Goal: Communication & Community: Answer question/provide support

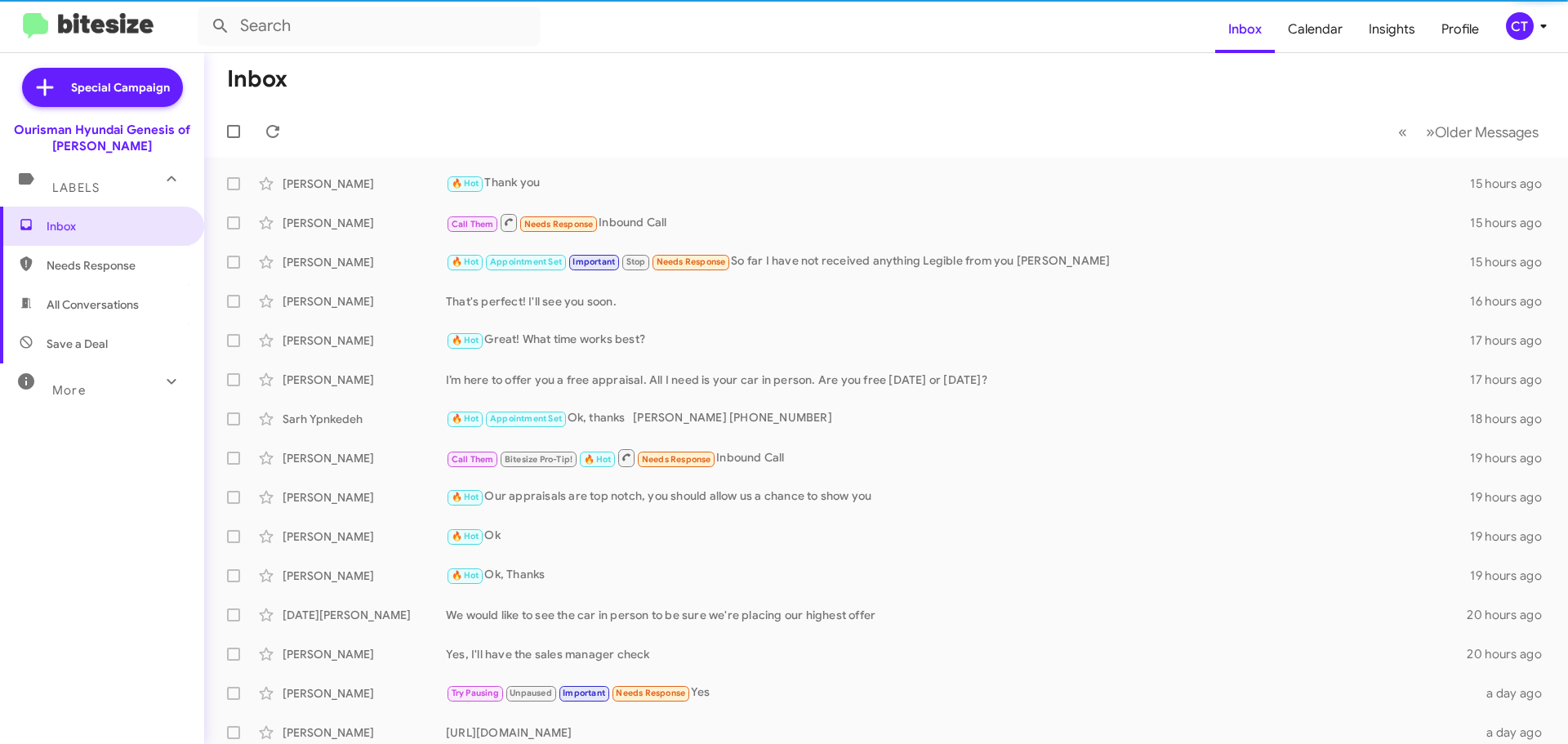
click at [1541, 29] on icon at bounding box center [1543, 26] width 20 height 20
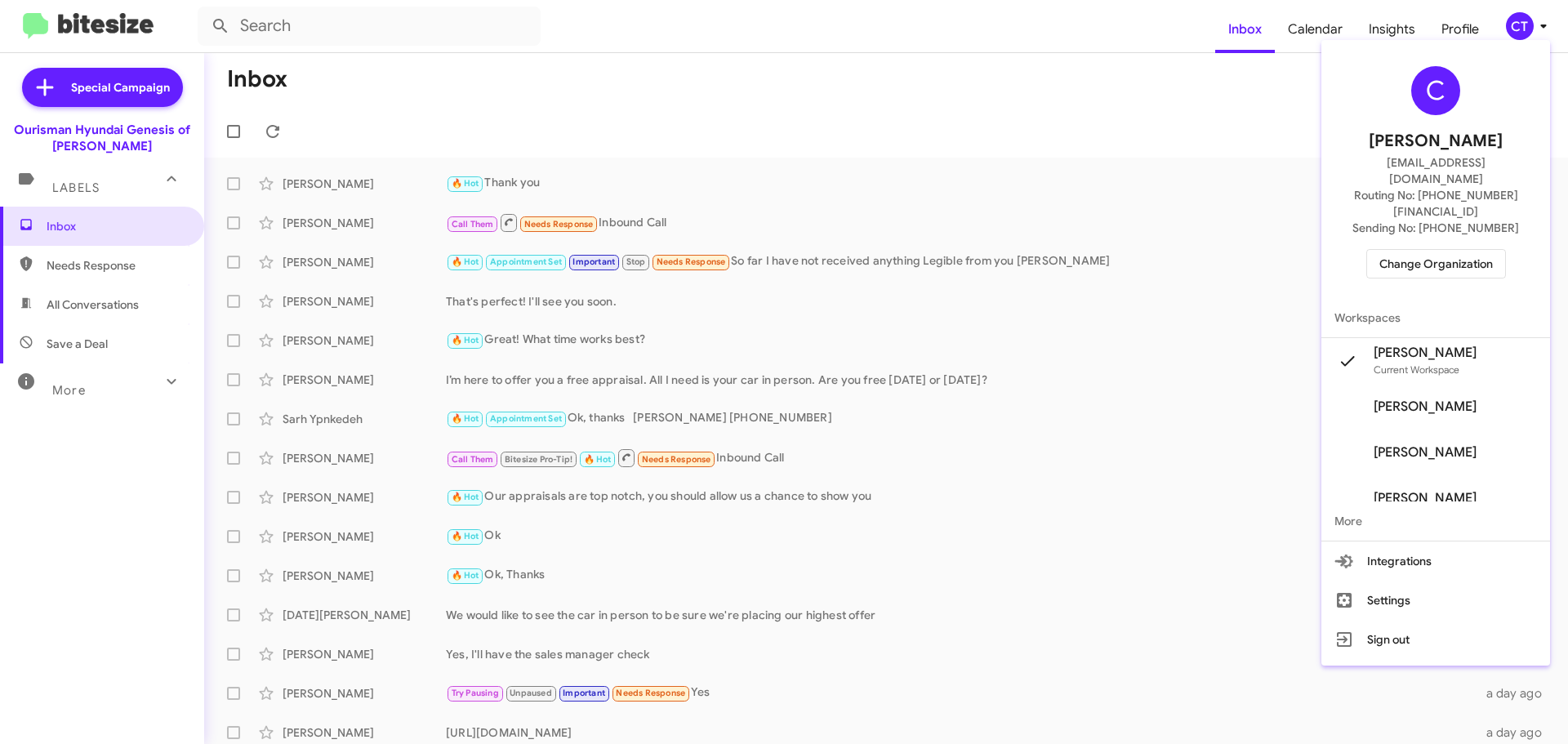
click at [1449, 250] on span "Change Organization" at bounding box center [1436, 264] width 114 height 28
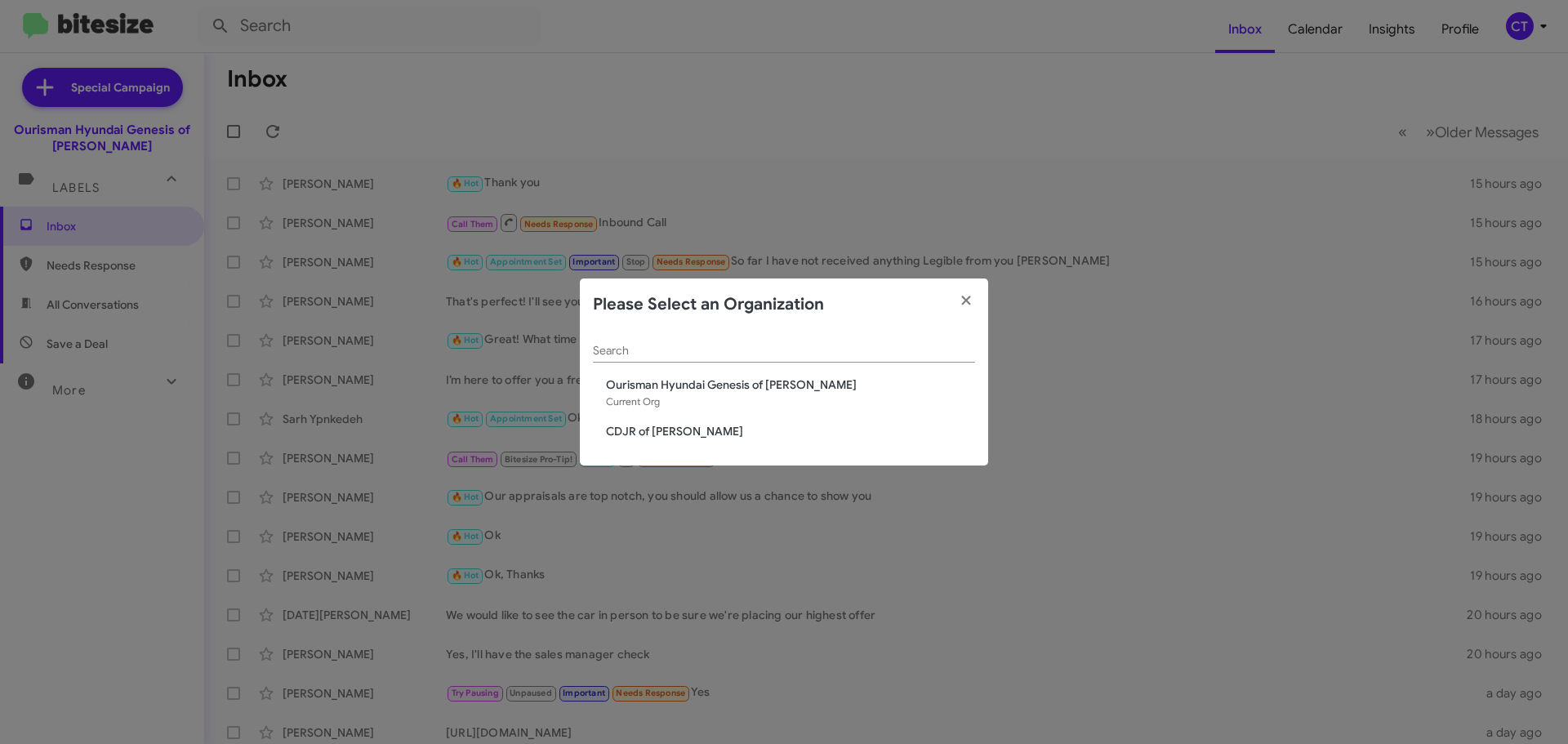
click at [597, 426] on span "CDJR of Bowie" at bounding box center [784, 431] width 382 height 16
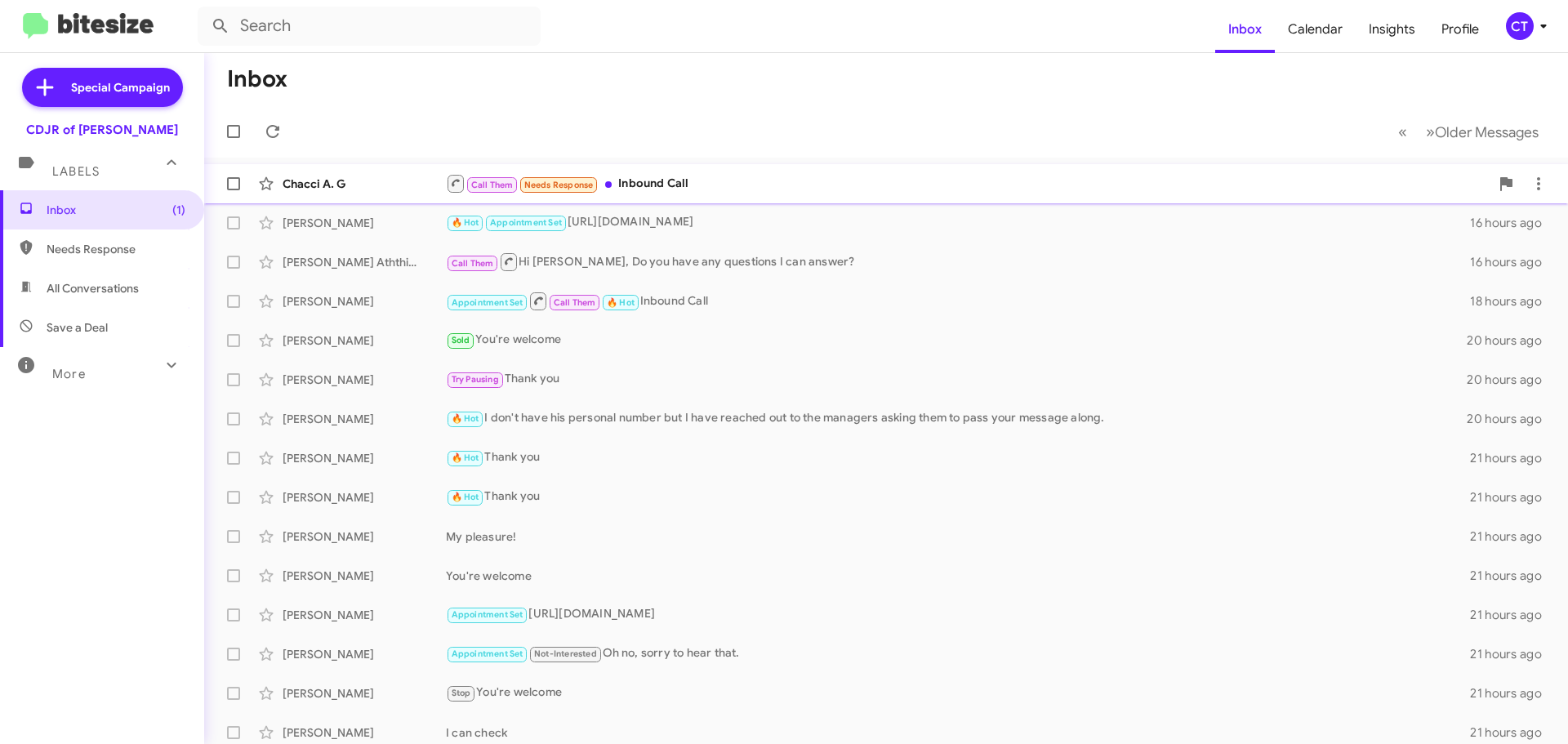
click at [704, 188] on div "Call Them Needs Response Inbound Call" at bounding box center [968, 183] width 1044 height 20
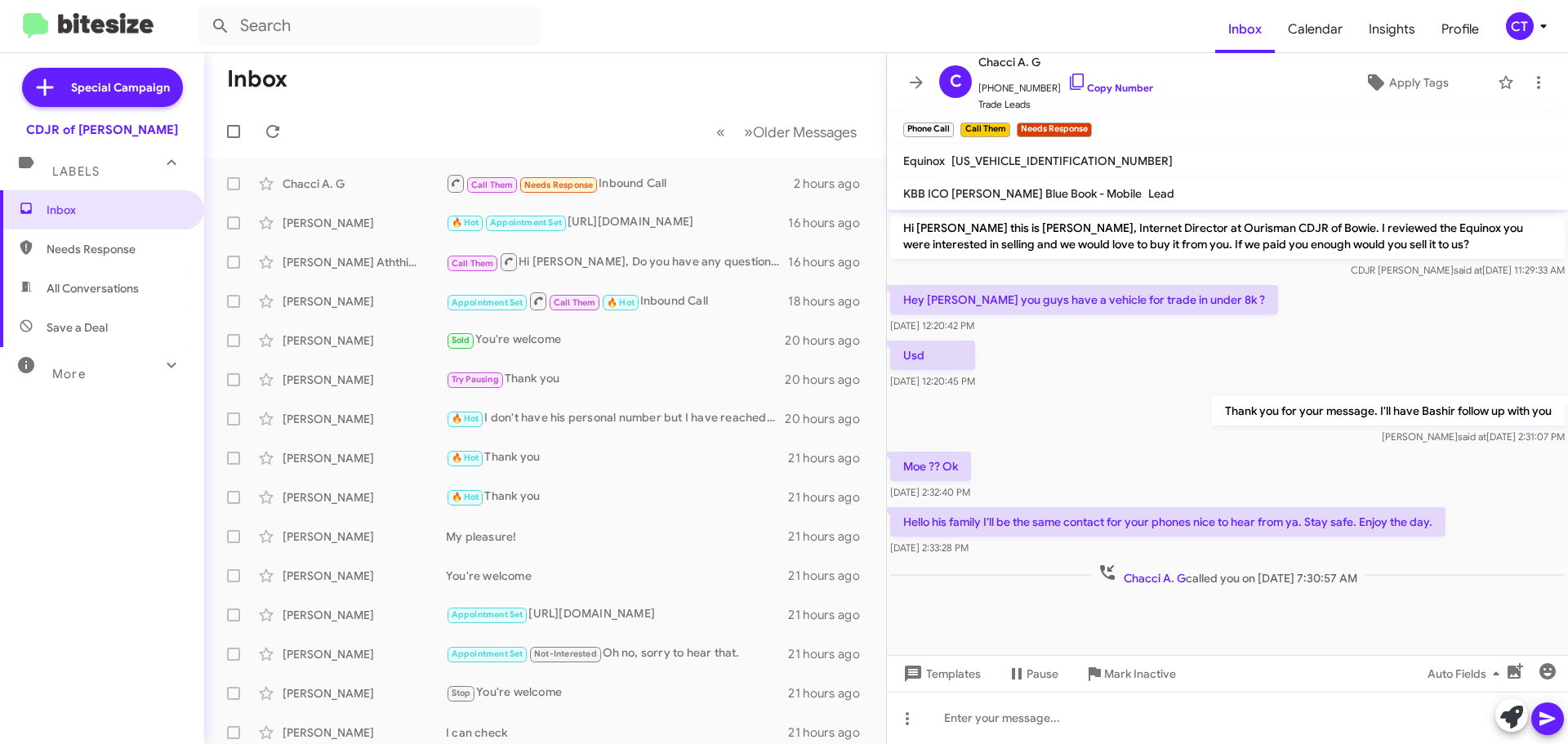
click at [986, 38] on form at bounding box center [706, 26] width 1018 height 39
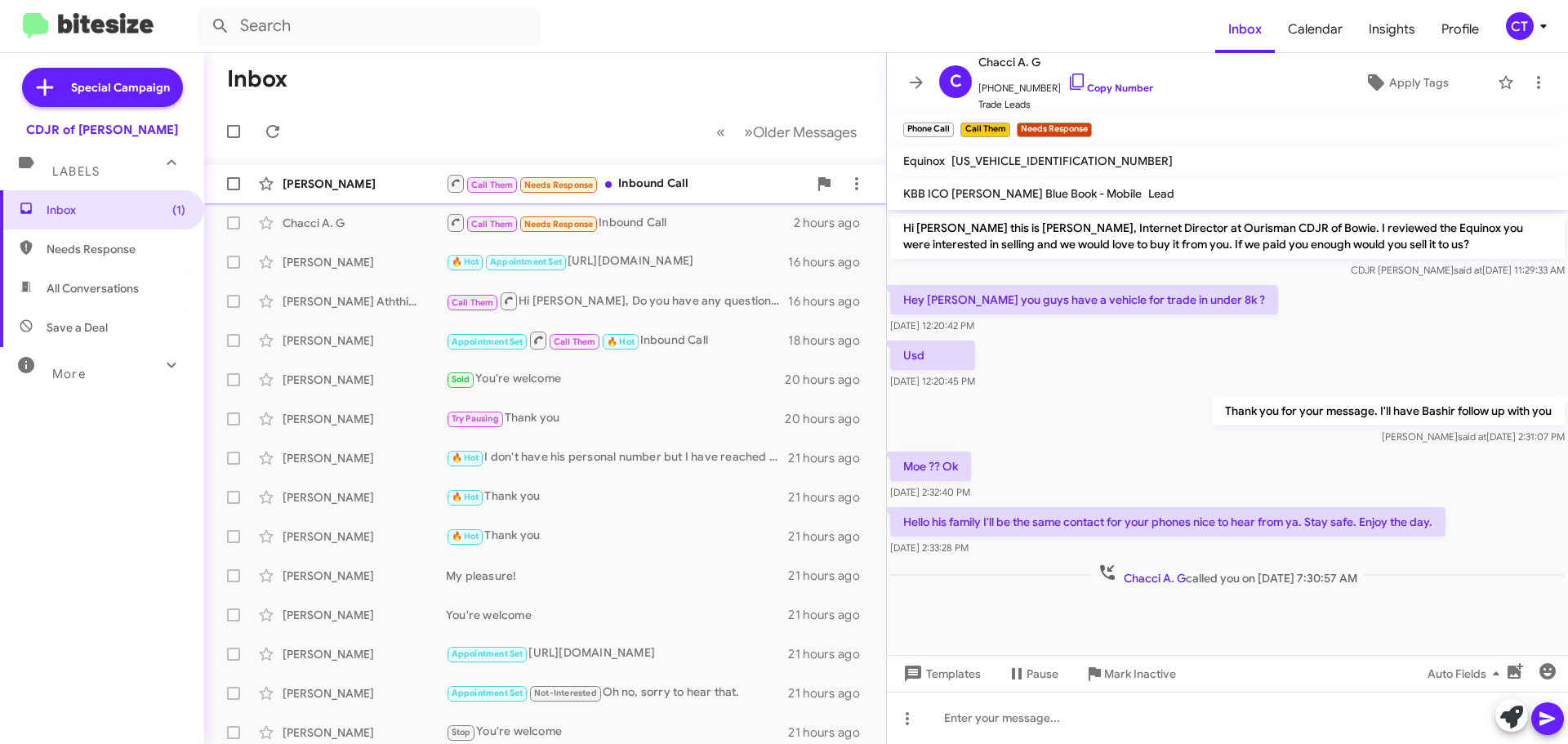
click at [373, 181] on div "[PERSON_NAME]" at bounding box center [364, 183] width 163 height 16
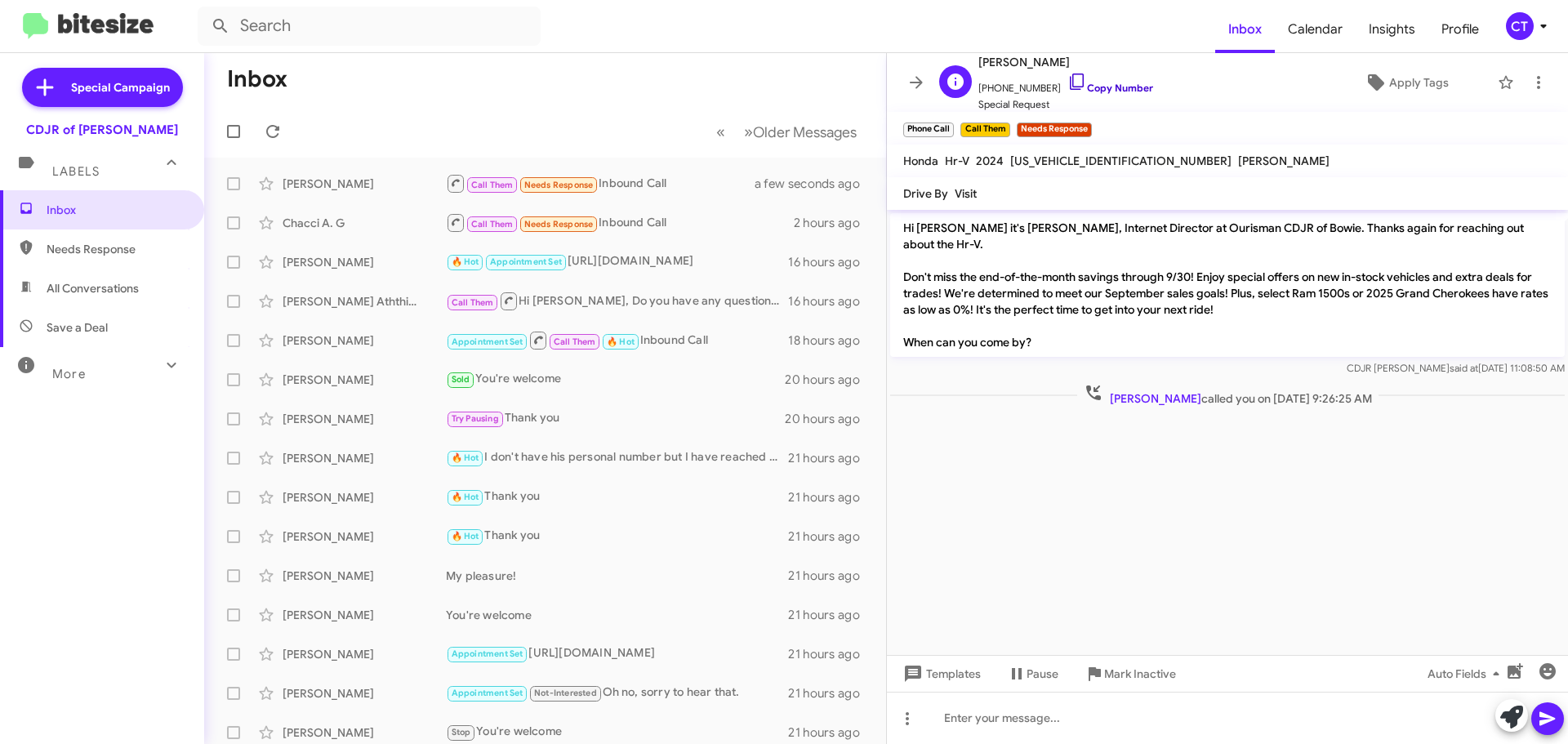
click at [1070, 80] on icon at bounding box center [1077, 82] width 14 height 16
click at [1531, 23] on div "CT" at bounding box center [1520, 26] width 28 height 28
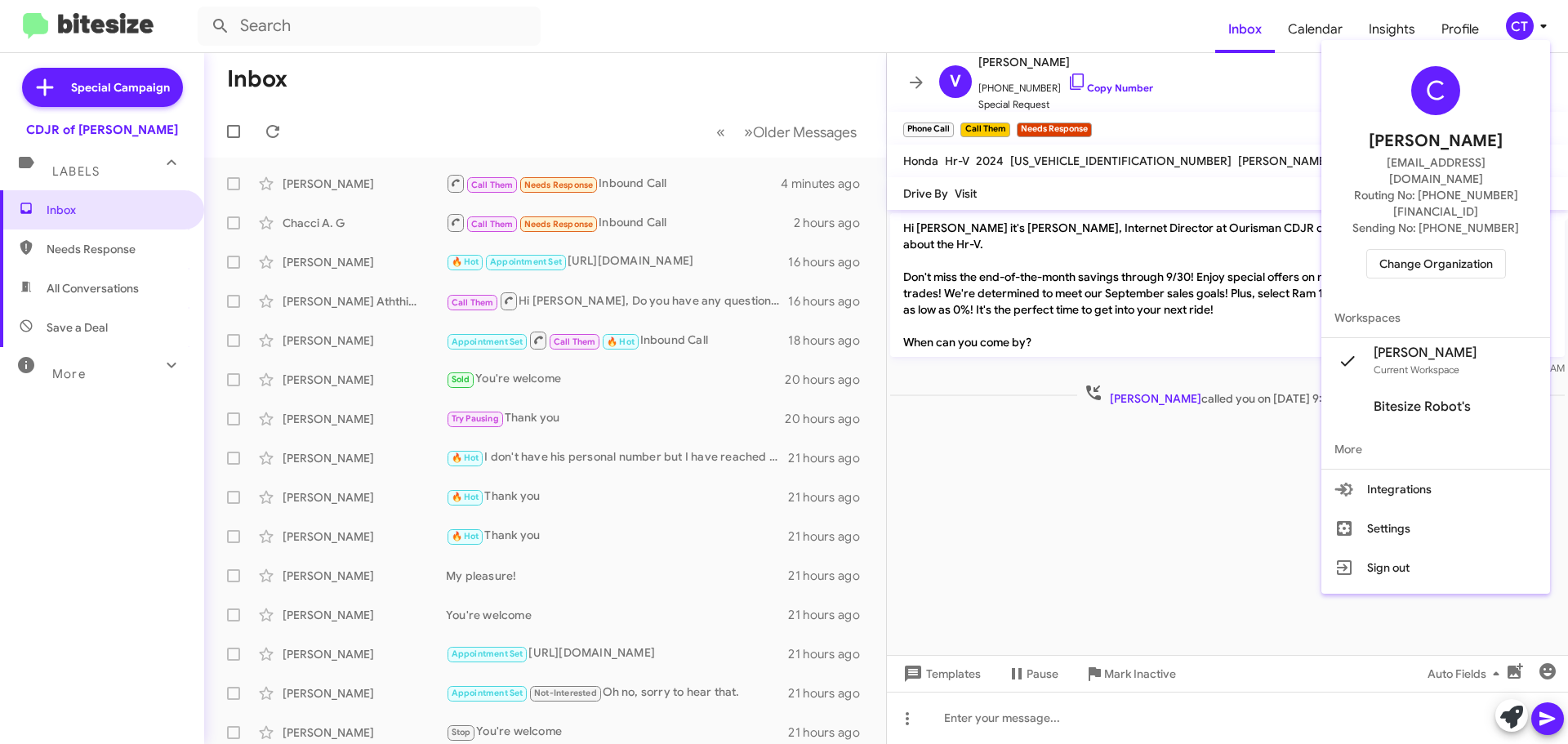
click at [1479, 250] on span "Change Organization" at bounding box center [1436, 264] width 114 height 28
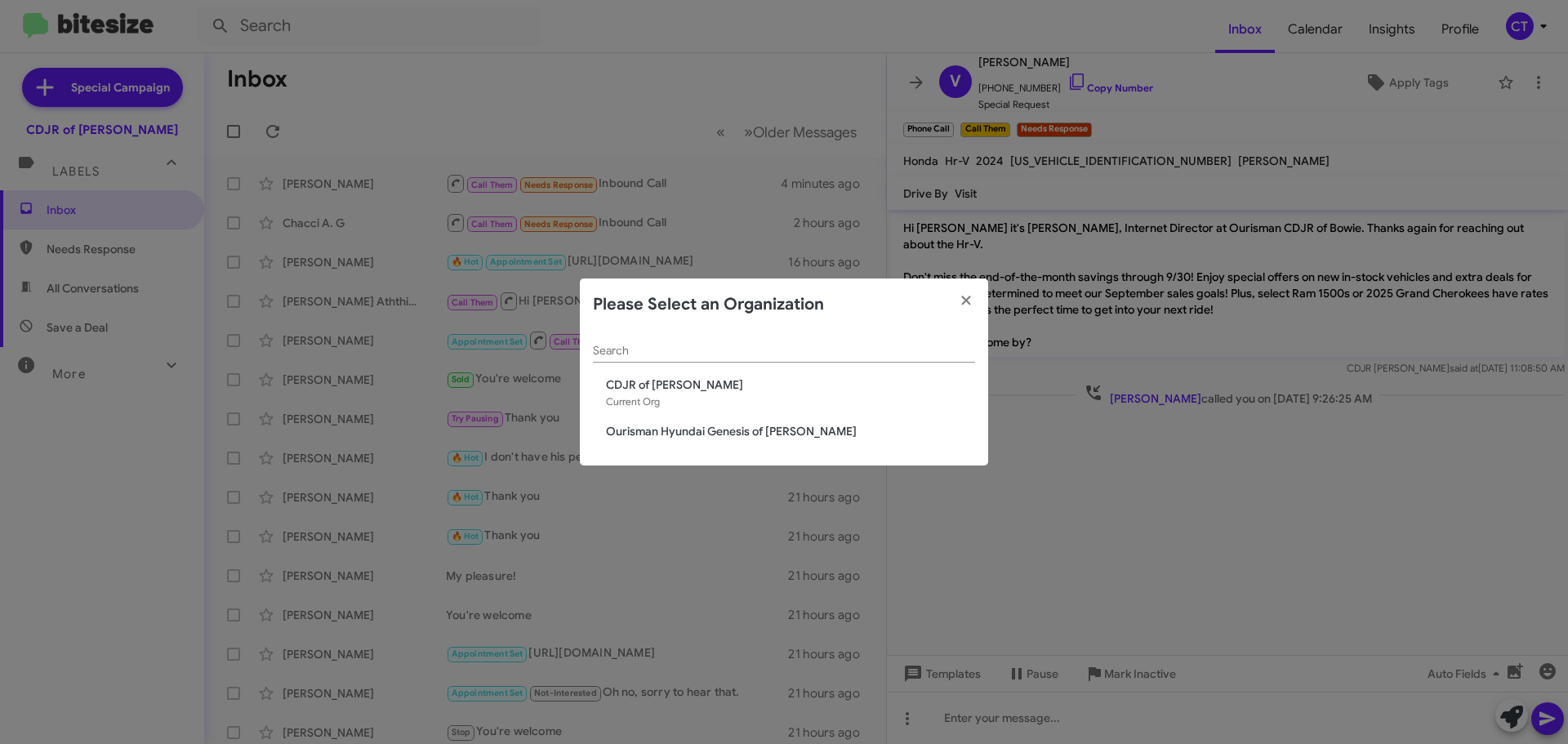
click at [770, 432] on span "Ourisman Hyundai Genesis of Bowie" at bounding box center [790, 431] width 369 height 16
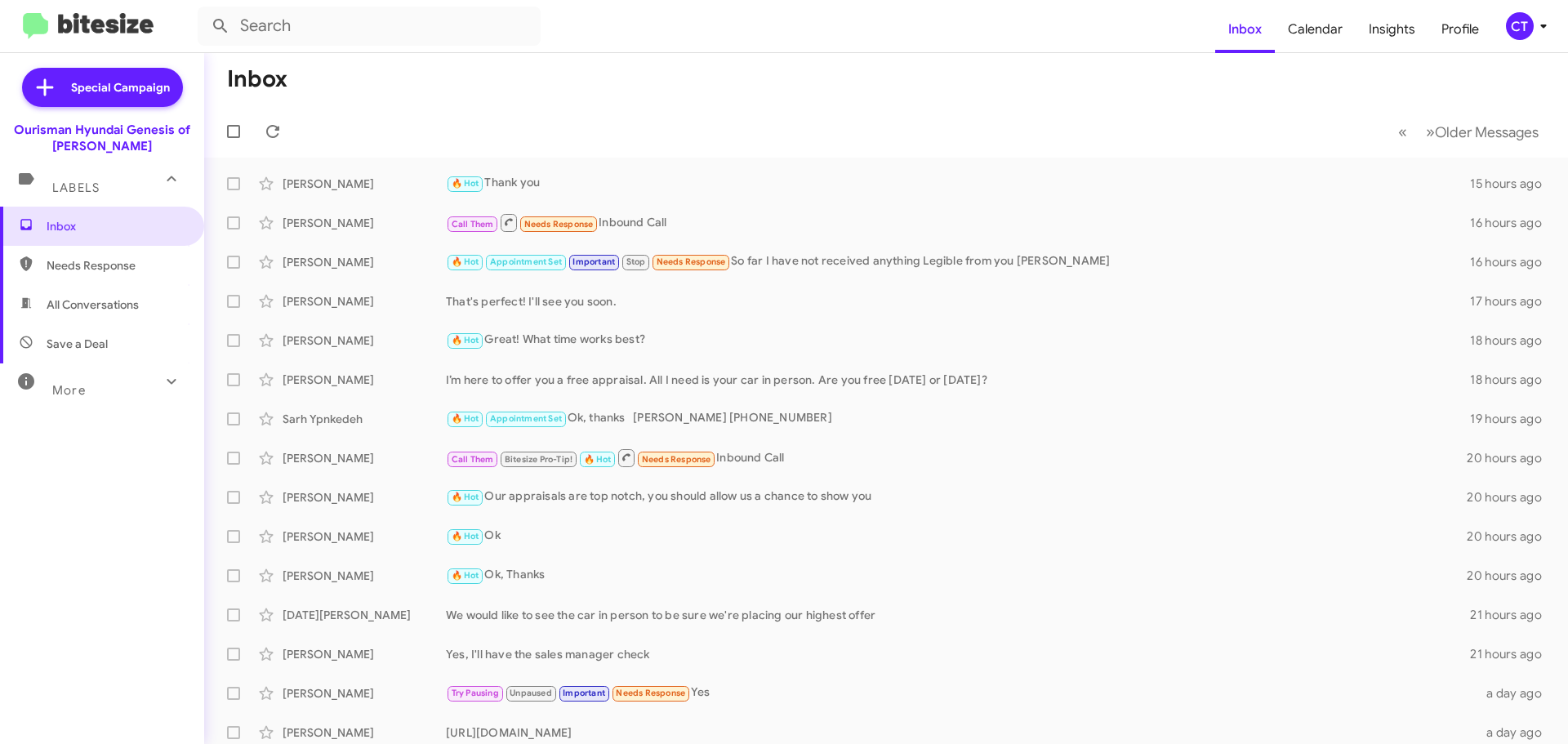
click at [1530, 36] on span "CT" at bounding box center [1530, 26] width 49 height 28
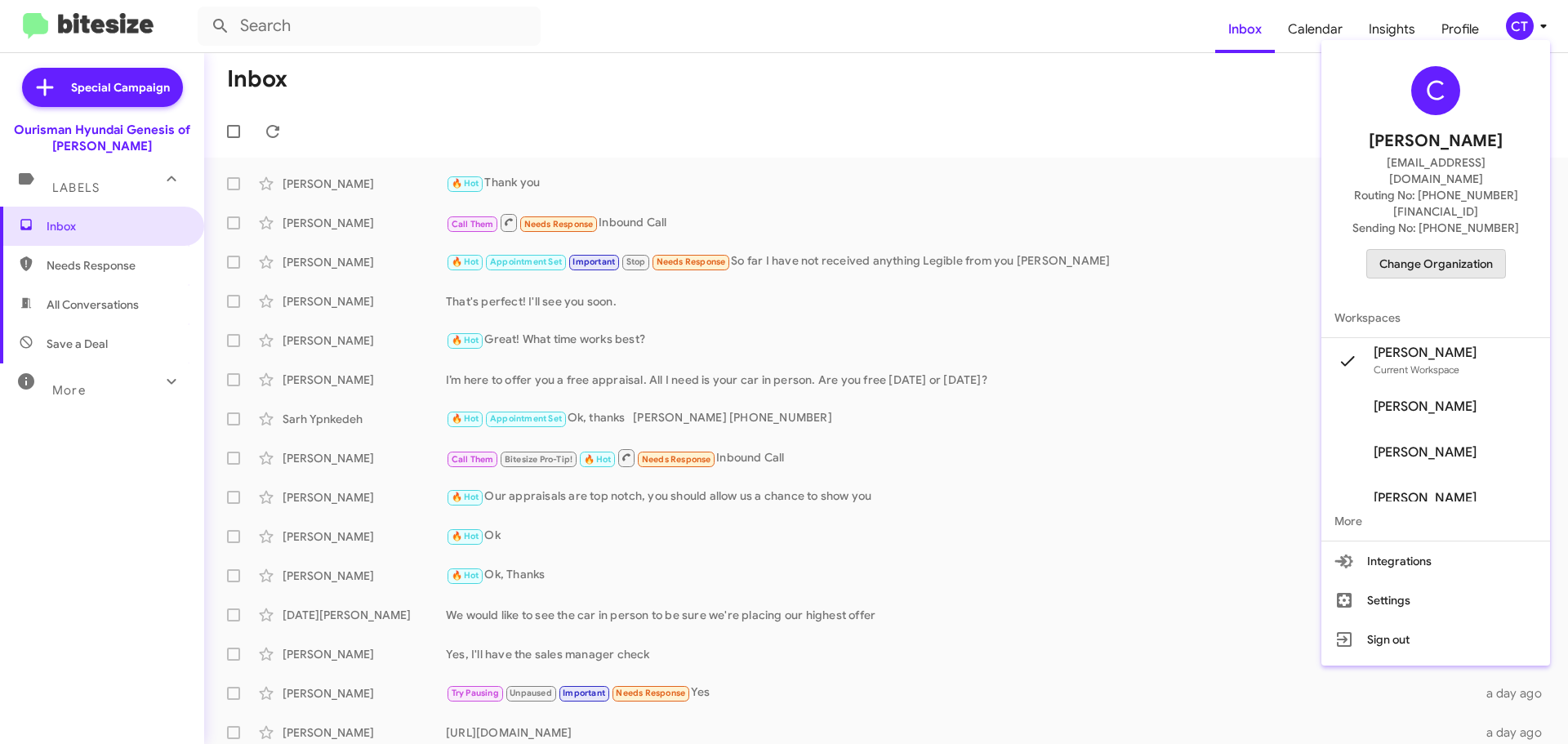
click at [1428, 250] on span "Change Organization" at bounding box center [1436, 264] width 114 height 28
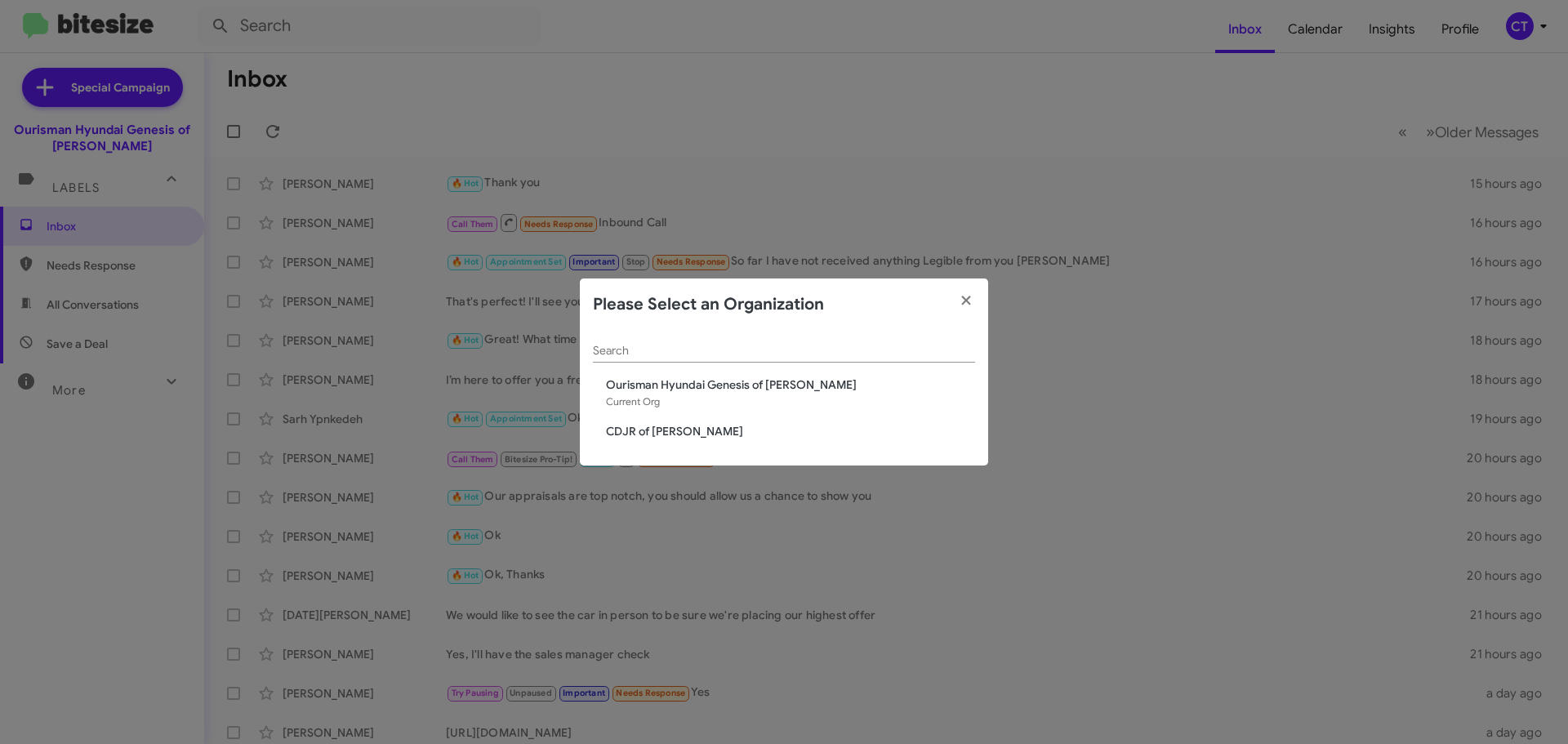
click at [675, 436] on span "CDJR of [PERSON_NAME]" at bounding box center [790, 431] width 369 height 16
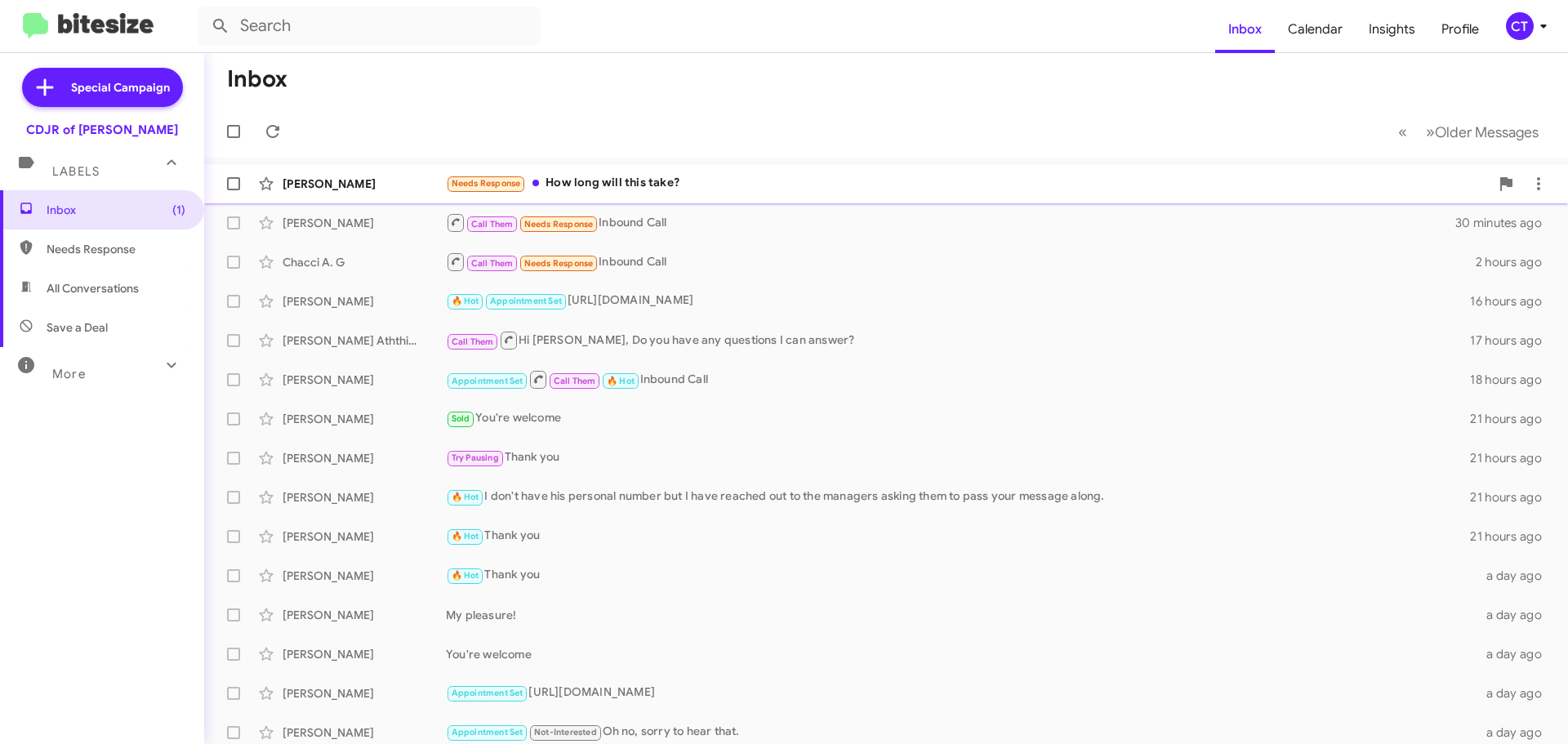
click at [720, 194] on div "James Brame Needs Response How long will this take? 2 minutes ago" at bounding box center [886, 183] width 1338 height 33
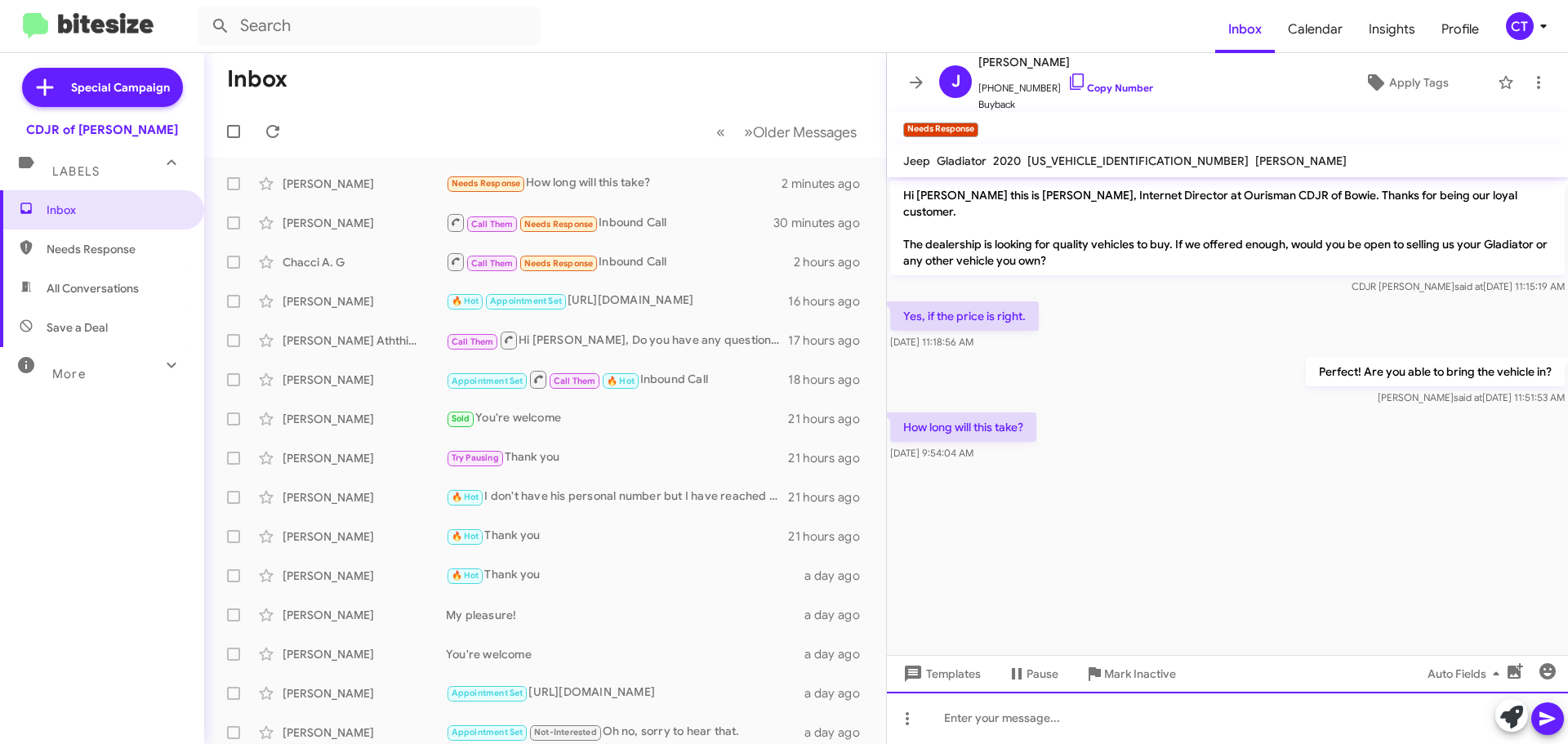
click at [1000, 724] on div at bounding box center [1227, 718] width 681 height 52
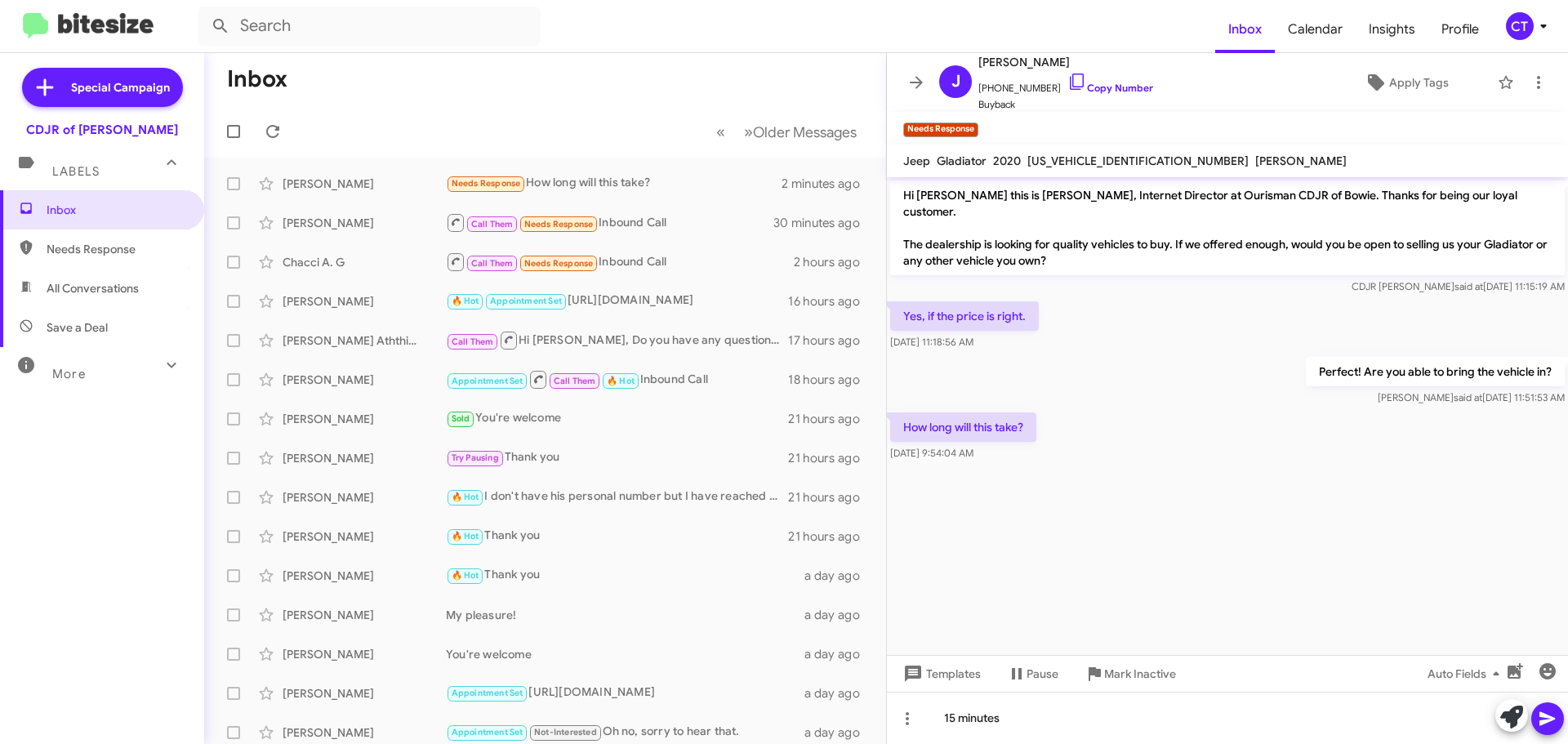
click at [1560, 712] on button at bounding box center [1548, 719] width 33 height 33
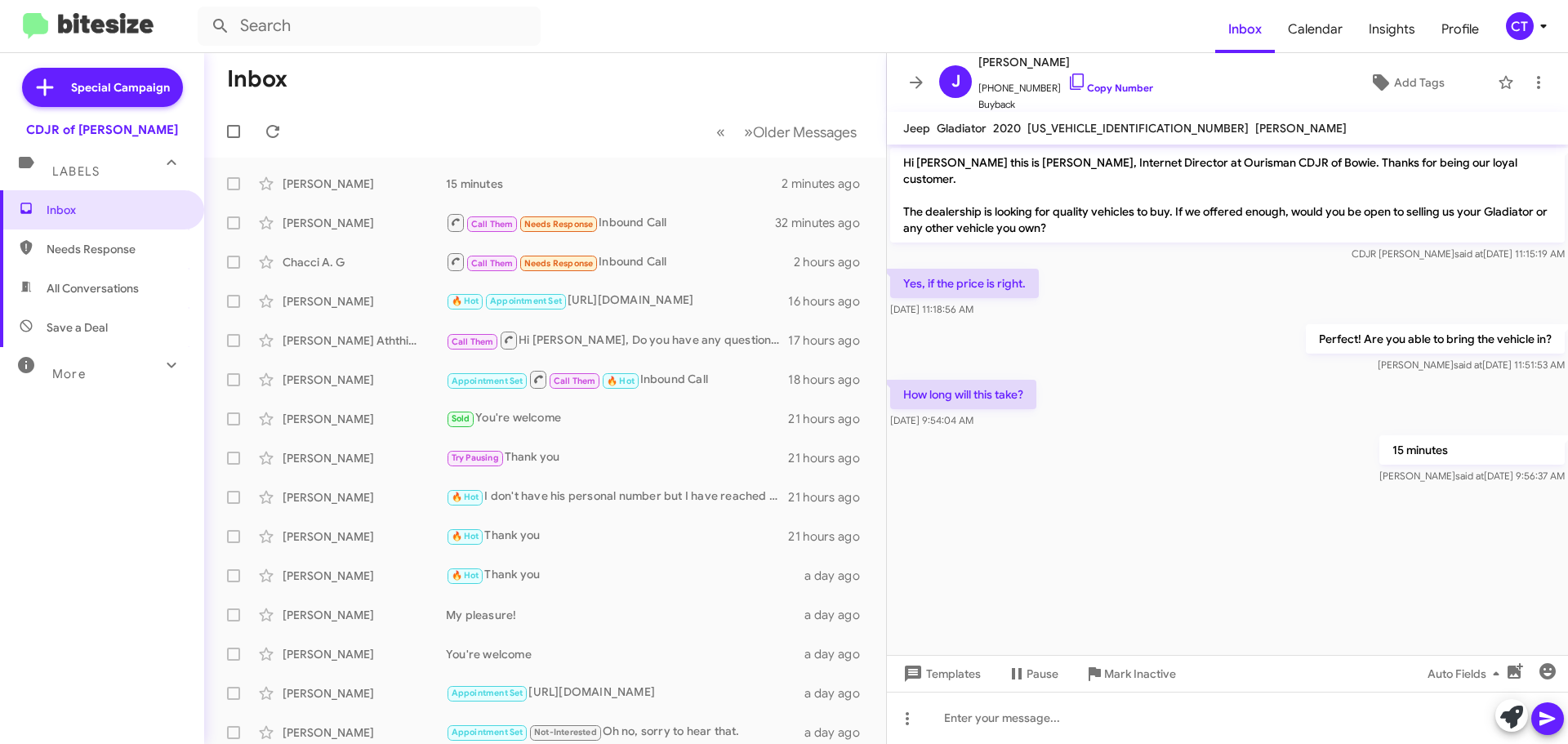
click at [1537, 25] on icon at bounding box center [1543, 26] width 20 height 20
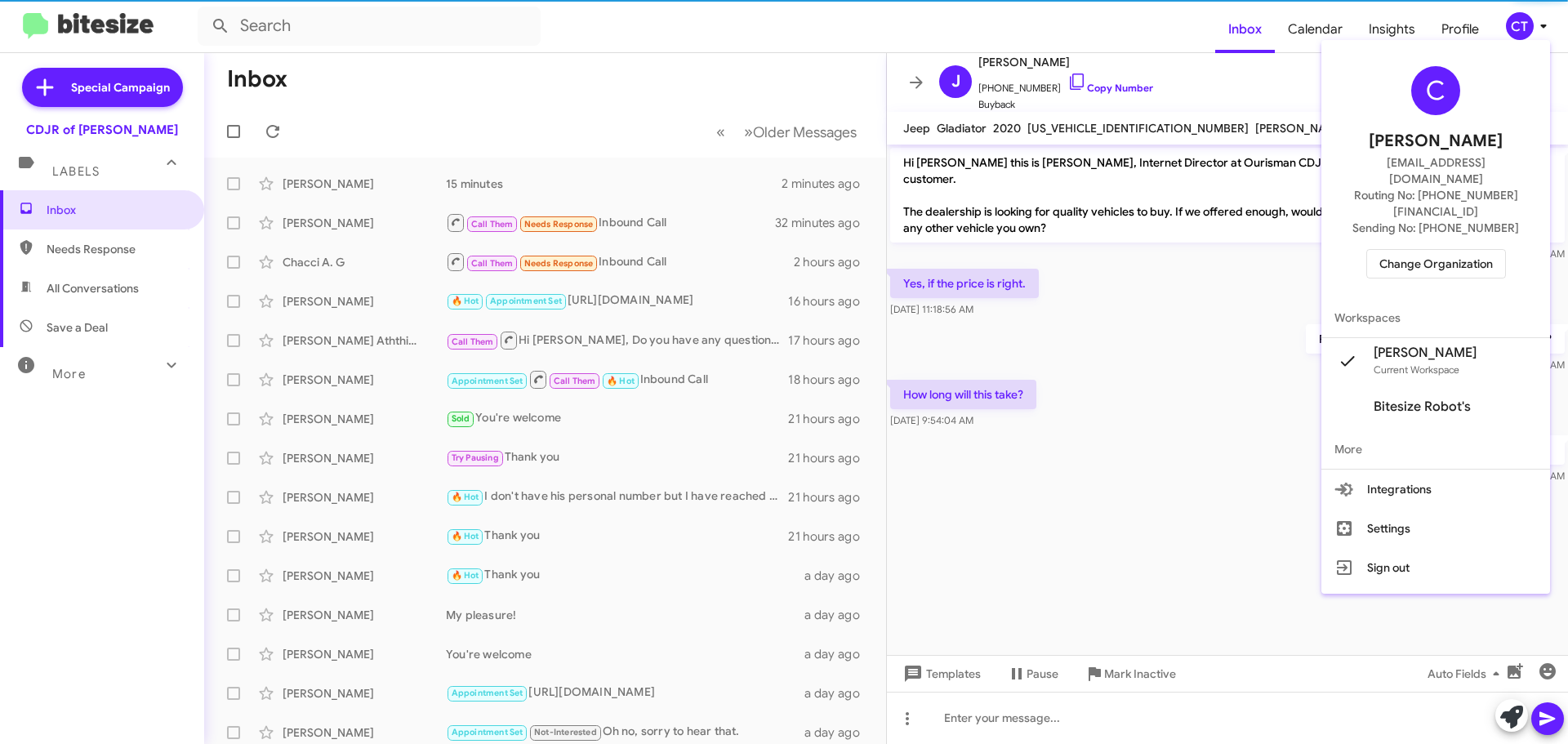
click at [1443, 250] on span "Change Organization" at bounding box center [1436, 264] width 114 height 28
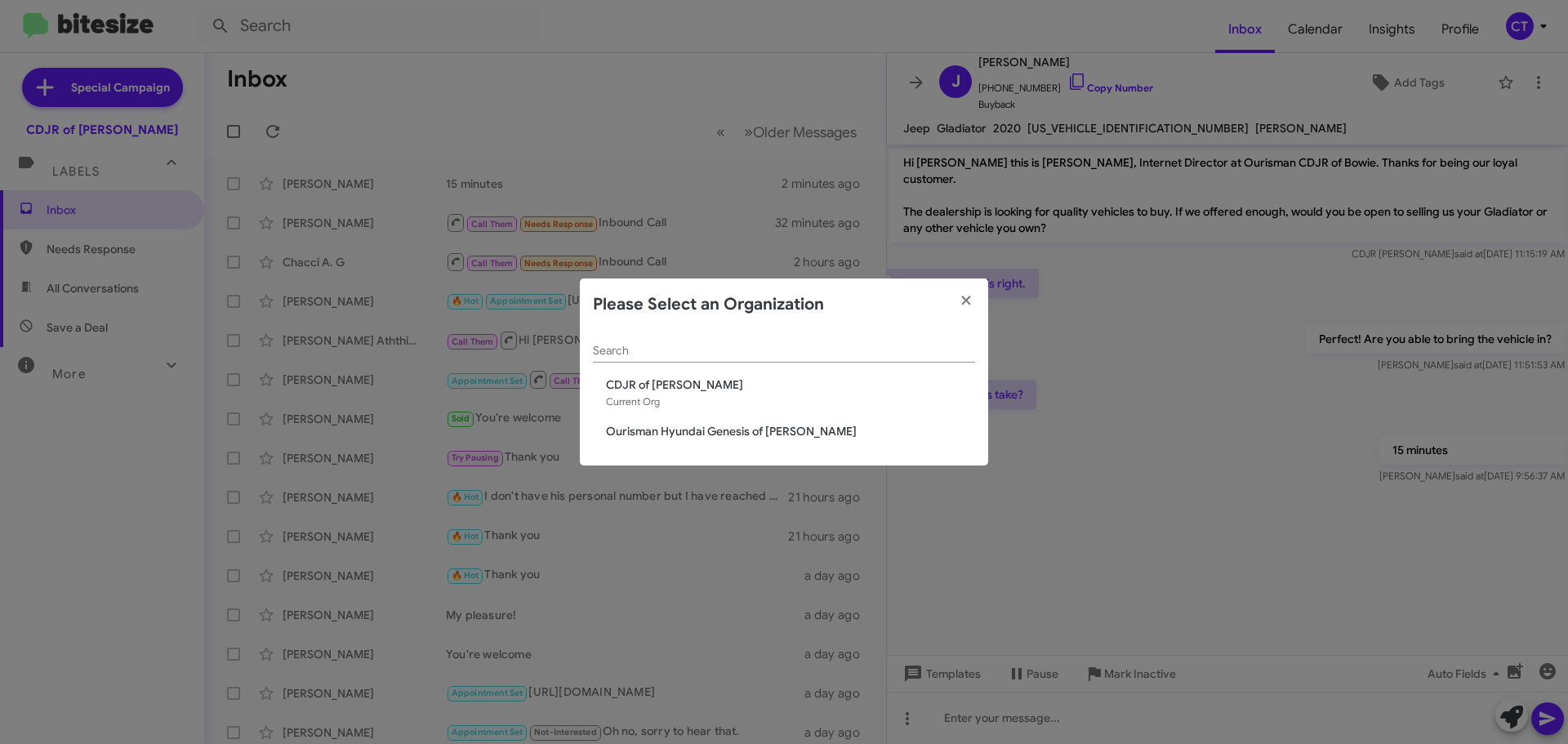
click at [696, 427] on span "Ourisman Hyundai Genesis of [PERSON_NAME]" at bounding box center [790, 431] width 369 height 16
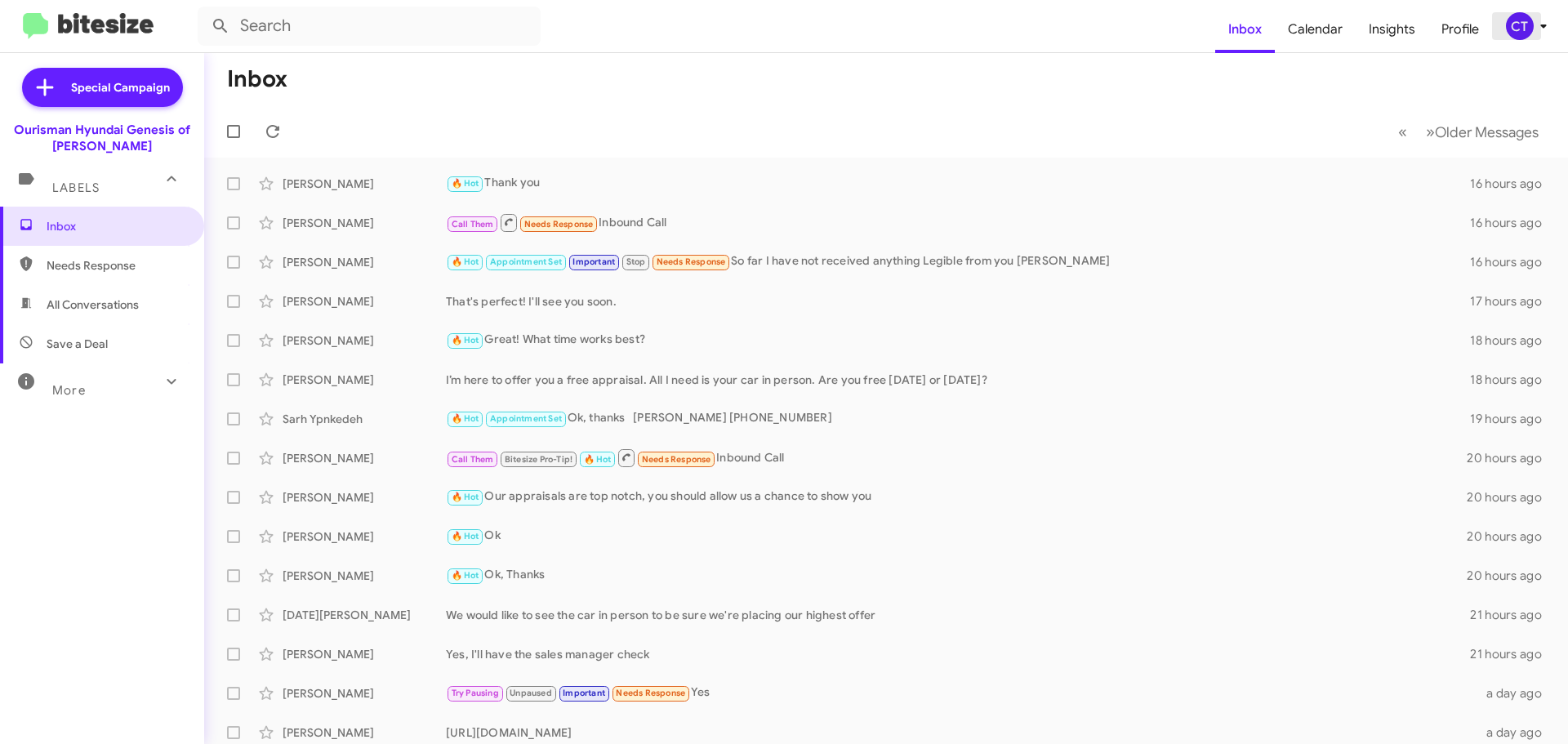
click at [1536, 14] on span "CT" at bounding box center [1530, 26] width 49 height 28
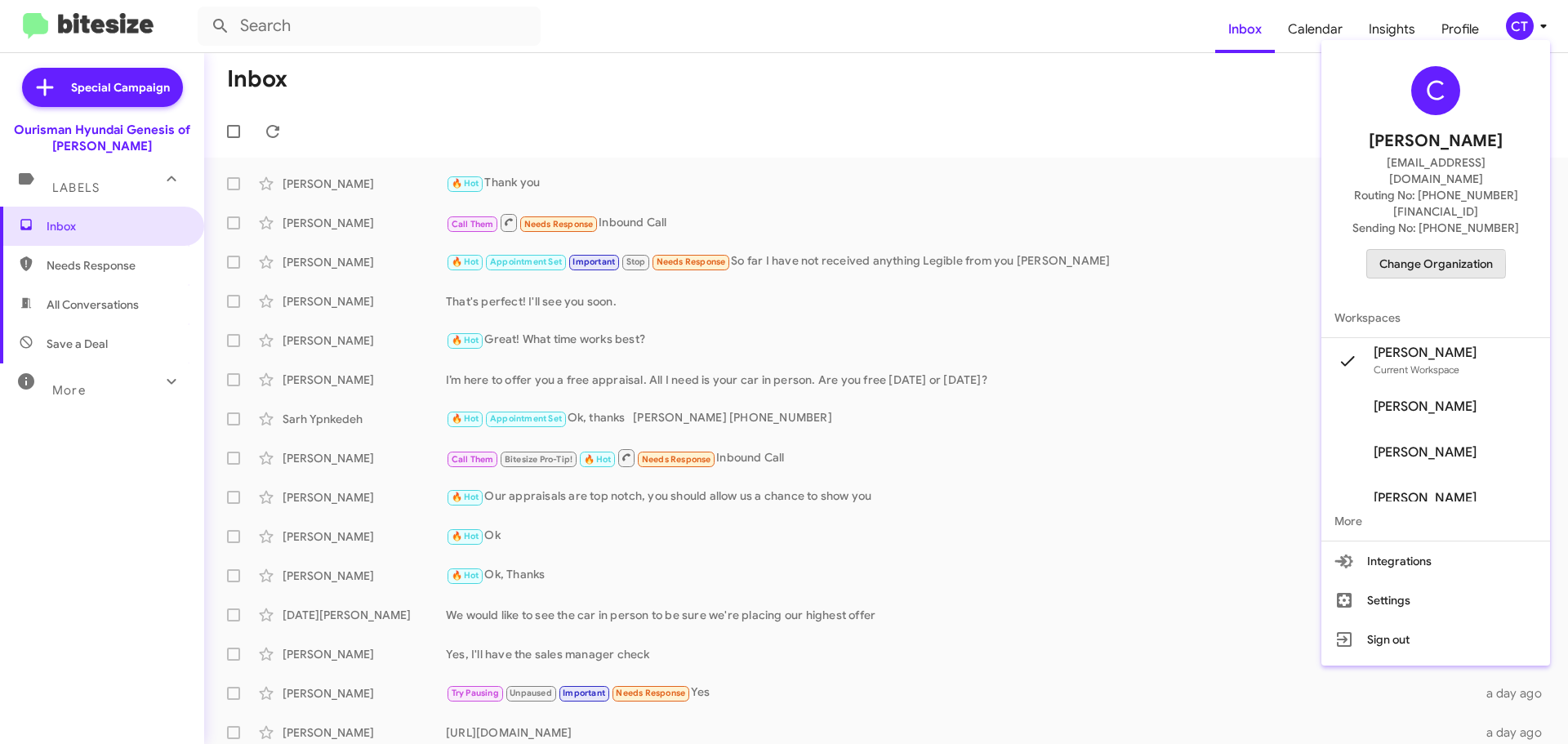
click at [1408, 250] on span "Change Organization" at bounding box center [1436, 264] width 114 height 28
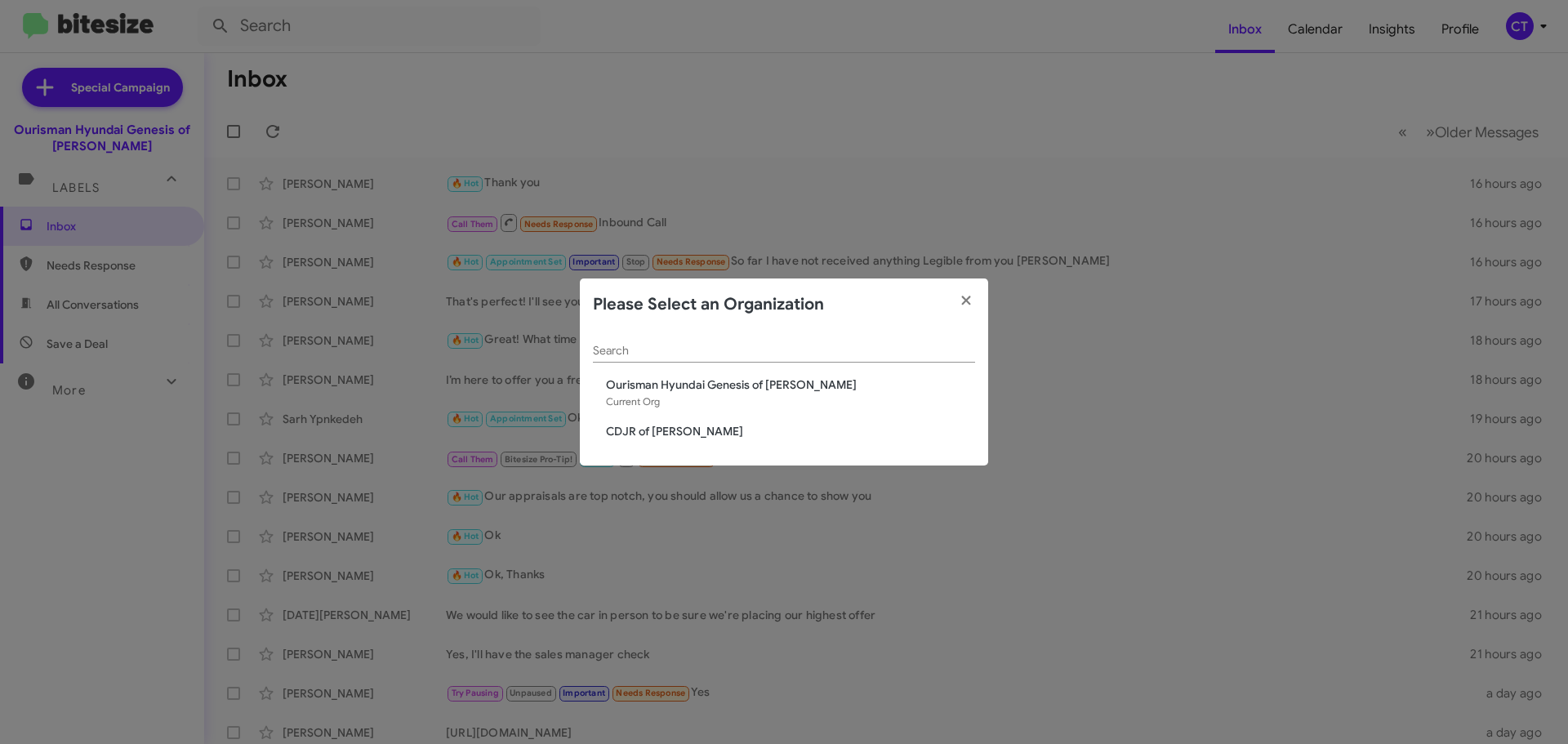
click at [621, 440] on div "Search Ourisman Hyundai Genesis of Bowie Current Org CDJR of [PERSON_NAME]" at bounding box center [784, 399] width 409 height 136
click at [632, 431] on span "CDJR of [PERSON_NAME]" at bounding box center [790, 431] width 369 height 16
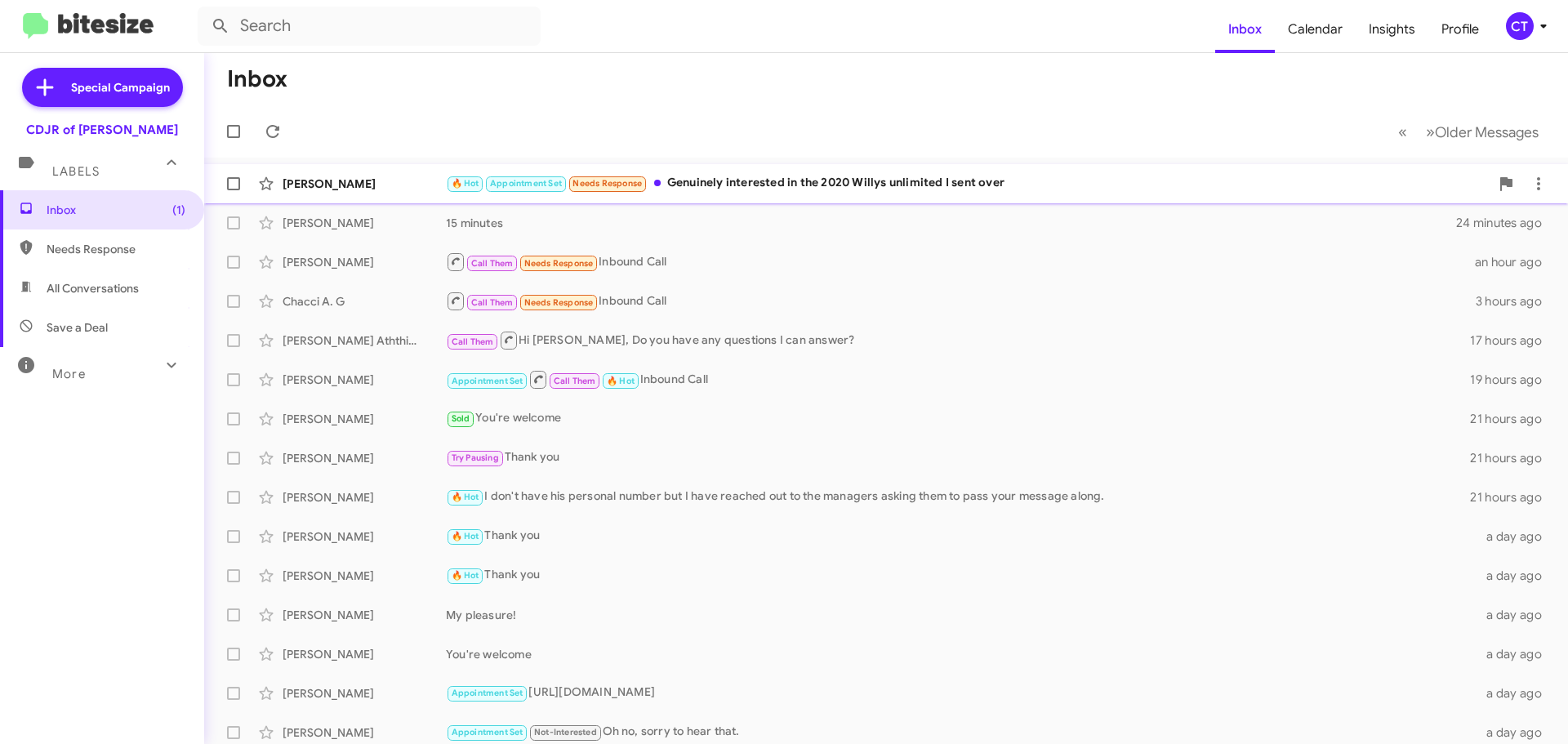
click at [811, 188] on div "🔥 Hot Appointment Set Needs Response Genuinely interested in the 2020 Willys un…" at bounding box center [968, 183] width 1044 height 19
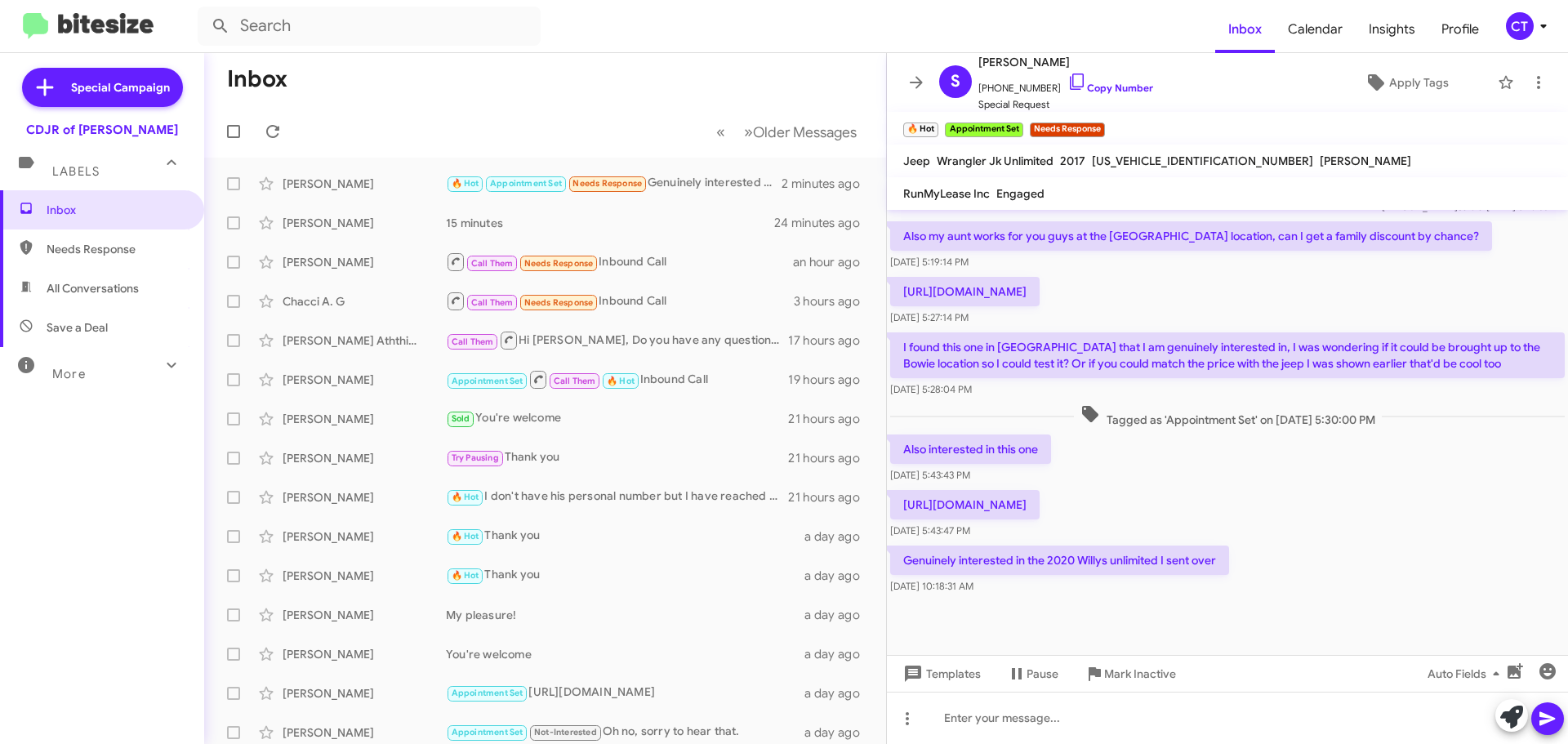
scroll to position [543, 0]
click at [1532, 88] on icon at bounding box center [1539, 83] width 20 height 20
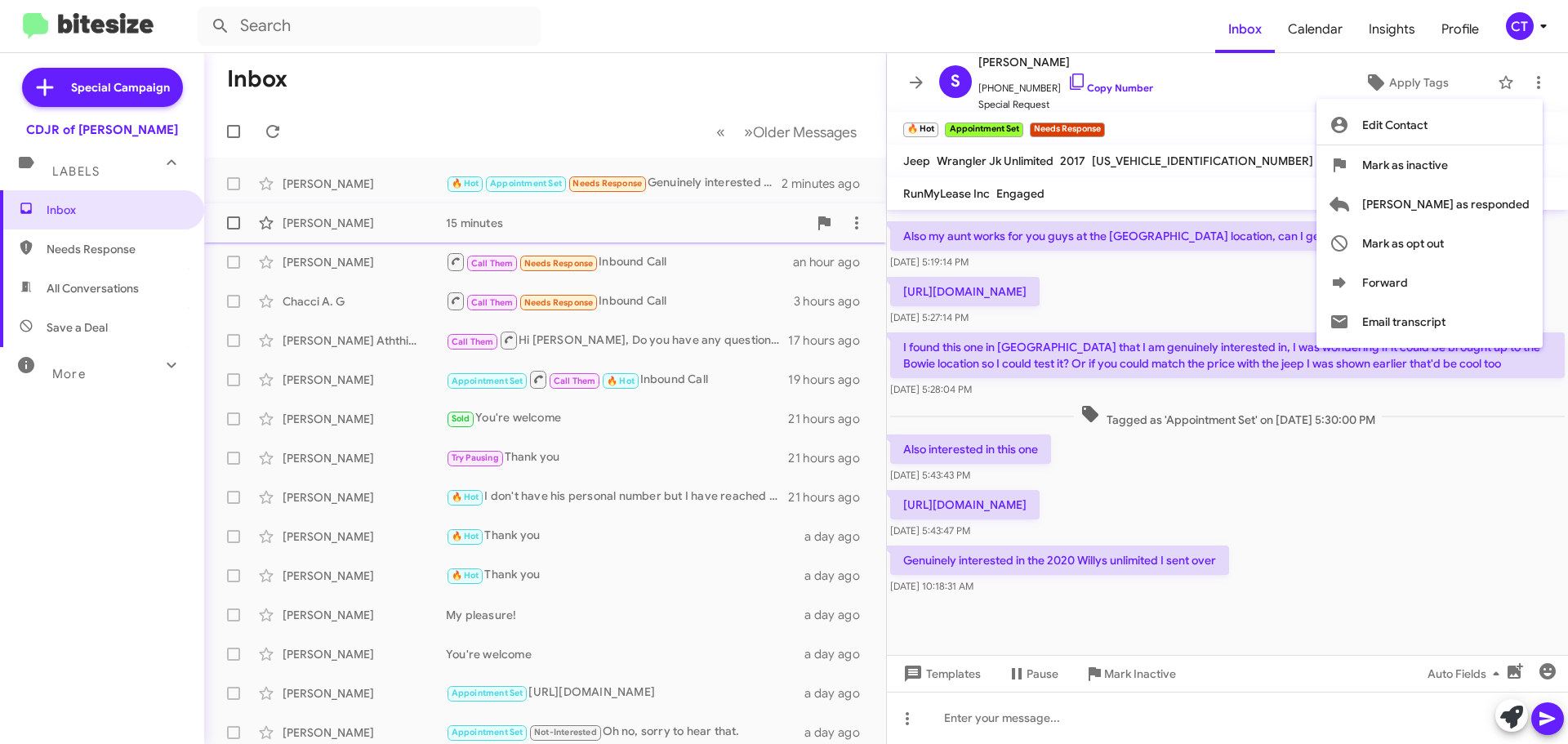
click at [1453, 209] on span "[PERSON_NAME] as responded" at bounding box center [1446, 204] width 167 height 39
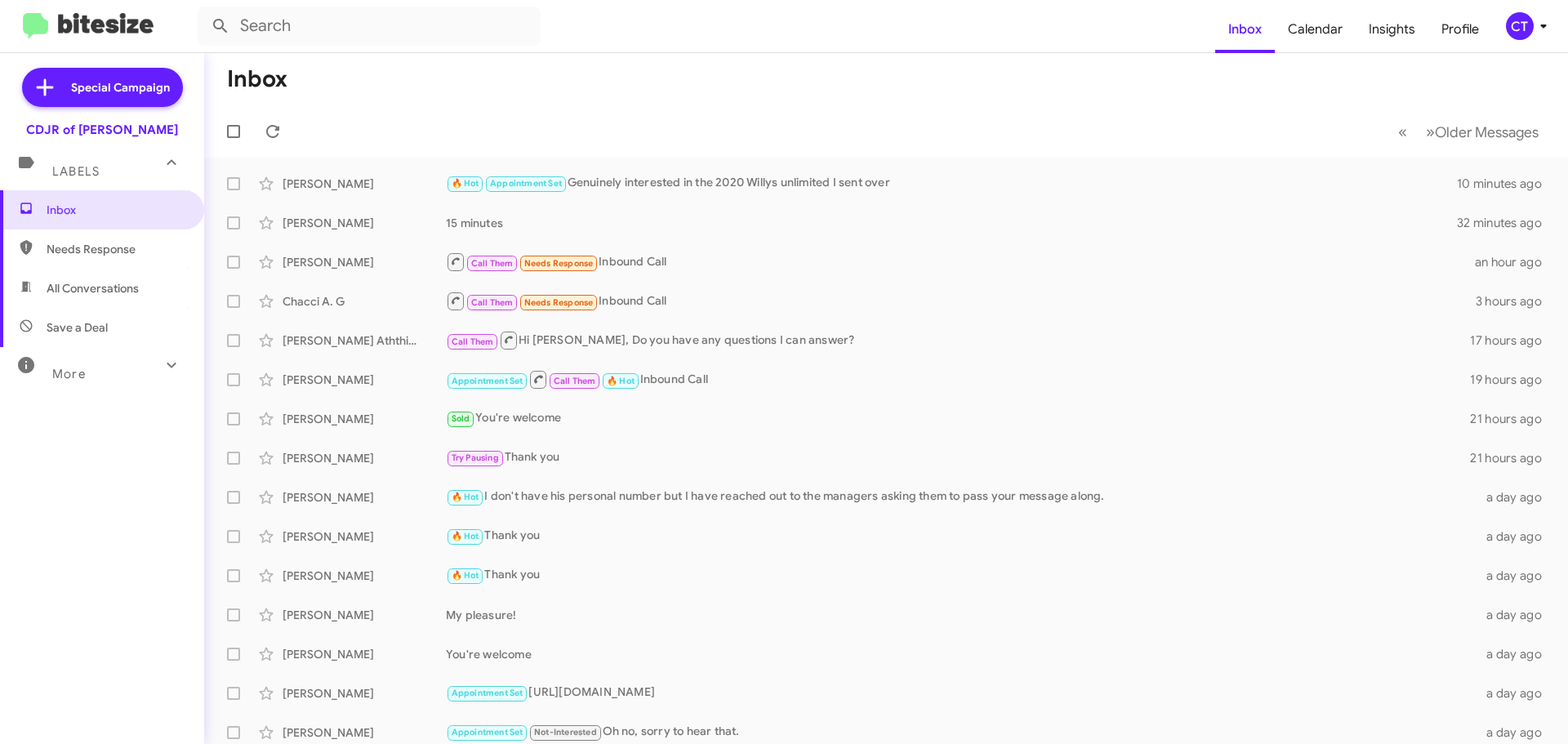
click at [1529, 30] on div "CT" at bounding box center [1520, 26] width 28 height 28
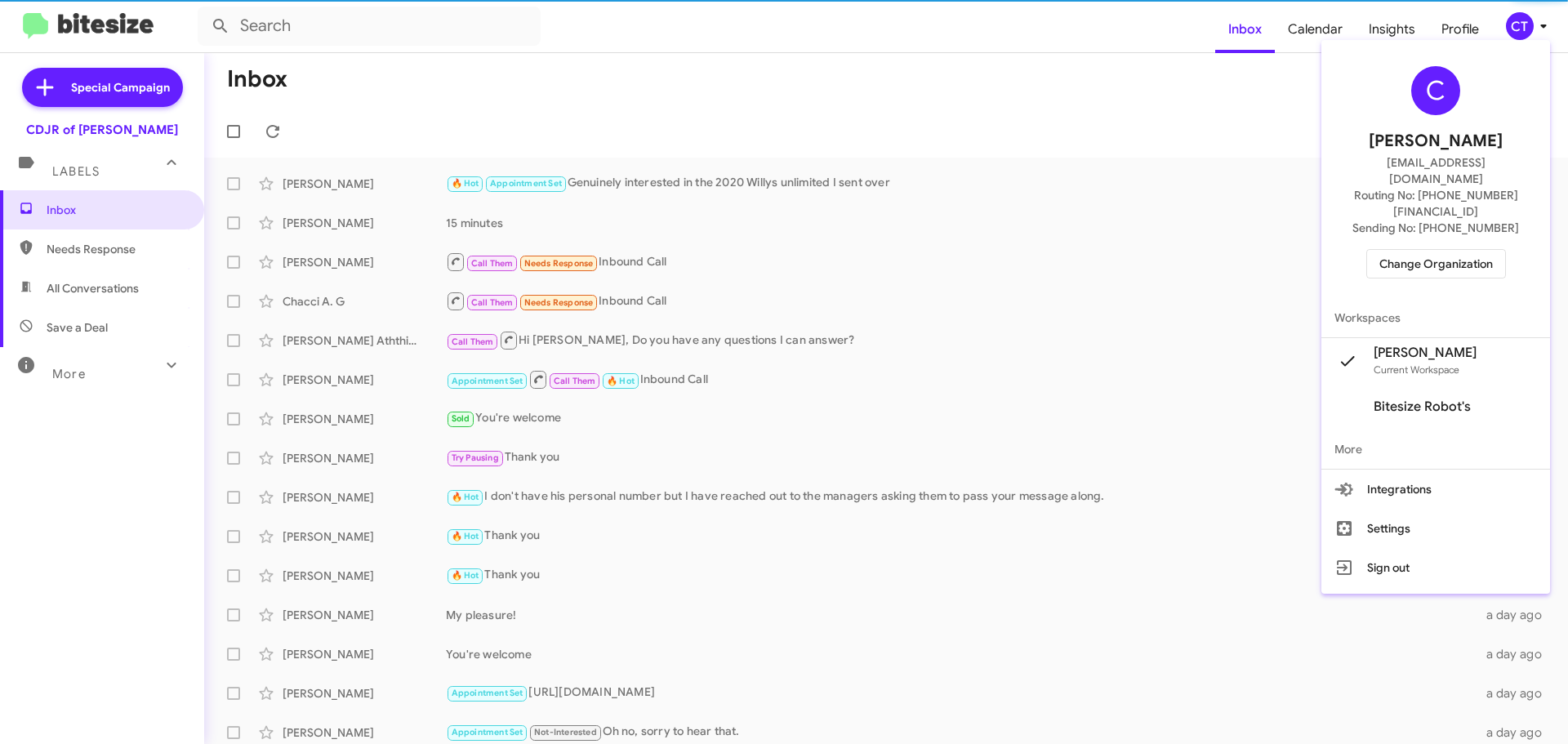
click at [1434, 250] on span "Change Organization" at bounding box center [1436, 264] width 114 height 28
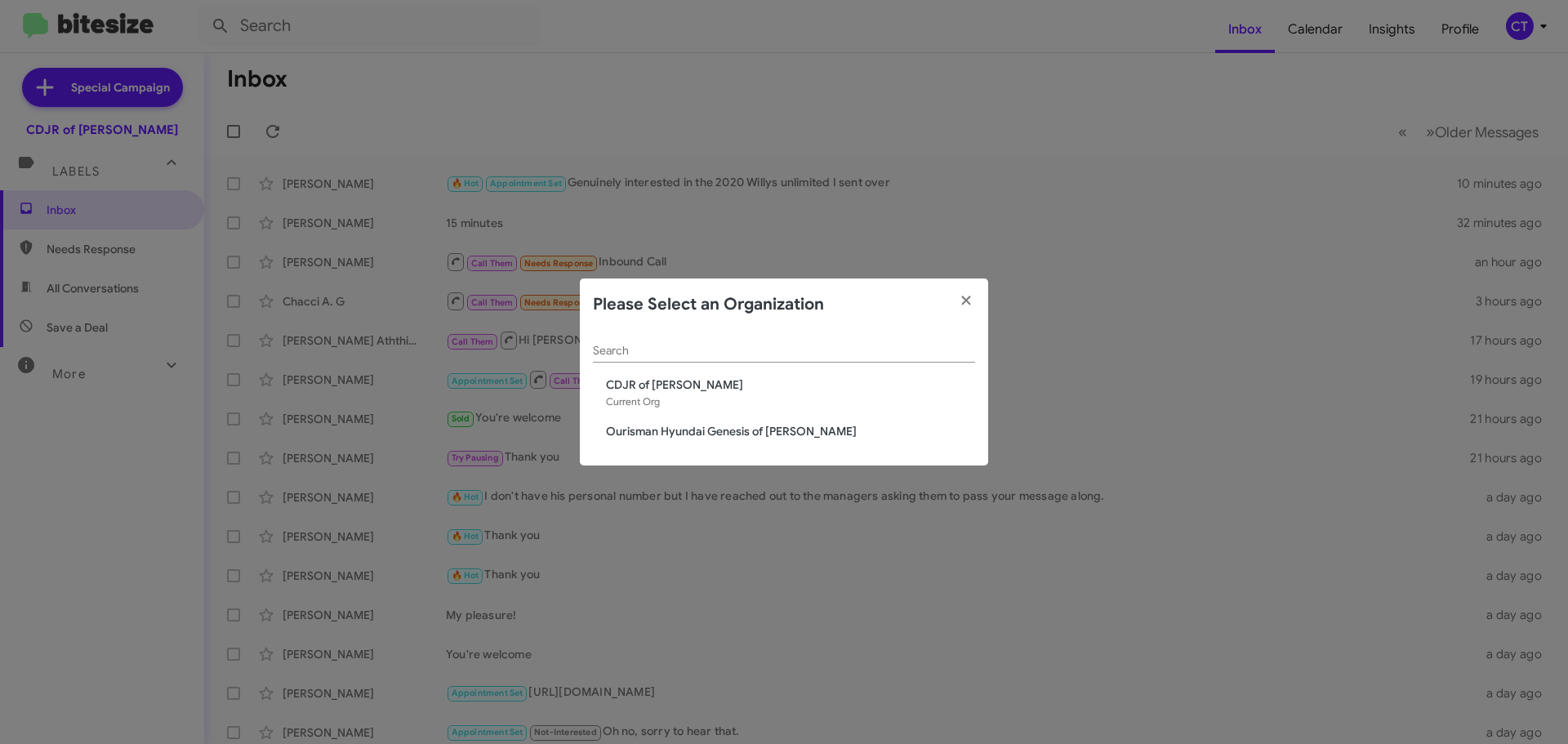
click at [721, 412] on div "Search CDJR of Bowie Current Org Ourisman Hyundai Genesis of [PERSON_NAME]" at bounding box center [784, 399] width 409 height 136
click at [714, 430] on span "Ourisman Hyundai Genesis of [PERSON_NAME]" at bounding box center [790, 431] width 369 height 16
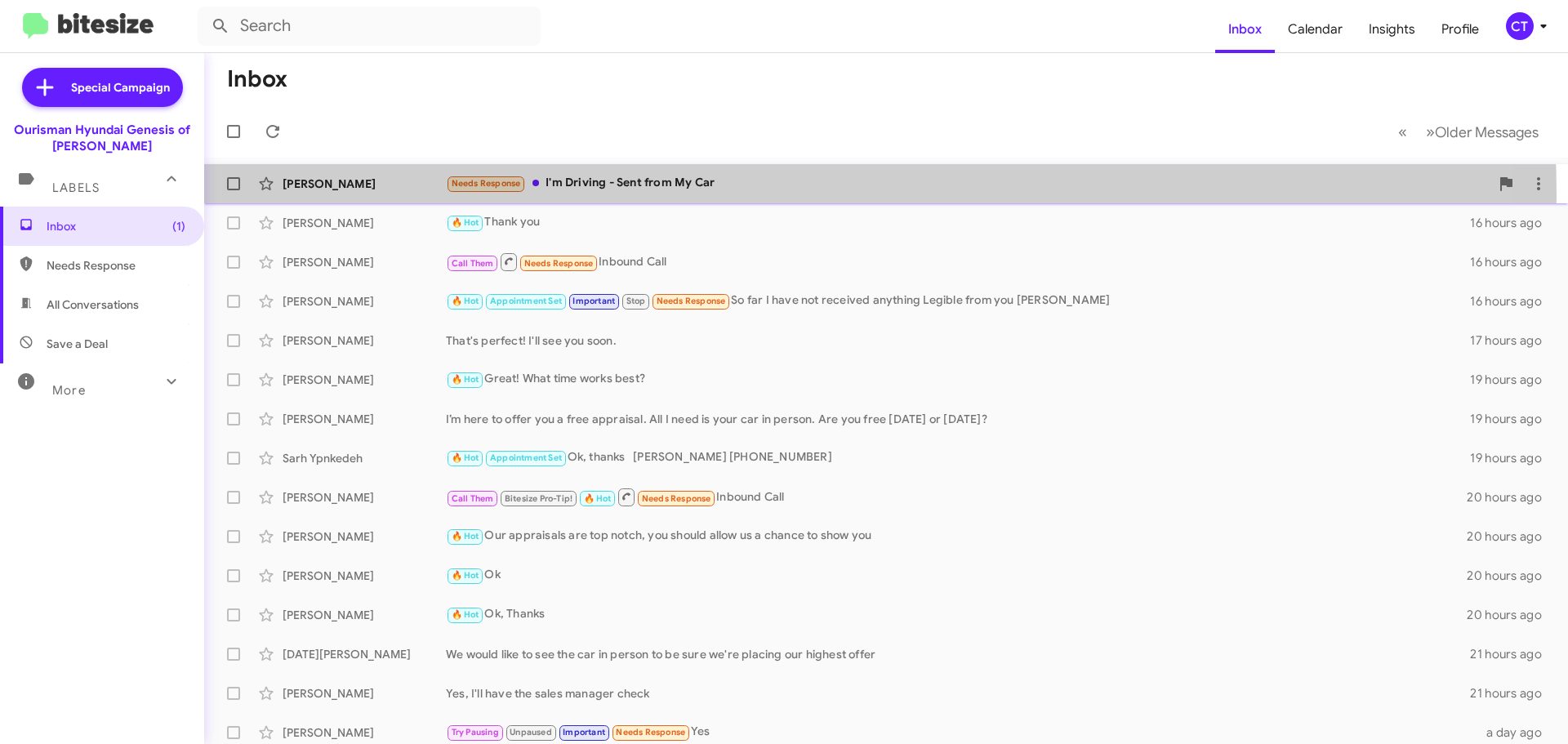
click at [600, 196] on div "[PERSON_NAME] Needs Response I'm Driving - Sent from My Car 2 minutes ago" at bounding box center [886, 183] width 1338 height 33
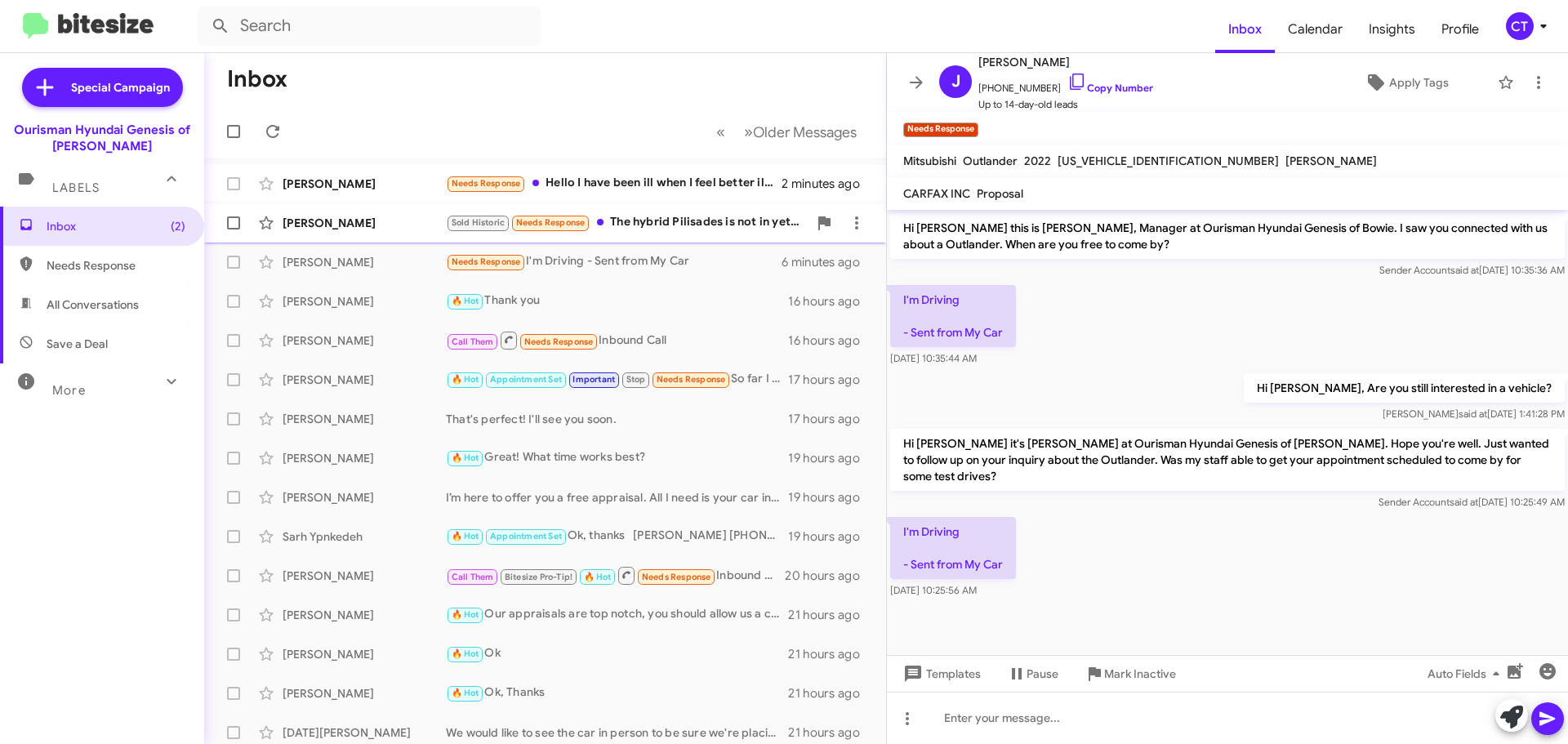
click at [671, 218] on div "Sold Historic Needs Response The hybrid Pilisades is not in yet. Why do you'll …" at bounding box center [627, 222] width 362 height 19
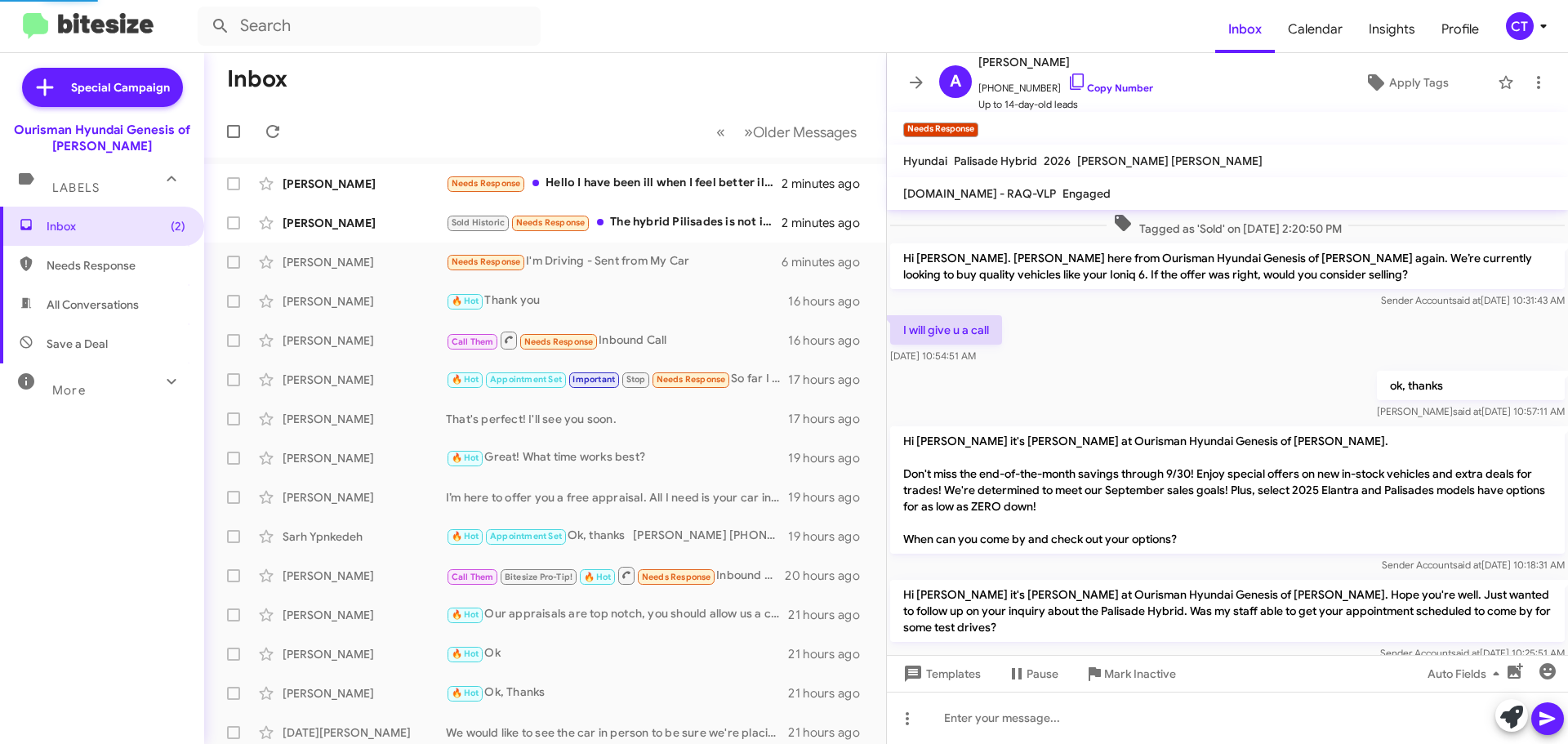
scroll to position [127, 0]
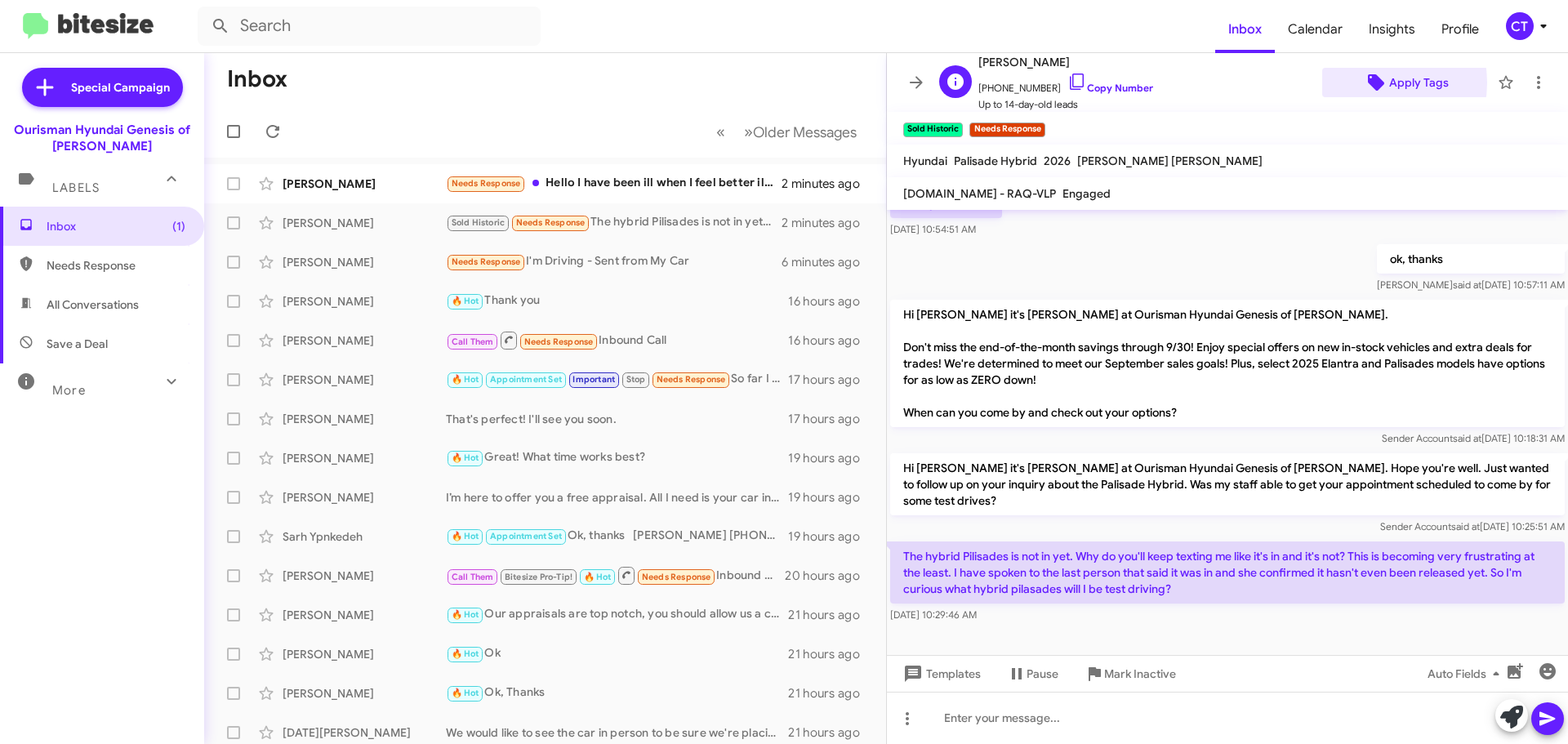
click at [1368, 83] on icon at bounding box center [1376, 83] width 16 height 16
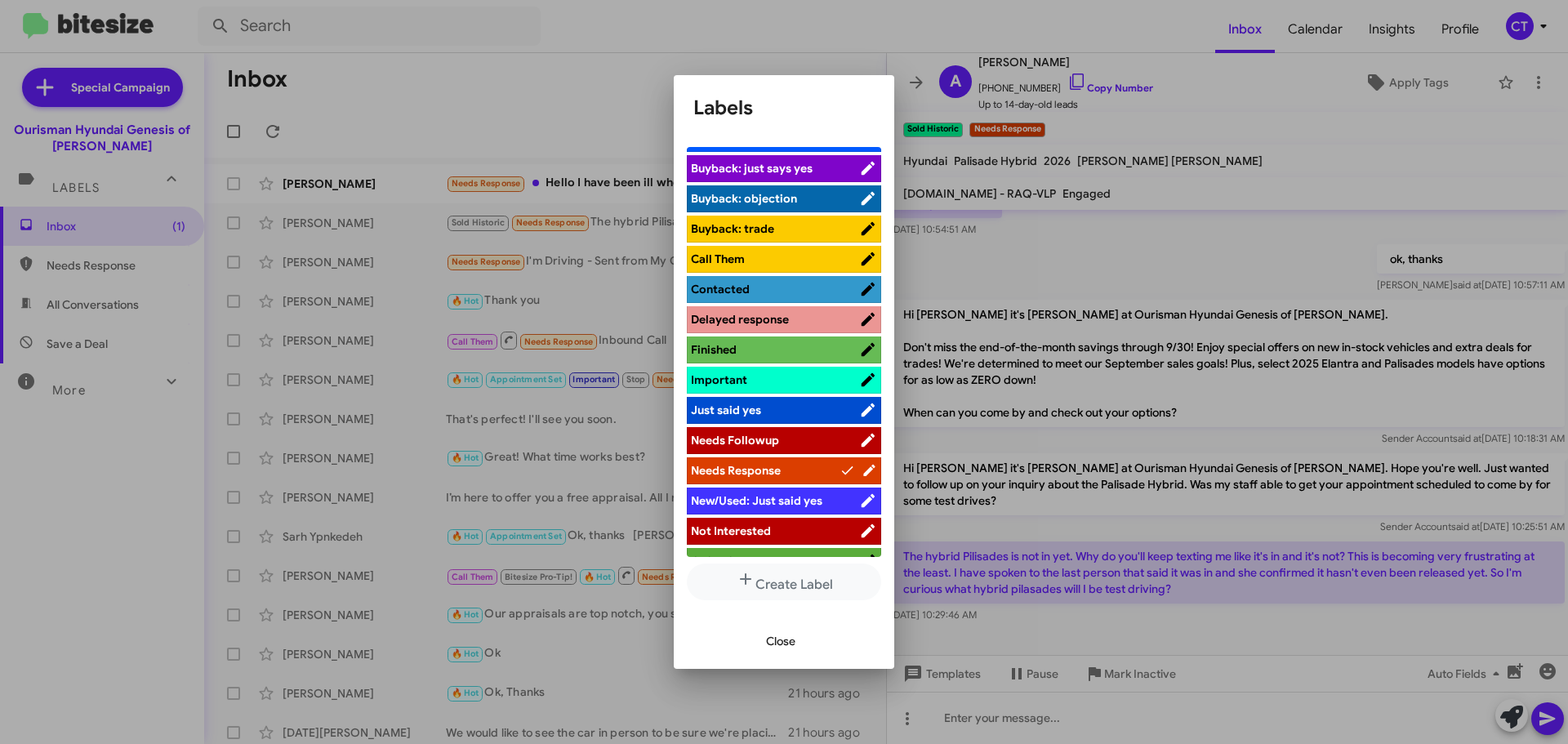
scroll to position [245, 0]
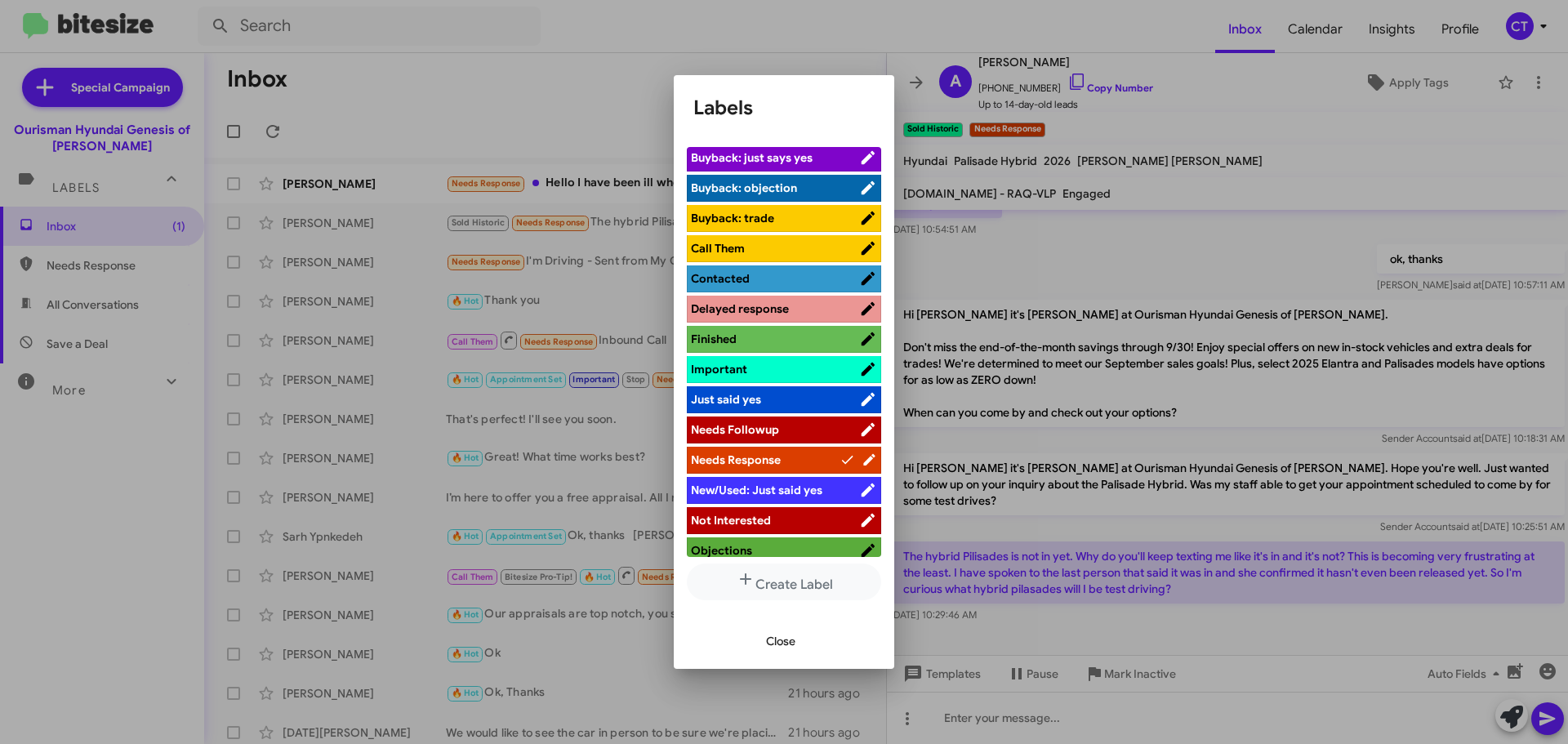
drag, startPoint x: 802, startPoint y: 520, endPoint x: 798, endPoint y: 528, distance: 8.9
click at [801, 520] on span "Not Interested" at bounding box center [775, 520] width 168 height 16
click at [1118, 301] on div at bounding box center [784, 372] width 1568 height 744
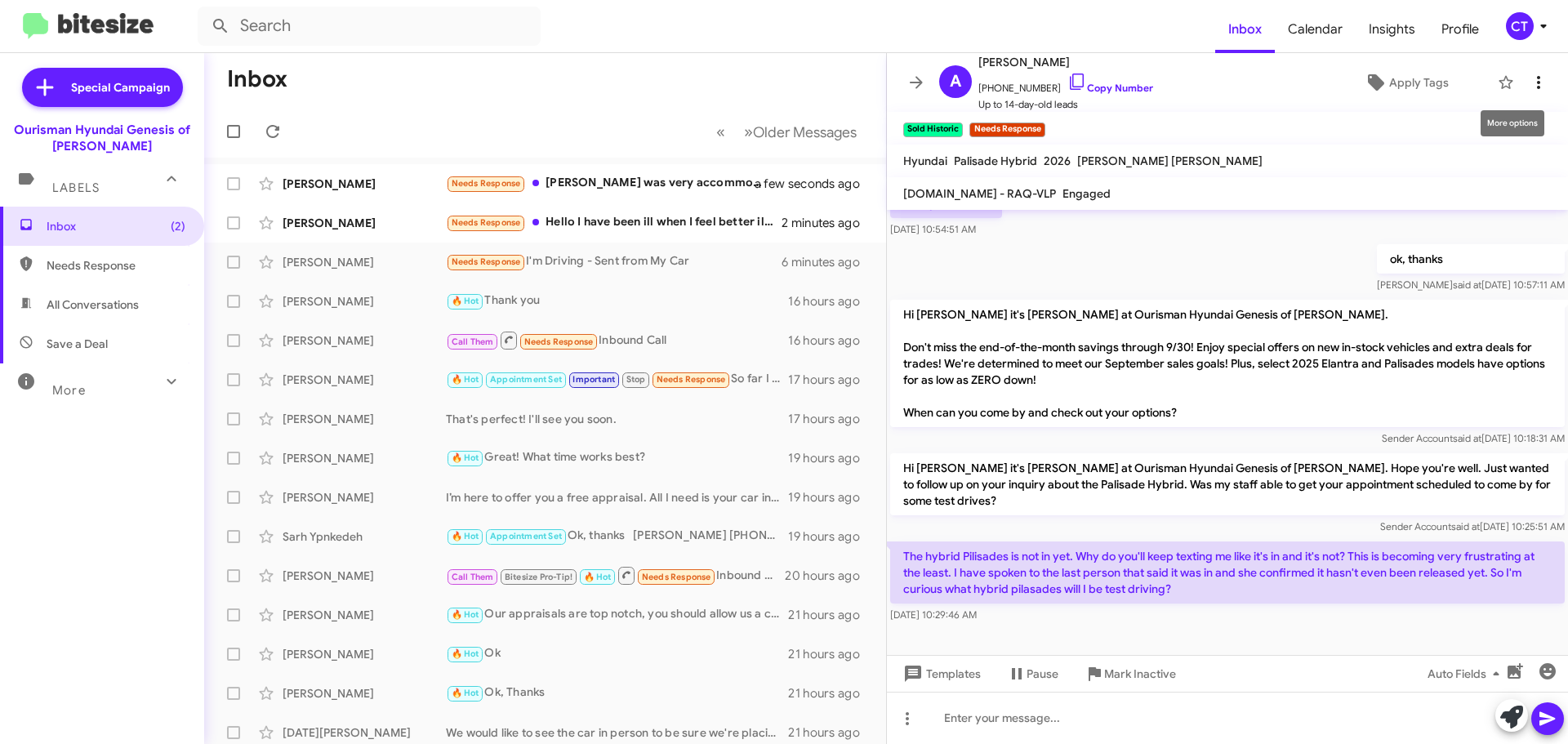
click at [1529, 81] on icon at bounding box center [1539, 83] width 20 height 20
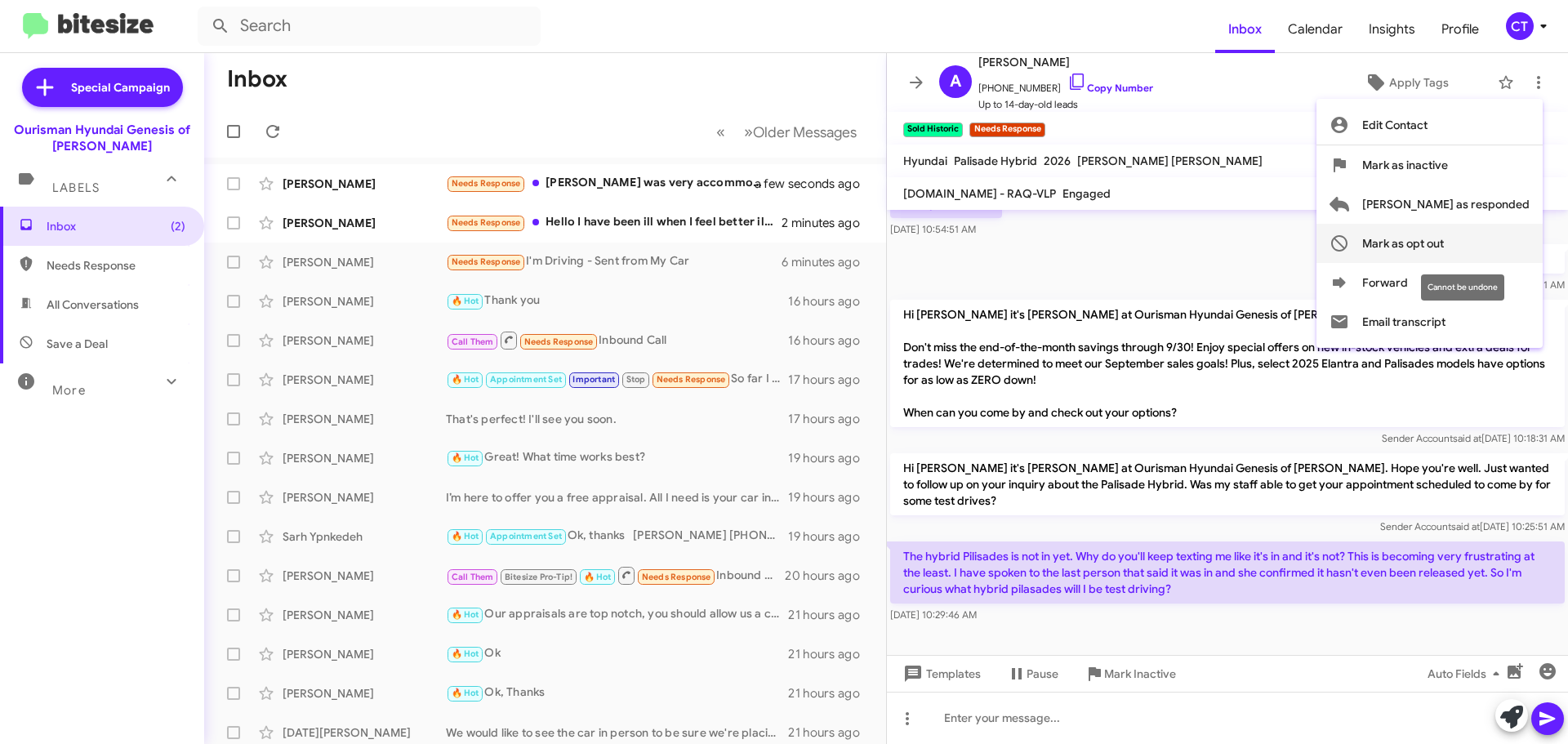
click at [1444, 234] on span "Mark as opt out" at bounding box center [1403, 243] width 82 height 39
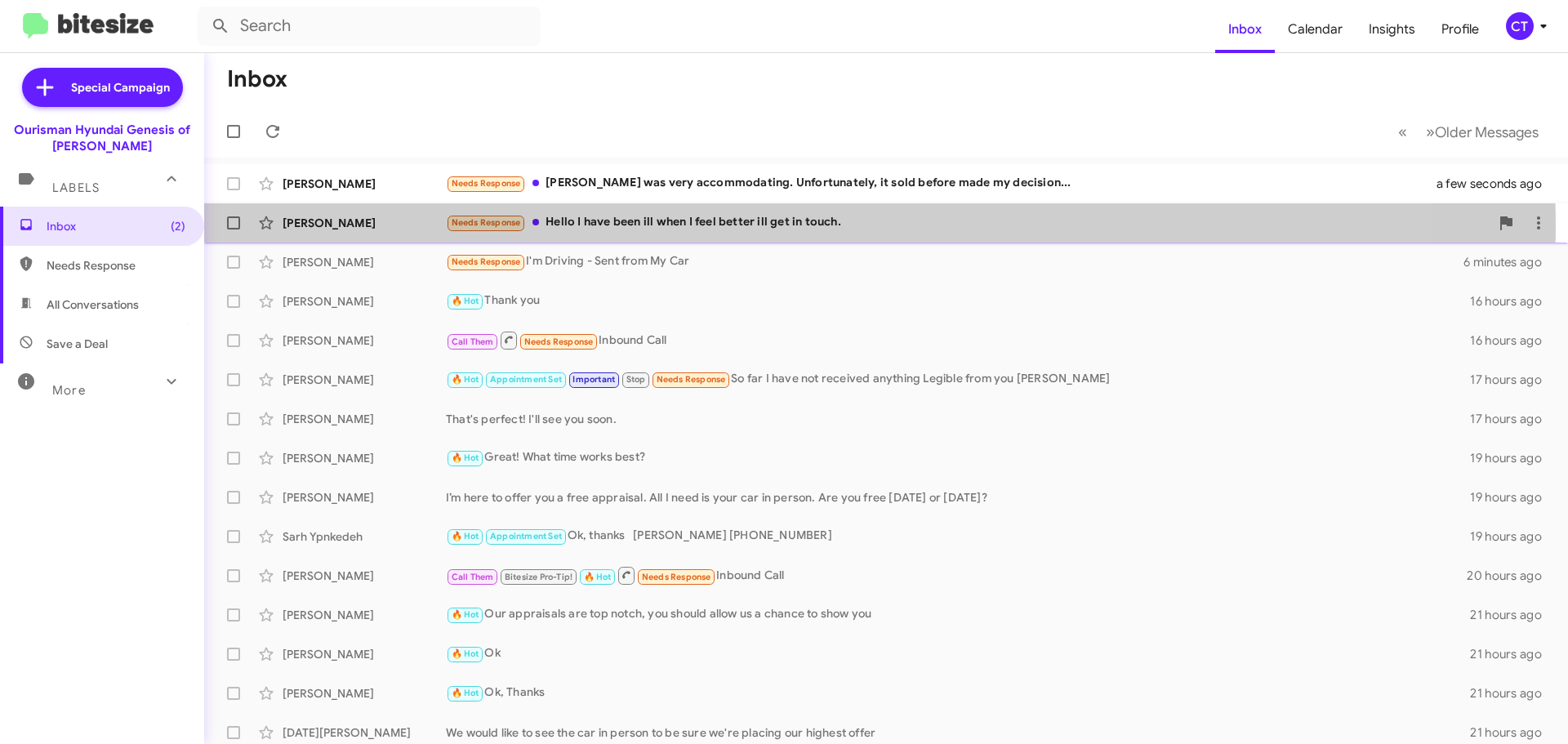
click at [663, 226] on div "Needs Response Hello I have been ill when I feel better ill get in touch." at bounding box center [968, 222] width 1044 height 19
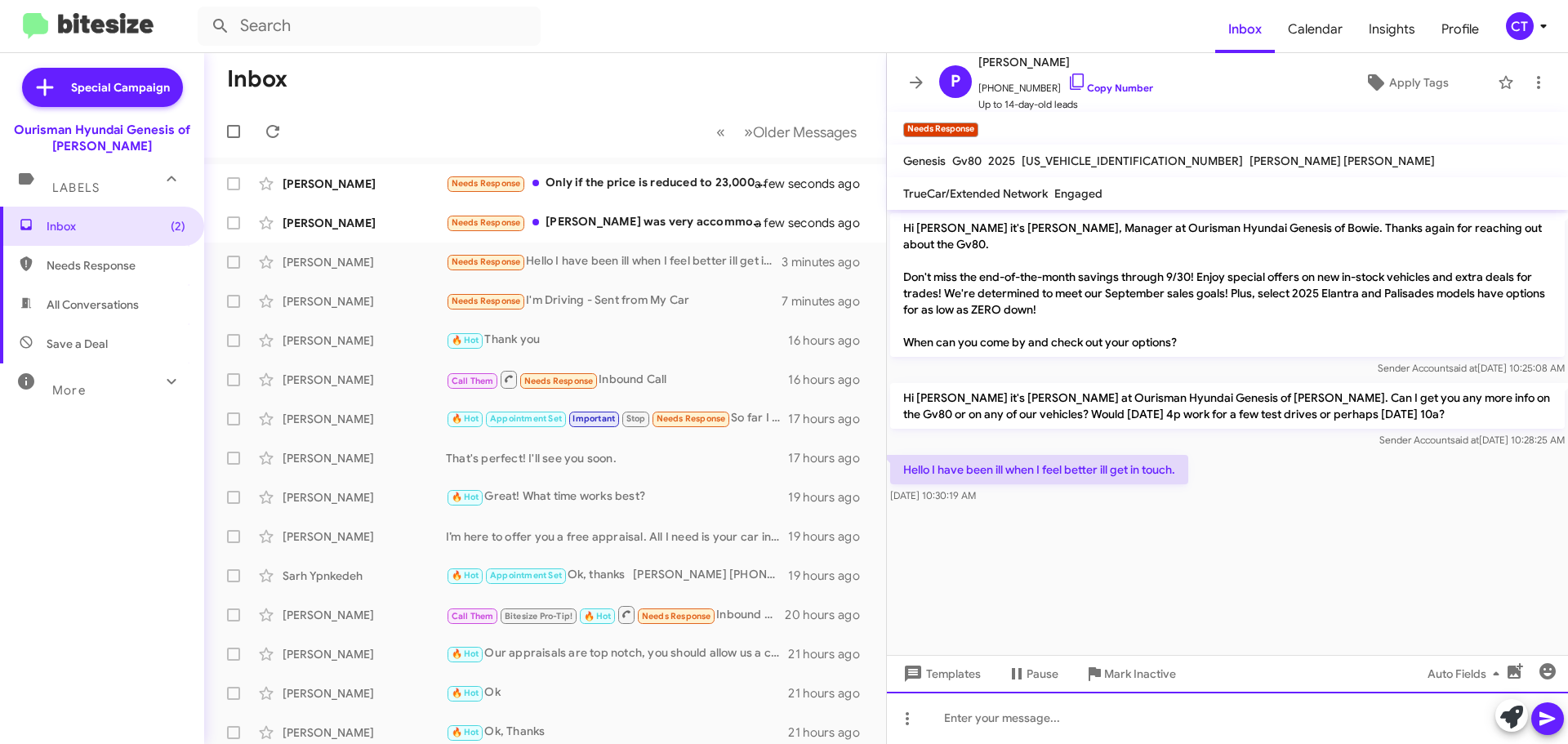
click at [1080, 716] on div at bounding box center [1227, 718] width 681 height 52
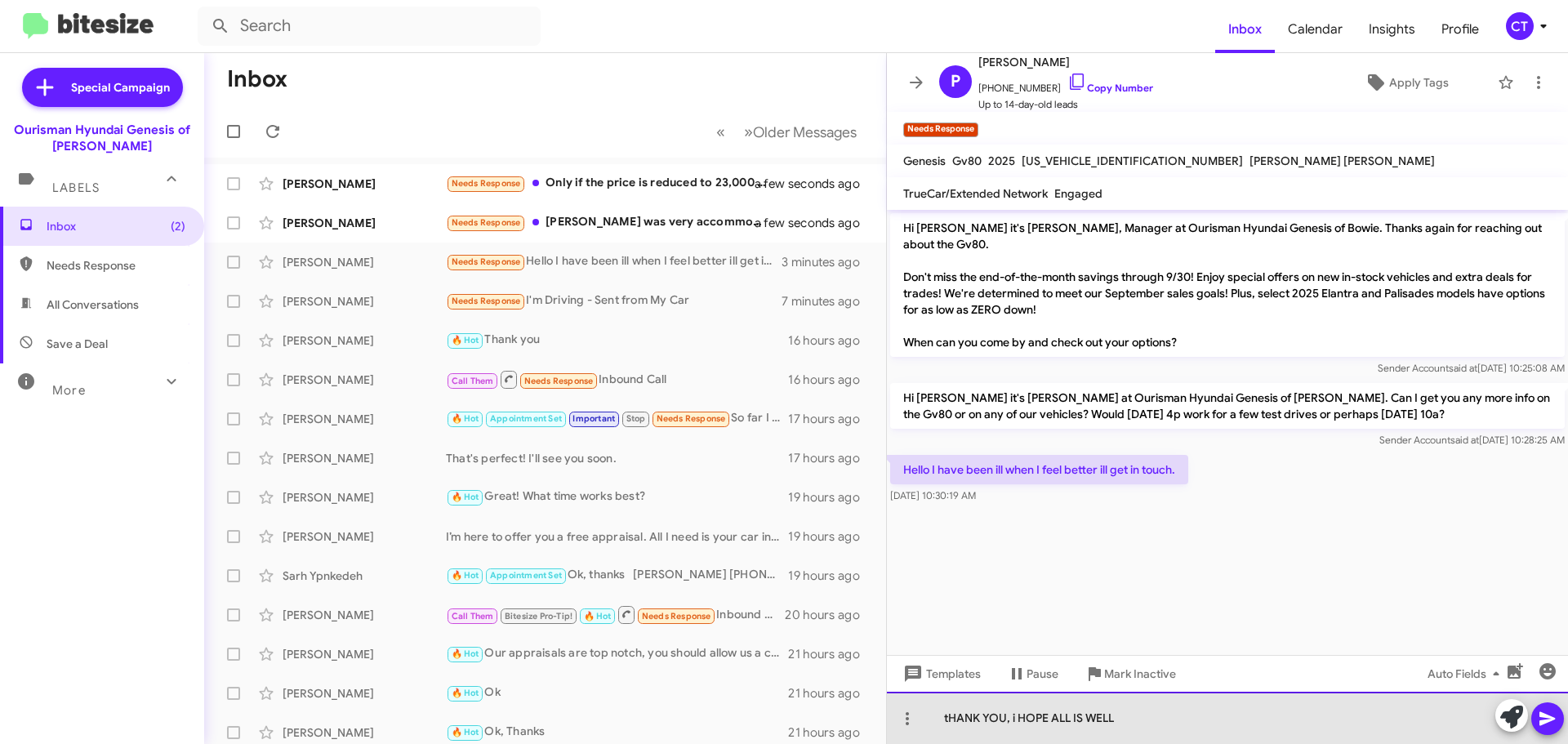
drag, startPoint x: 1042, startPoint y: 714, endPoint x: 940, endPoint y: 704, distance: 102.5
click at [938, 721] on div "tHANK YOU, i HOPE ALL IS WELL" at bounding box center [1227, 718] width 681 height 52
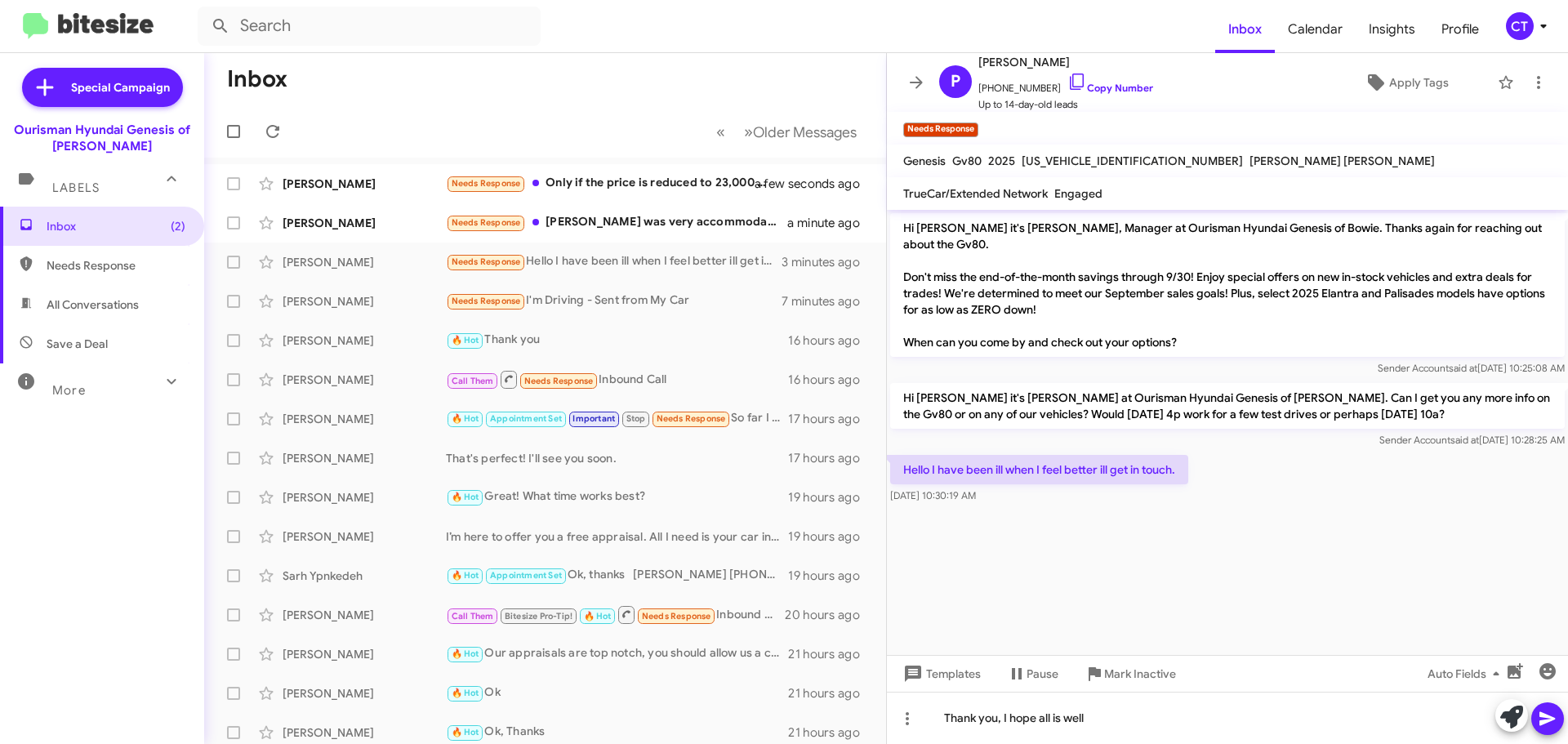
click at [1552, 714] on icon at bounding box center [1548, 719] width 20 height 20
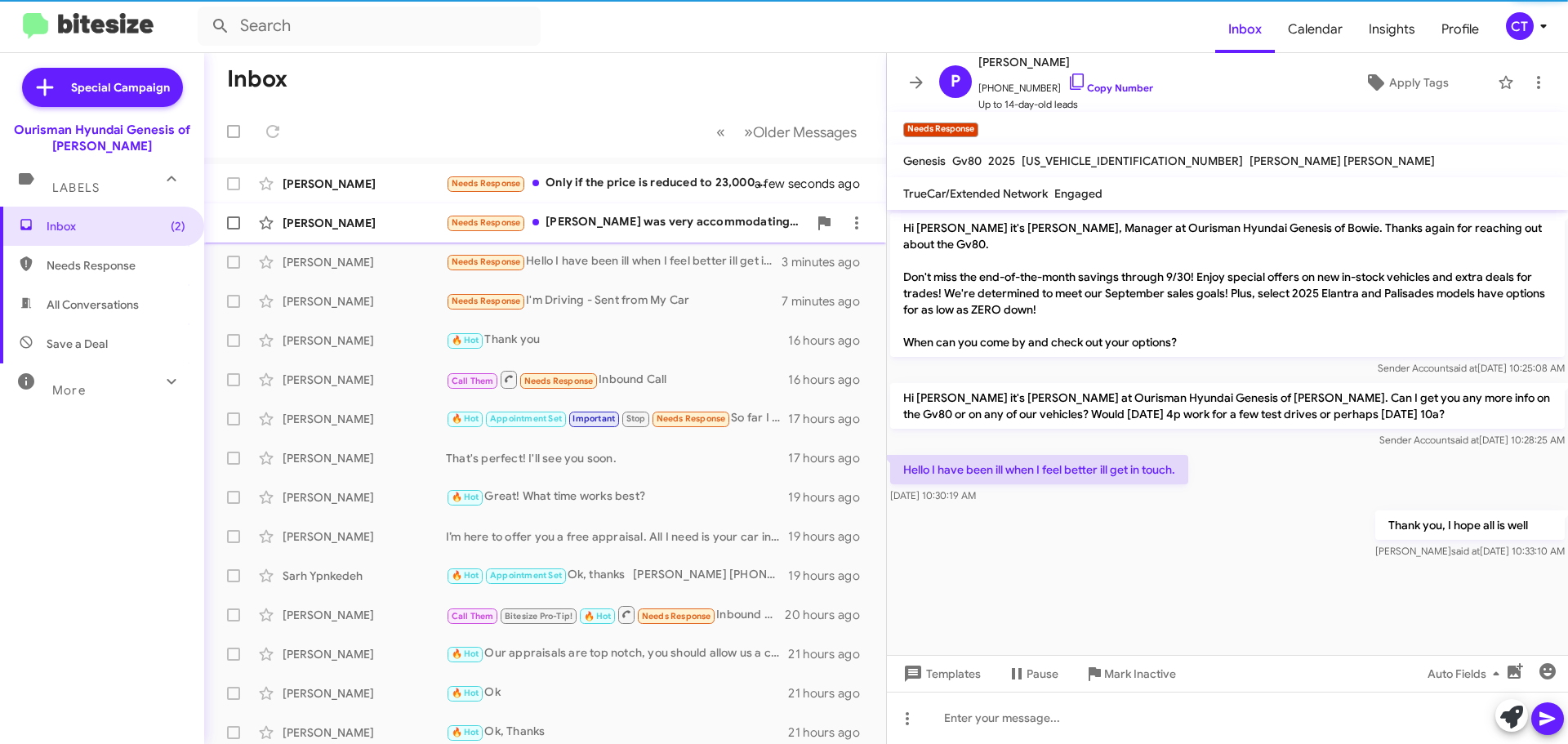
click at [590, 217] on div "Needs Response Mark was very accommodating. Unfortunately, it sold before made …" at bounding box center [627, 222] width 362 height 19
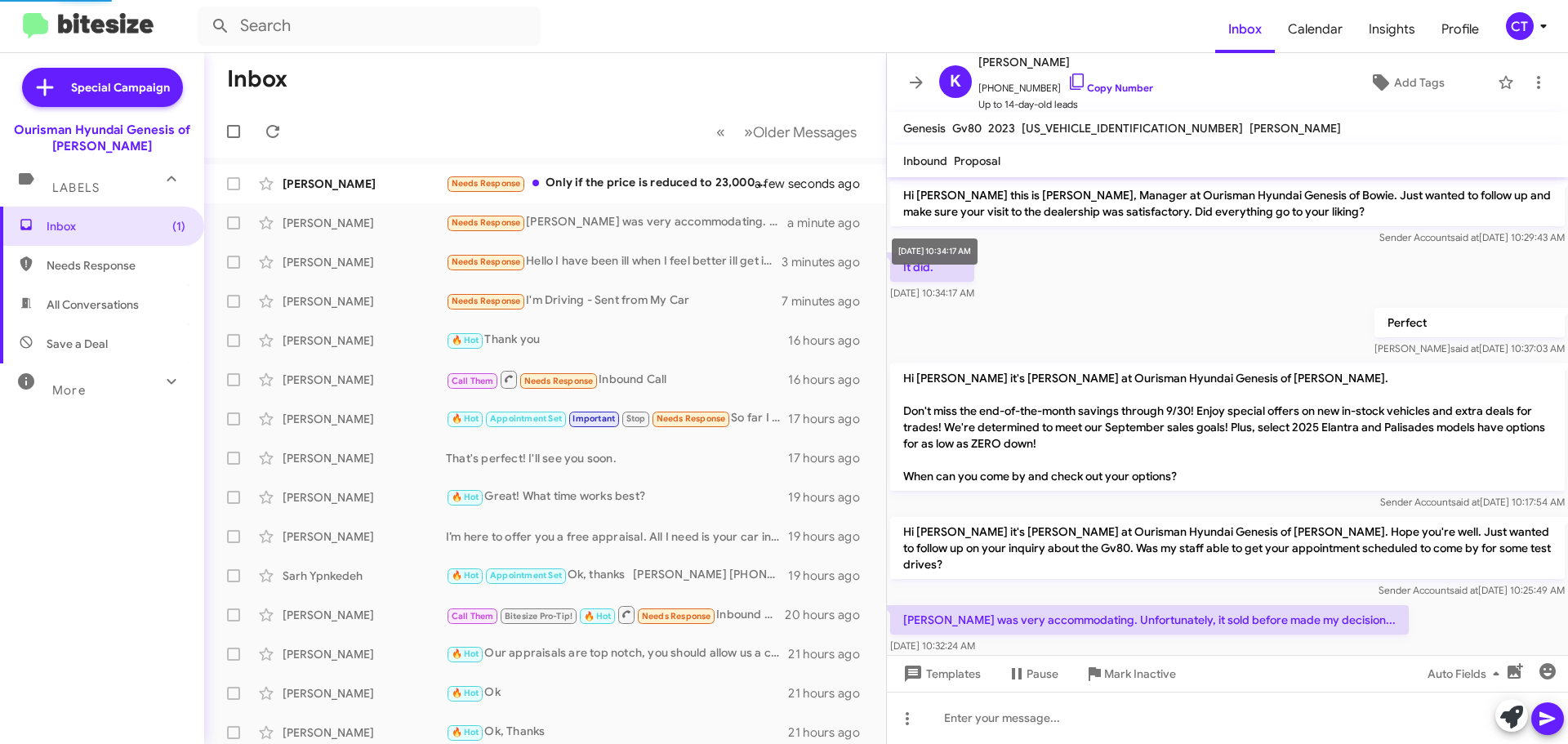
scroll to position [11, 0]
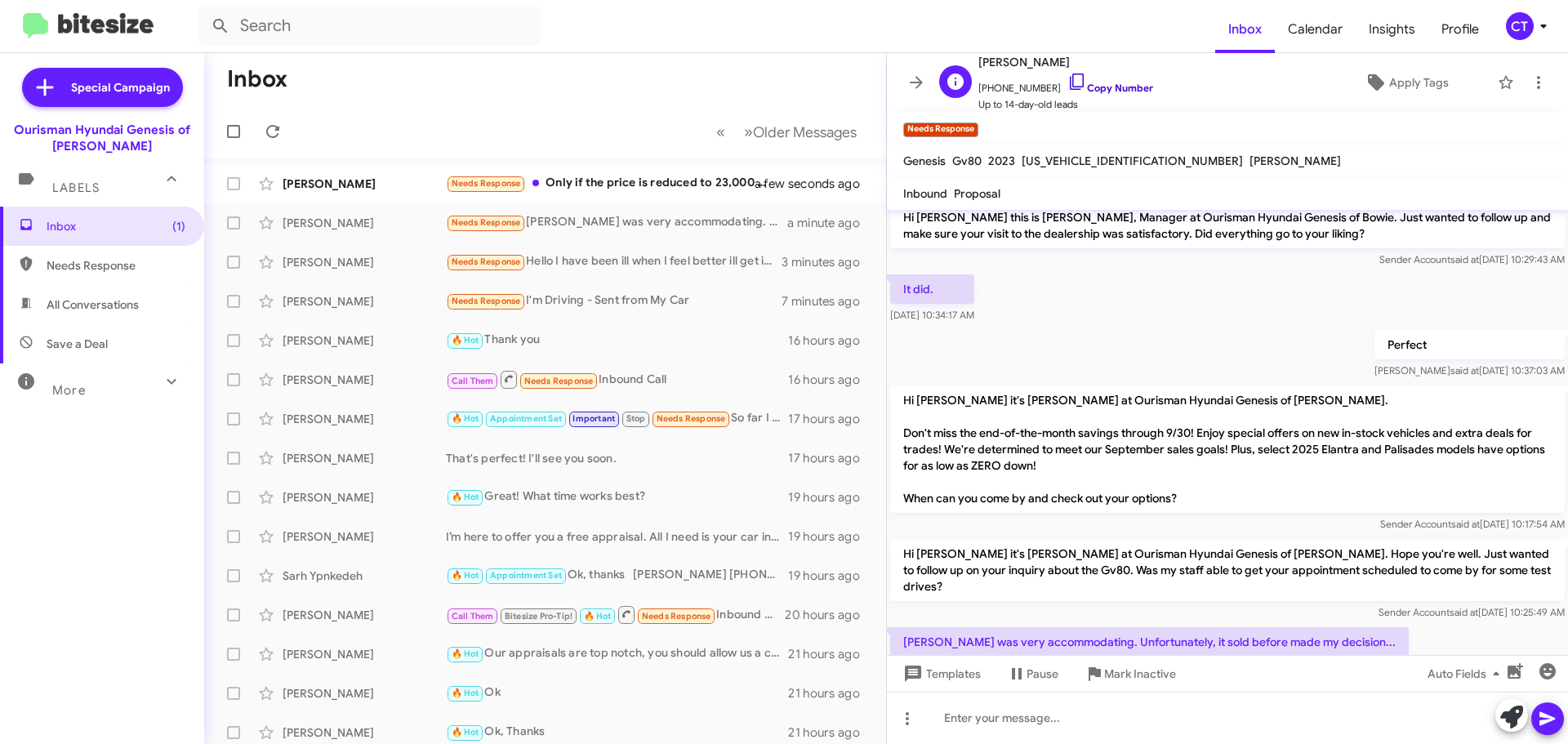
click at [1068, 80] on icon at bounding box center [1078, 82] width 20 height 20
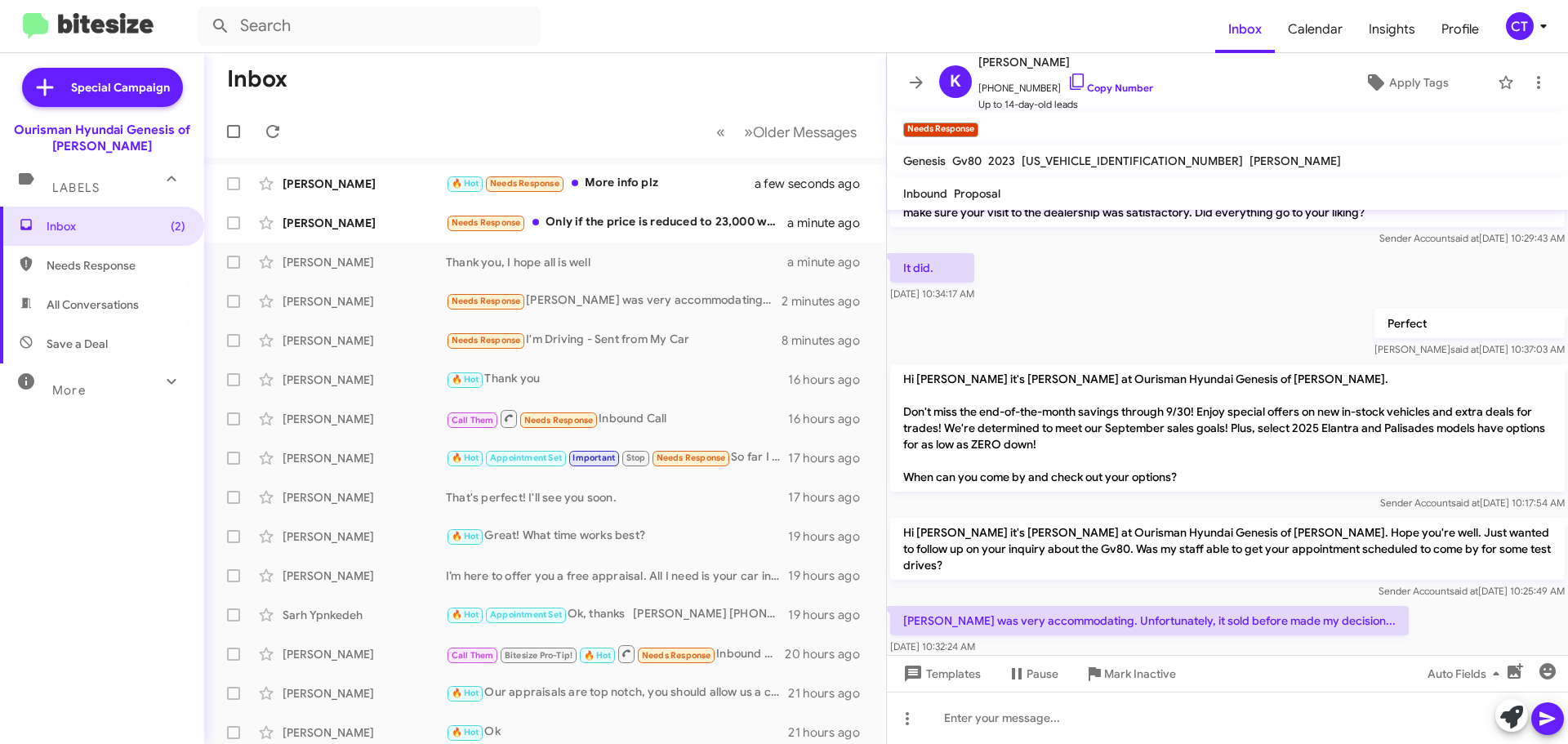
scroll to position [43, 0]
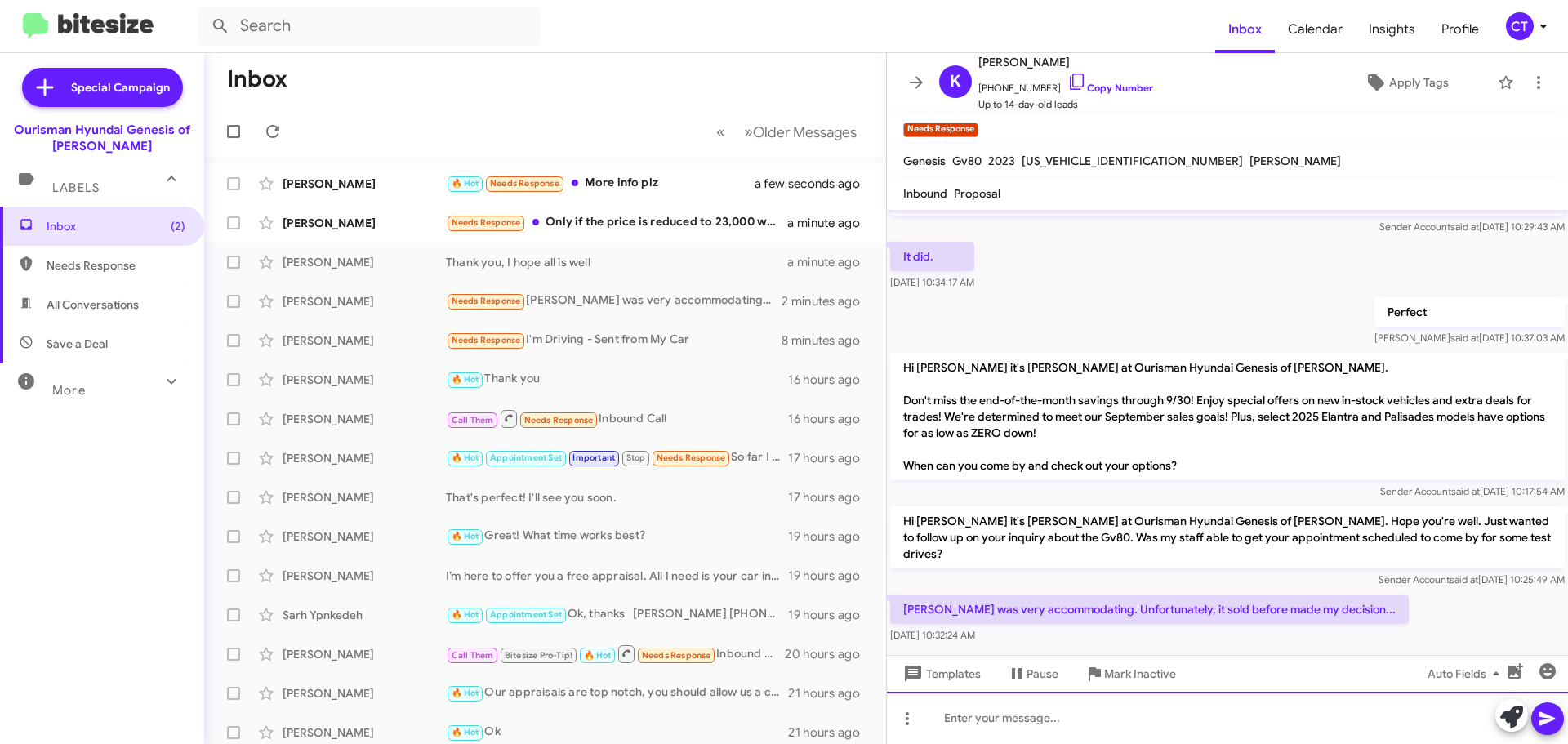
click at [1094, 737] on div at bounding box center [1227, 718] width 681 height 52
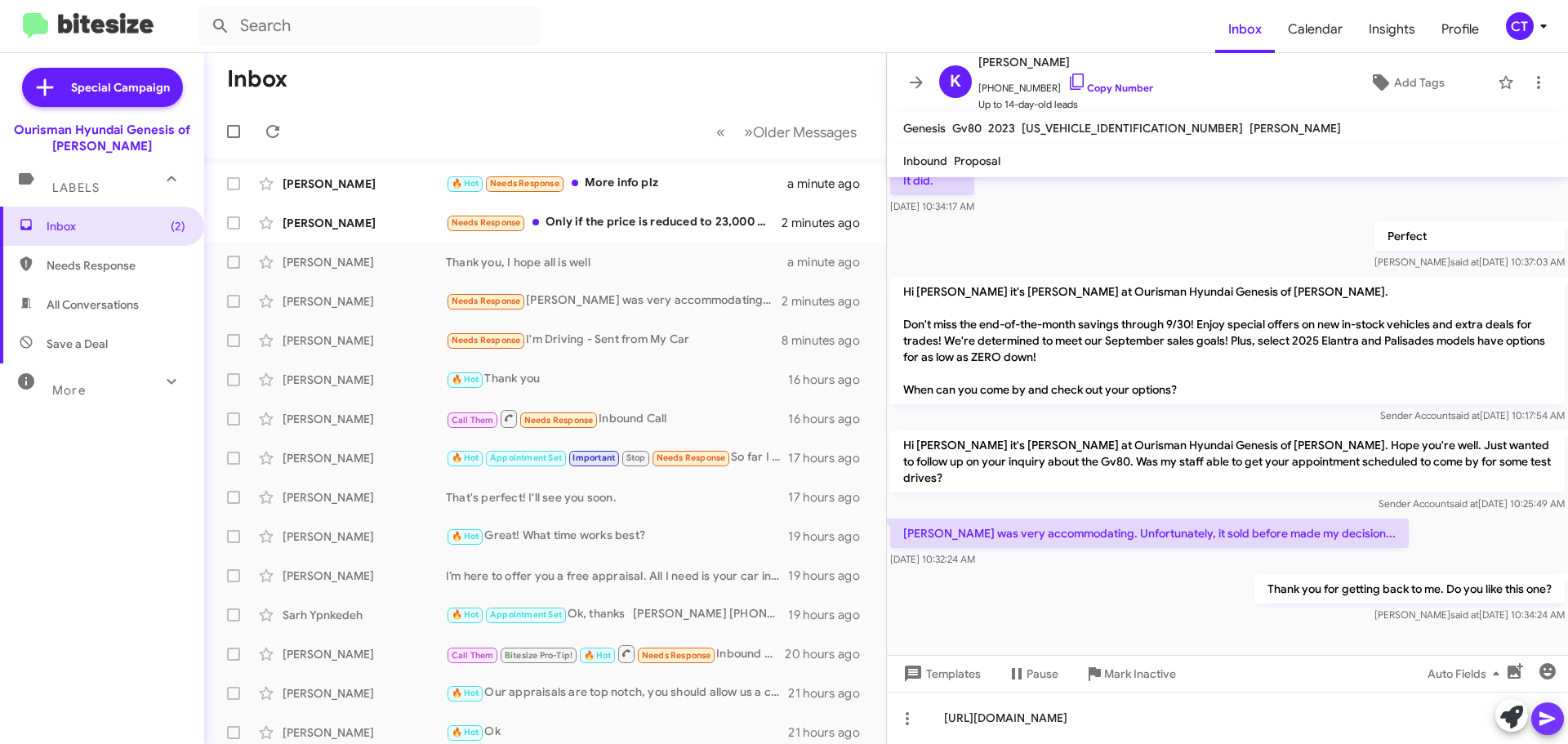
drag, startPoint x: 1551, startPoint y: 708, endPoint x: 1269, endPoint y: 647, distance: 288.5
click at [1548, 707] on span at bounding box center [1548, 719] width 20 height 33
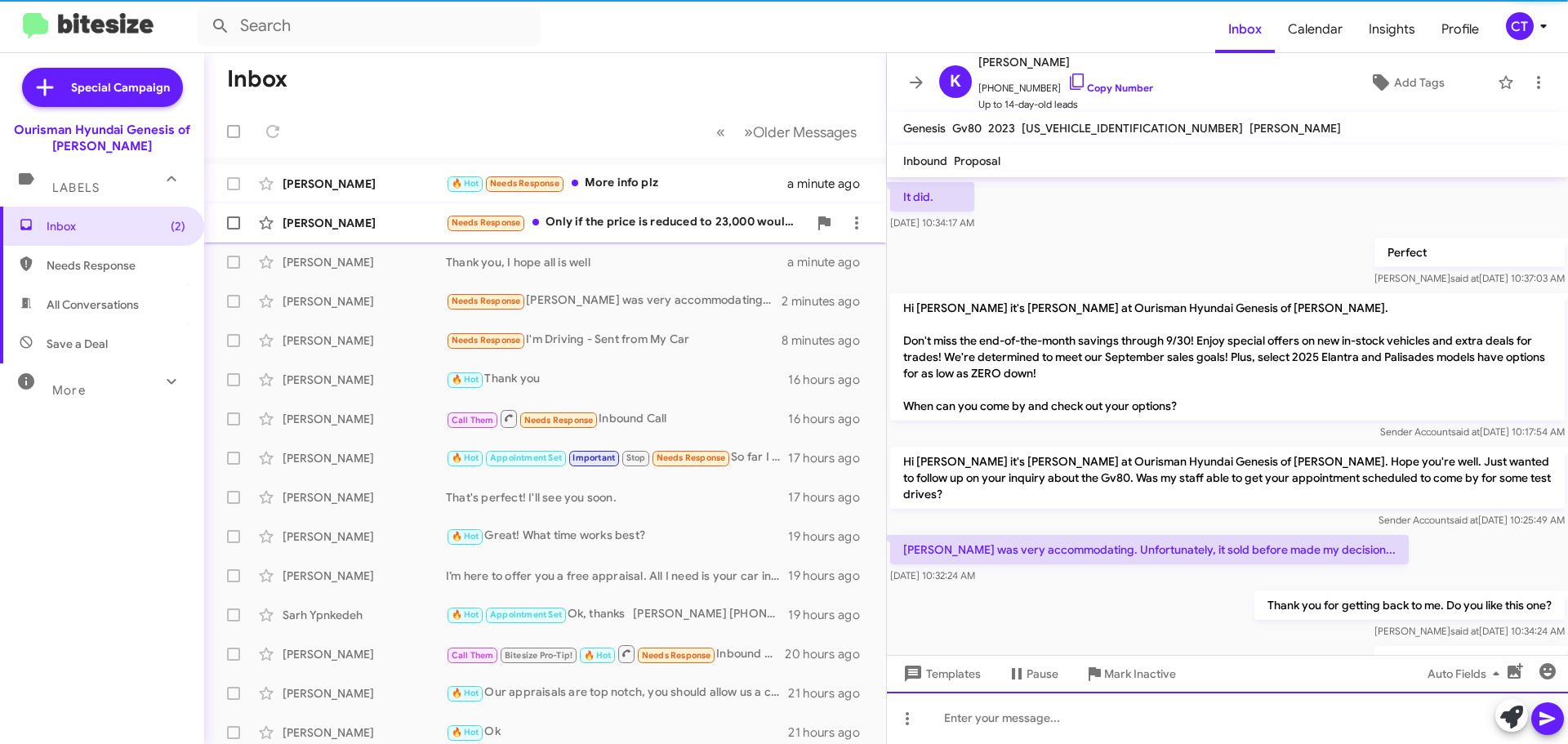
scroll to position [147, 0]
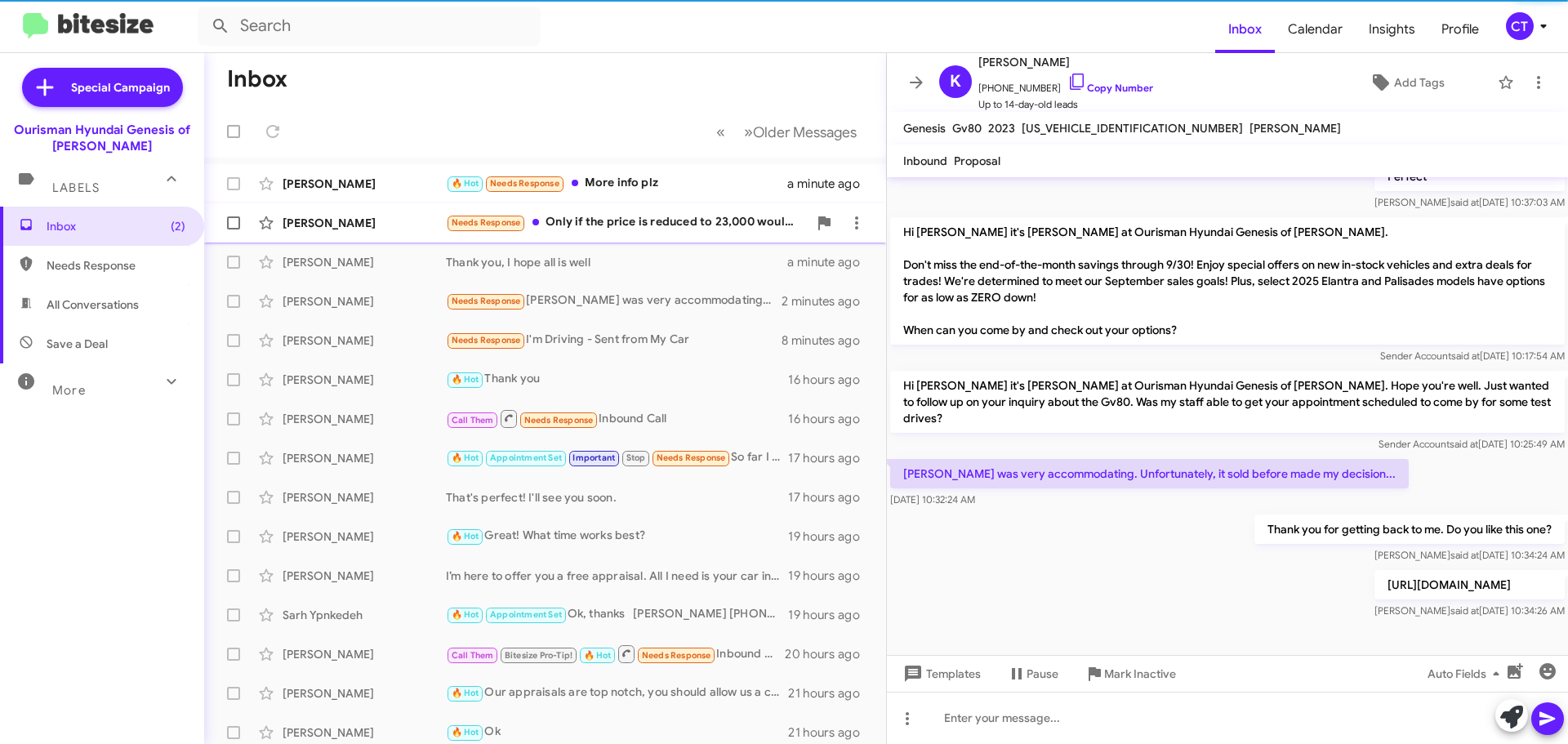
click at [716, 219] on div "Needs Response Only if the price is reduced to 23,000 would I be interested." at bounding box center [627, 222] width 362 height 19
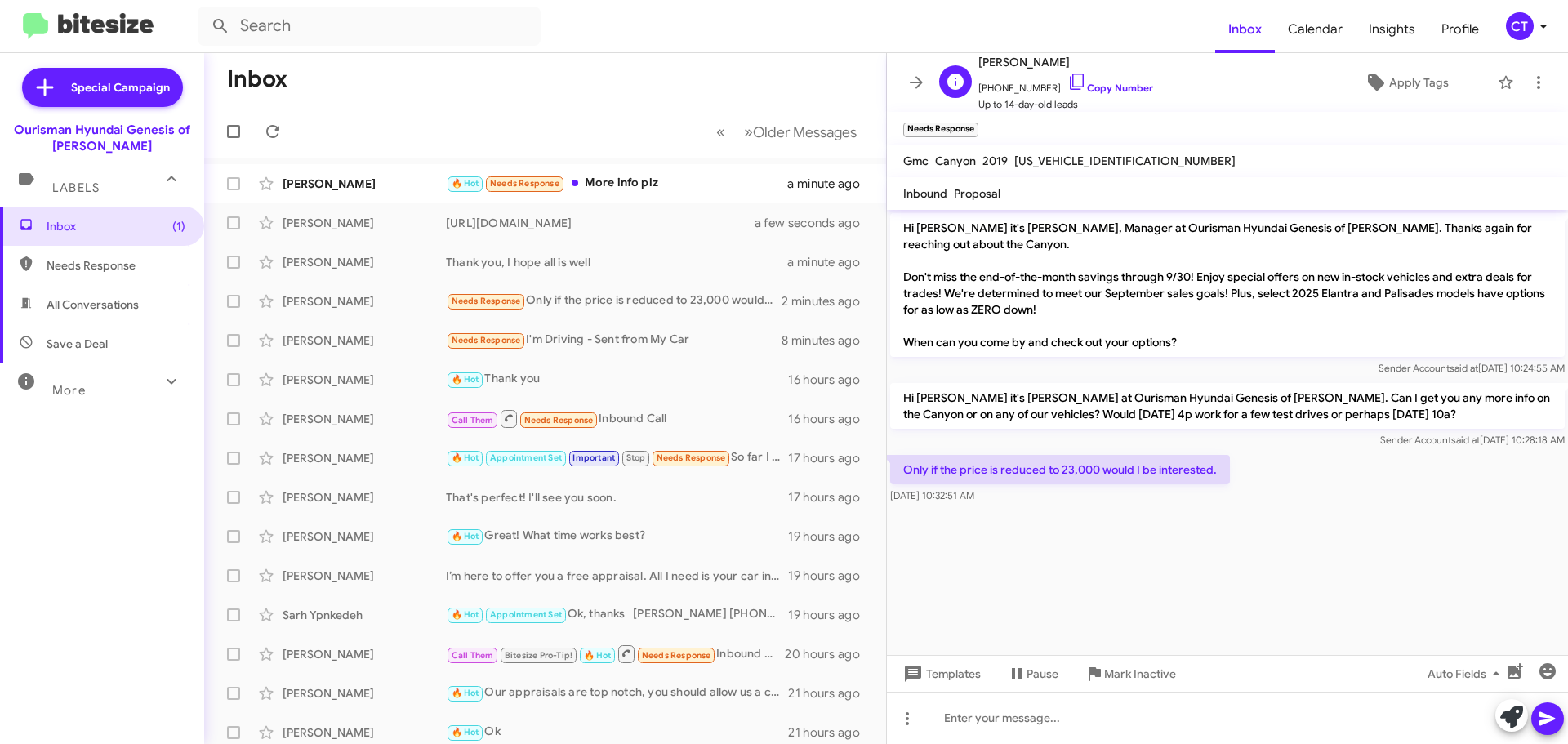
drag, startPoint x: 1055, startPoint y: 79, endPoint x: 1062, endPoint y: 102, distance: 24.0
click at [1068, 79] on icon at bounding box center [1078, 82] width 20 height 20
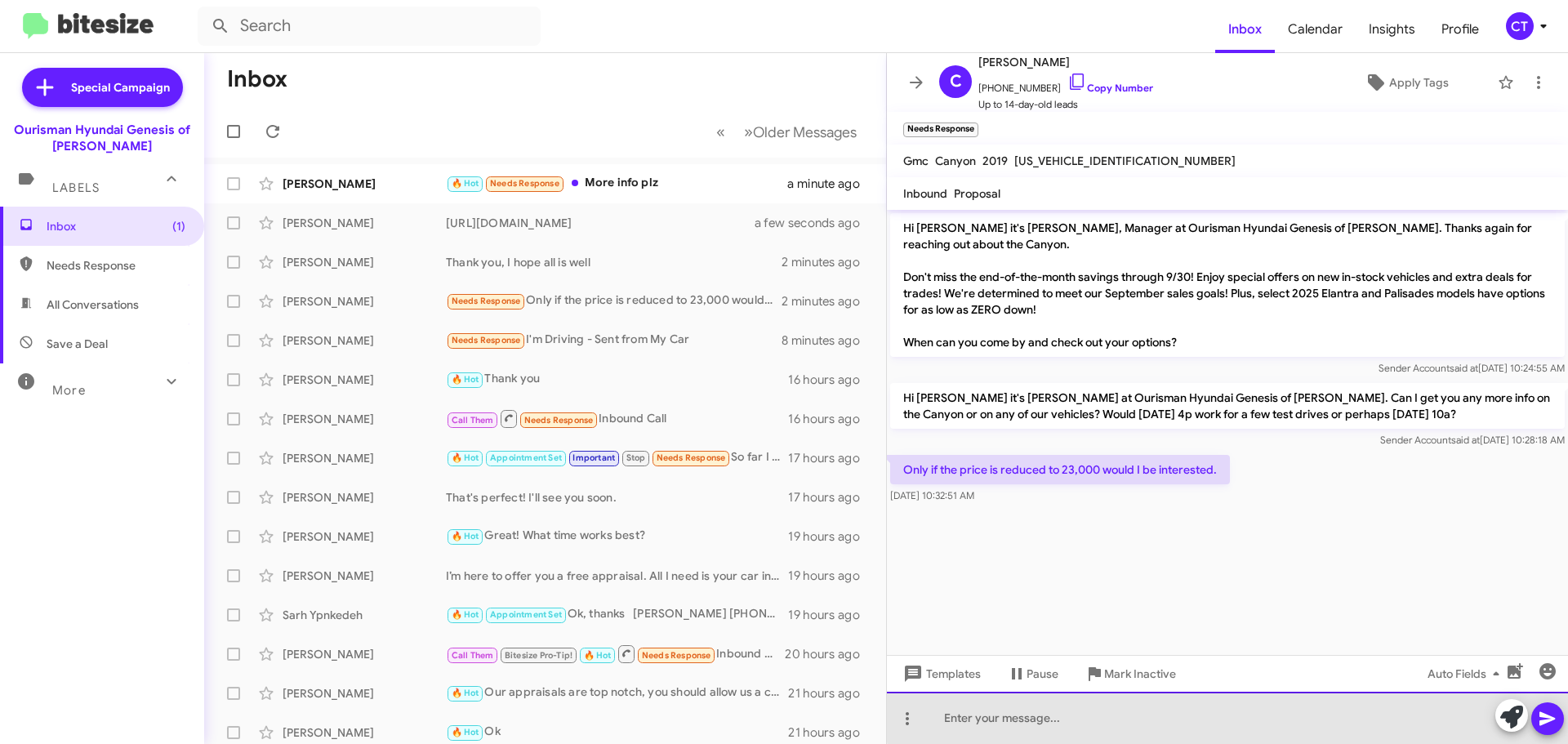
click at [1236, 708] on div at bounding box center [1227, 718] width 681 height 52
click at [1127, 719] on div "Unfortunately, we can't I'll close th eprofile. Thanks" at bounding box center [1227, 718] width 681 height 52
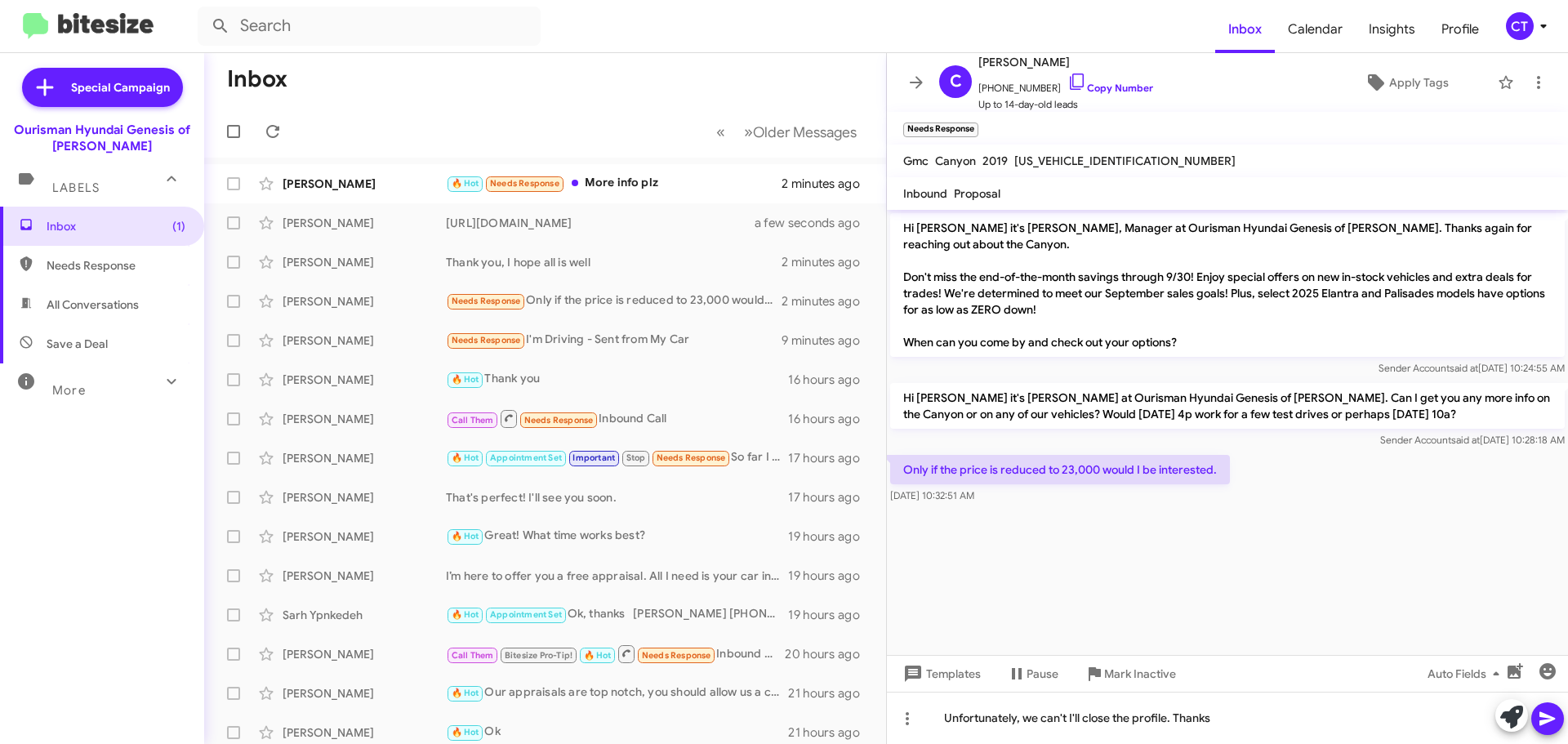
click at [1553, 720] on icon at bounding box center [1548, 719] width 20 height 20
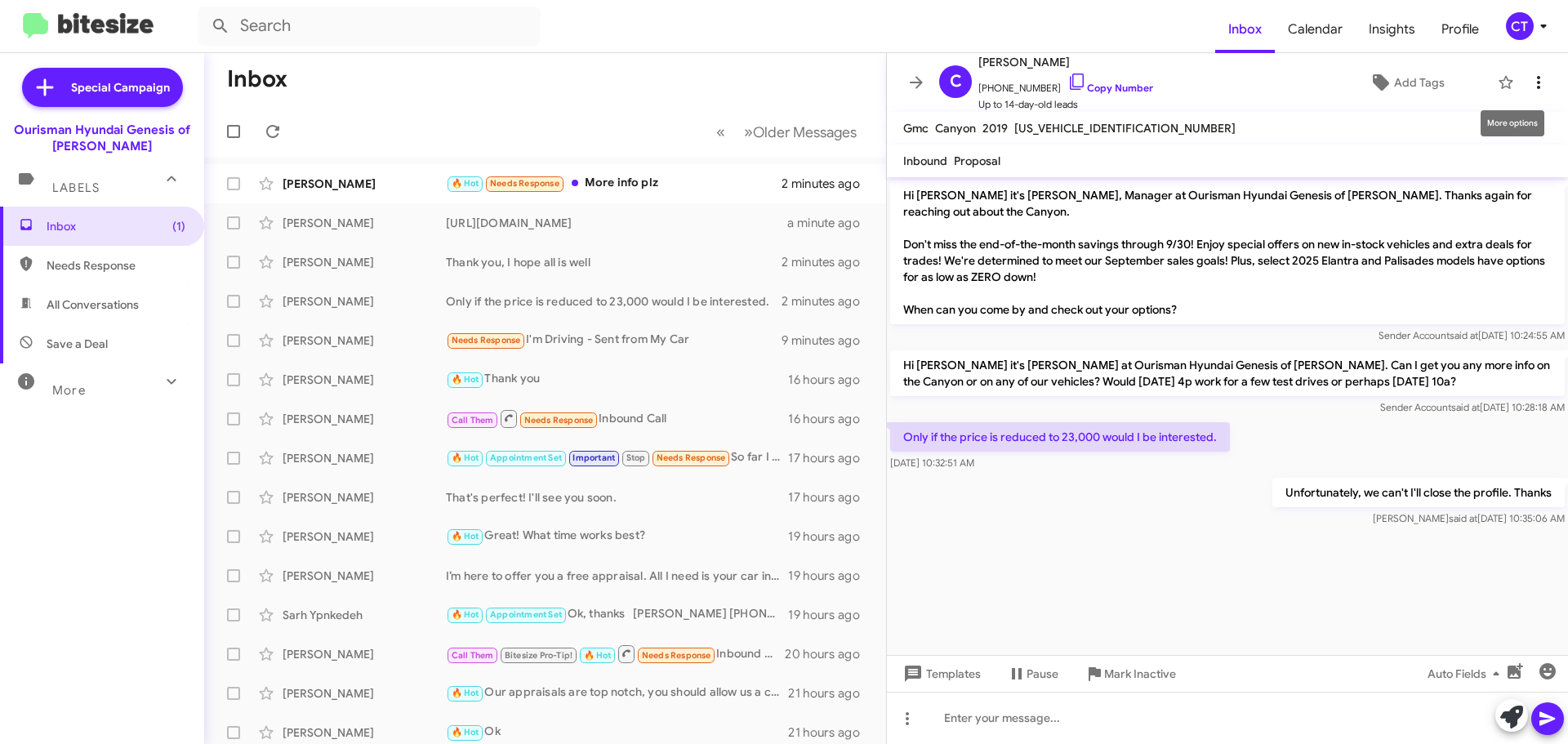
click at [1537, 82] on icon at bounding box center [1539, 83] width 3 height 13
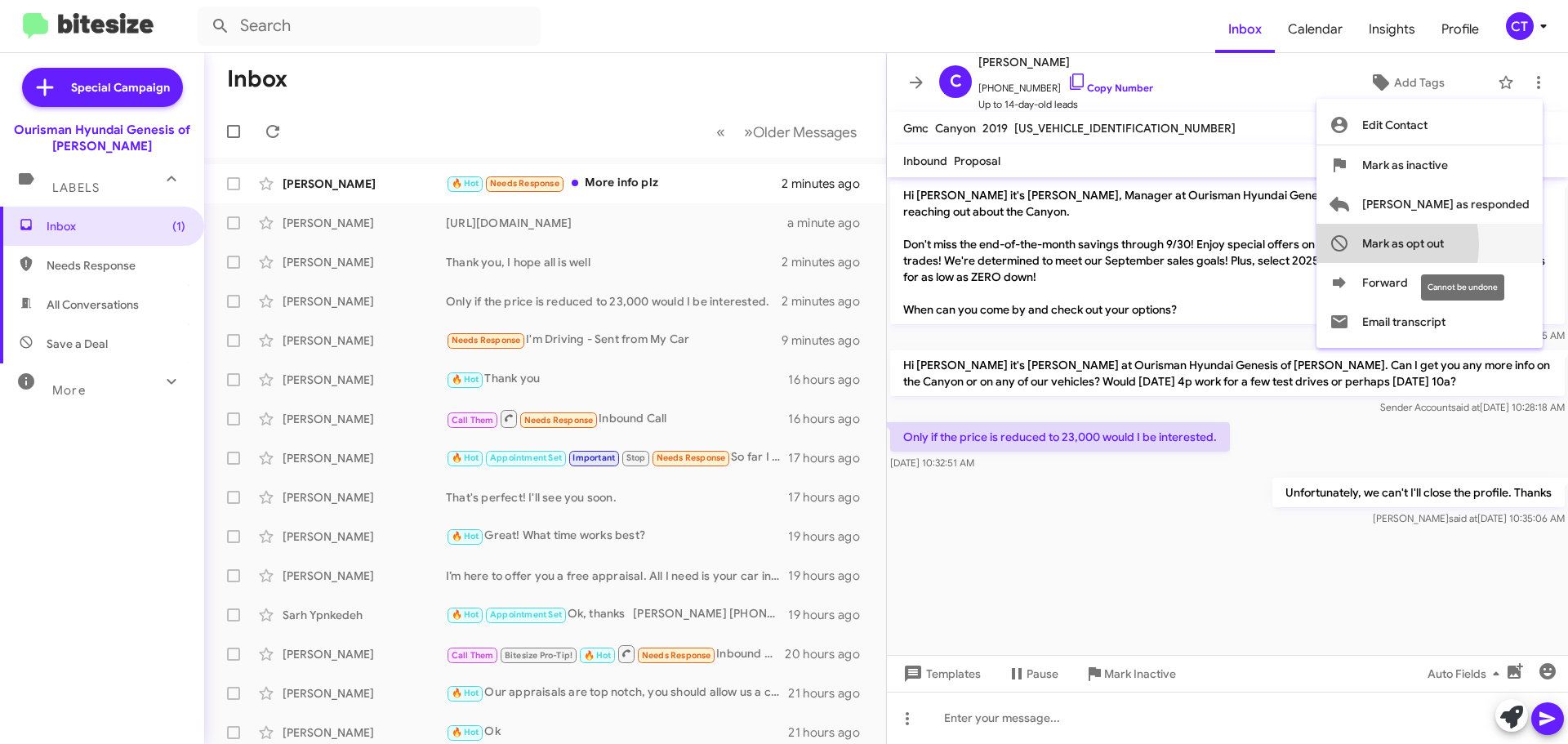
click at [1431, 244] on span "Mark as opt out" at bounding box center [1403, 243] width 82 height 39
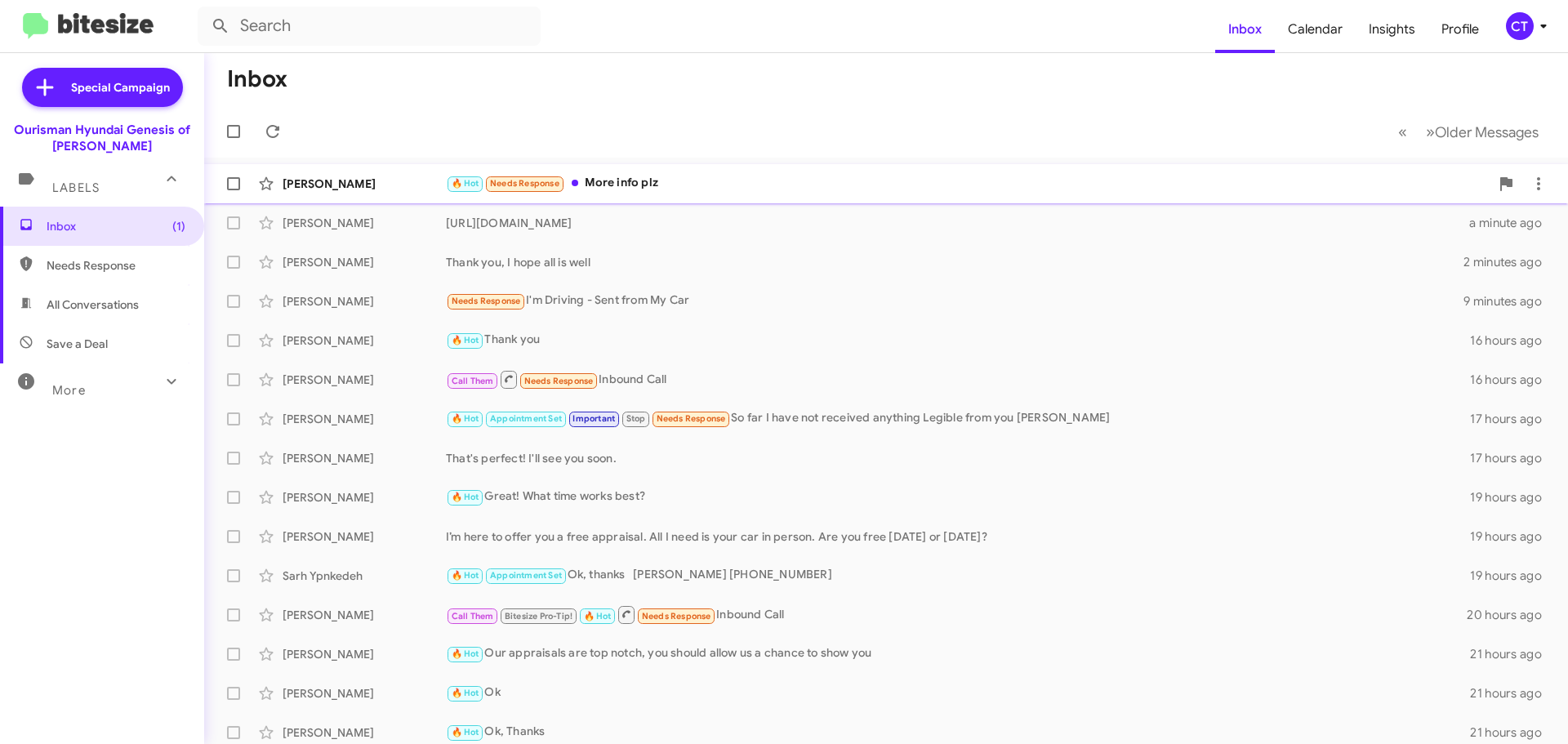
click at [708, 179] on div "🔥 Hot Needs Response More info plz" at bounding box center [968, 183] width 1044 height 19
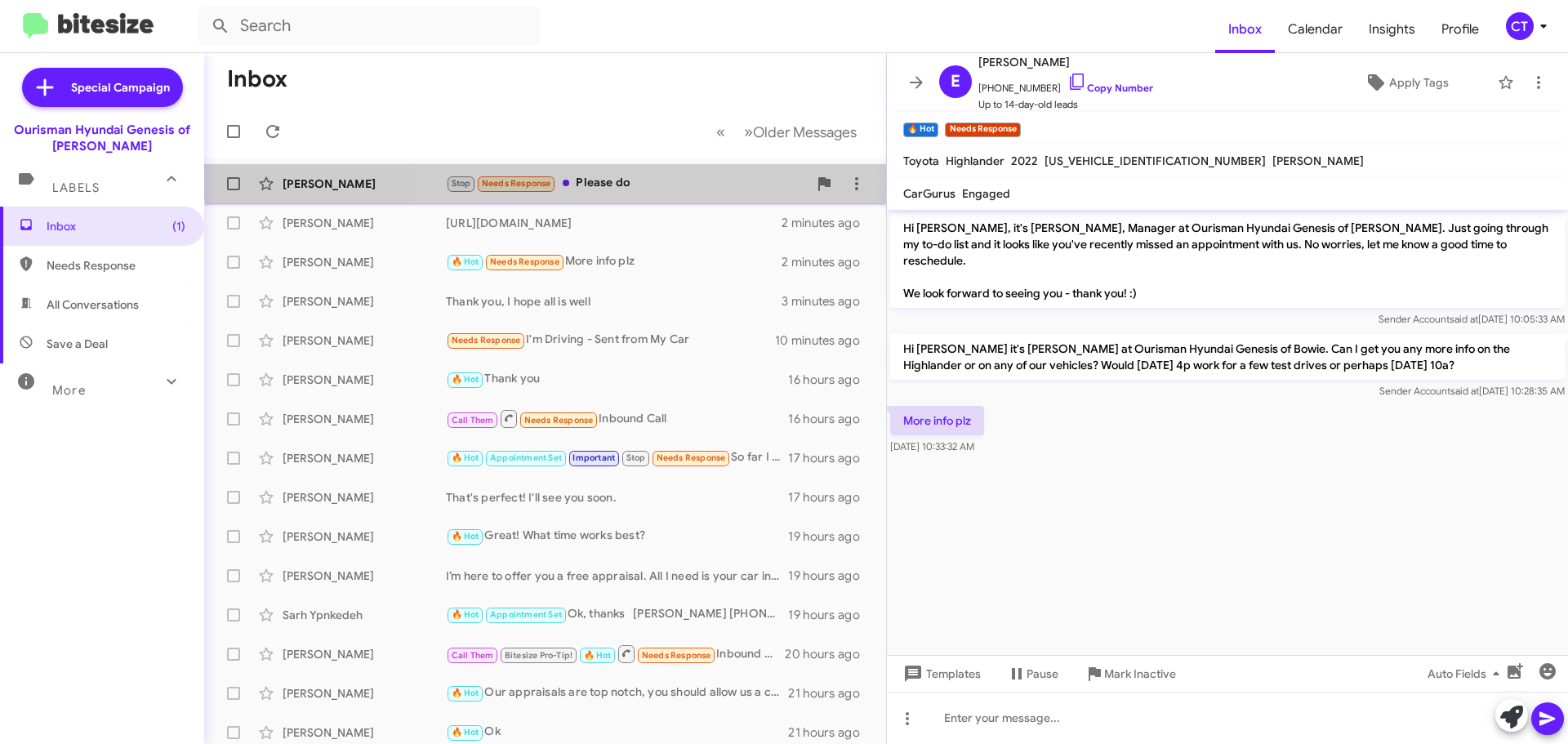
click at [685, 169] on div "Charlene Leonard Stop Needs Response Please do a few seconds ago" at bounding box center [545, 183] width 656 height 33
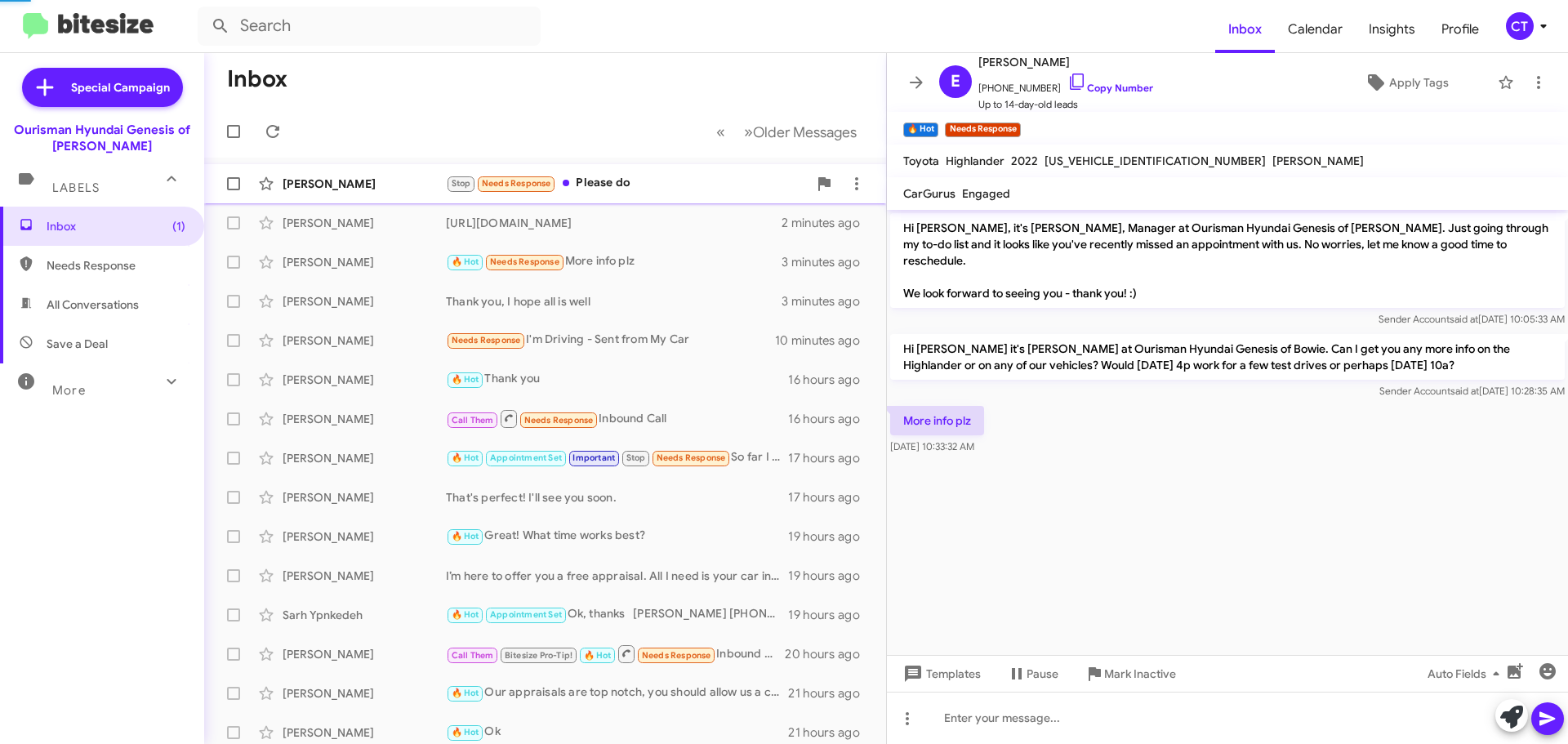
scroll to position [18, 0]
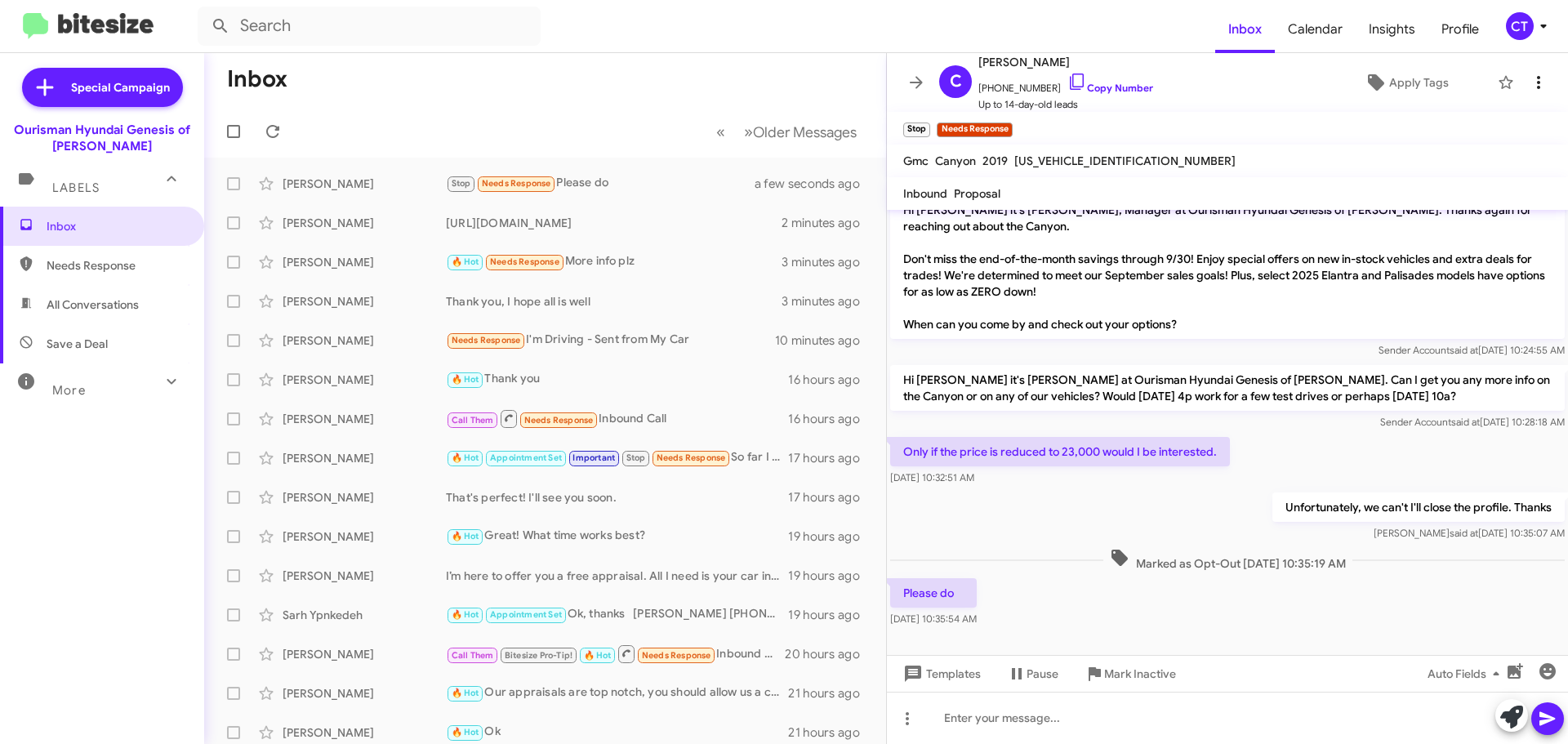
click at [1529, 76] on icon at bounding box center [1539, 83] width 20 height 20
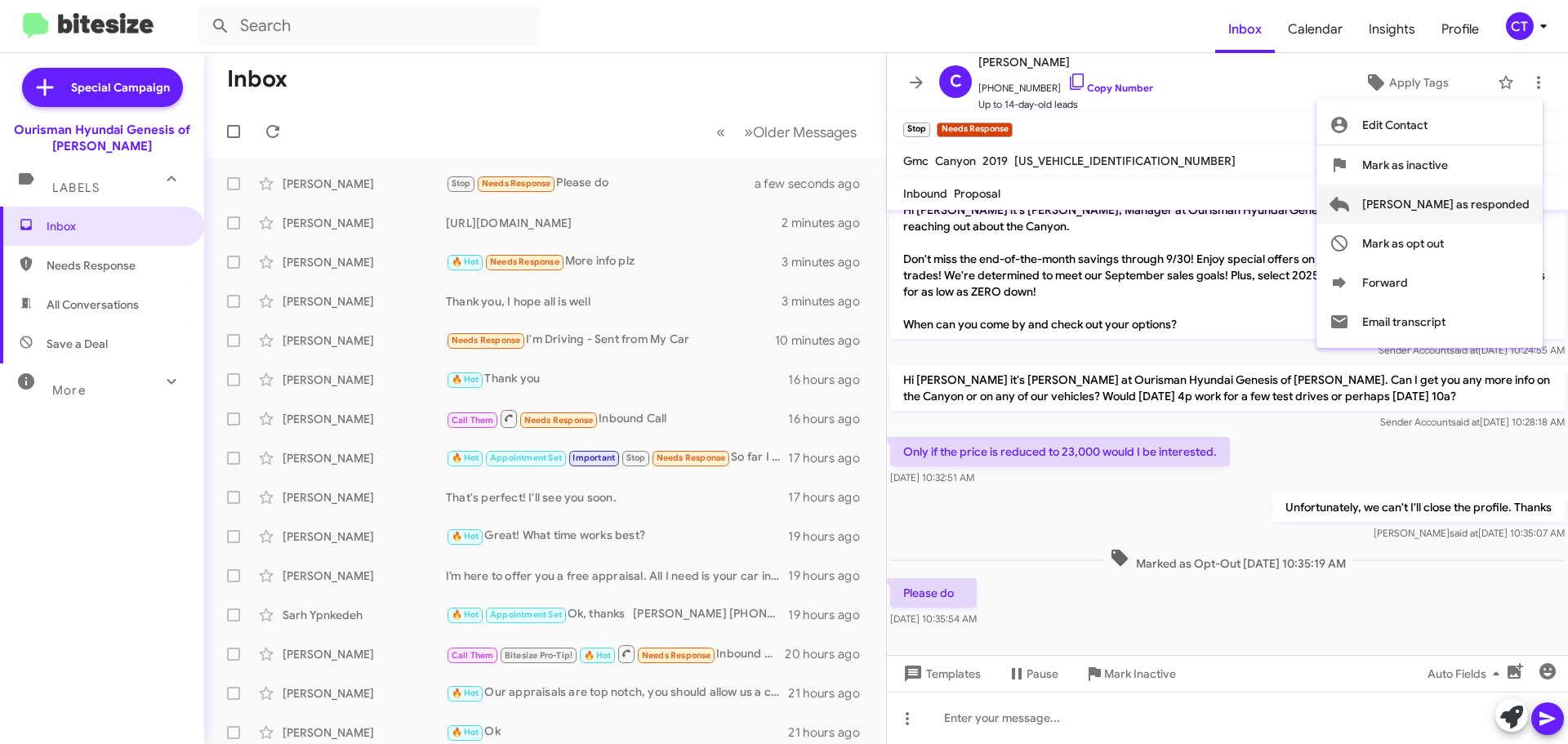
click at [1510, 202] on span "Mark as responded" at bounding box center [1446, 204] width 167 height 39
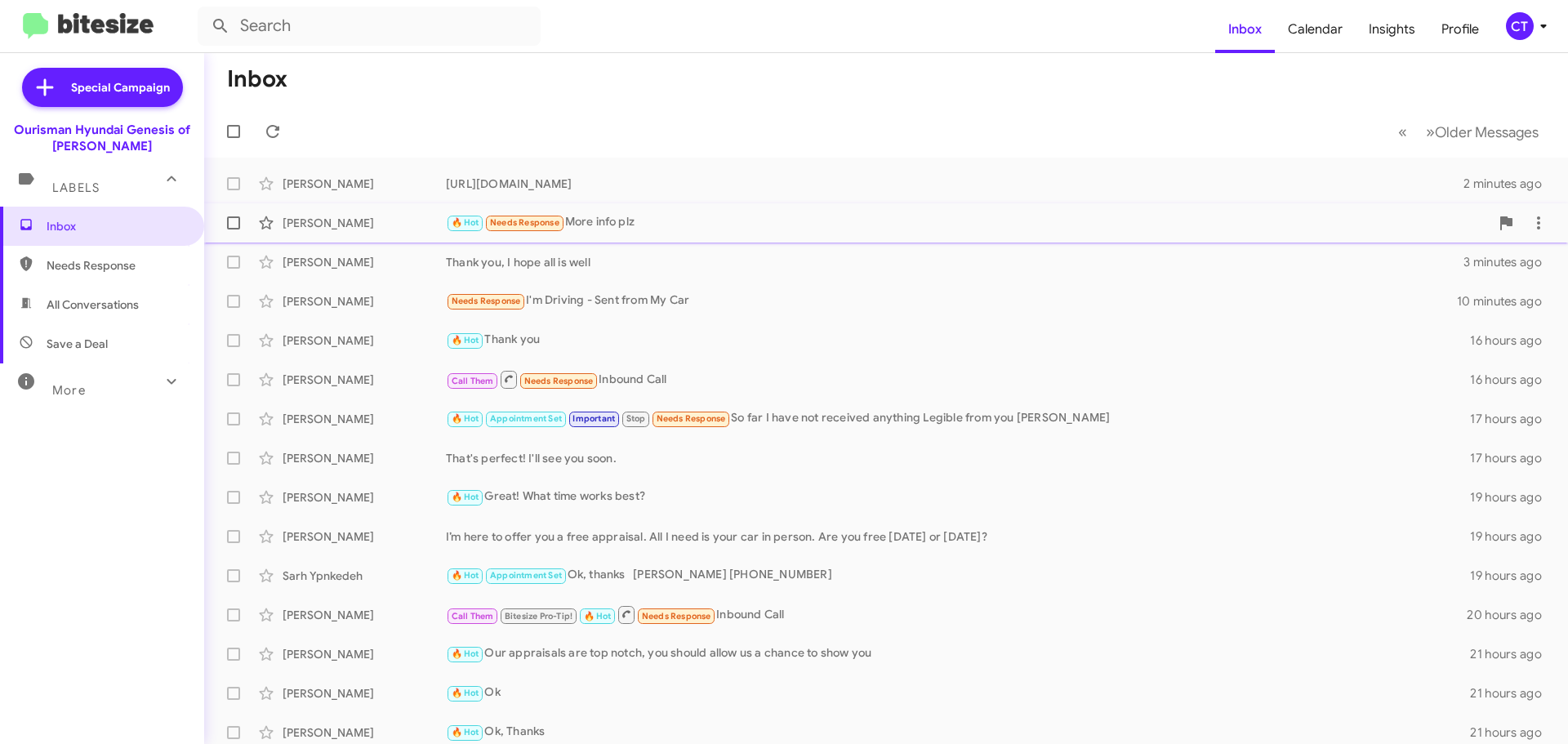
click at [673, 219] on div "🔥 Hot Needs Response More info plz" at bounding box center [968, 222] width 1044 height 19
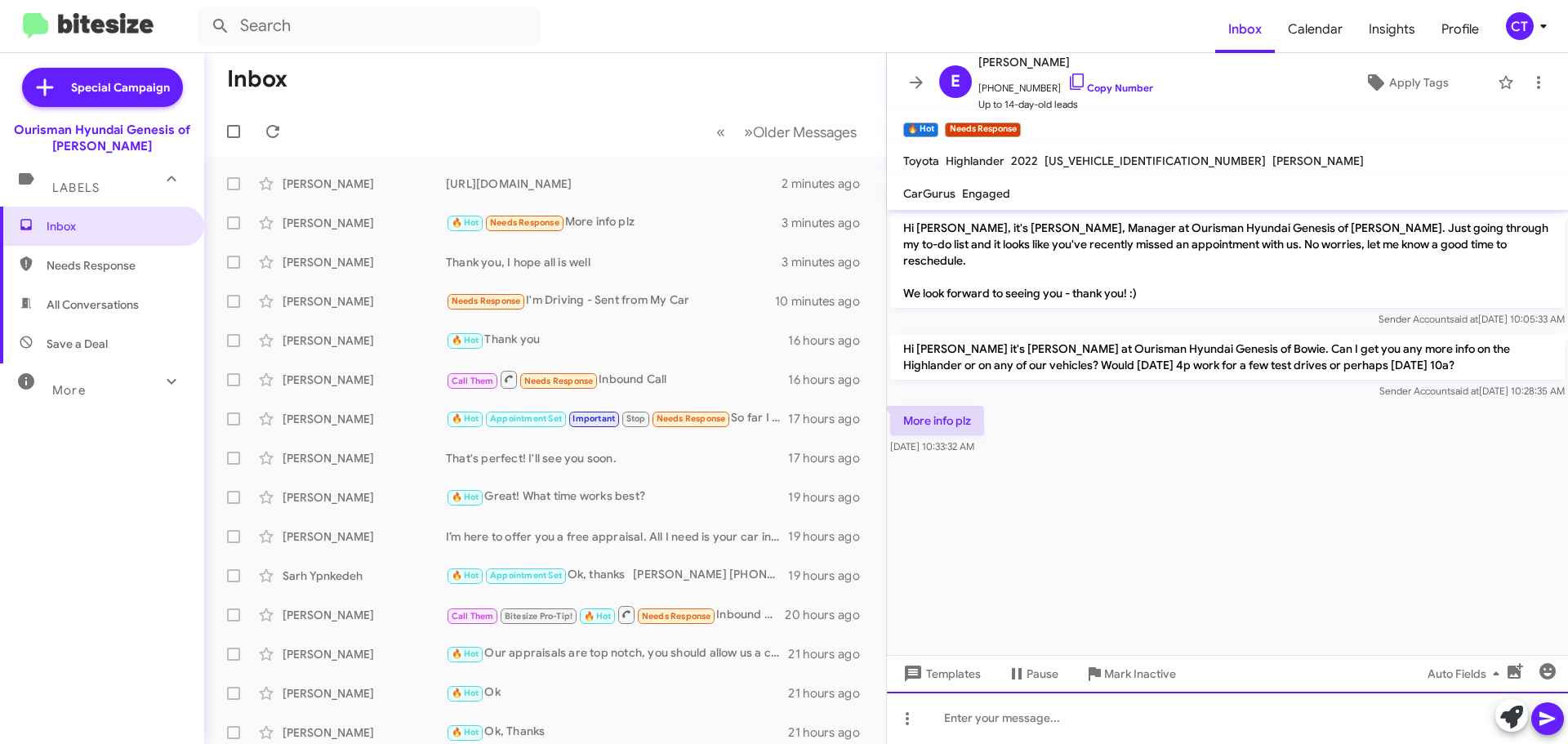
click at [1117, 710] on div at bounding box center [1227, 718] width 681 height 52
paste div
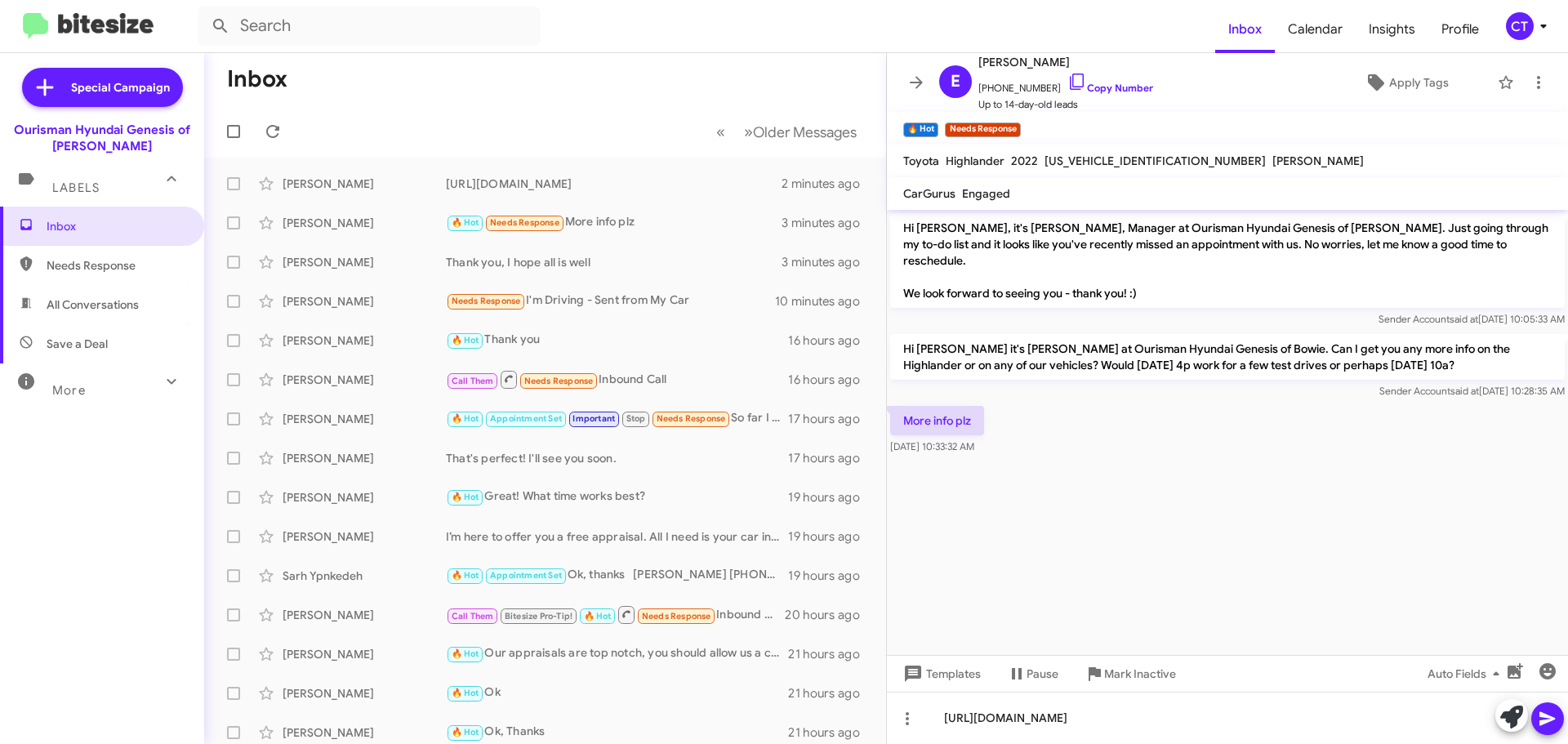
click at [1556, 717] on icon at bounding box center [1548, 719] width 20 height 20
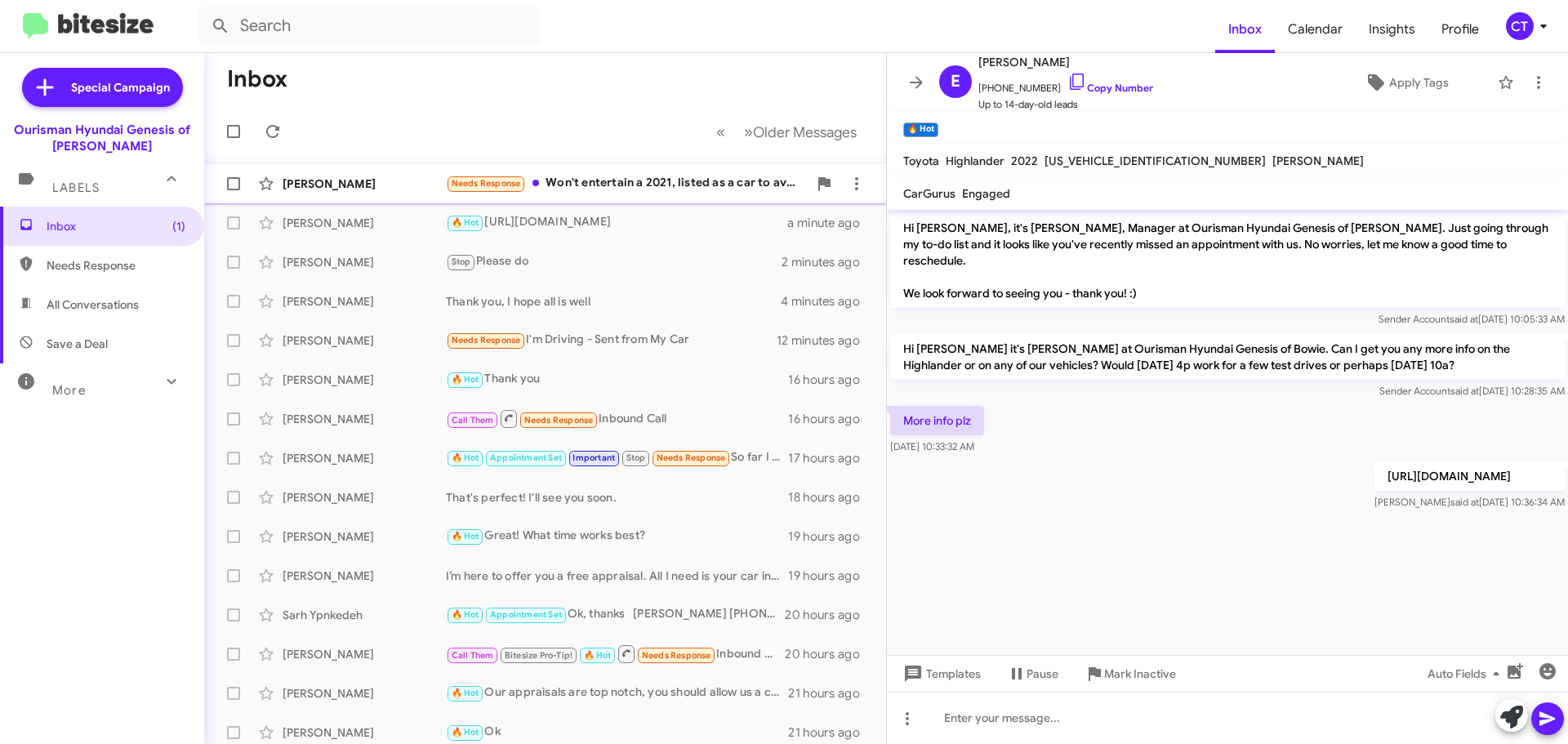
click at [572, 185] on div "Needs Response Won't entertain a 2021, listed as a car to avoid by CR. Must be …" at bounding box center [627, 183] width 362 height 19
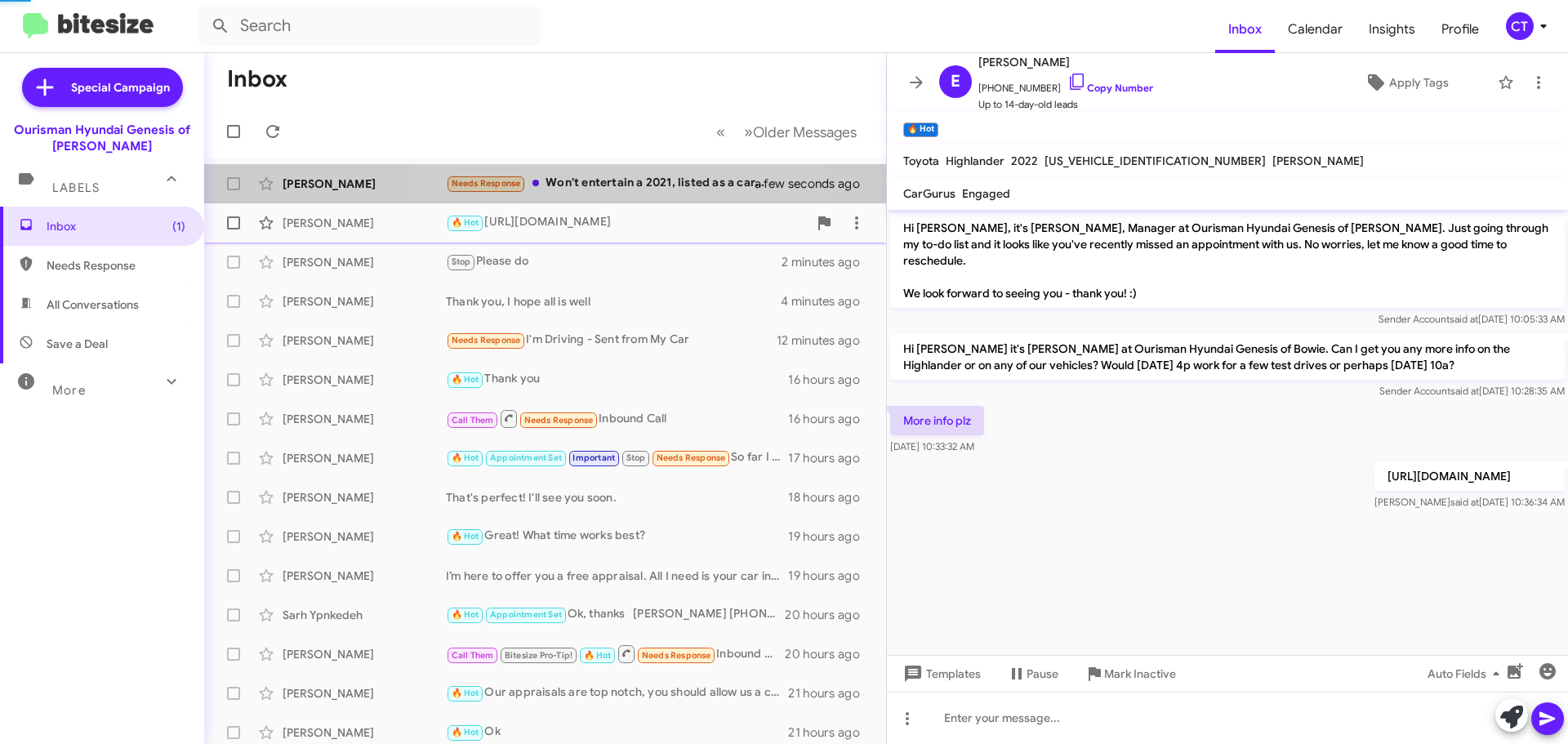
scroll to position [238, 0]
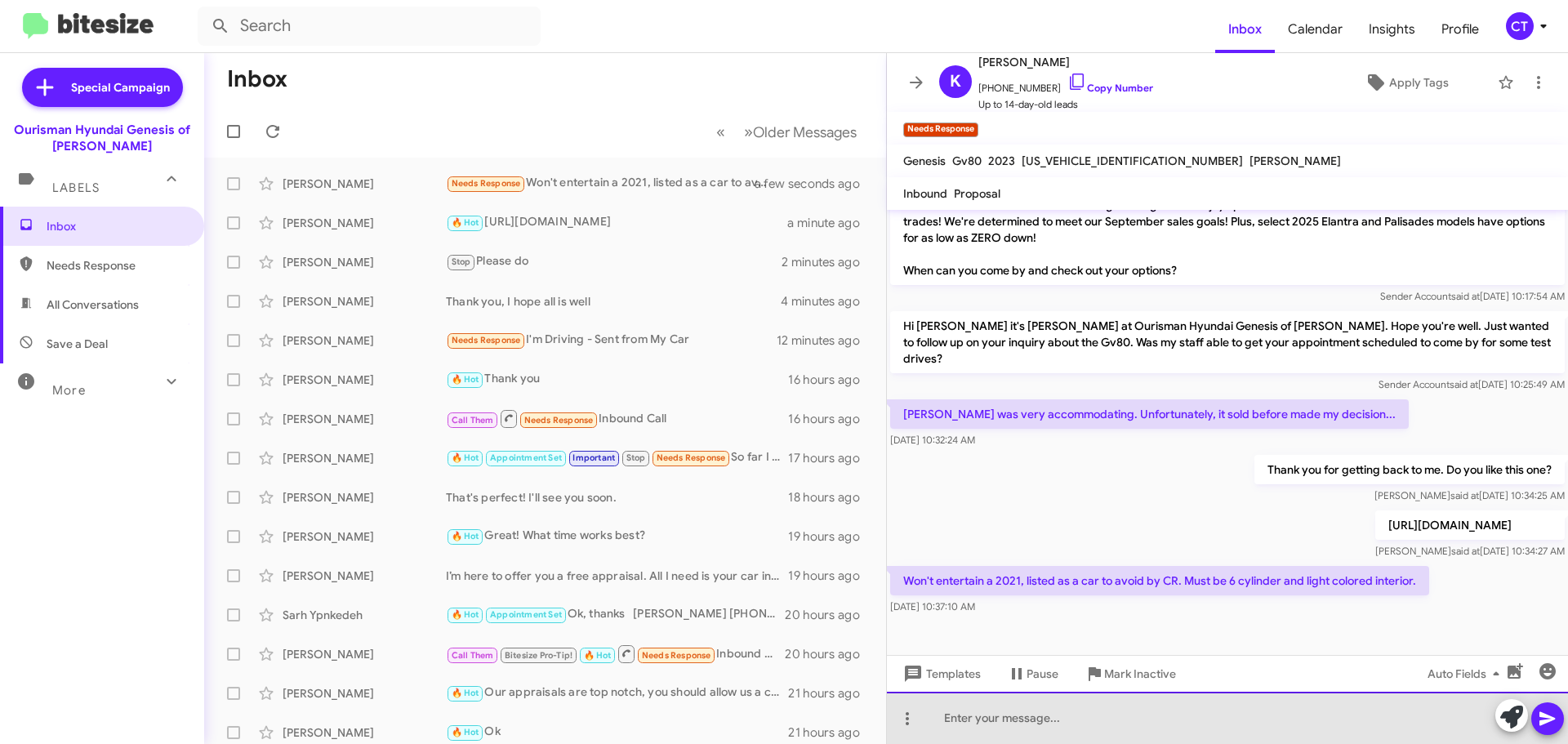
click at [1059, 706] on div at bounding box center [1227, 718] width 681 height 52
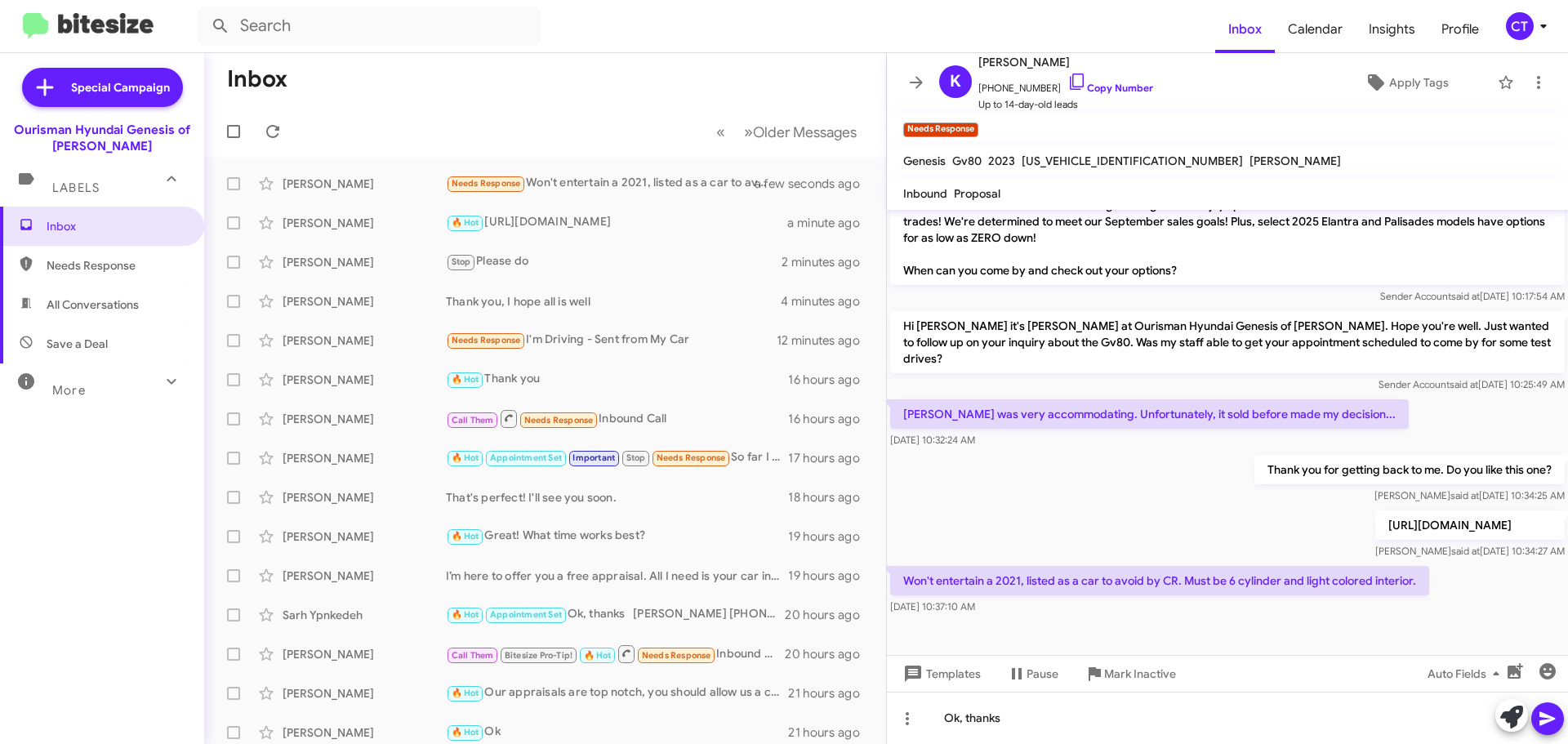
click at [1557, 715] on icon at bounding box center [1548, 719] width 20 height 20
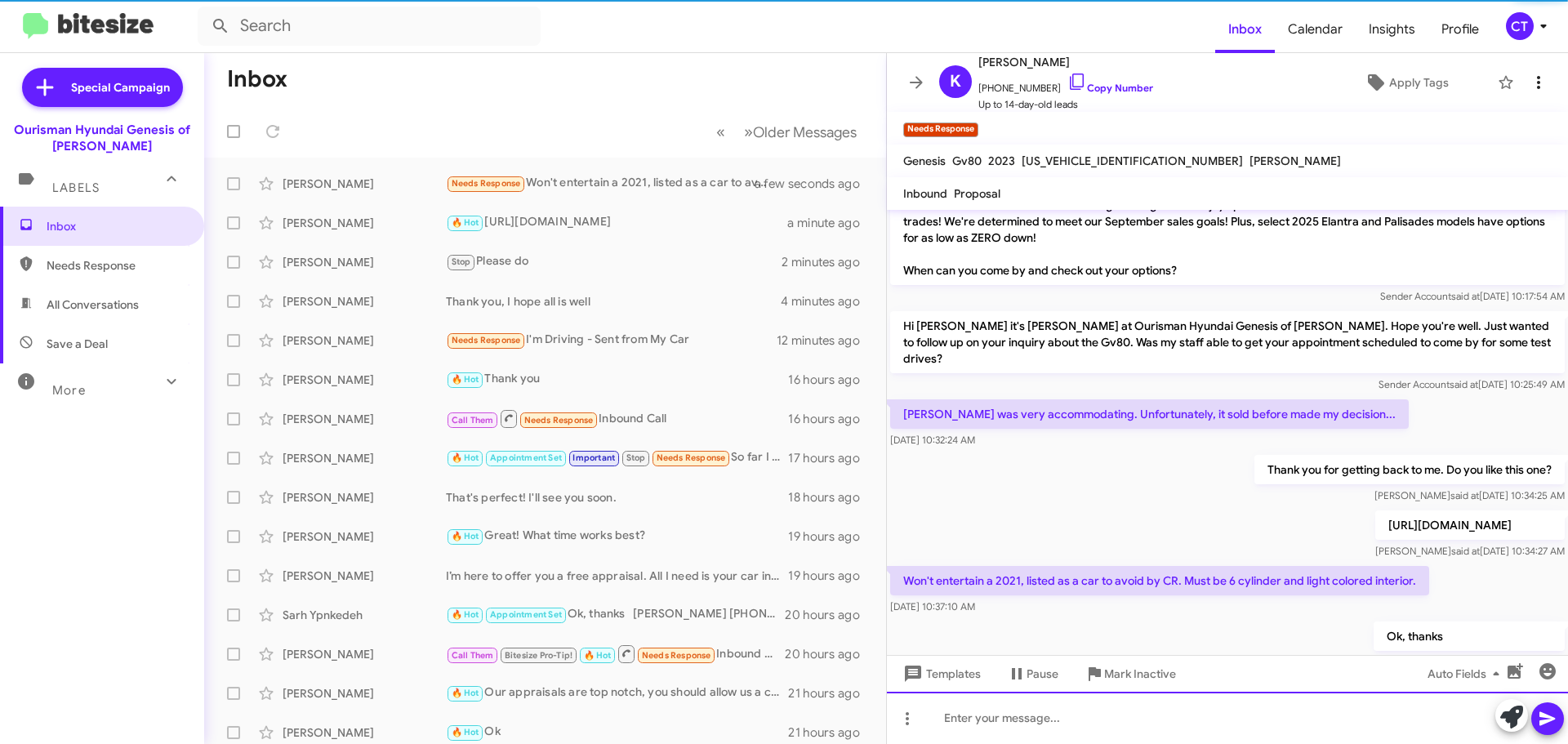
scroll to position [0, 0]
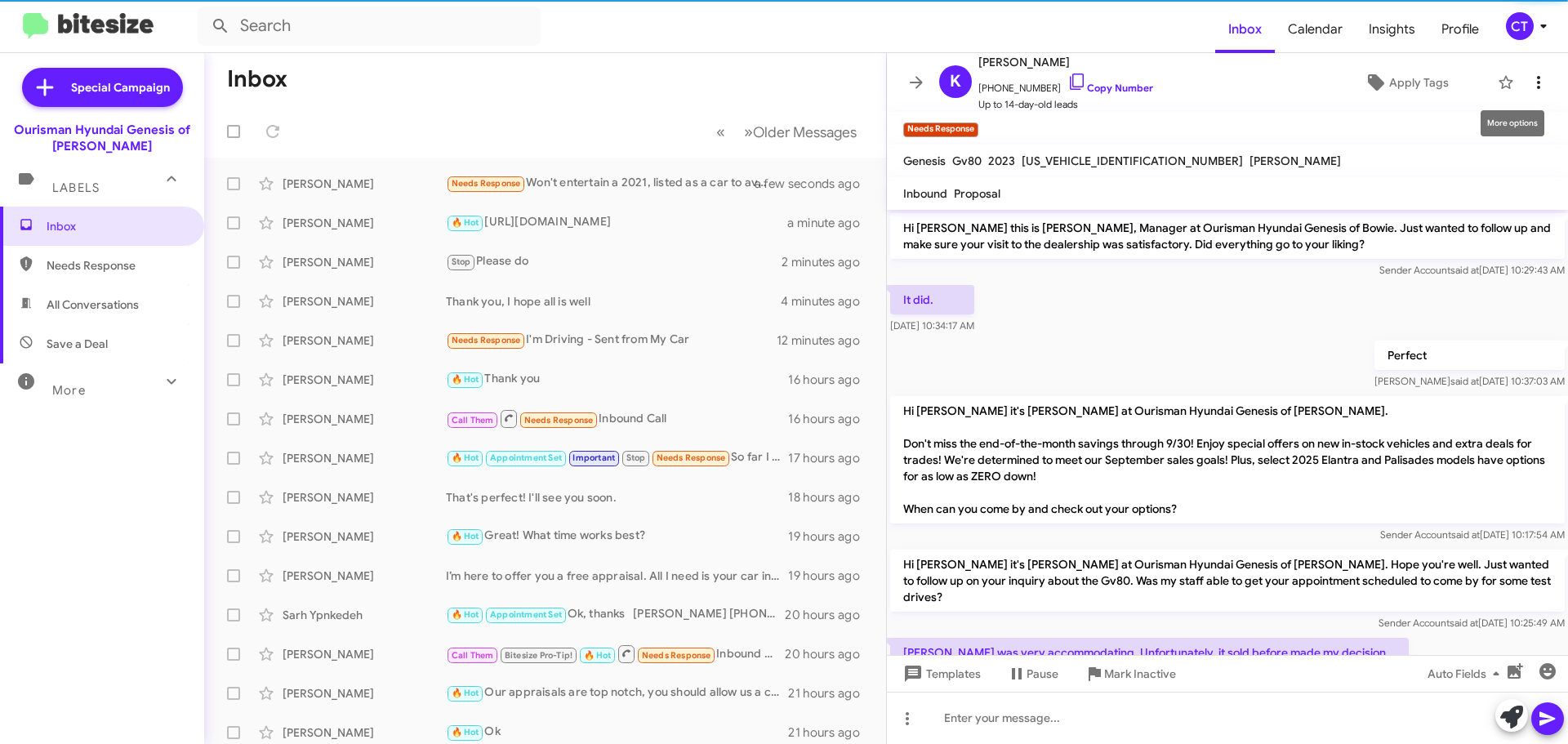
click at [1529, 85] on icon at bounding box center [1539, 83] width 20 height 20
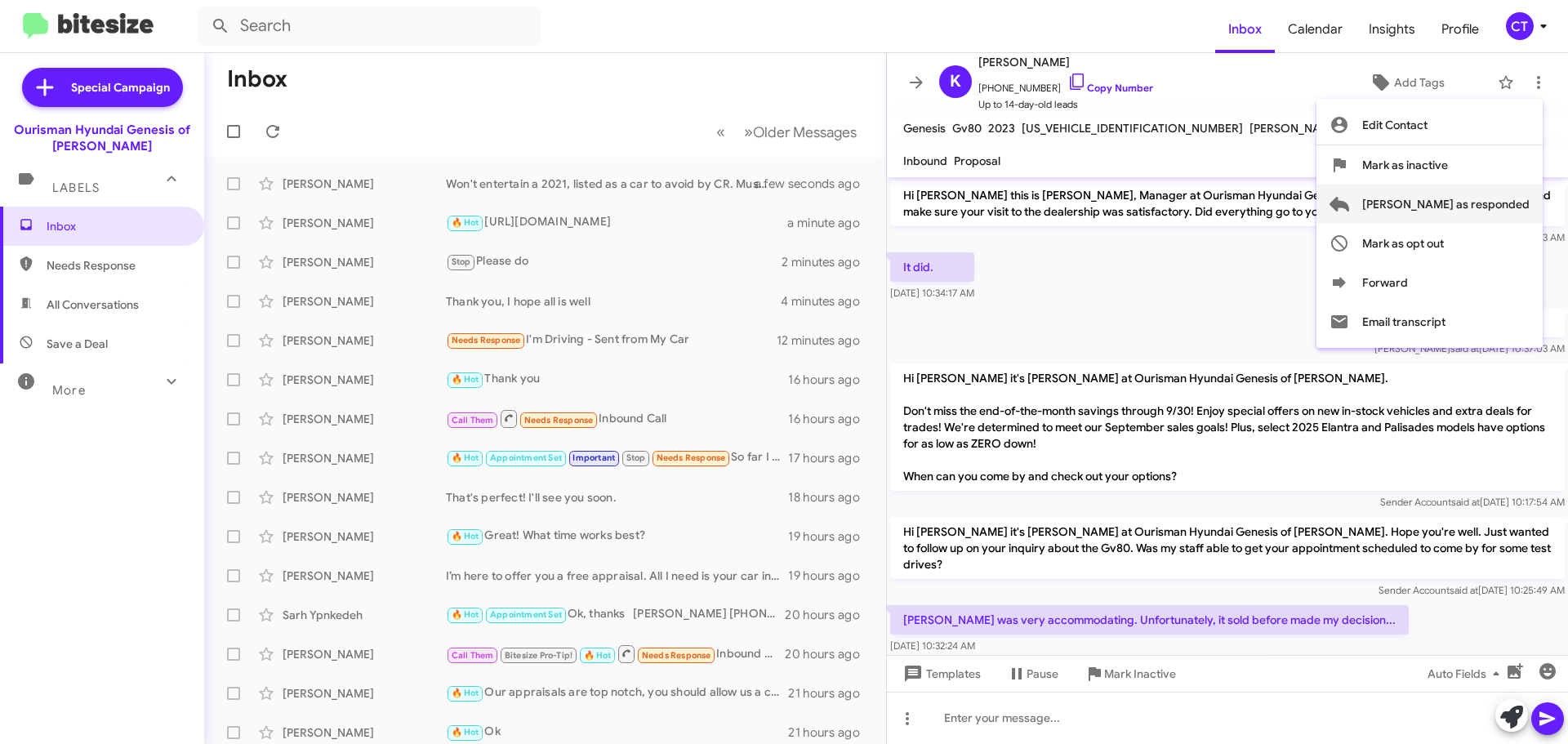
click at [1485, 208] on span "Mark as responded" at bounding box center [1446, 204] width 167 height 39
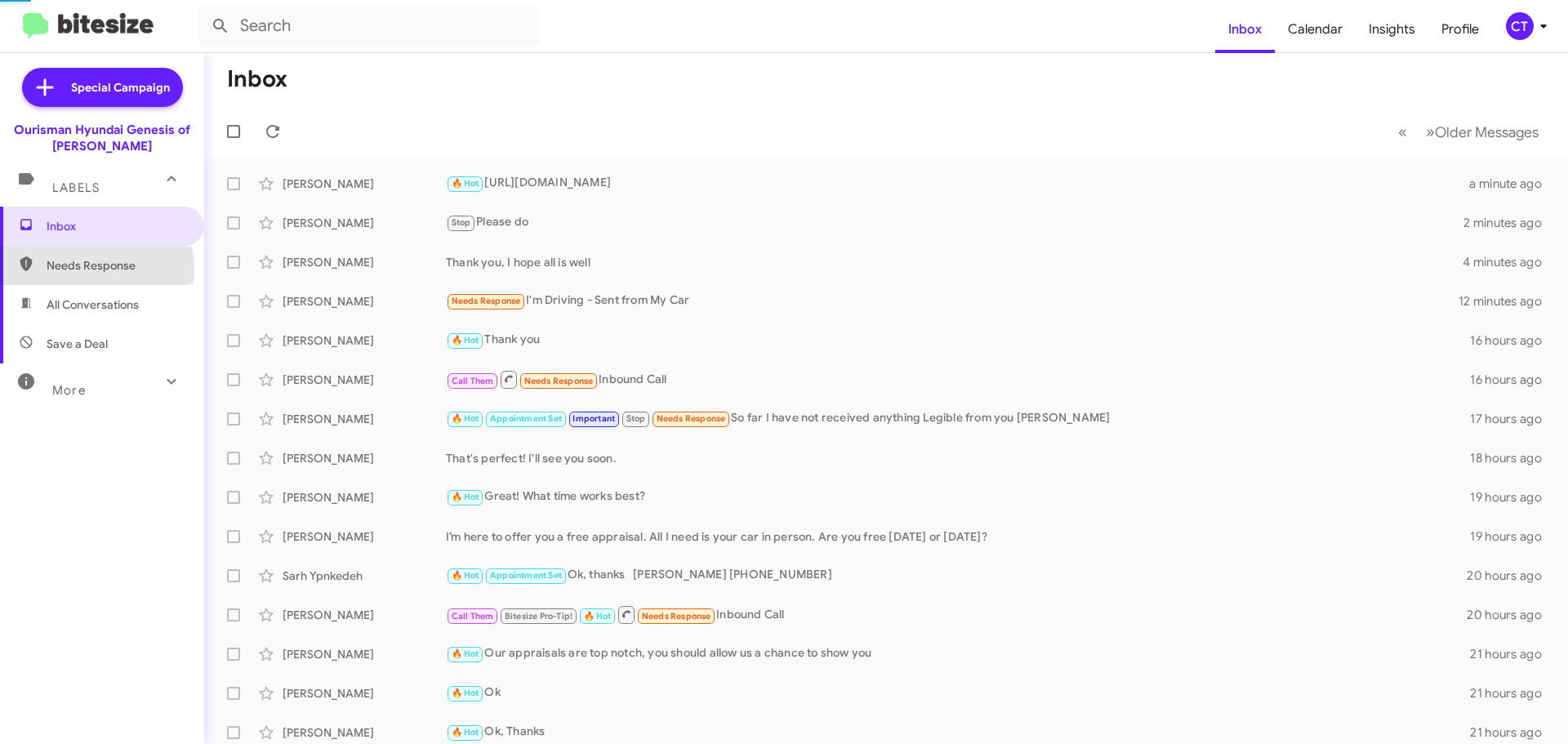
drag, startPoint x: 75, startPoint y: 269, endPoint x: 57, endPoint y: 268, distance: 18.0
click at [75, 269] on span "Needs Response" at bounding box center [116, 265] width 139 height 16
type input "in:needs-response"
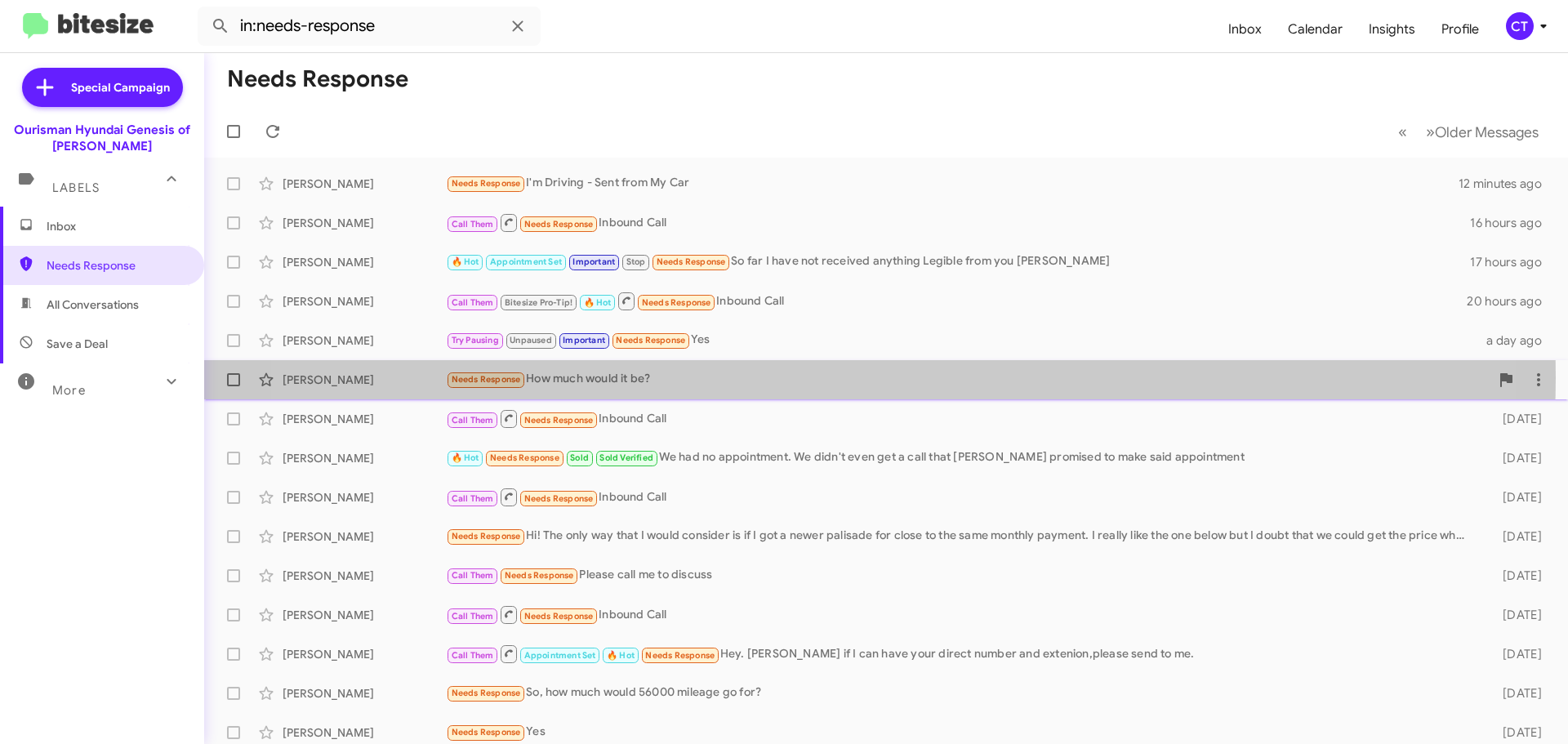
click at [809, 377] on div "Needs Response How much would it be?" at bounding box center [968, 379] width 1044 height 19
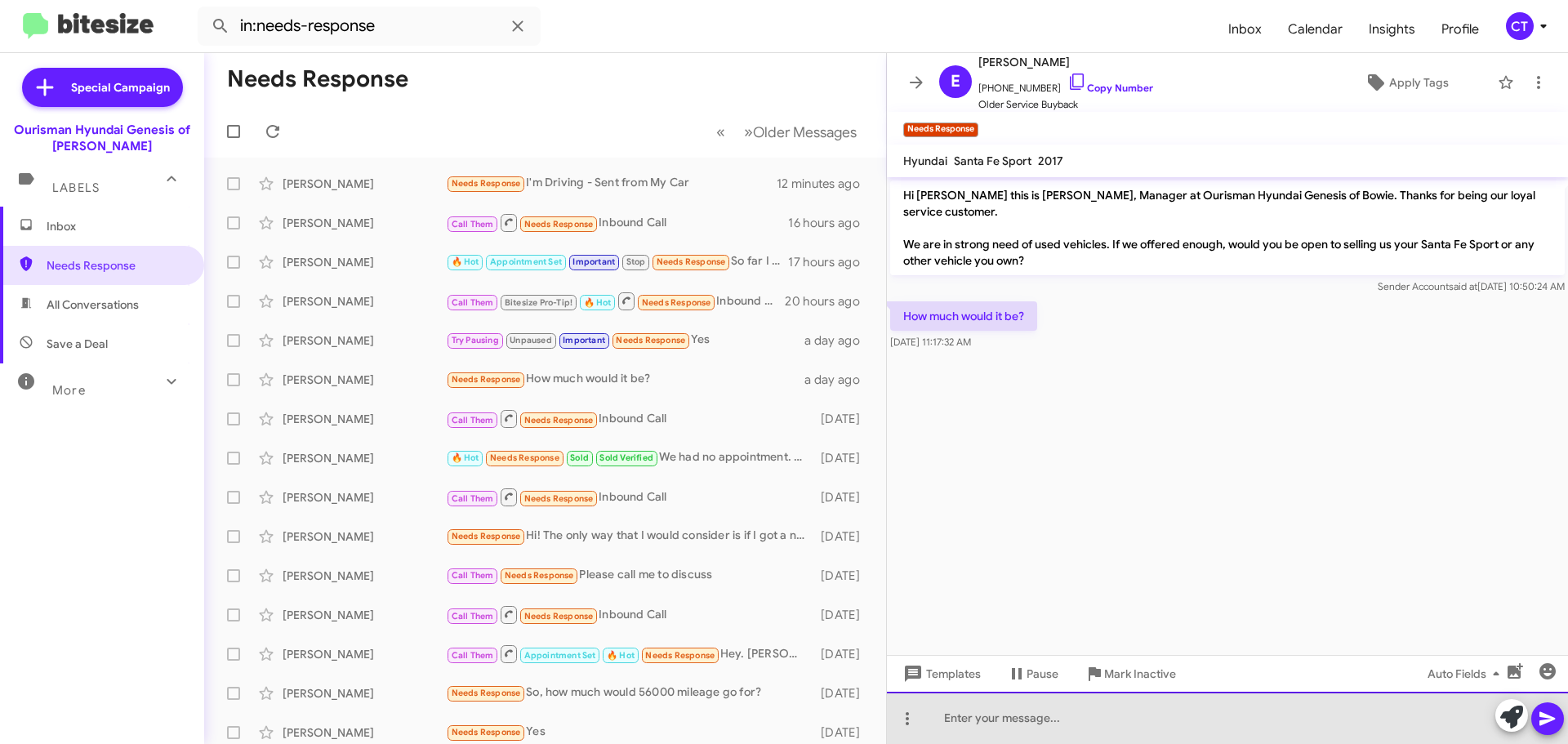
click at [986, 719] on div at bounding box center [1227, 718] width 681 height 52
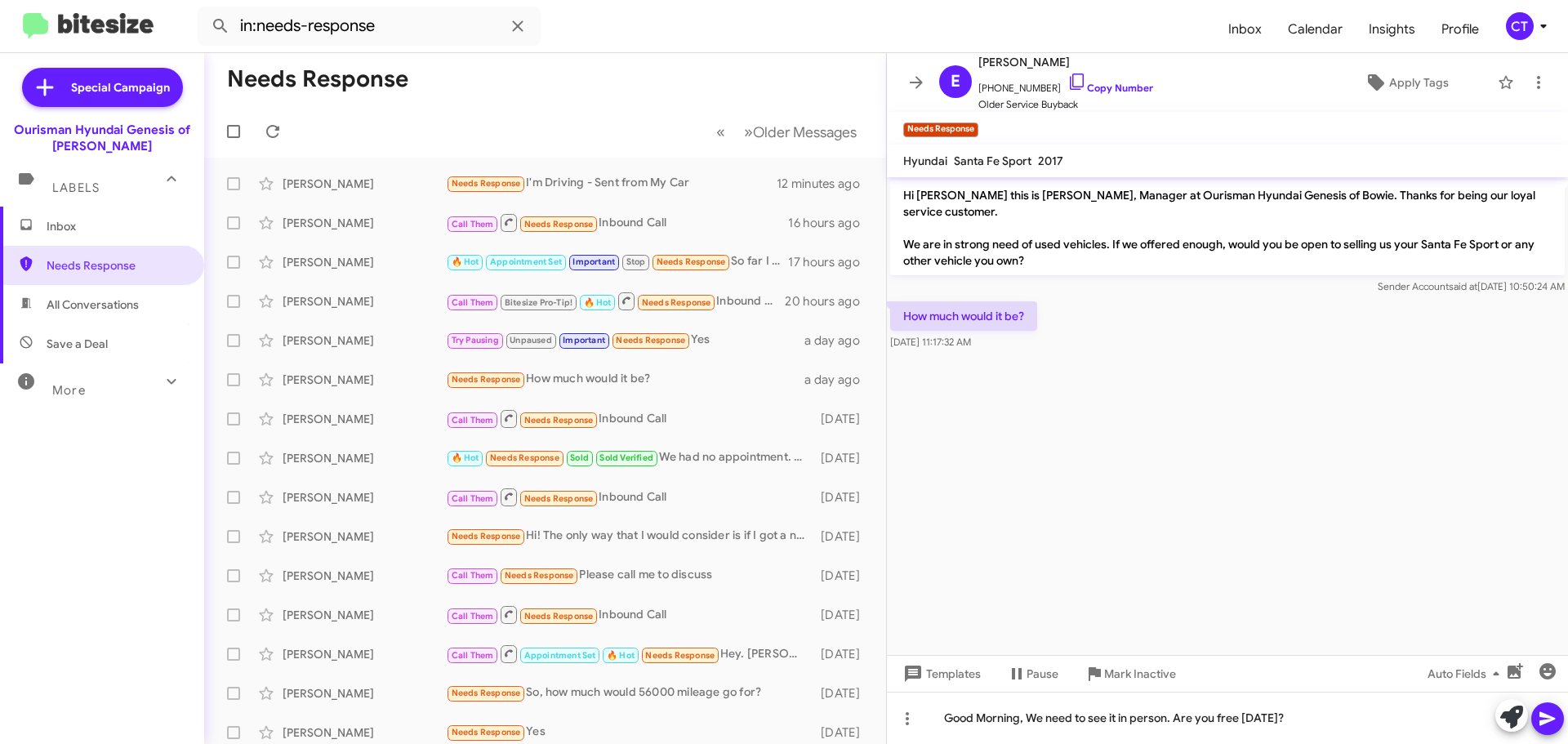
click at [1551, 715] on icon at bounding box center [1548, 719] width 20 height 20
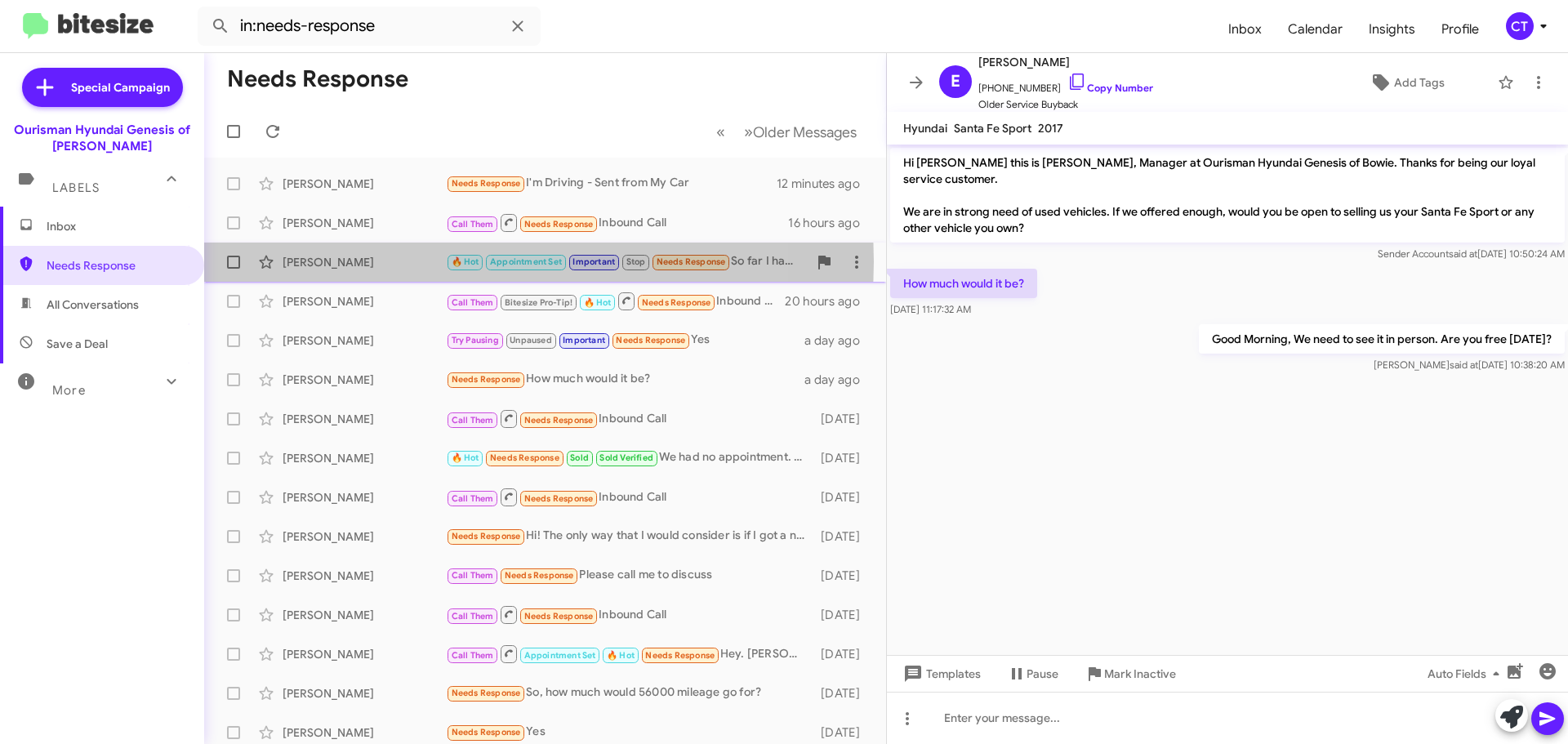
click at [312, 261] on div "David Mitchell" at bounding box center [364, 262] width 163 height 16
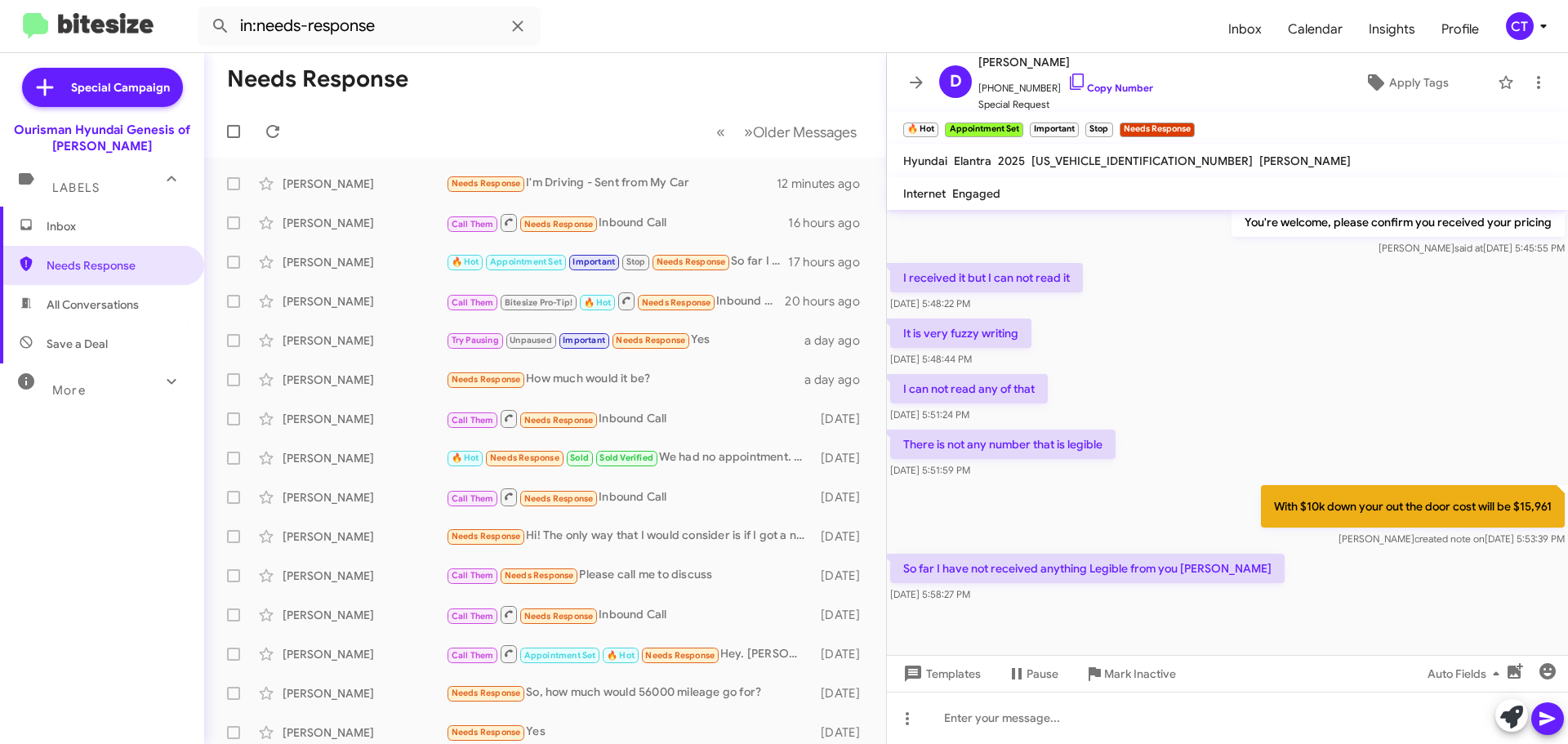
scroll to position [999, 0]
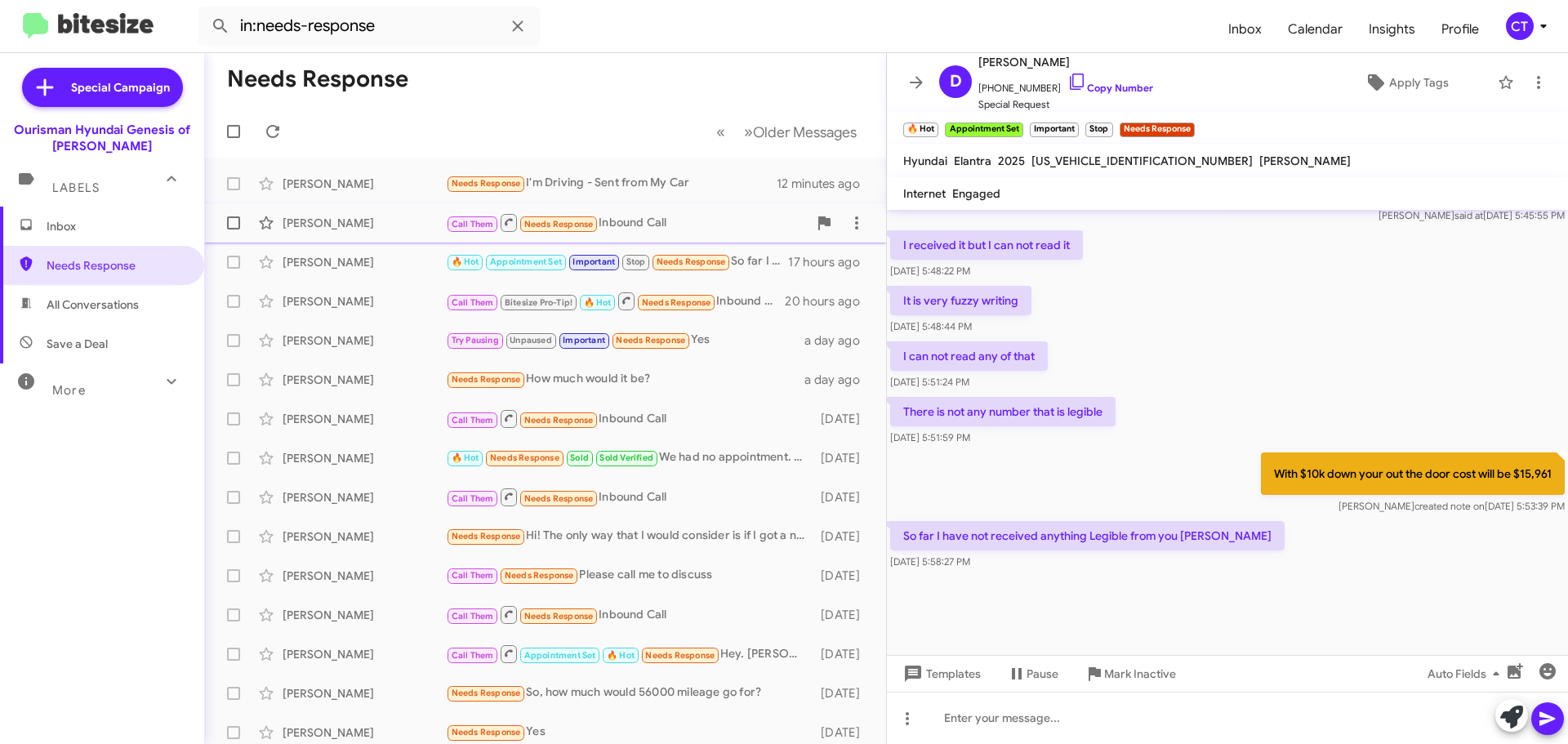
click at [624, 217] on div "Call Them Needs Response Inbound Call" at bounding box center [627, 222] width 362 height 20
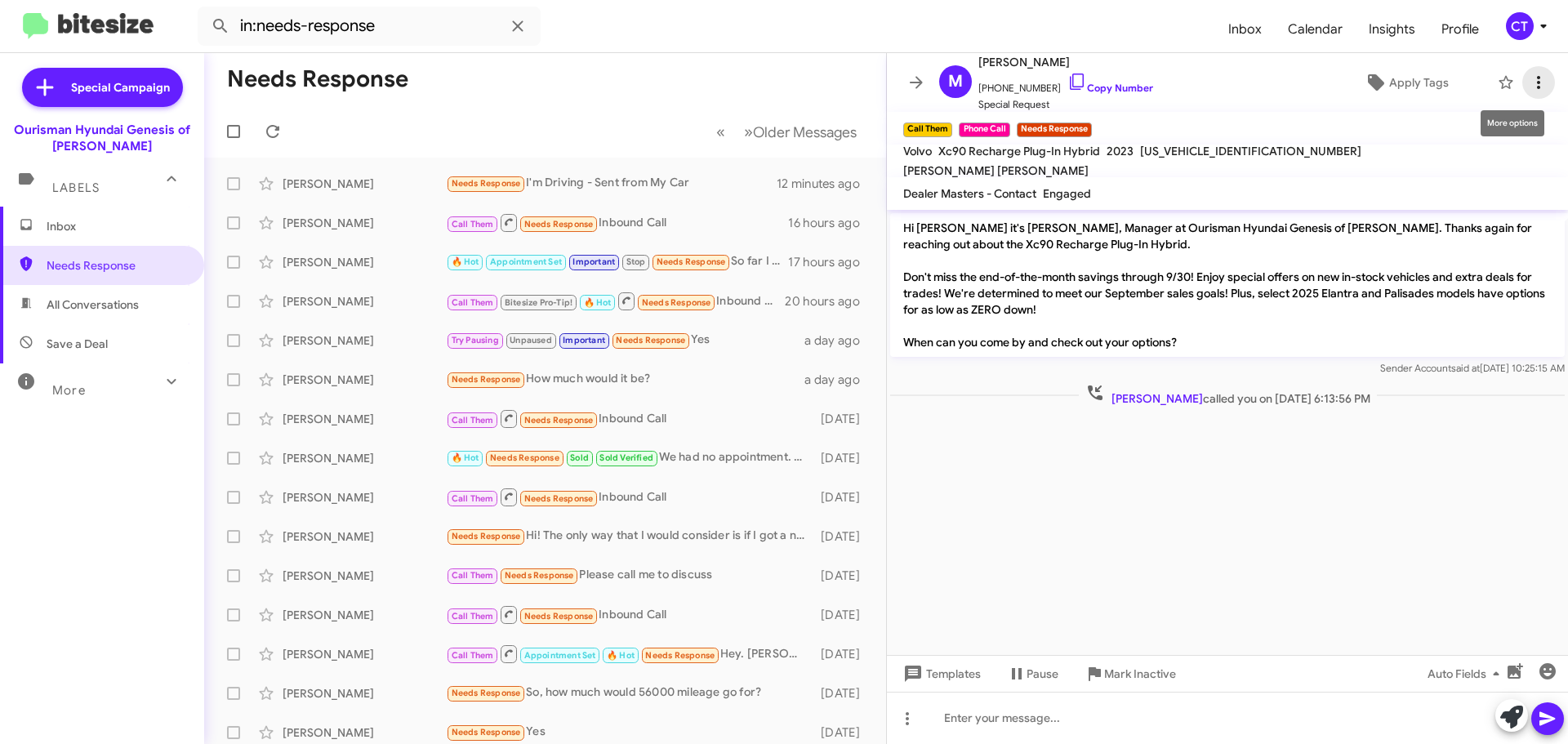
click at [1537, 83] on icon at bounding box center [1539, 83] width 3 height 13
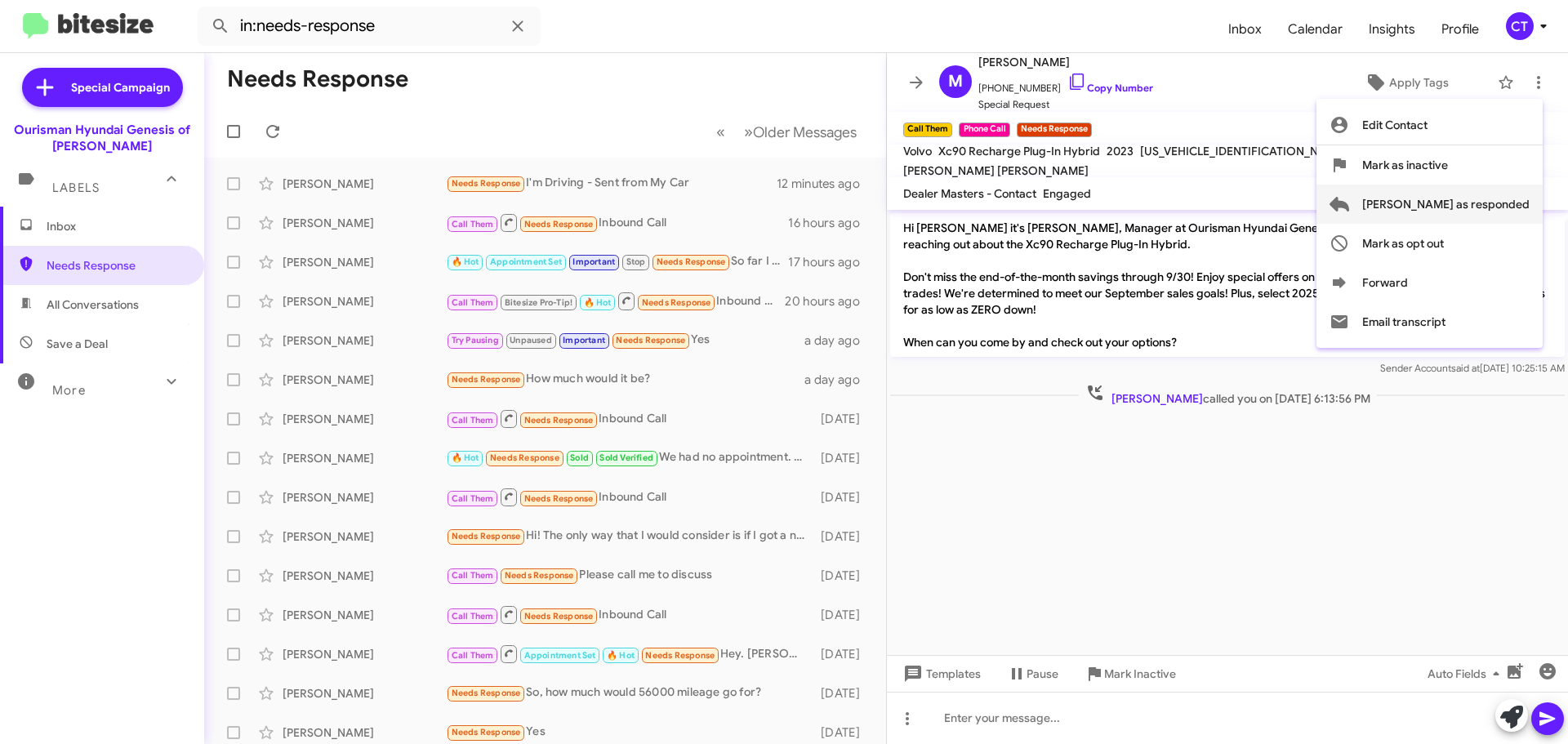
click at [1492, 190] on span "Mark as responded" at bounding box center [1446, 204] width 167 height 39
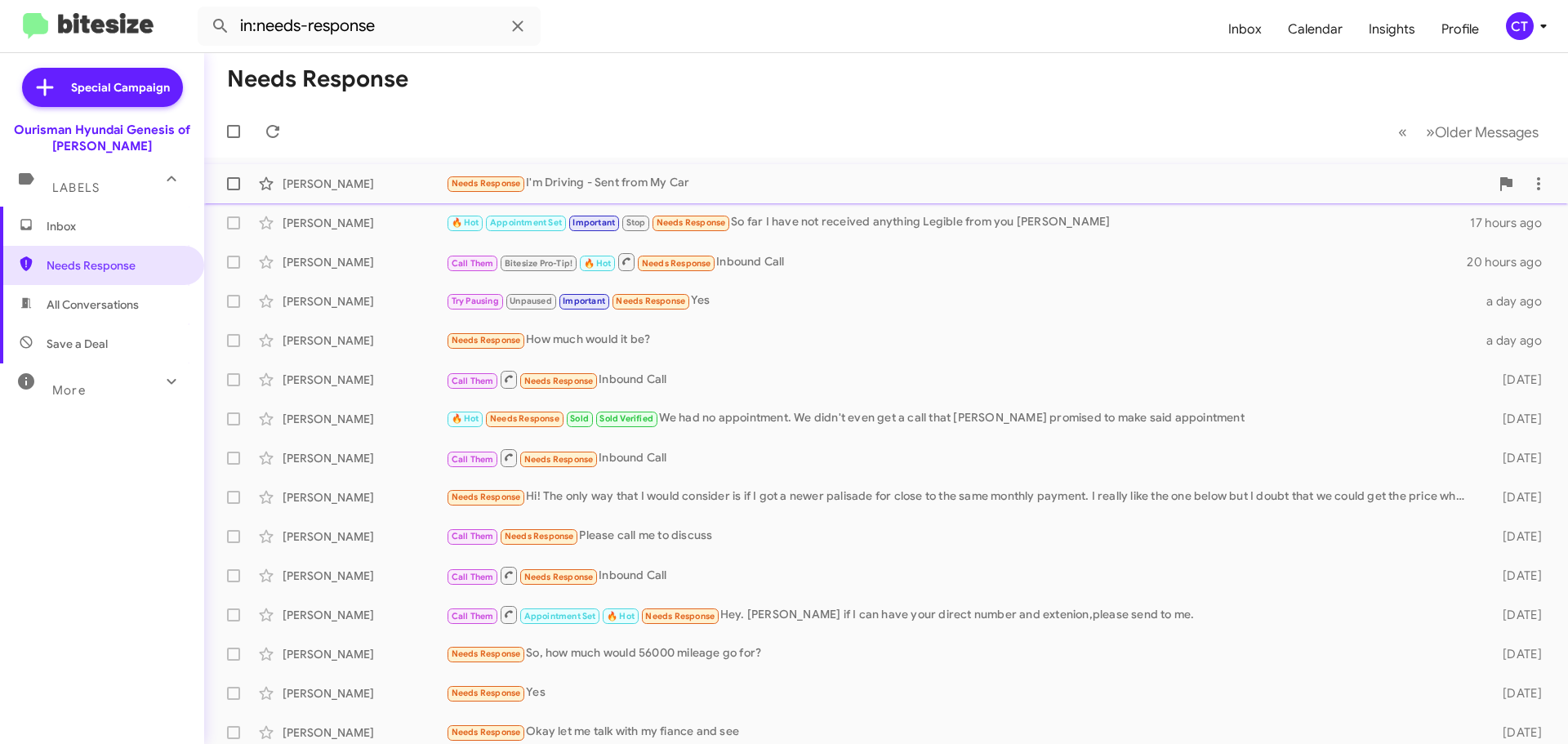
click at [645, 178] on div "Needs Response I'm Driving - Sent from My Car" at bounding box center [968, 183] width 1044 height 19
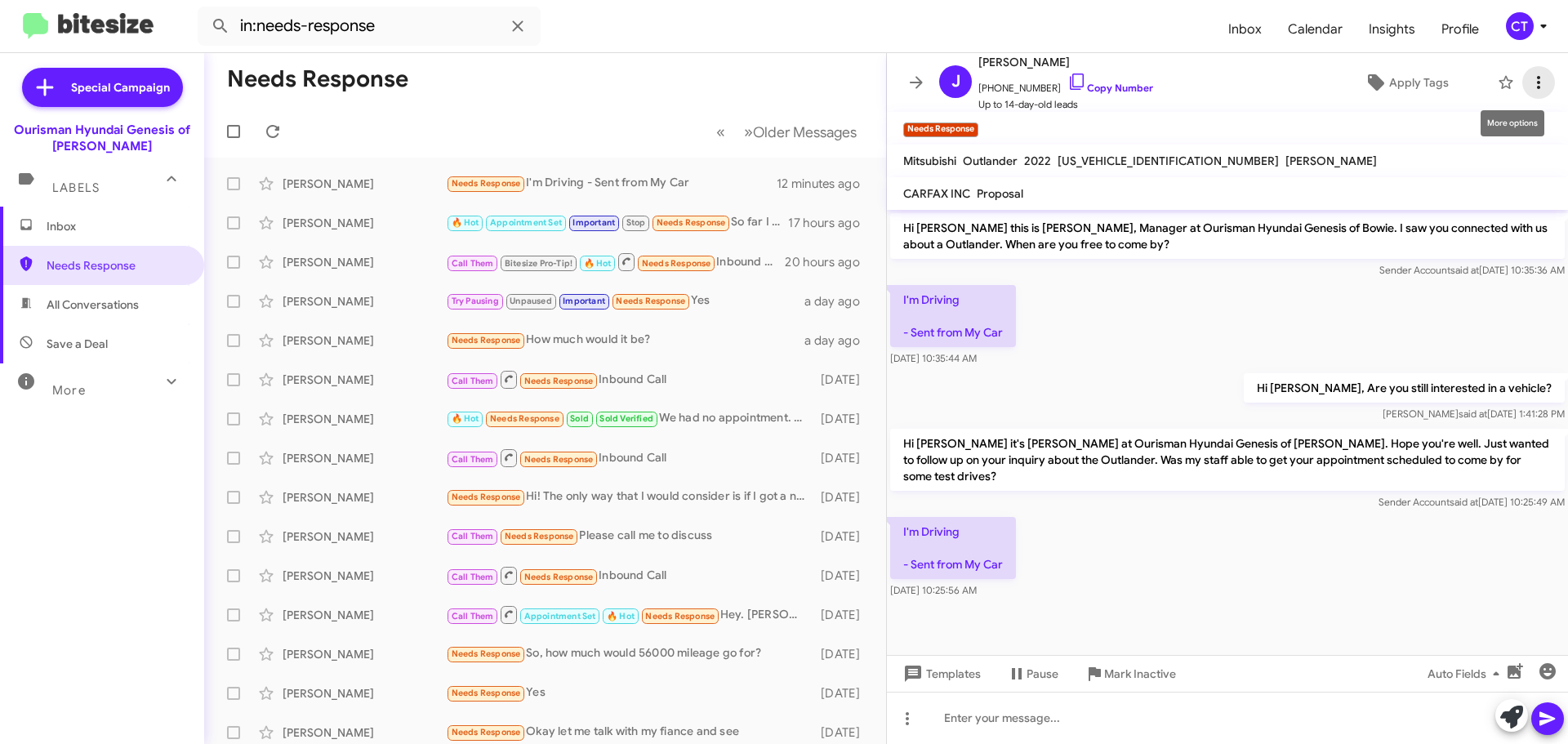
click at [1530, 74] on icon at bounding box center [1539, 83] width 20 height 20
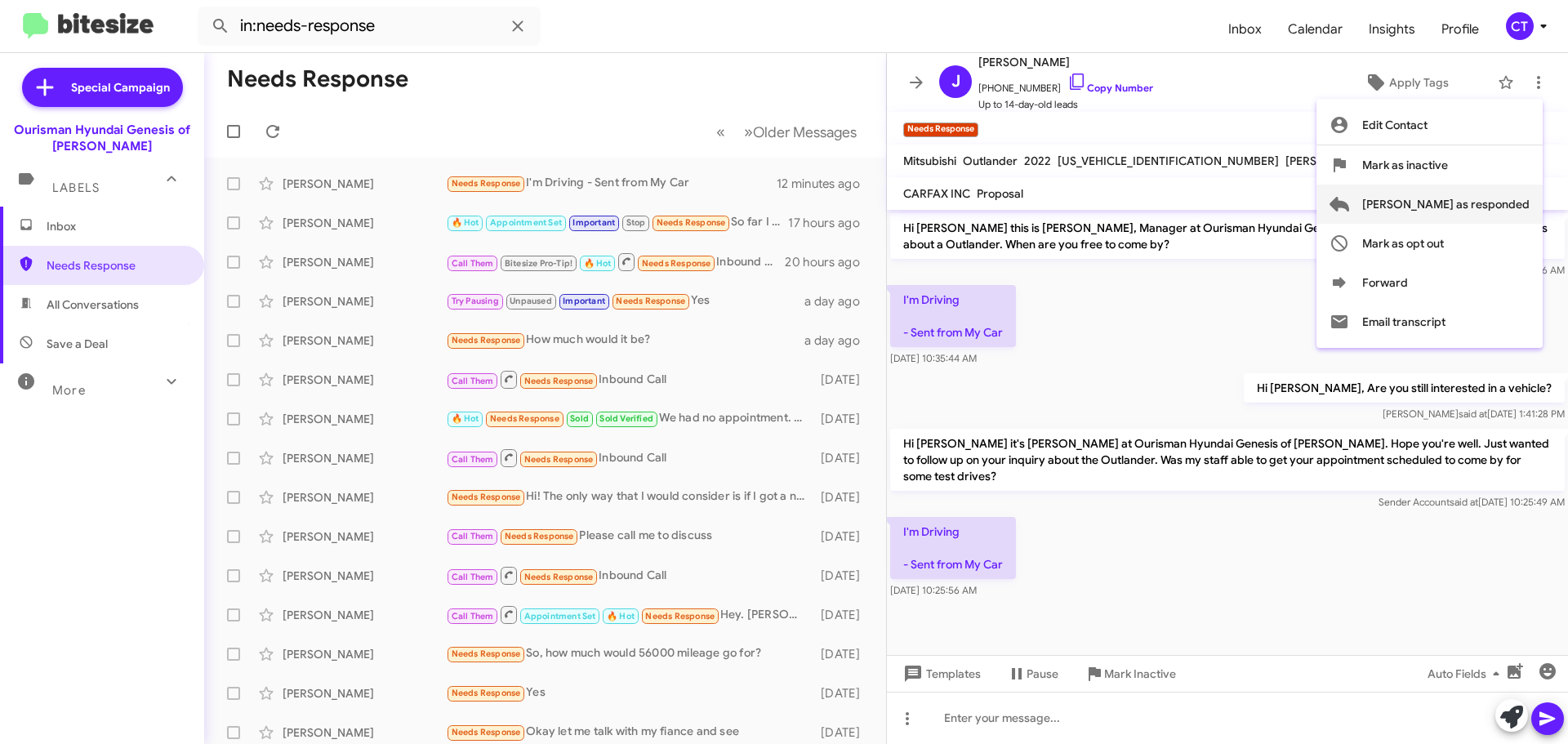
click at [1470, 205] on span "Mark as responded" at bounding box center [1446, 204] width 167 height 39
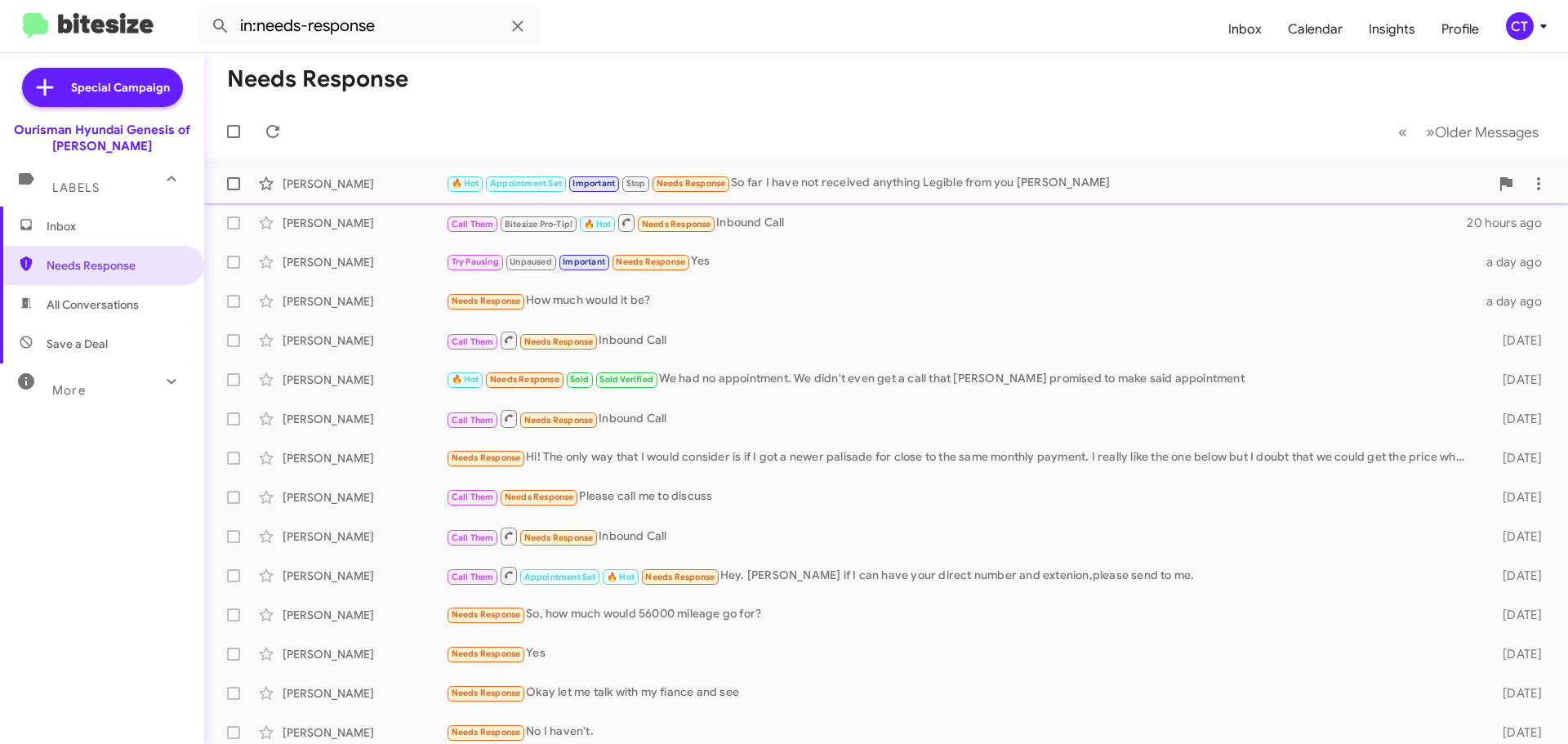
click at [826, 191] on div "🔥 Hot Appointment Set Important Stop Needs Response So far I have not received …" at bounding box center [968, 183] width 1044 height 19
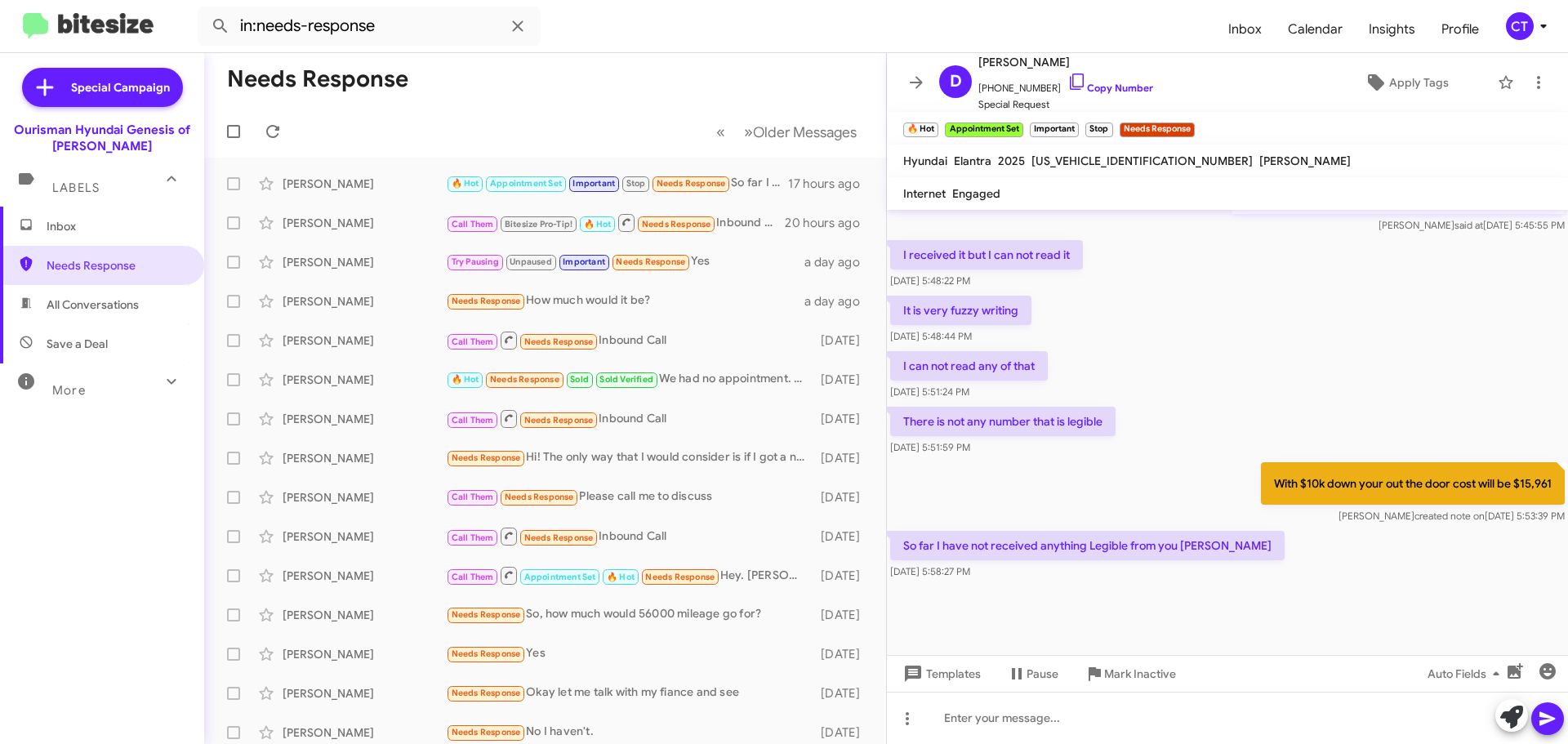
scroll to position [999, 0]
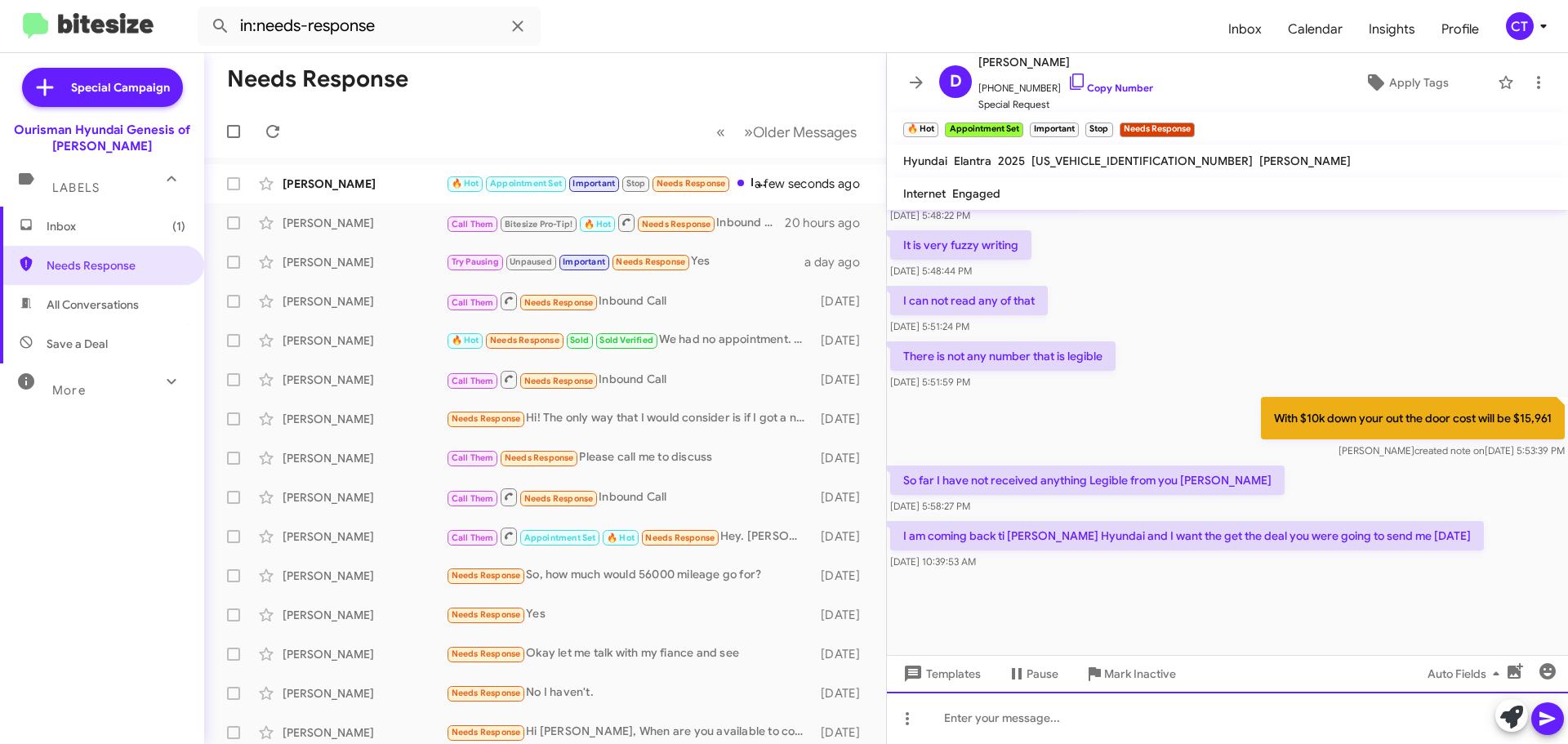
click at [986, 727] on div at bounding box center [1227, 718] width 681 height 52
drag, startPoint x: 937, startPoint y: 719, endPoint x: 932, endPoint y: 733, distance: 14.9
click at [941, 714] on div "You will get that deal. What time are you going to be here?" at bounding box center [1227, 718] width 681 height 52
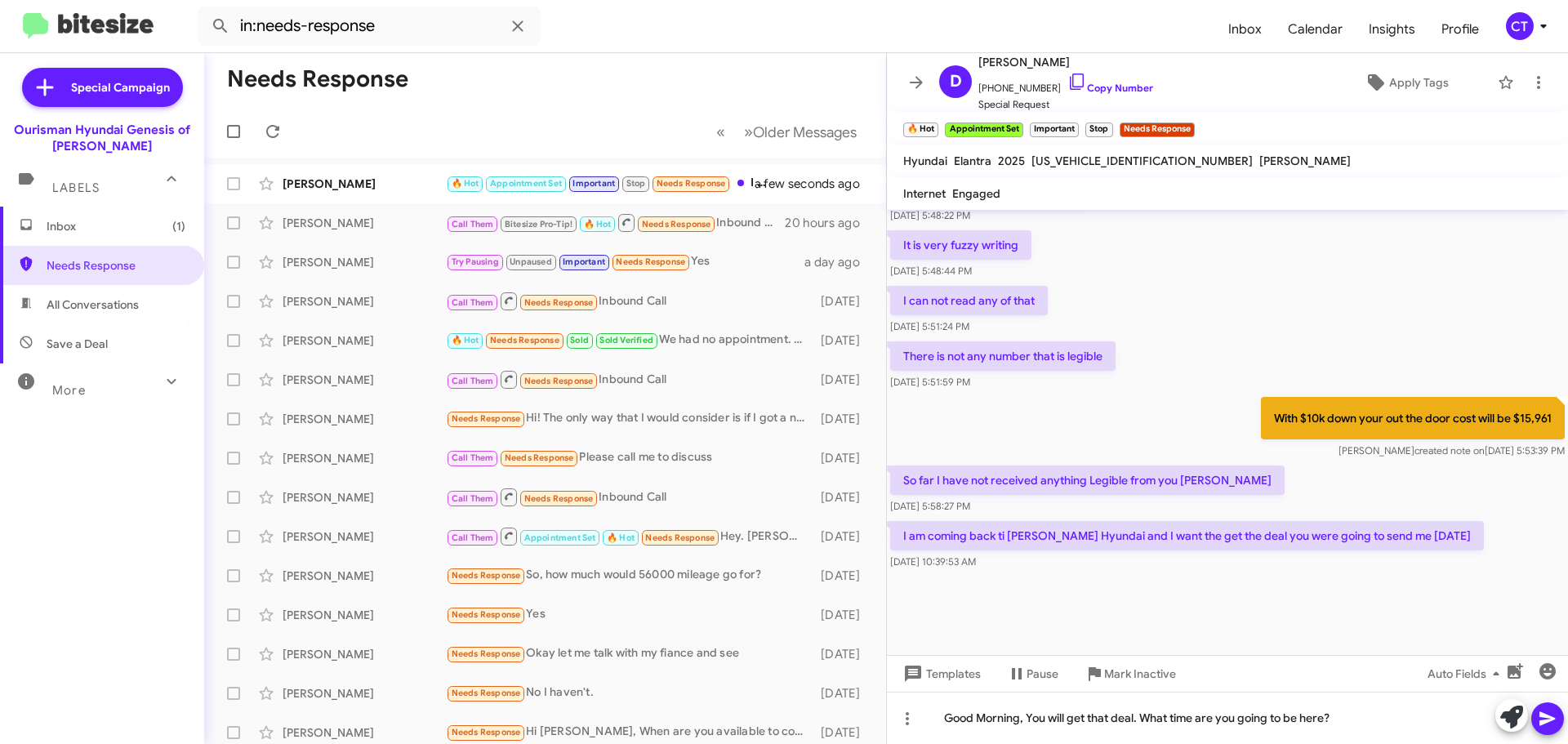
click at [1548, 706] on span at bounding box center [1548, 719] width 20 height 33
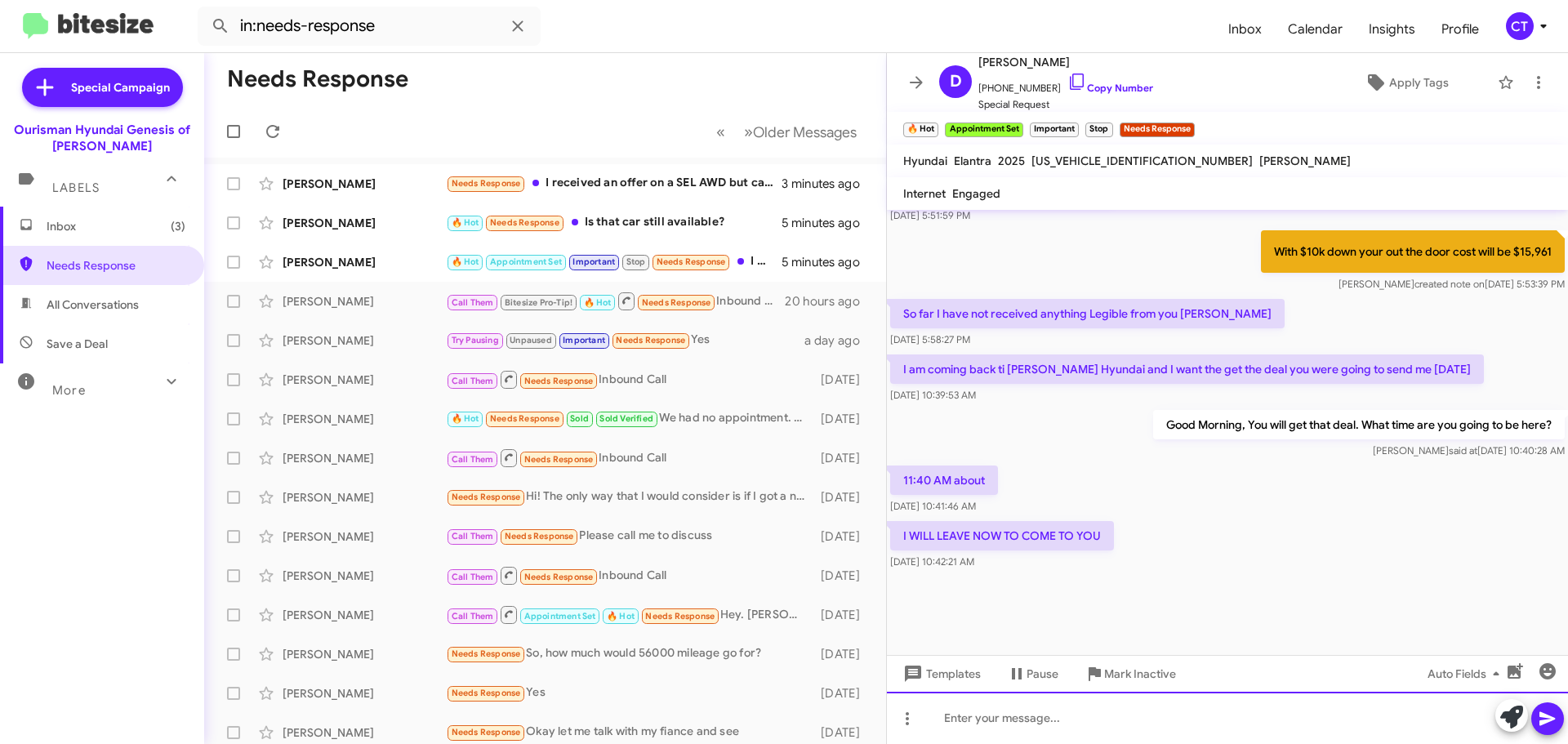
click at [1059, 728] on div at bounding box center [1227, 718] width 681 height 52
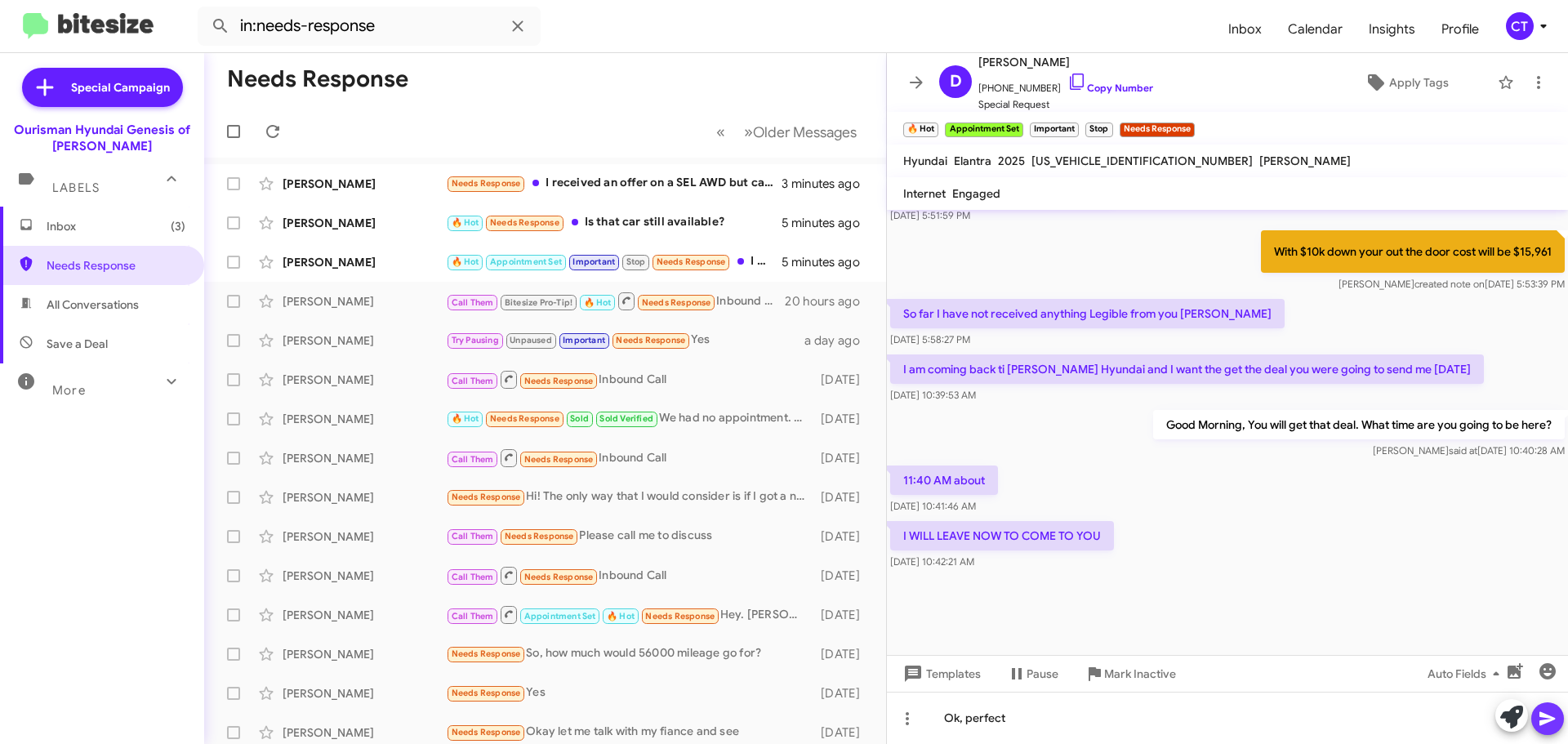
click at [1539, 725] on icon at bounding box center [1548, 719] width 20 height 20
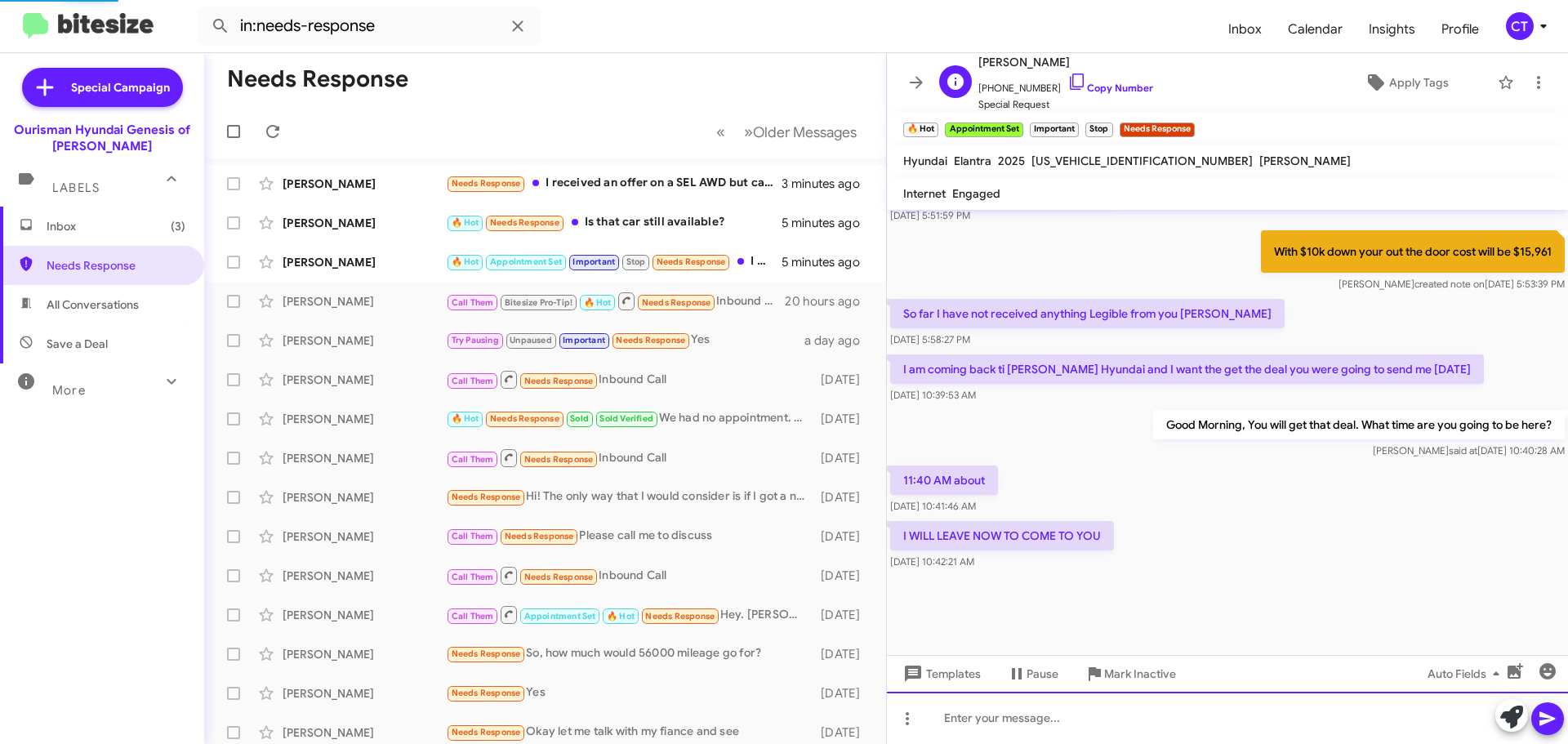
scroll to position [0, 0]
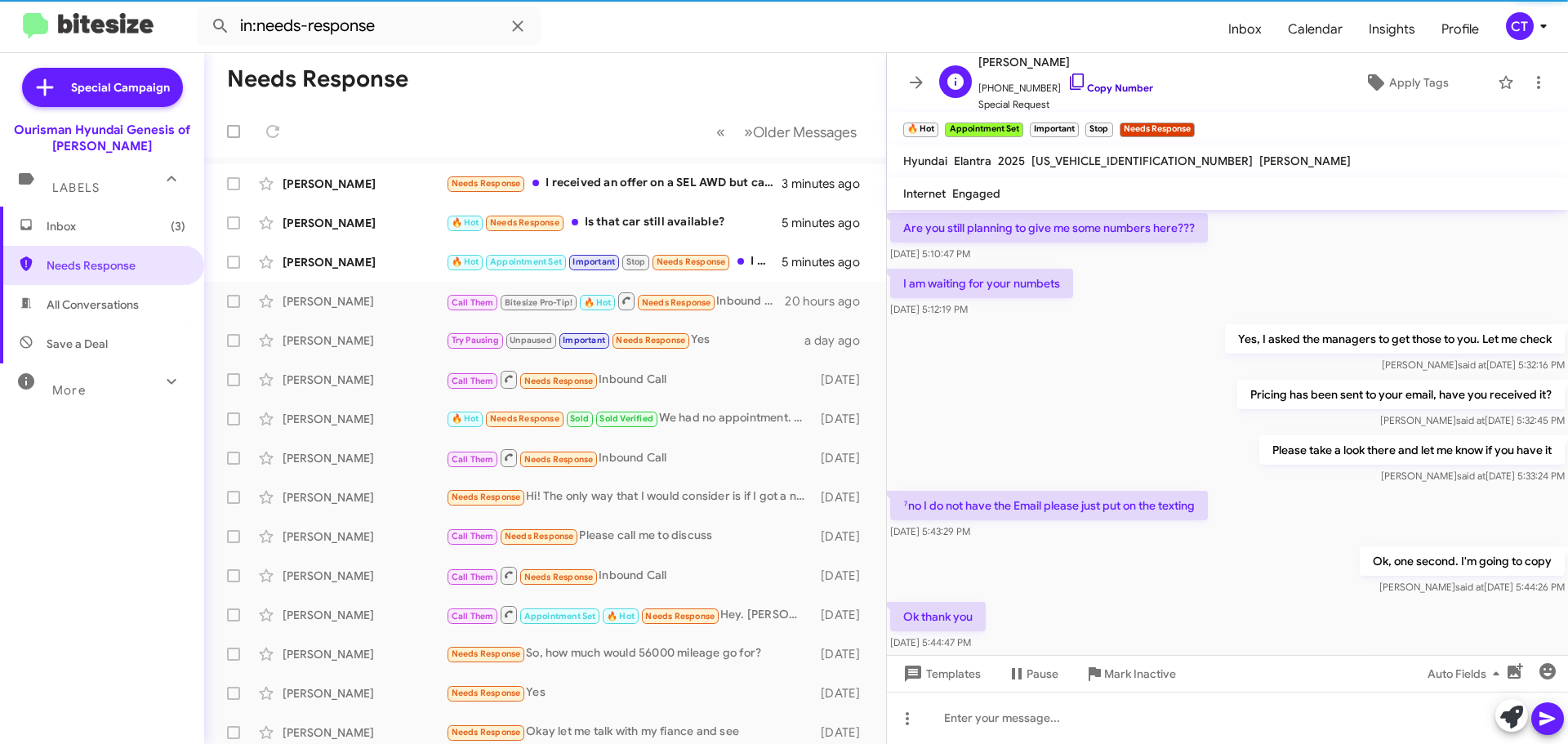
click at [1068, 79] on icon at bounding box center [1078, 82] width 20 height 20
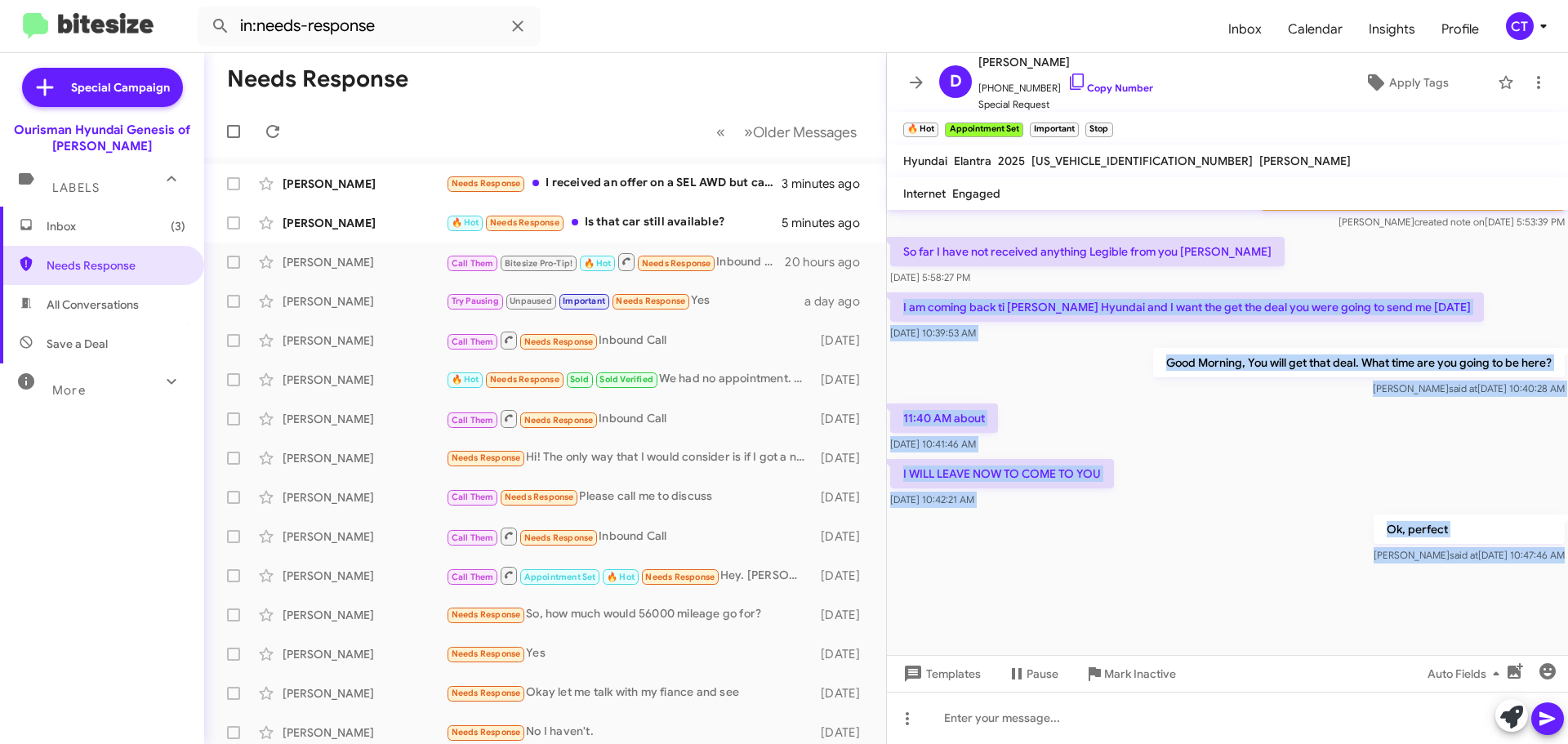
scroll to position [2241, 0]
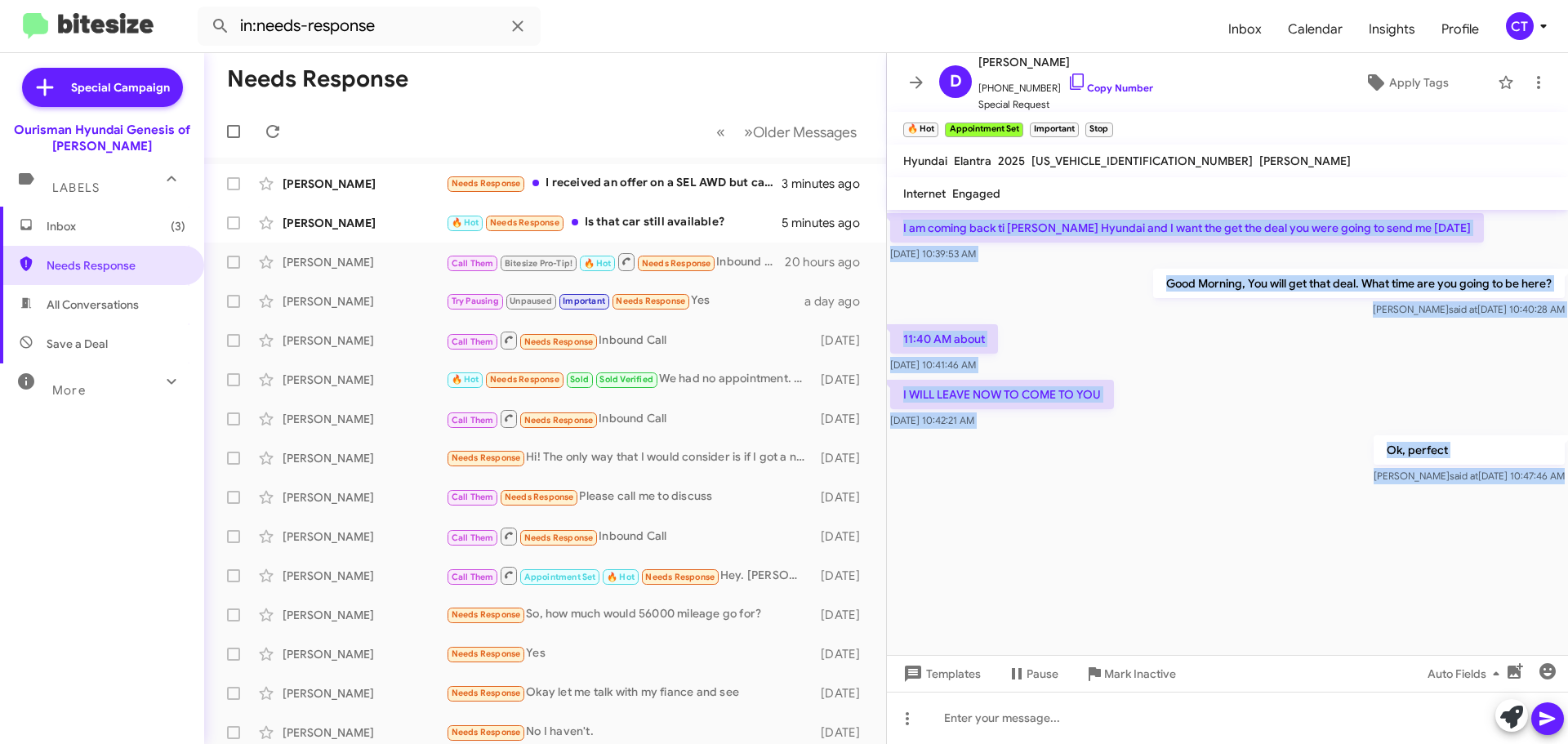
drag, startPoint x: 894, startPoint y: 386, endPoint x: 1382, endPoint y: 652, distance: 555.8
click at [1382, 652] on cdk-virtual-scroll-viewport "Ok, great! Ciara said at Sep 24, 2025, 10:49:41 AM Tagged as 'Appointment Set' …" at bounding box center [1227, 432] width 681 height 445
copy div "I am coming back ti Bowie Hyundai and I want the get the deal you were going to…"
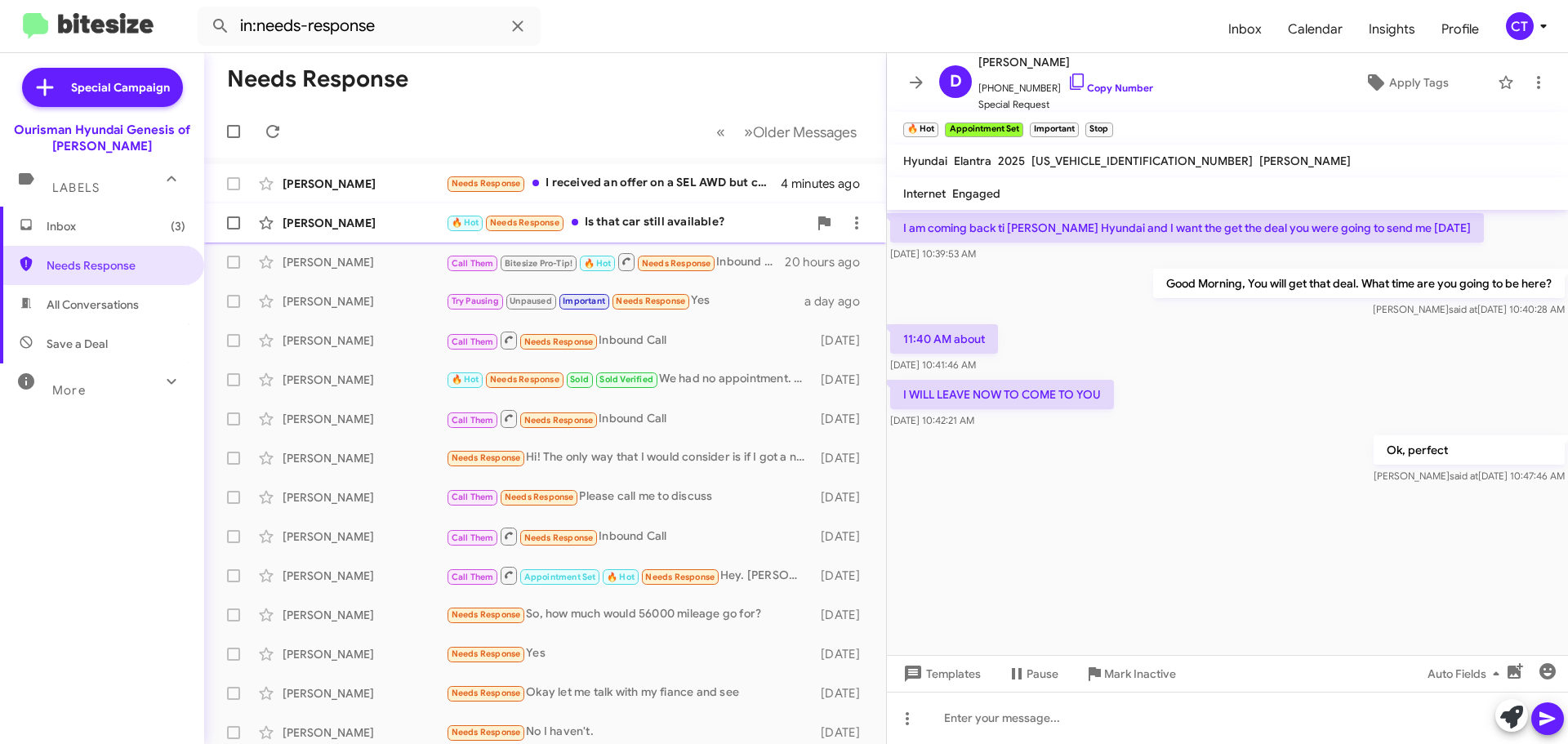
click at [671, 219] on div "🔥 Hot Needs Response Is that car still available?" at bounding box center [627, 222] width 362 height 19
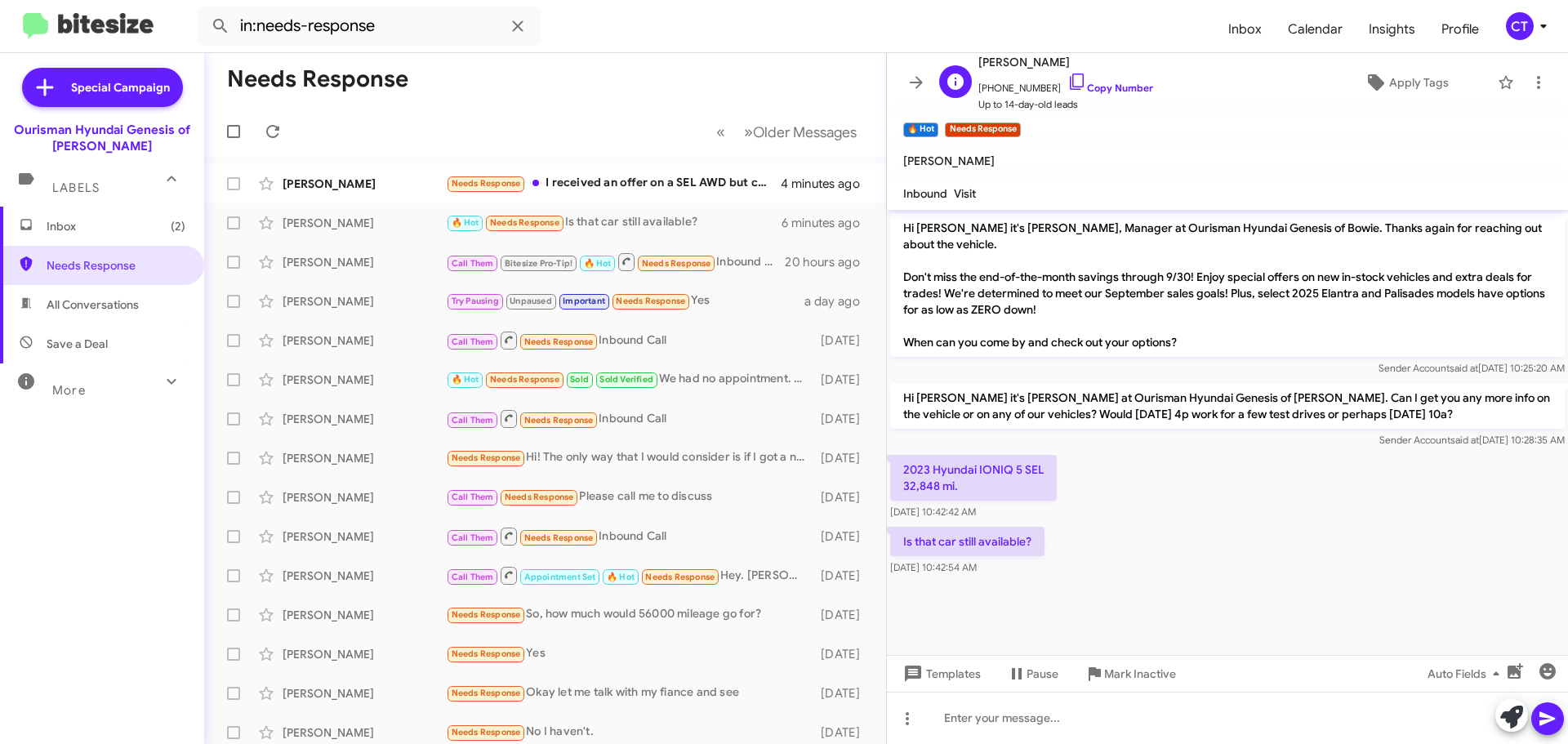
click at [1068, 80] on icon at bounding box center [1078, 82] width 20 height 20
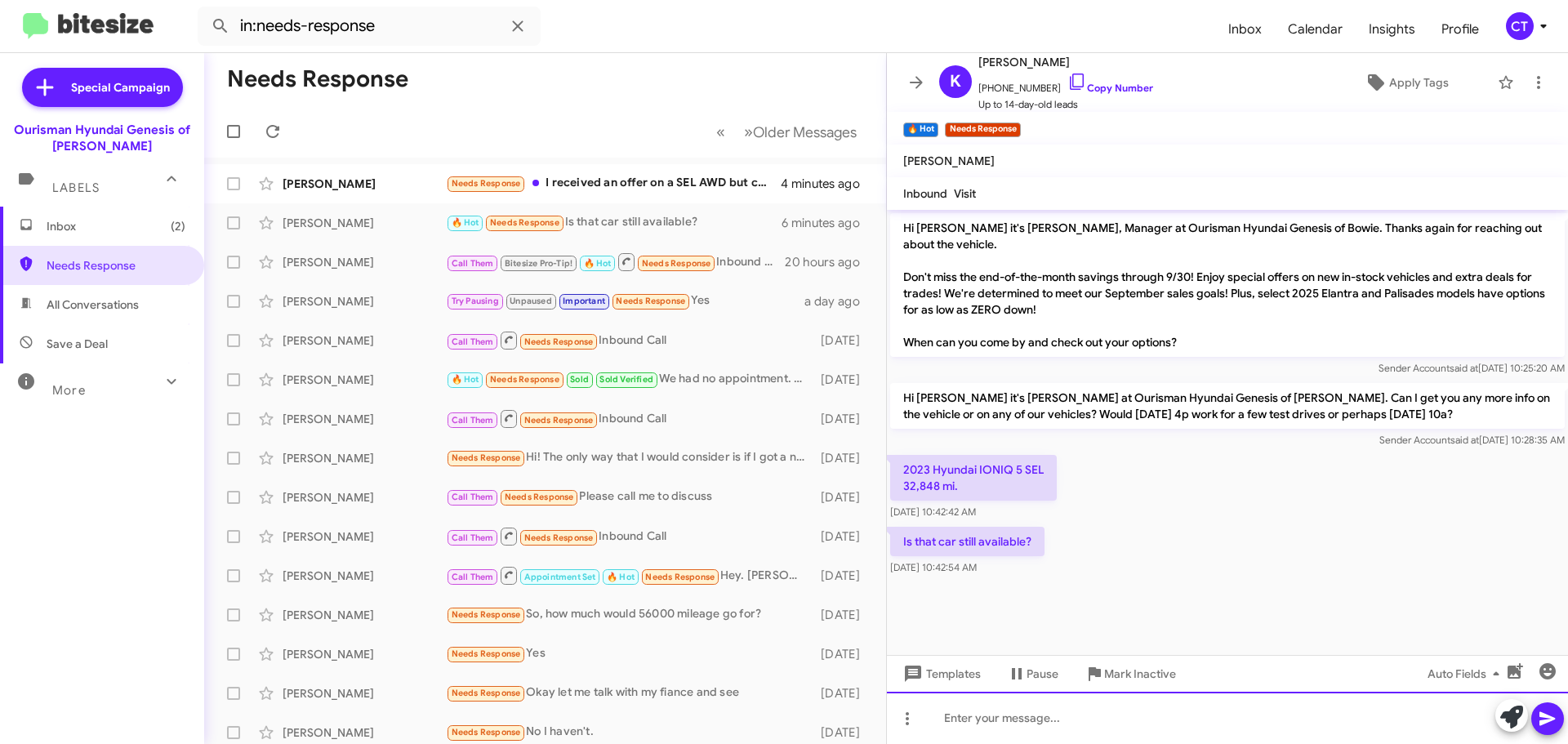
click at [995, 734] on div at bounding box center [1227, 718] width 681 height 52
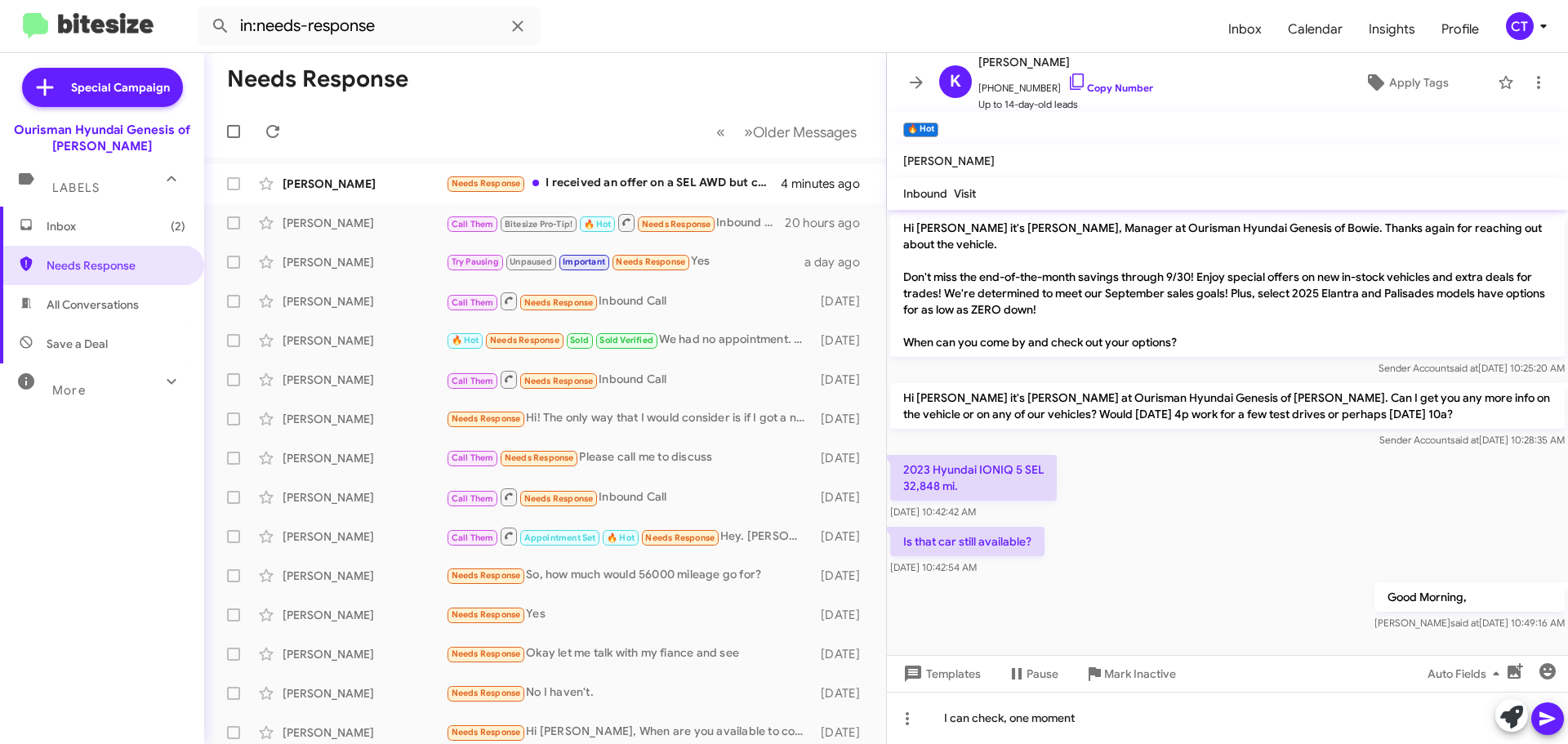
click at [1543, 715] on icon at bounding box center [1547, 719] width 16 height 14
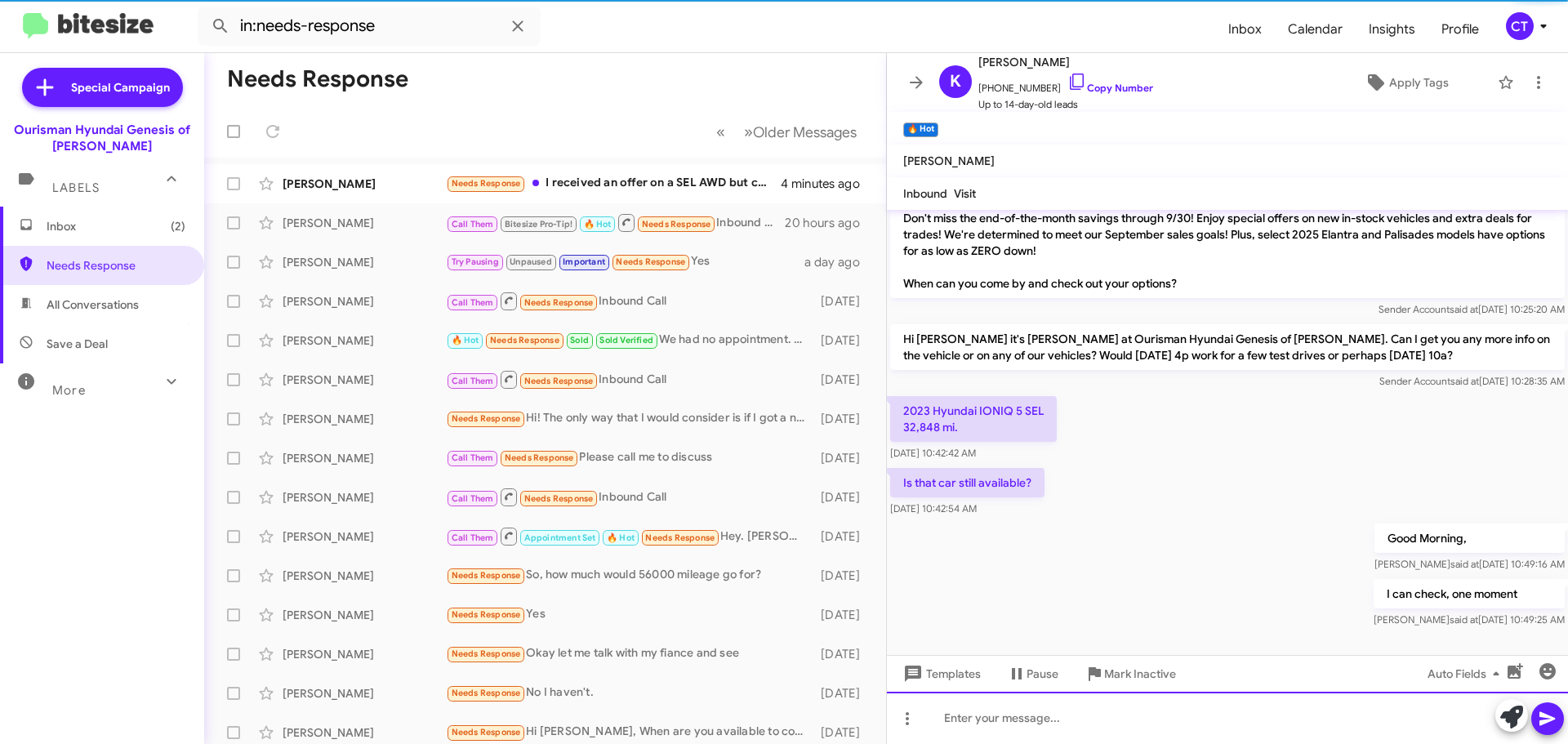
scroll to position [60, 0]
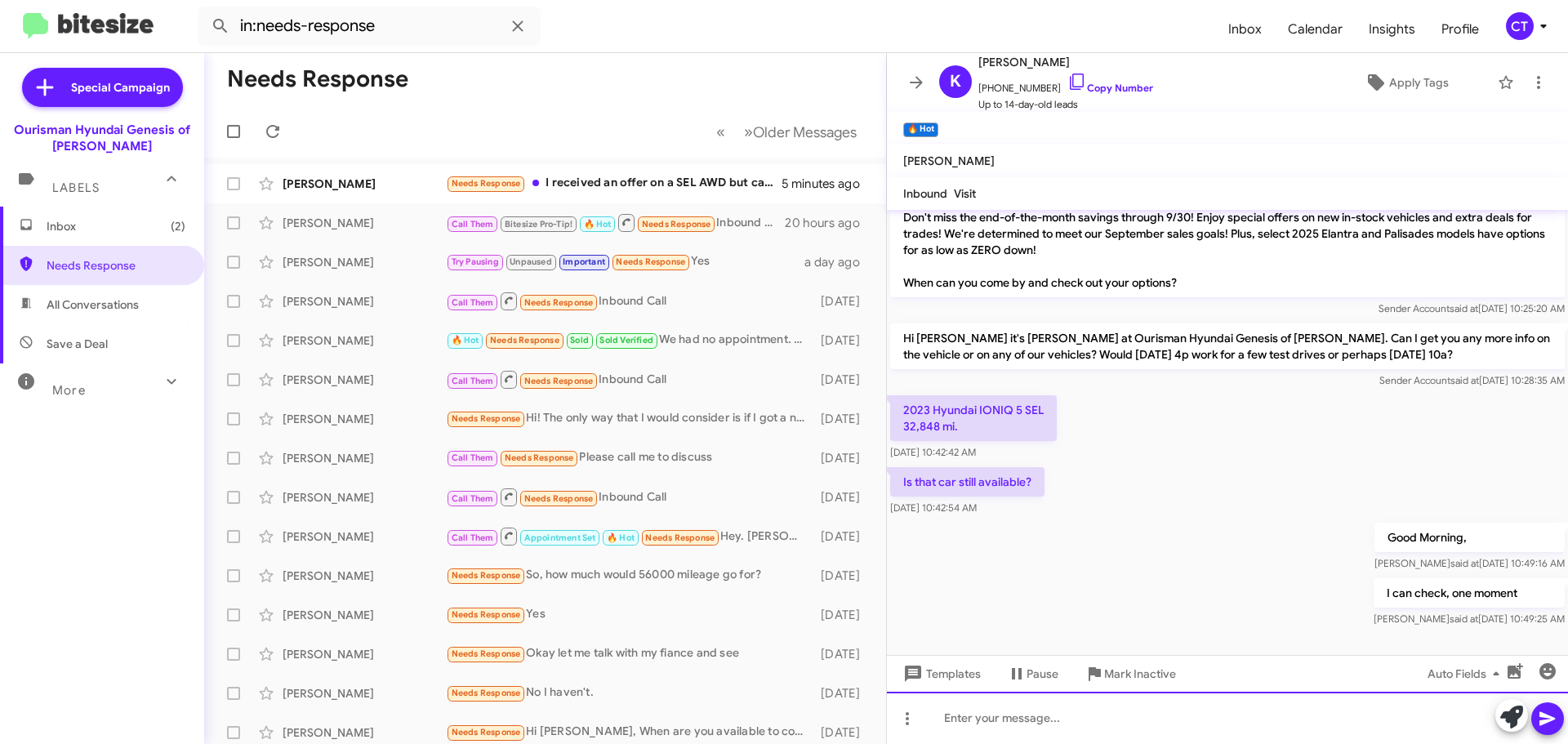
click at [1067, 724] on div at bounding box center [1227, 718] width 681 height 52
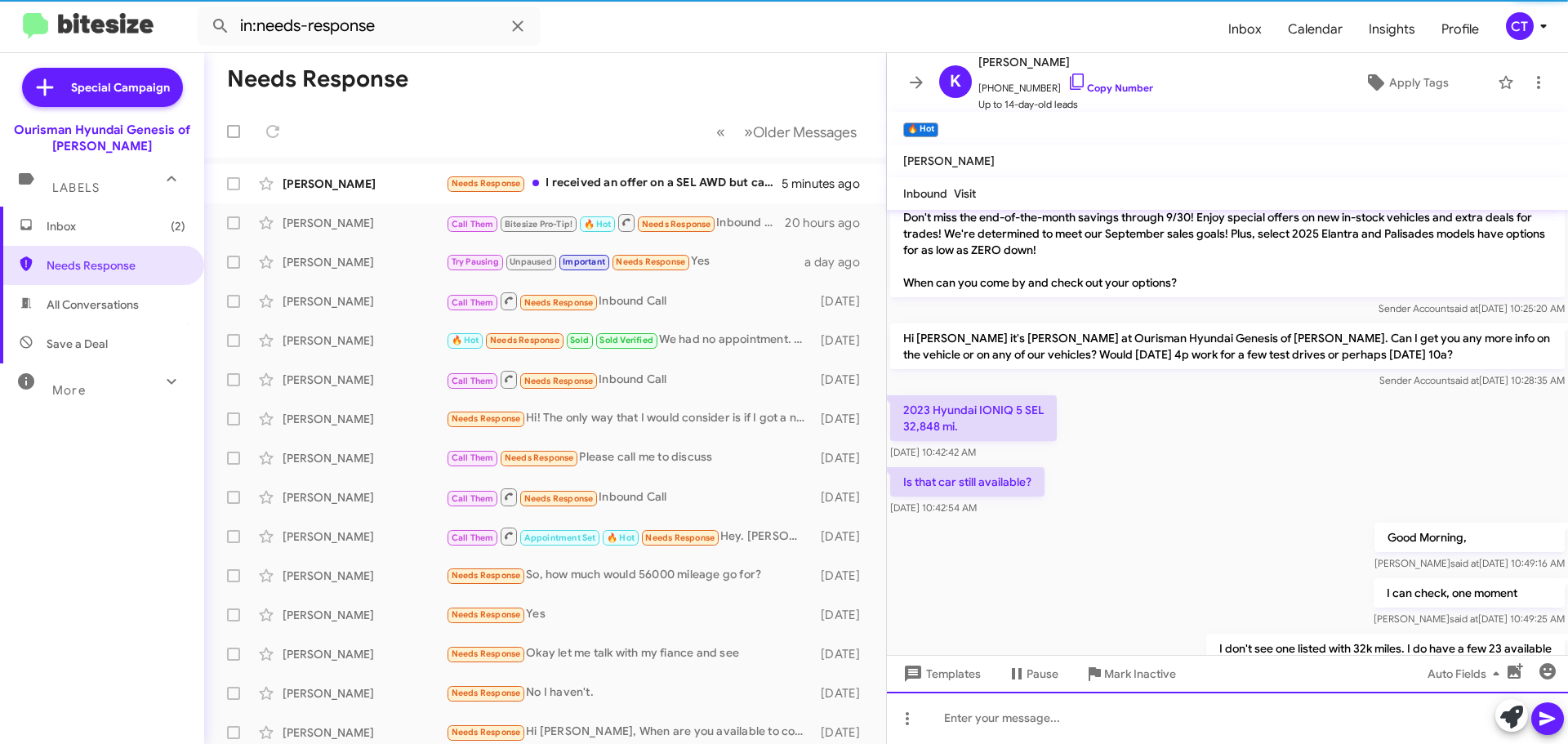
scroll to position [119, 0]
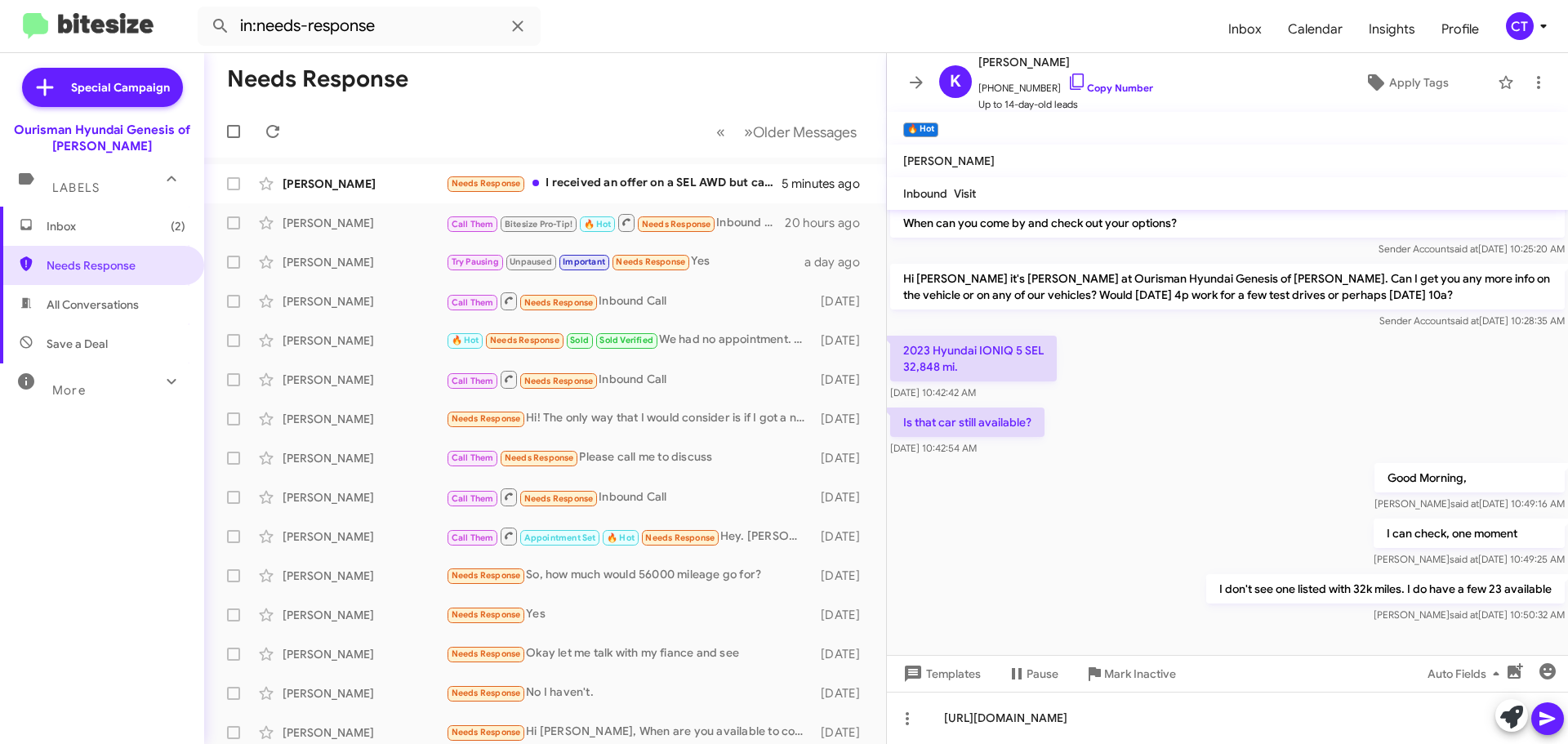
click at [1554, 723] on icon at bounding box center [1548, 719] width 20 height 20
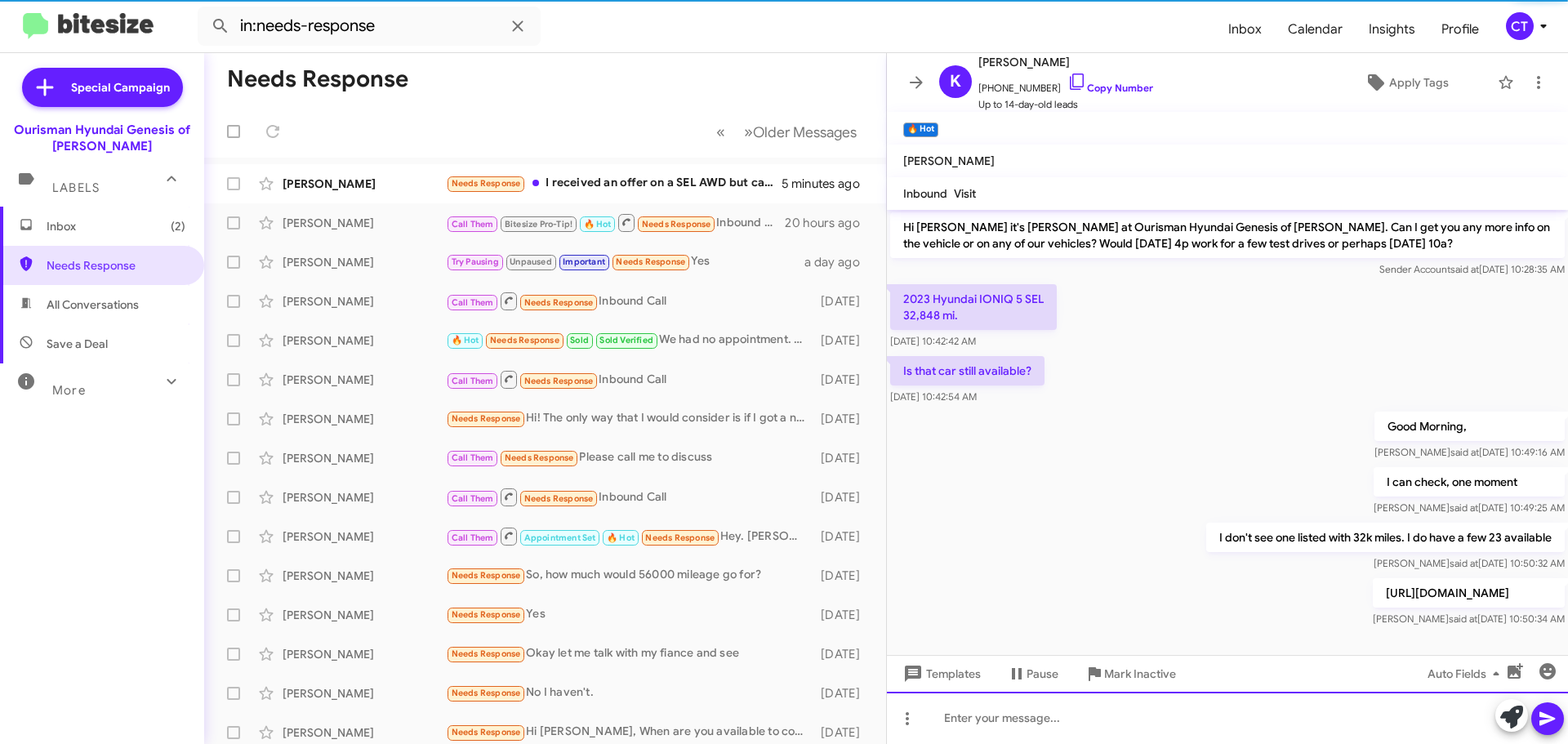
scroll to position [178, 0]
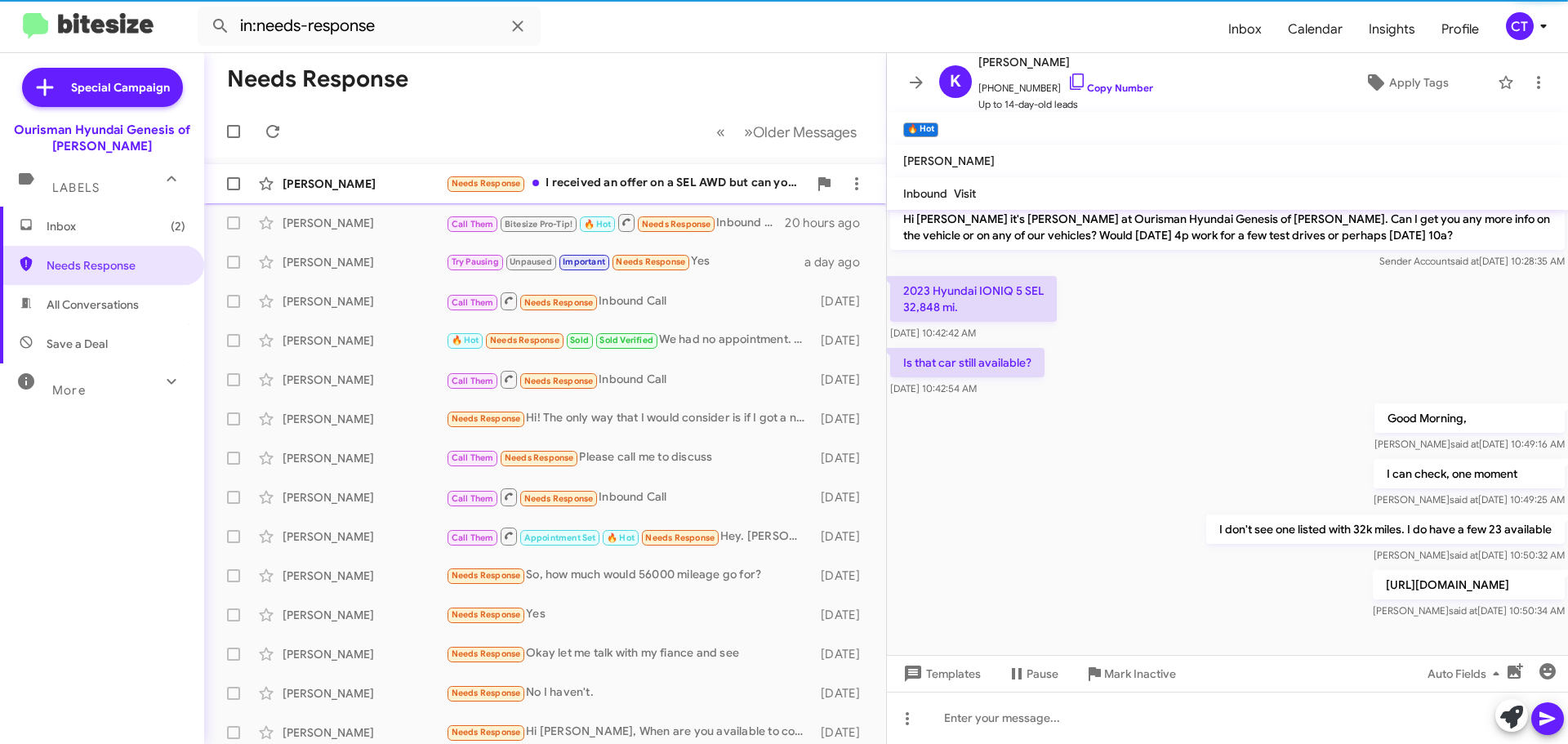
click at [626, 180] on div "Needs Response I received an offer on a SEL AWD but can you send your best offe…" at bounding box center [627, 183] width 362 height 19
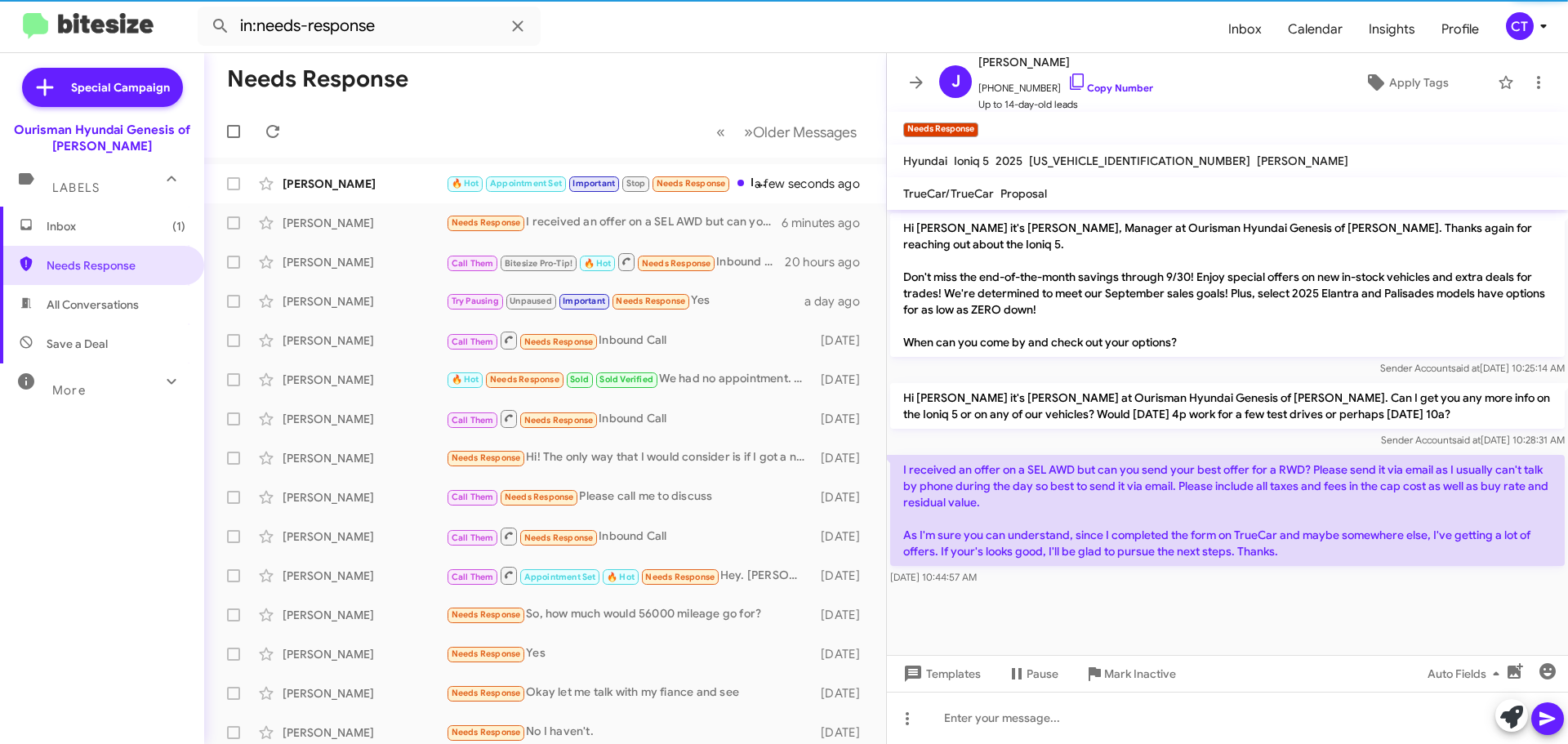
drag, startPoint x: 1055, startPoint y: 79, endPoint x: 876, endPoint y: 148, distance: 191.8
click at [1068, 78] on icon at bounding box center [1078, 82] width 20 height 20
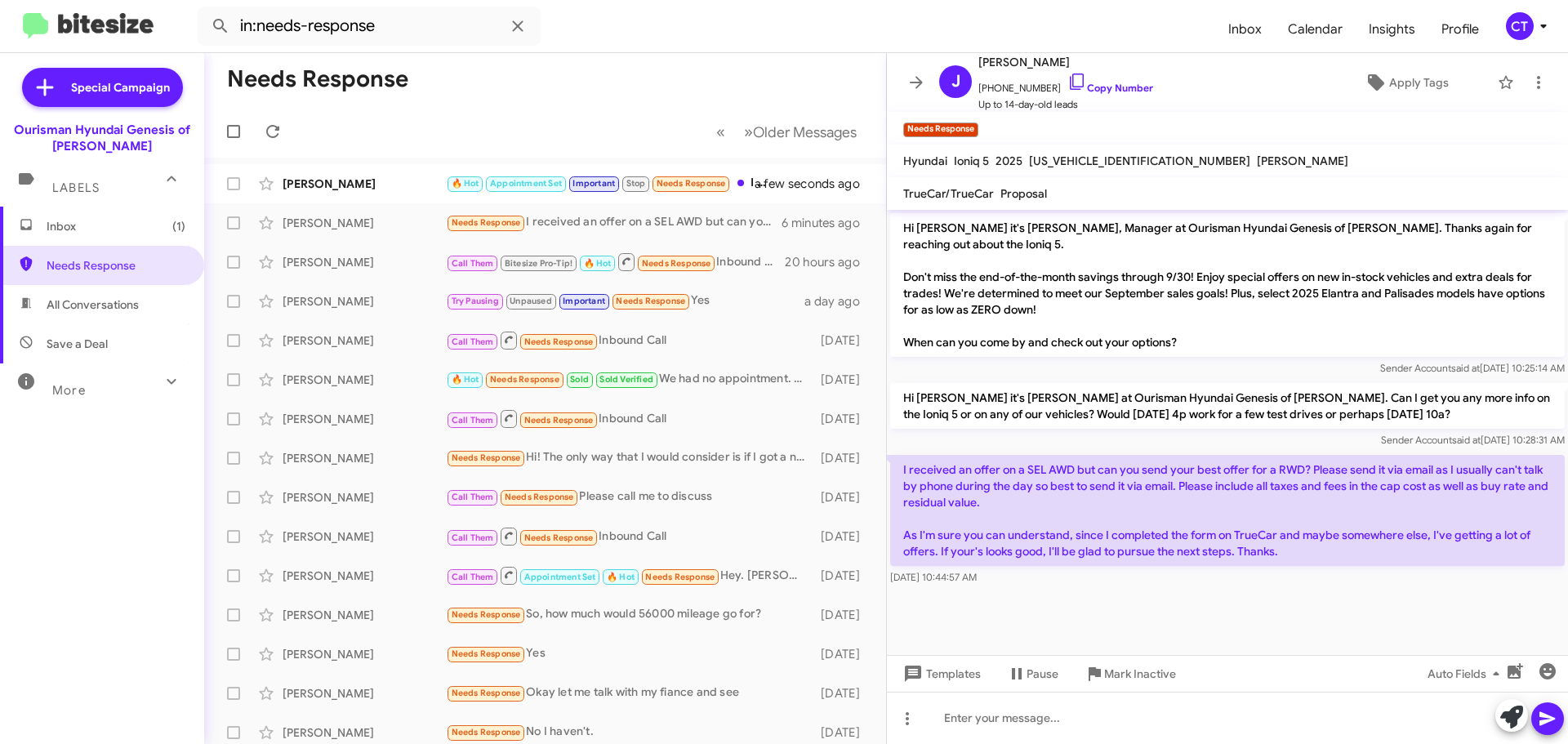
drag, startPoint x: 901, startPoint y: 452, endPoint x: 1231, endPoint y: 566, distance: 349.1
click at [1231, 566] on div "I received an offer on a SEL AWD but can you send your best offer for a RWD? Pl…" at bounding box center [1227, 521] width 675 height 131
copy div "I received an offer on a SEL AWD but can you send your best offer for a RWD? Pl…"
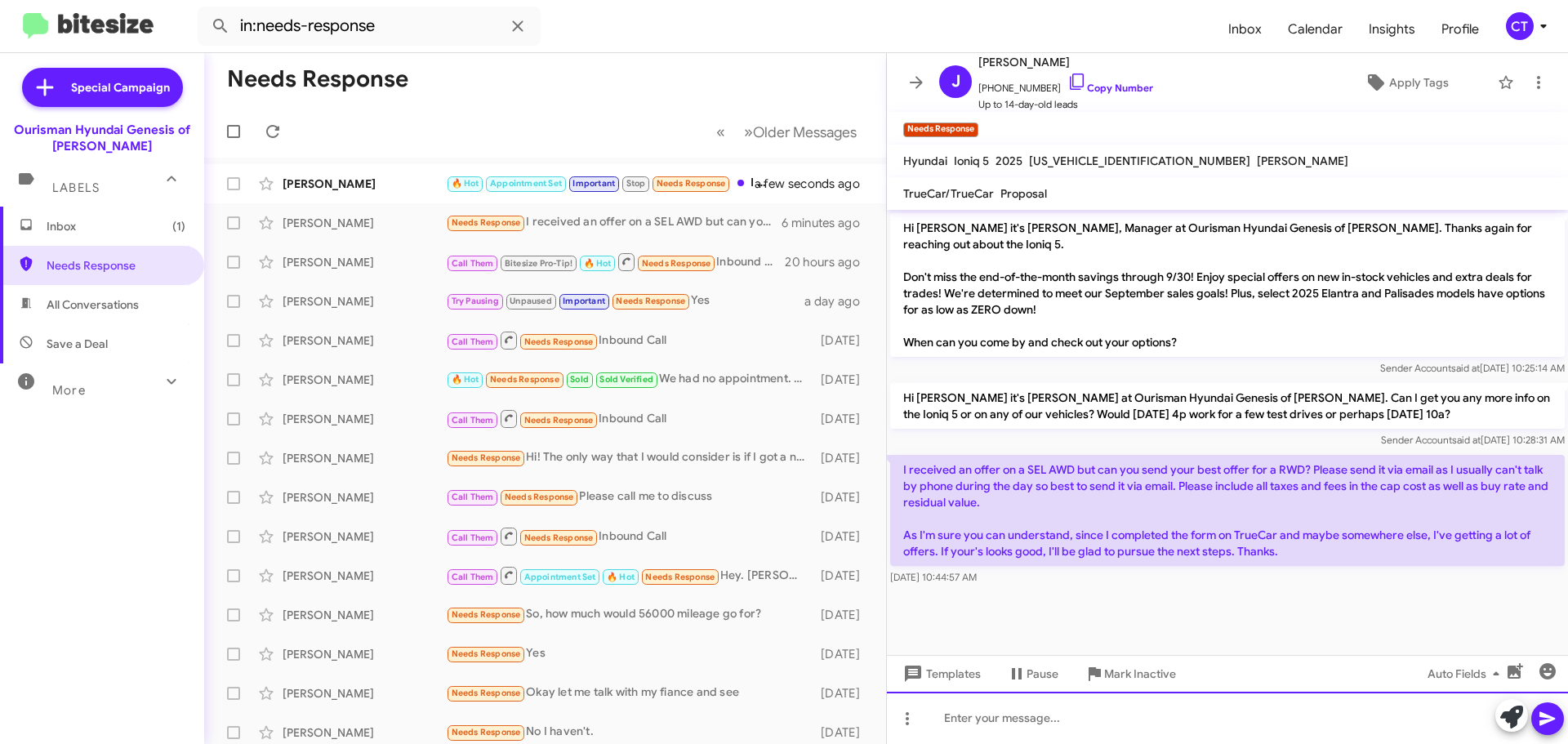
click at [1032, 732] on div at bounding box center [1227, 718] width 681 height 52
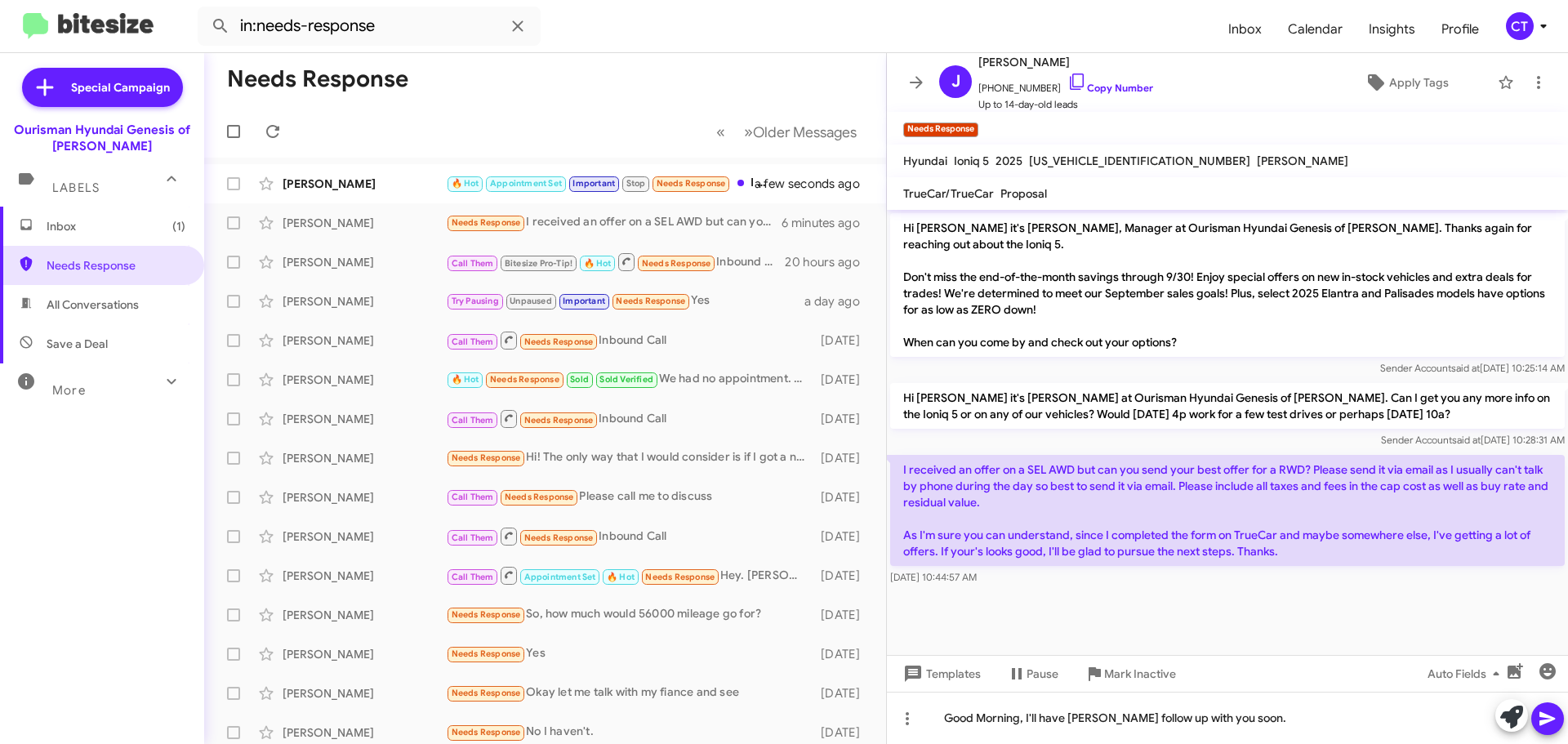
click at [1543, 716] on icon at bounding box center [1547, 719] width 16 height 14
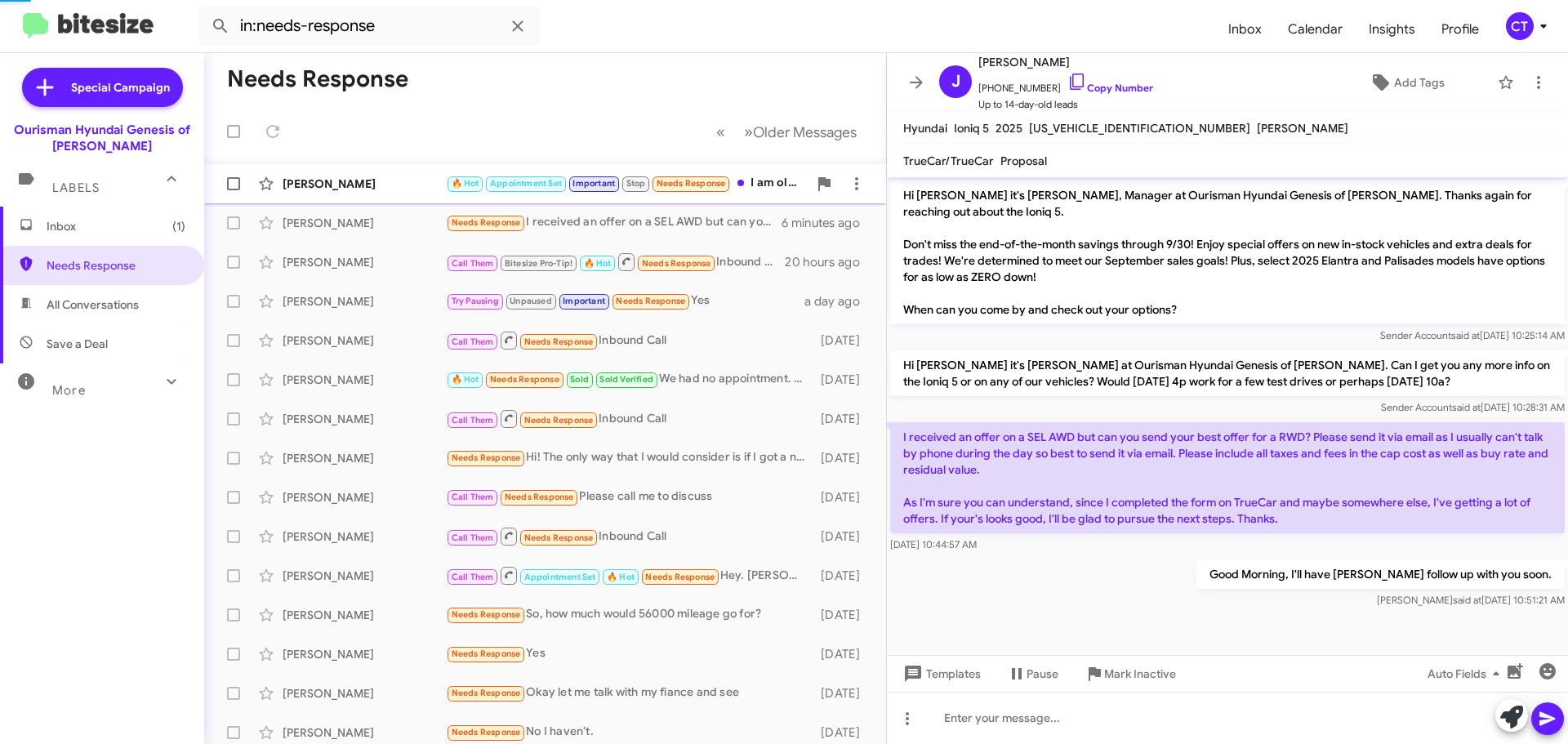
click at [382, 175] on div "David Mitchell" at bounding box center [364, 183] width 163 height 16
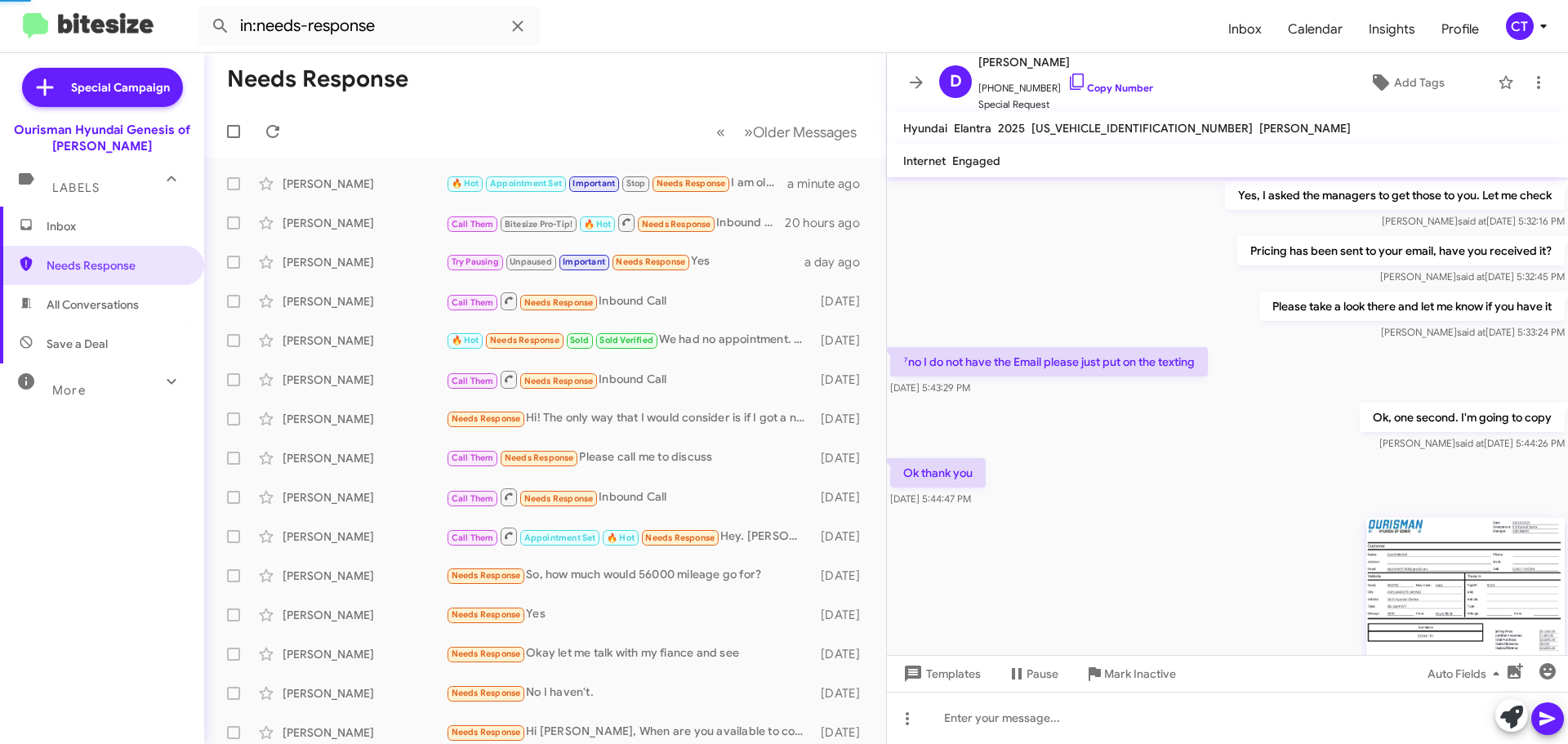
scroll to position [966, 0]
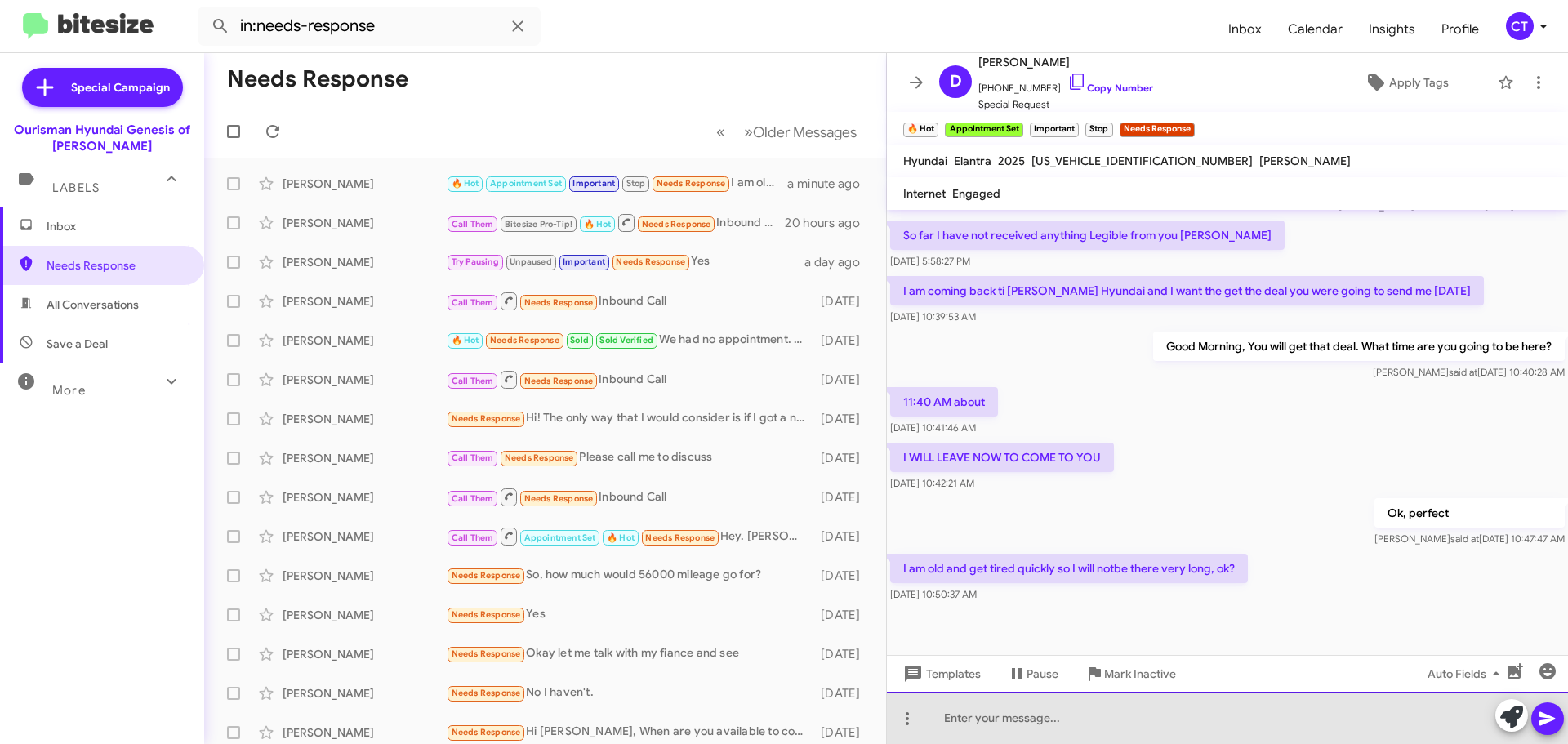
click at [1100, 715] on div at bounding box center [1227, 718] width 681 height 52
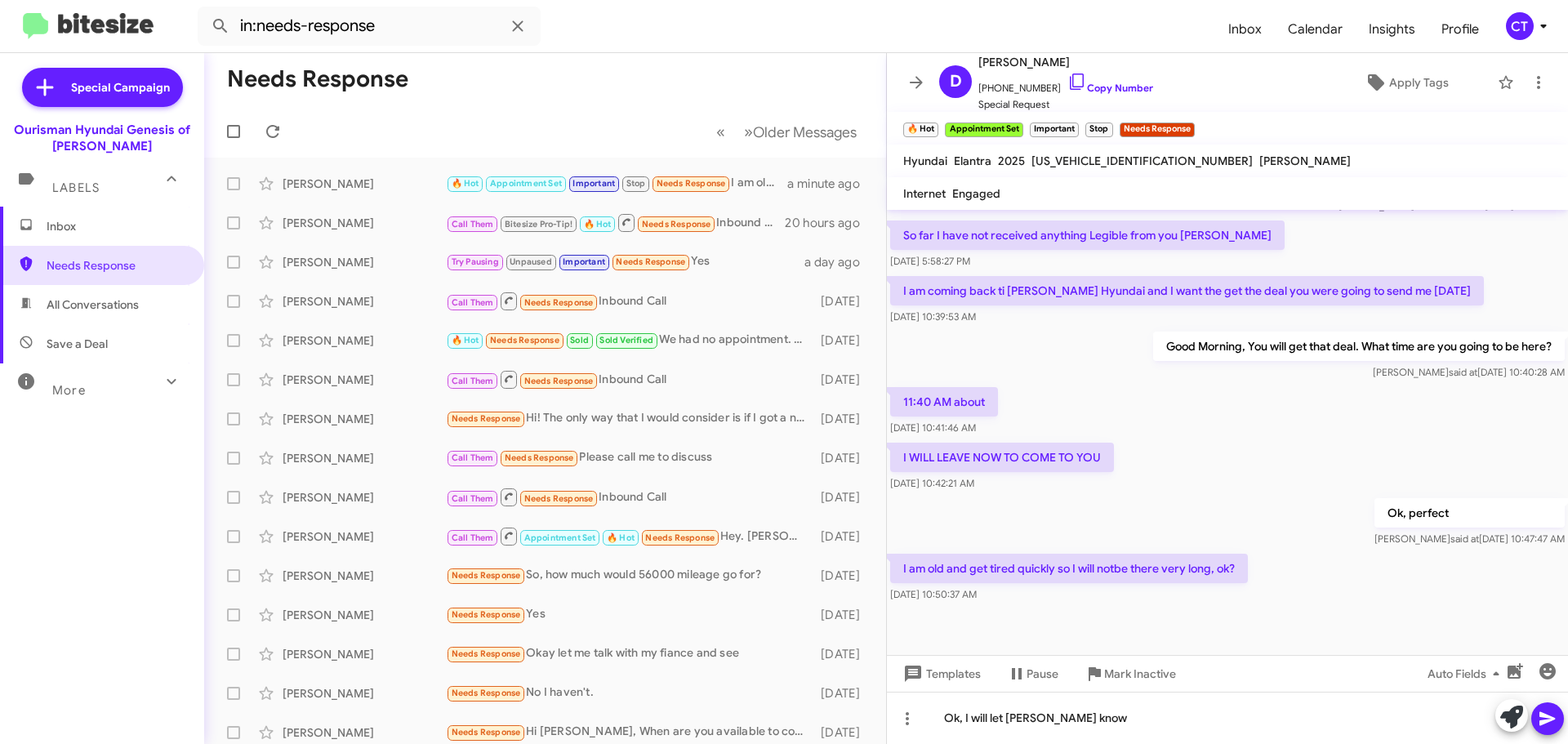
click at [1539, 721] on icon at bounding box center [1548, 719] width 20 height 20
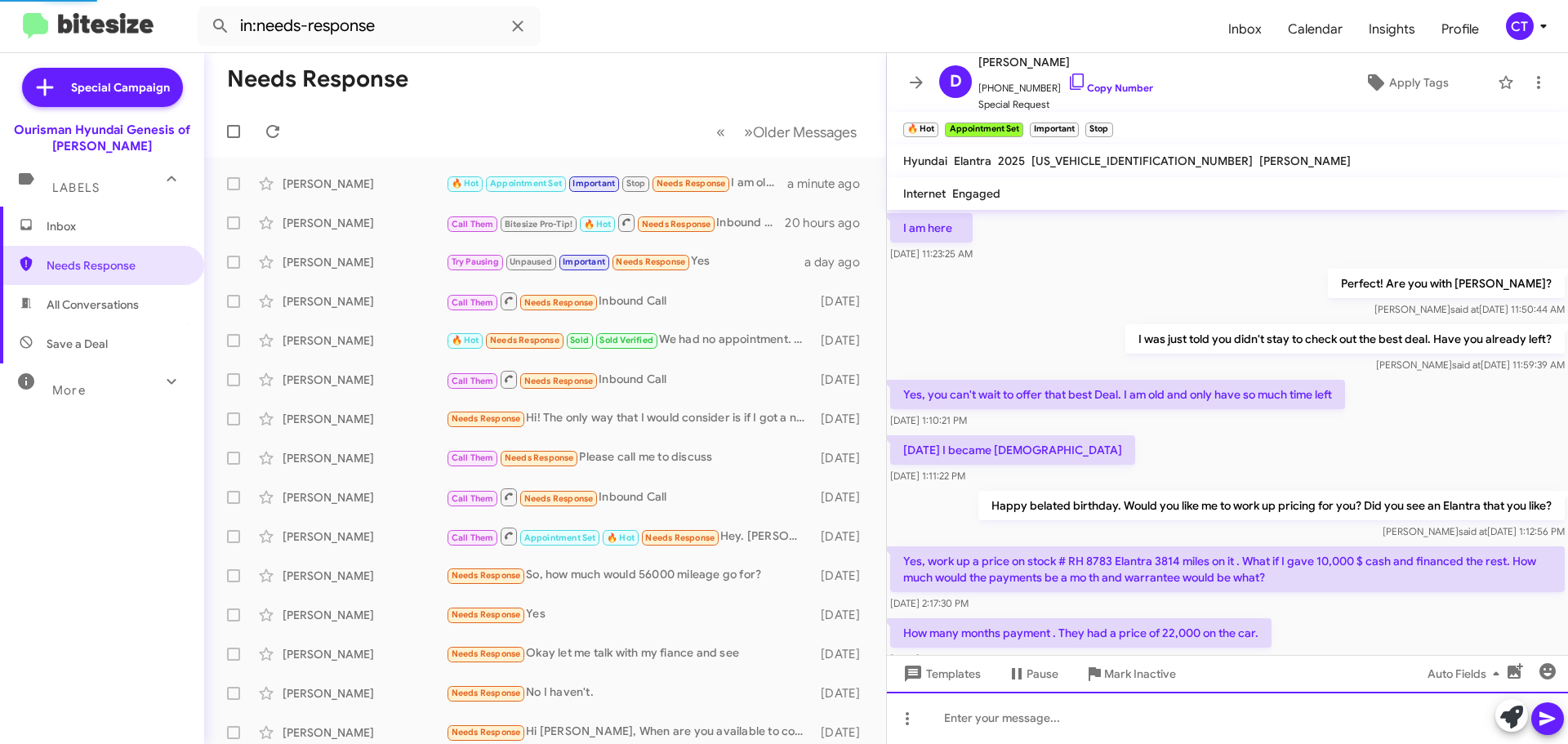
scroll to position [82, 0]
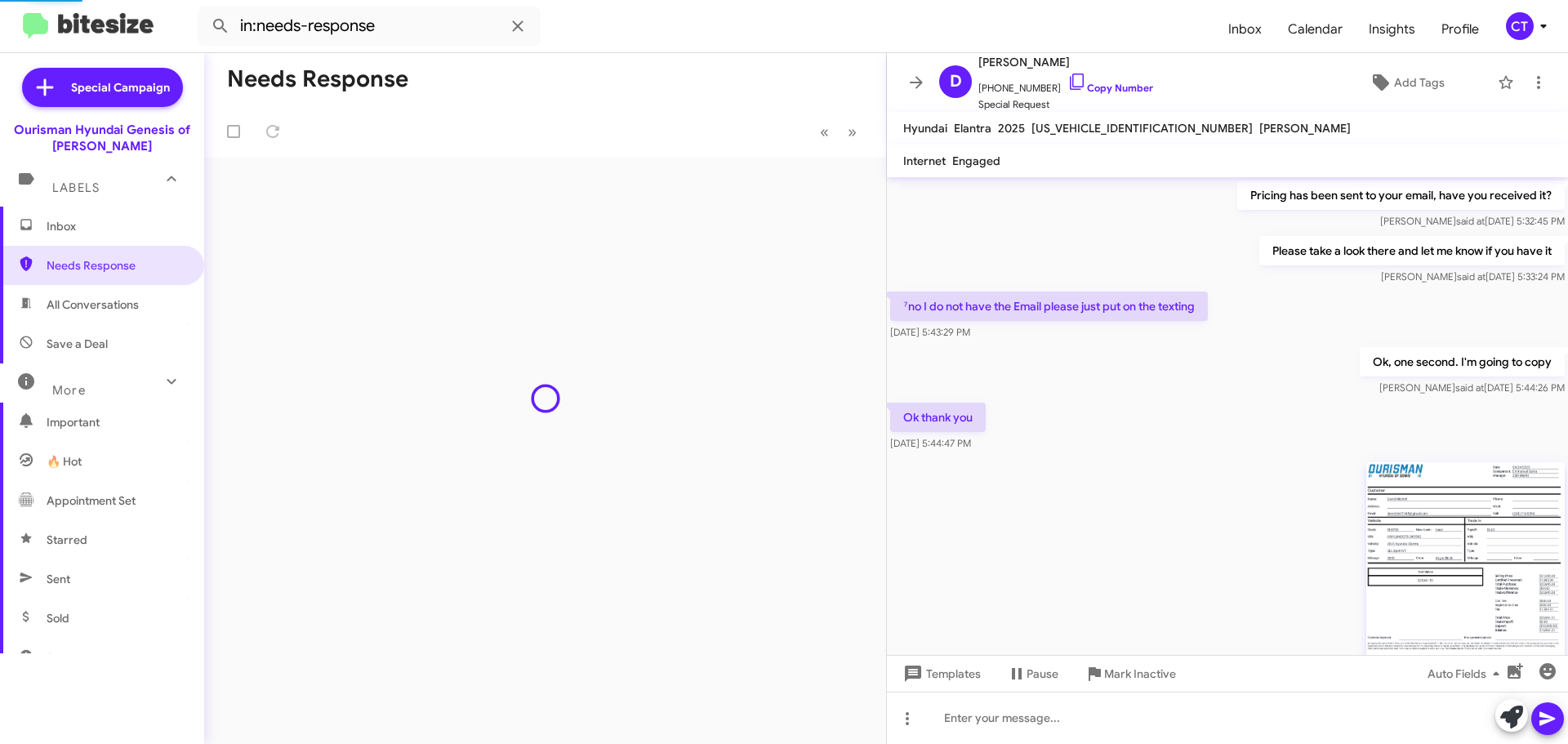
scroll to position [966, 0]
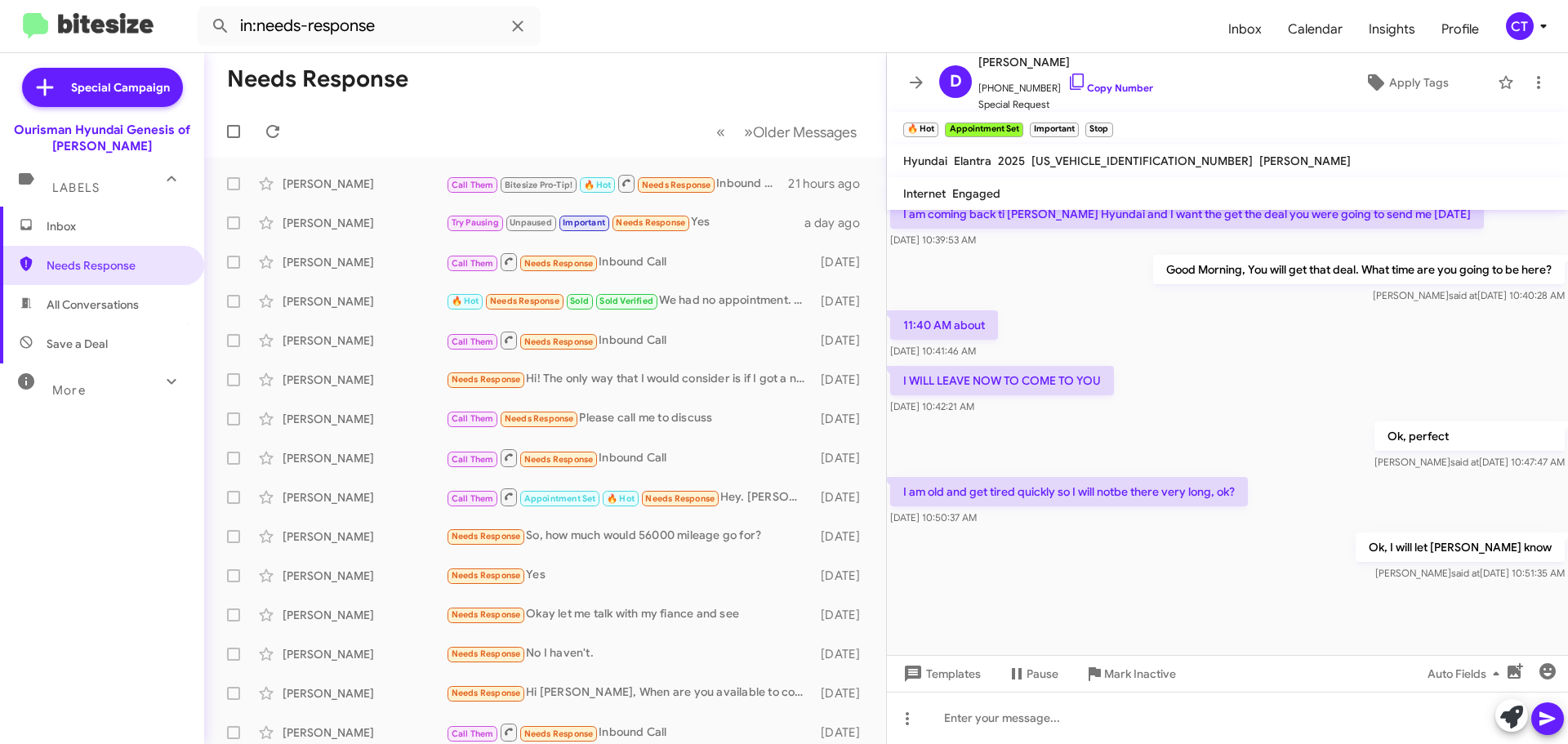
scroll to position [999, 0]
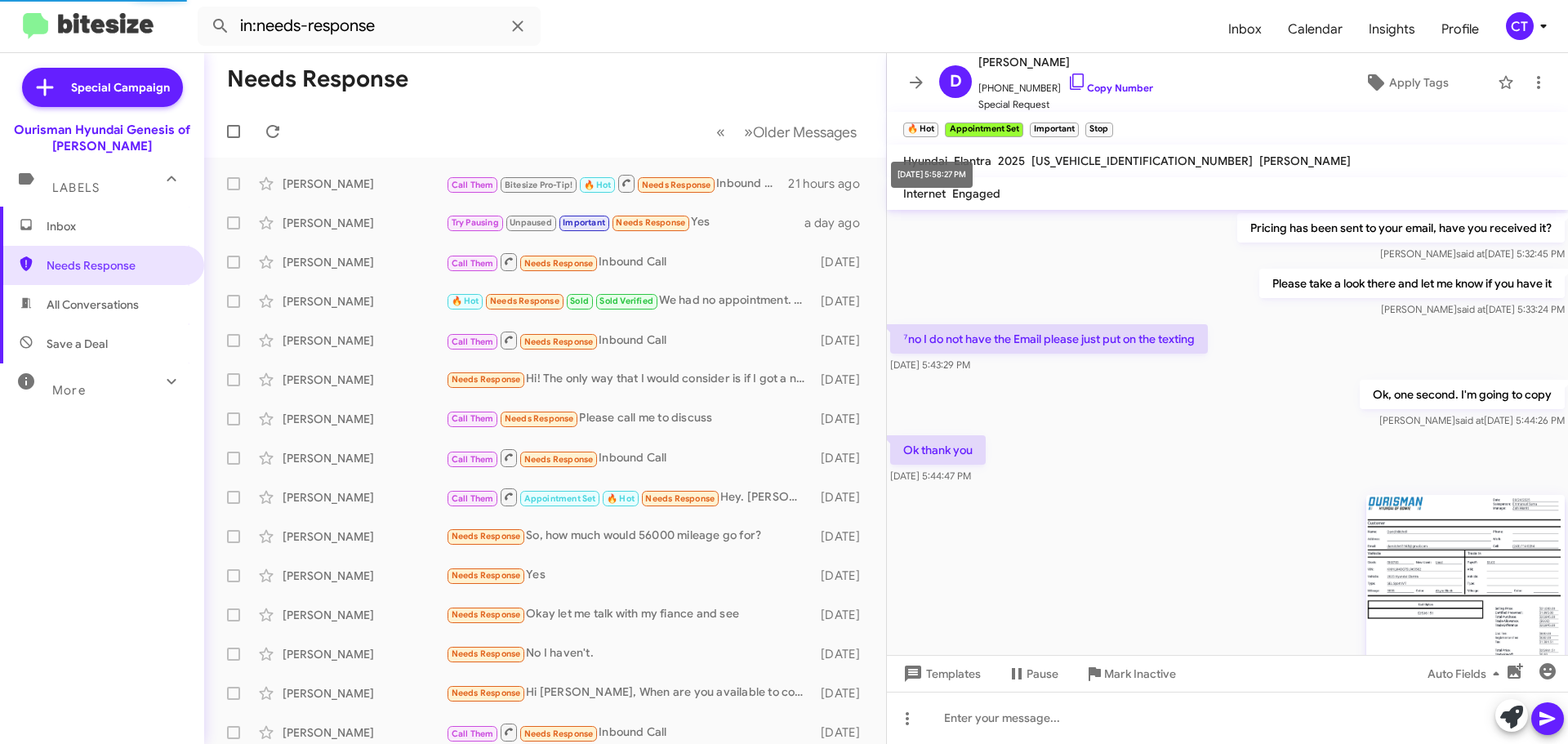
scroll to position [966, 0]
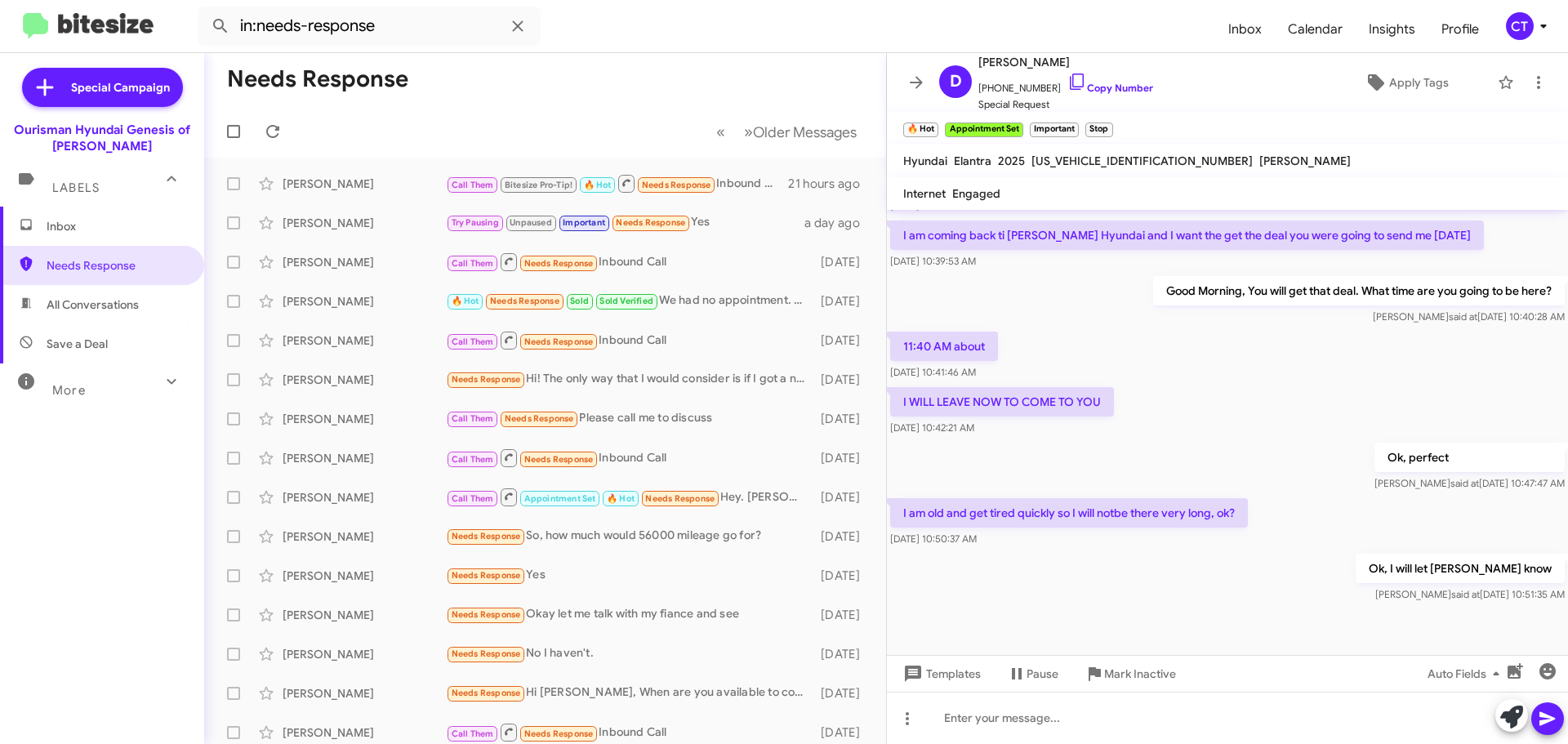
click at [1537, 25] on icon at bounding box center [1543, 26] width 20 height 20
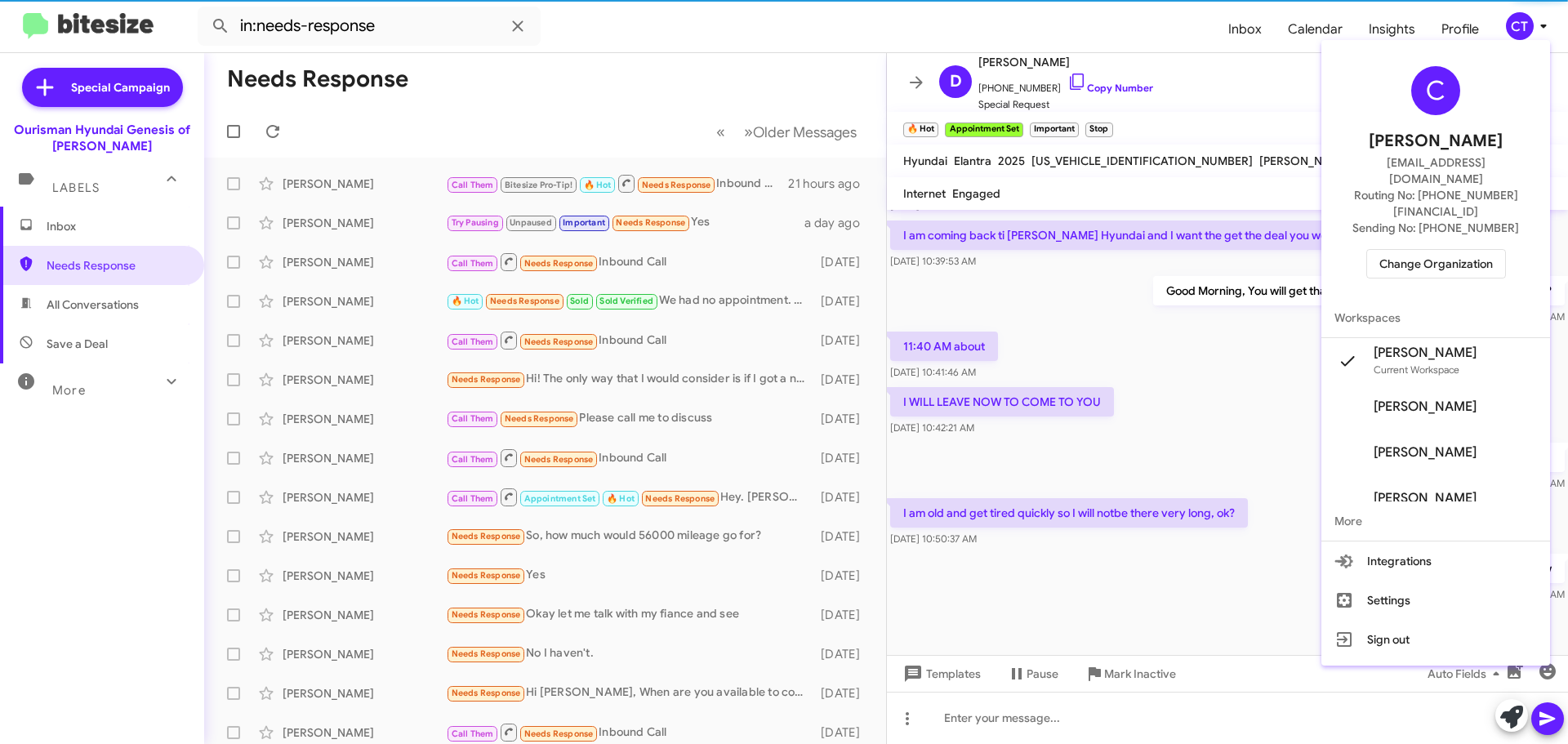
click at [1451, 250] on span "Change Organization" at bounding box center [1436, 264] width 114 height 28
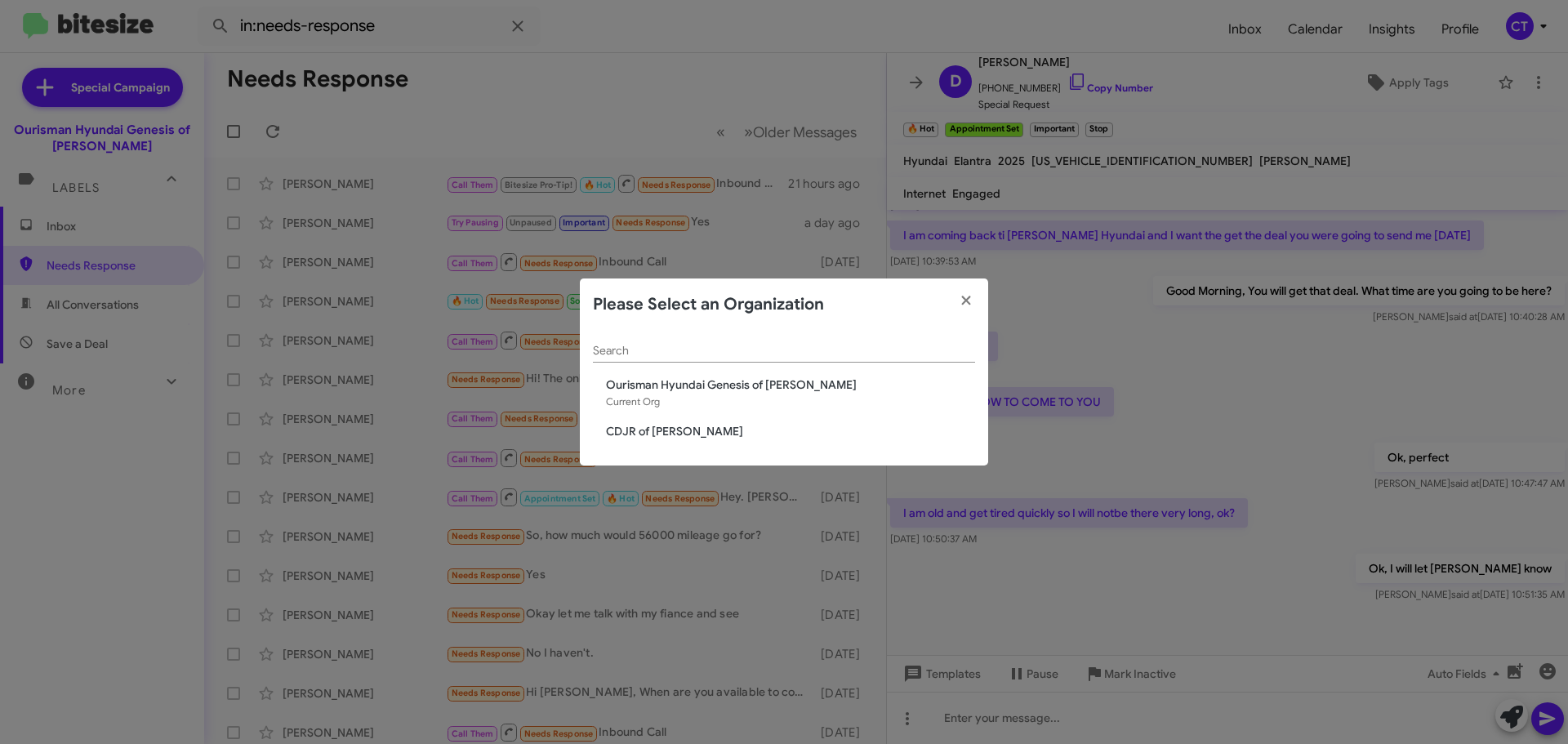
click at [640, 438] on span "CDJR of [PERSON_NAME]" at bounding box center [790, 431] width 369 height 16
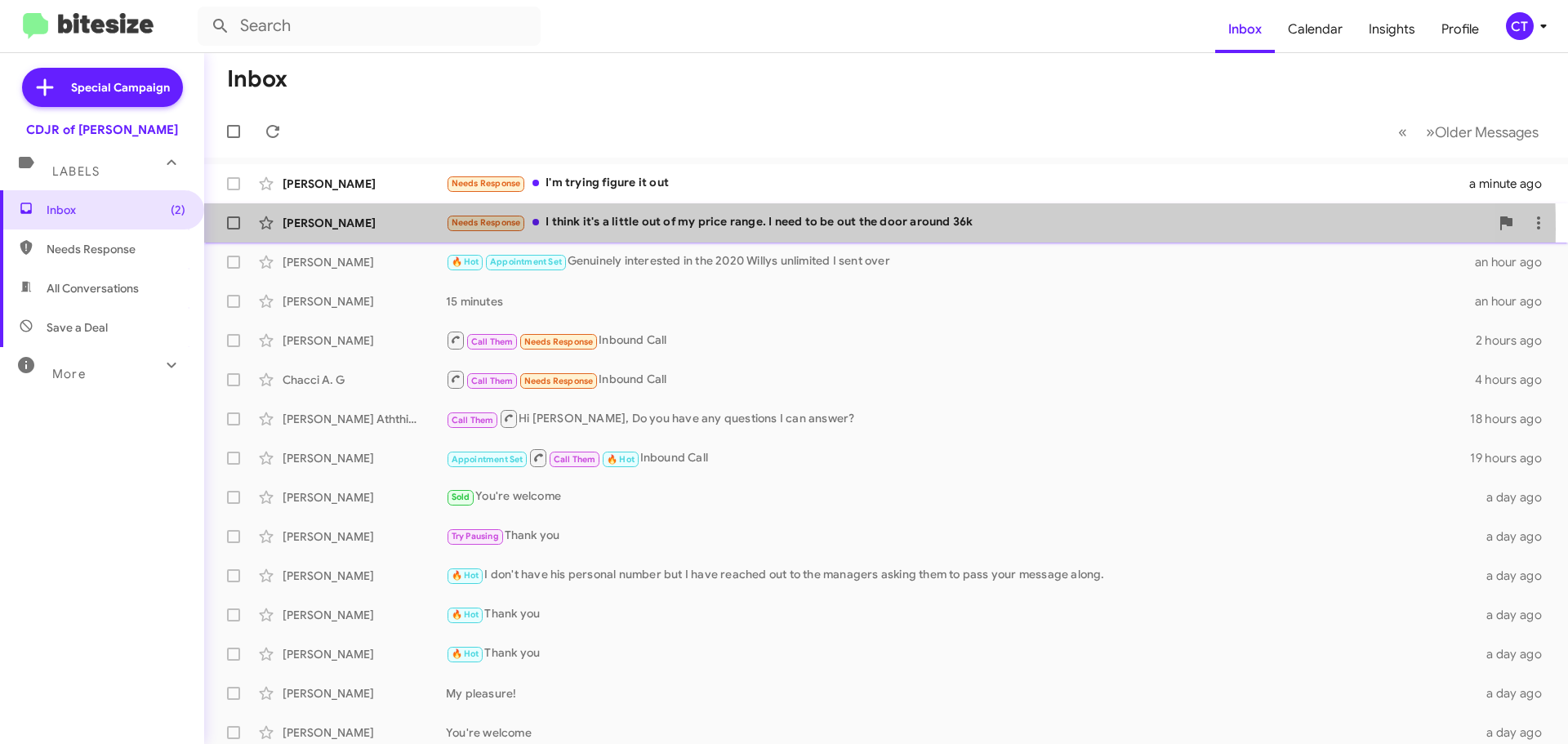
click at [695, 228] on div "Needs Response I think it's a little out of my price range. I need to be out th…" at bounding box center [968, 222] width 1044 height 19
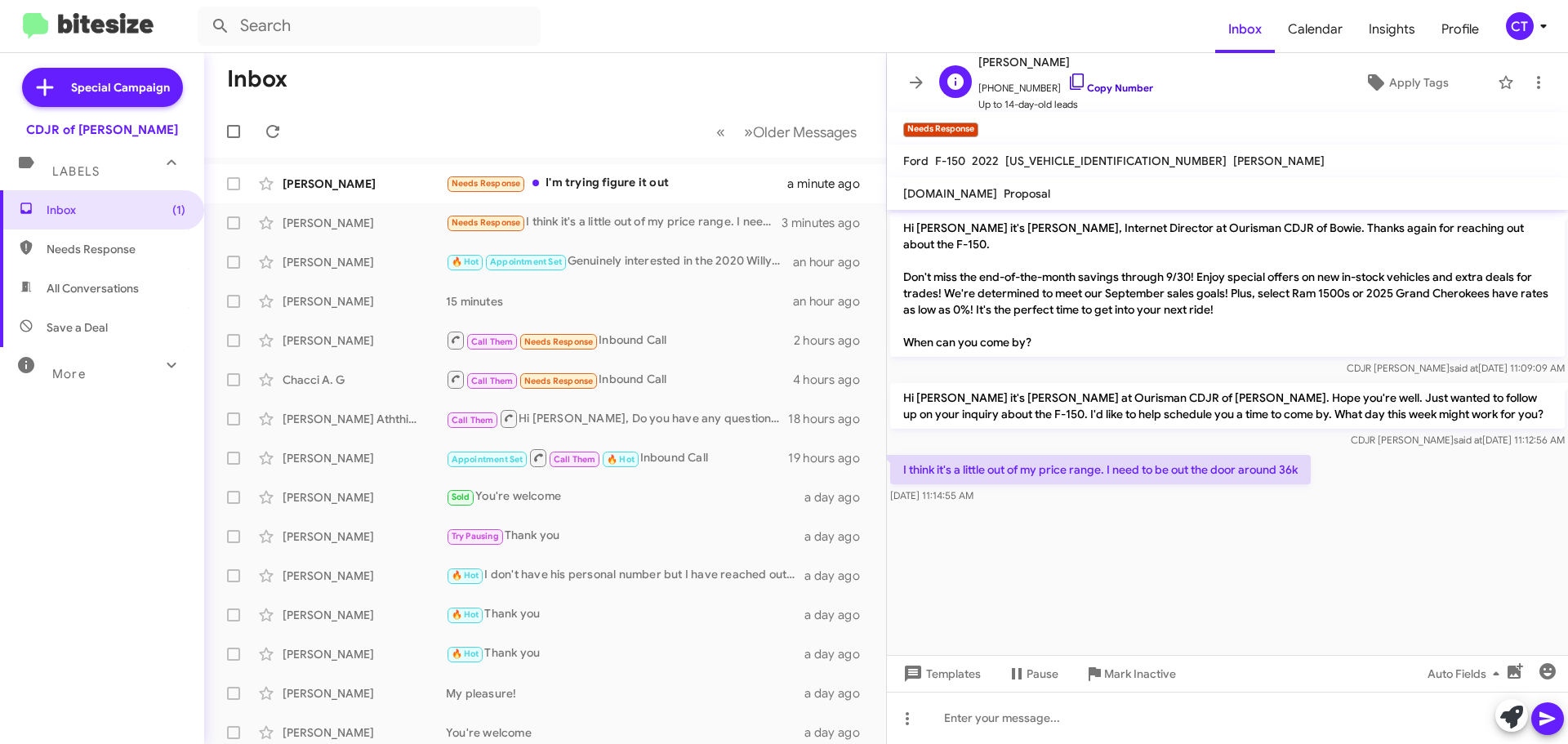
click at [1070, 75] on icon at bounding box center [1077, 82] width 14 height 16
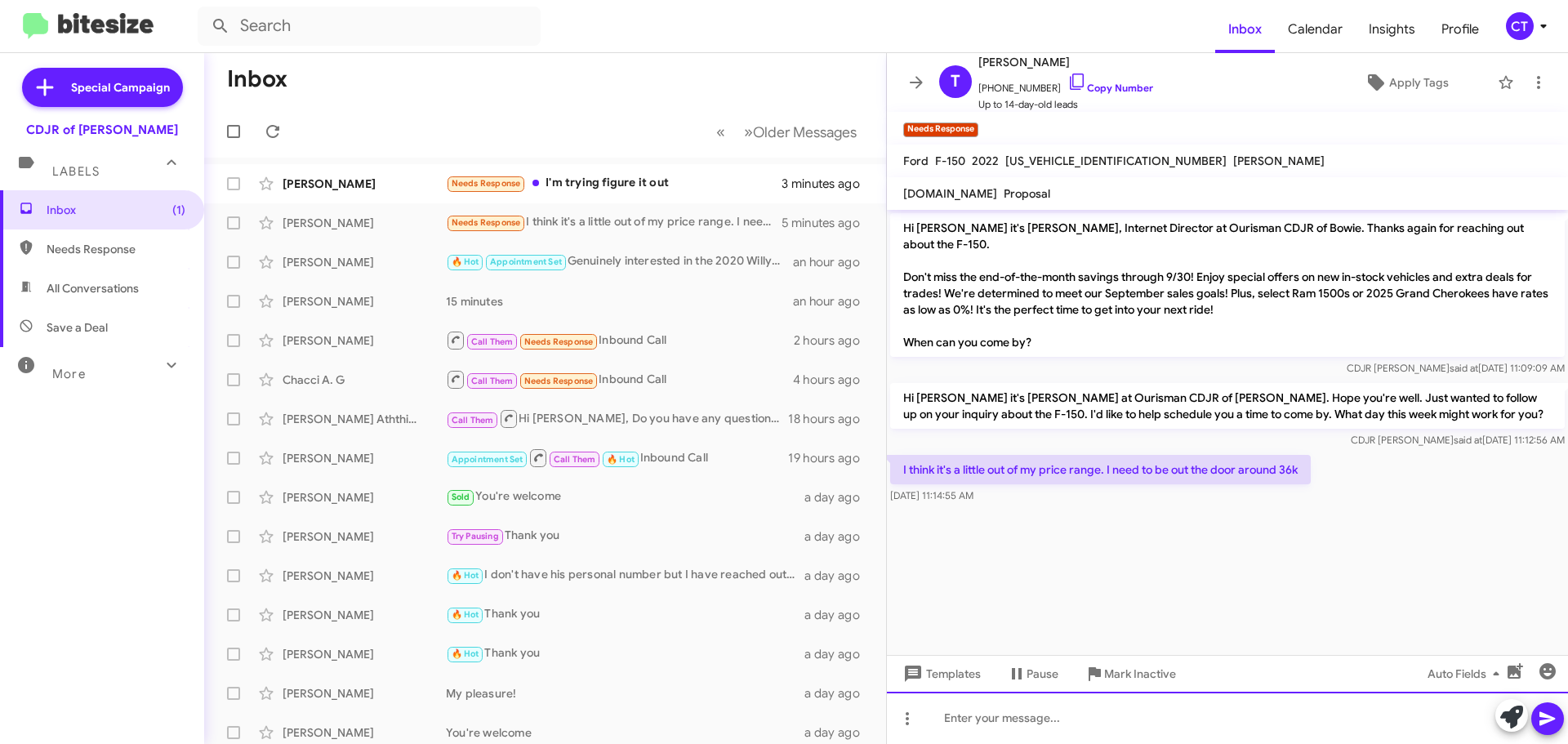
click at [1033, 725] on div at bounding box center [1227, 718] width 681 height 52
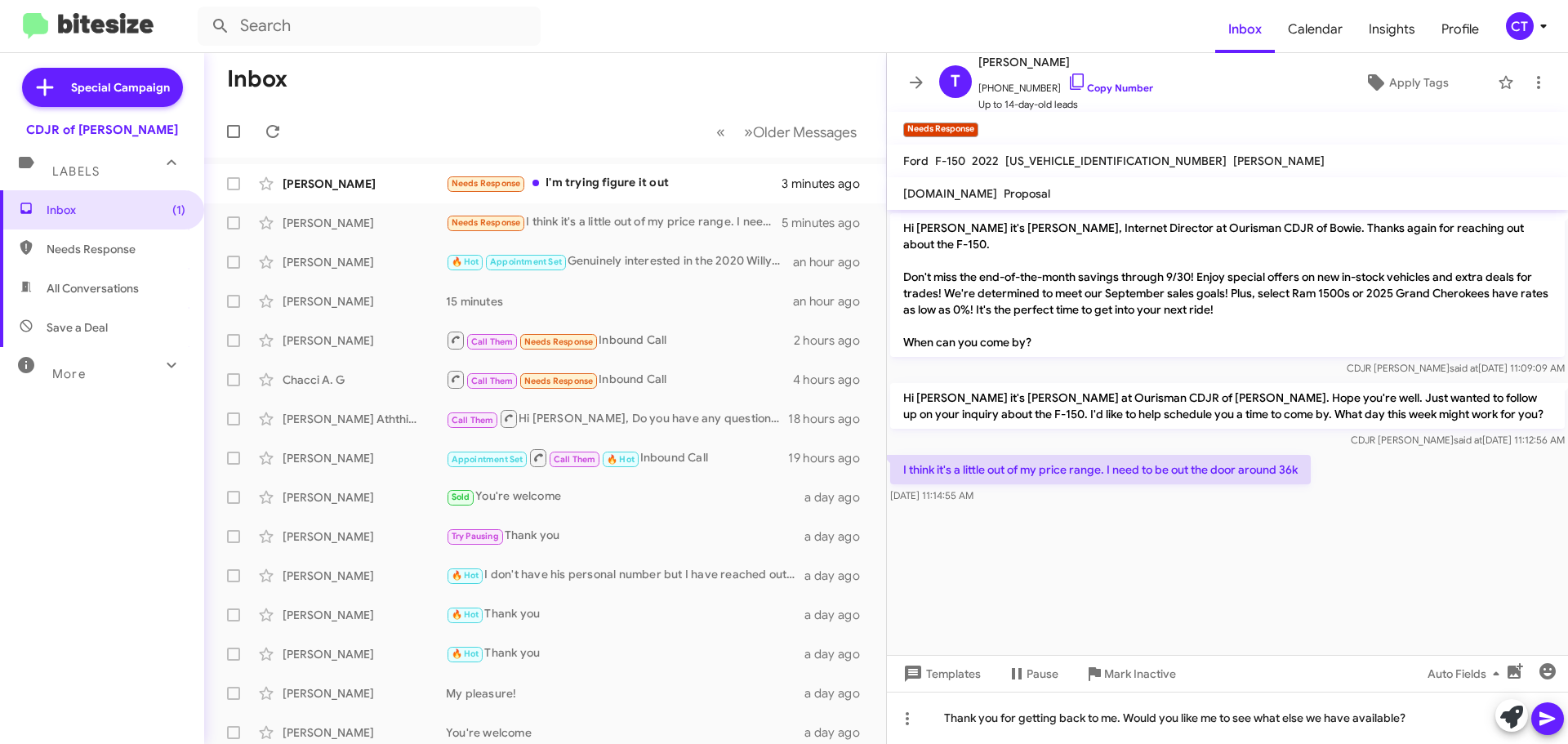
click at [1543, 719] on icon at bounding box center [1548, 719] width 20 height 20
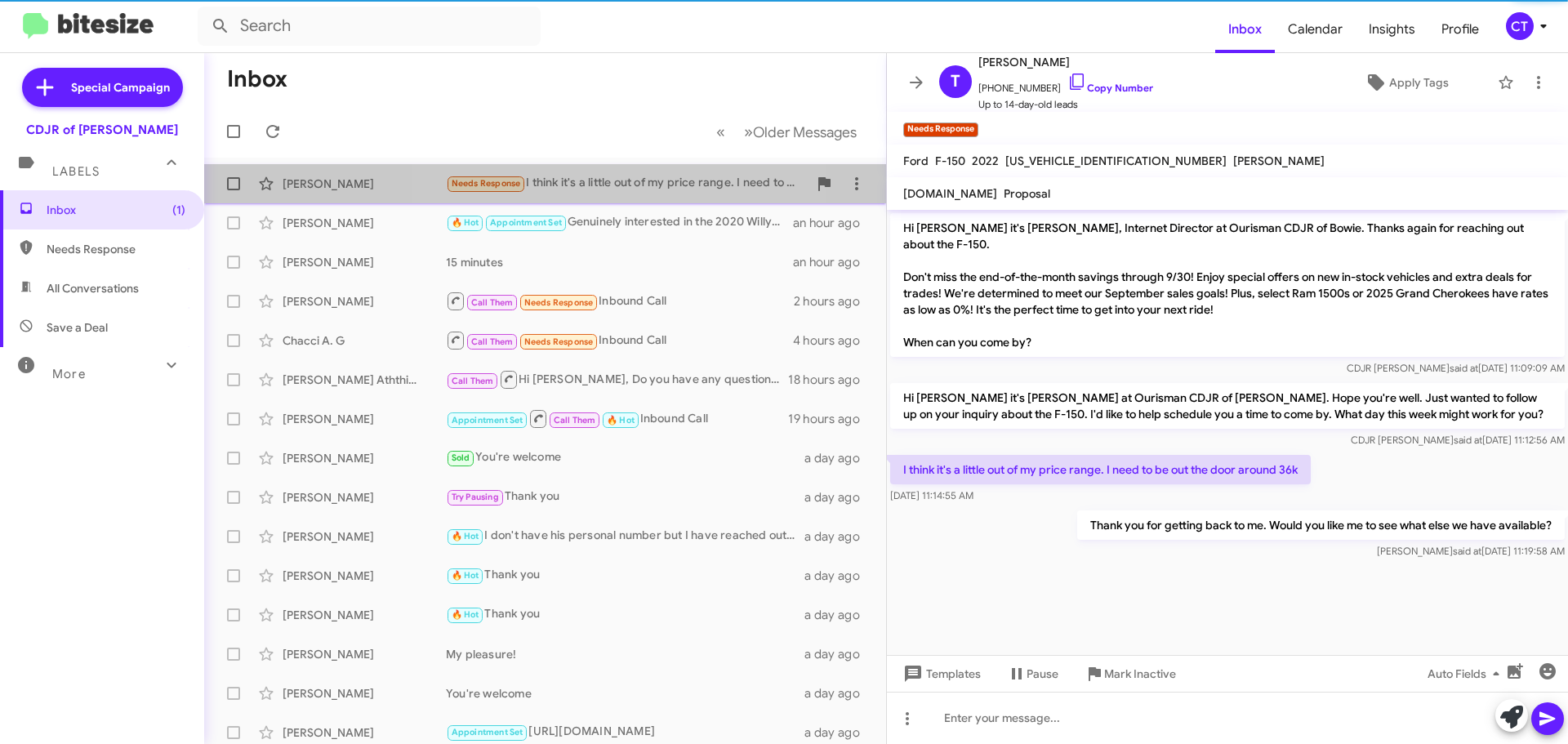
click at [631, 184] on div "Needs Response I think it's a little out of my price range. I need to be out th…" at bounding box center [627, 183] width 362 height 19
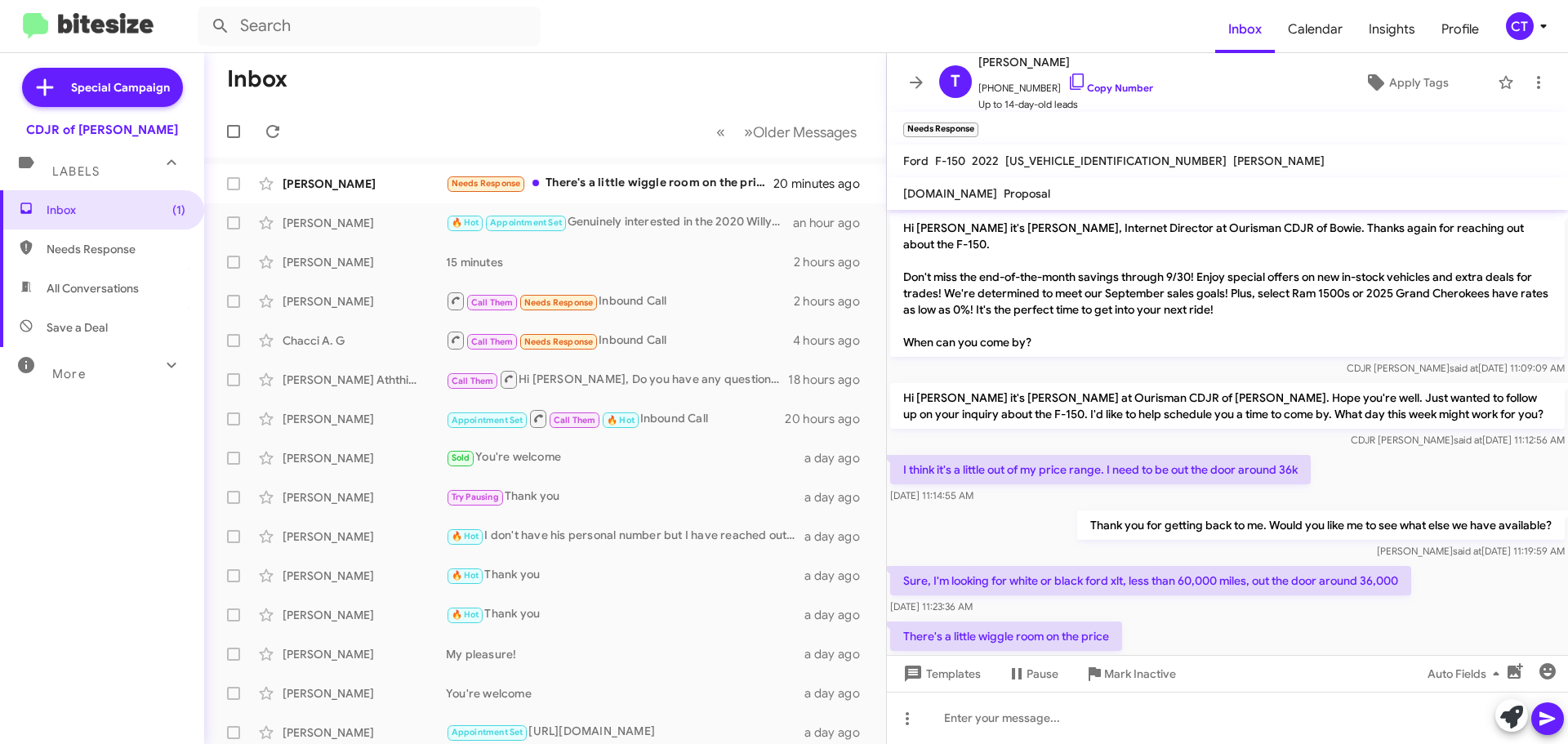
scroll to position [27, 0]
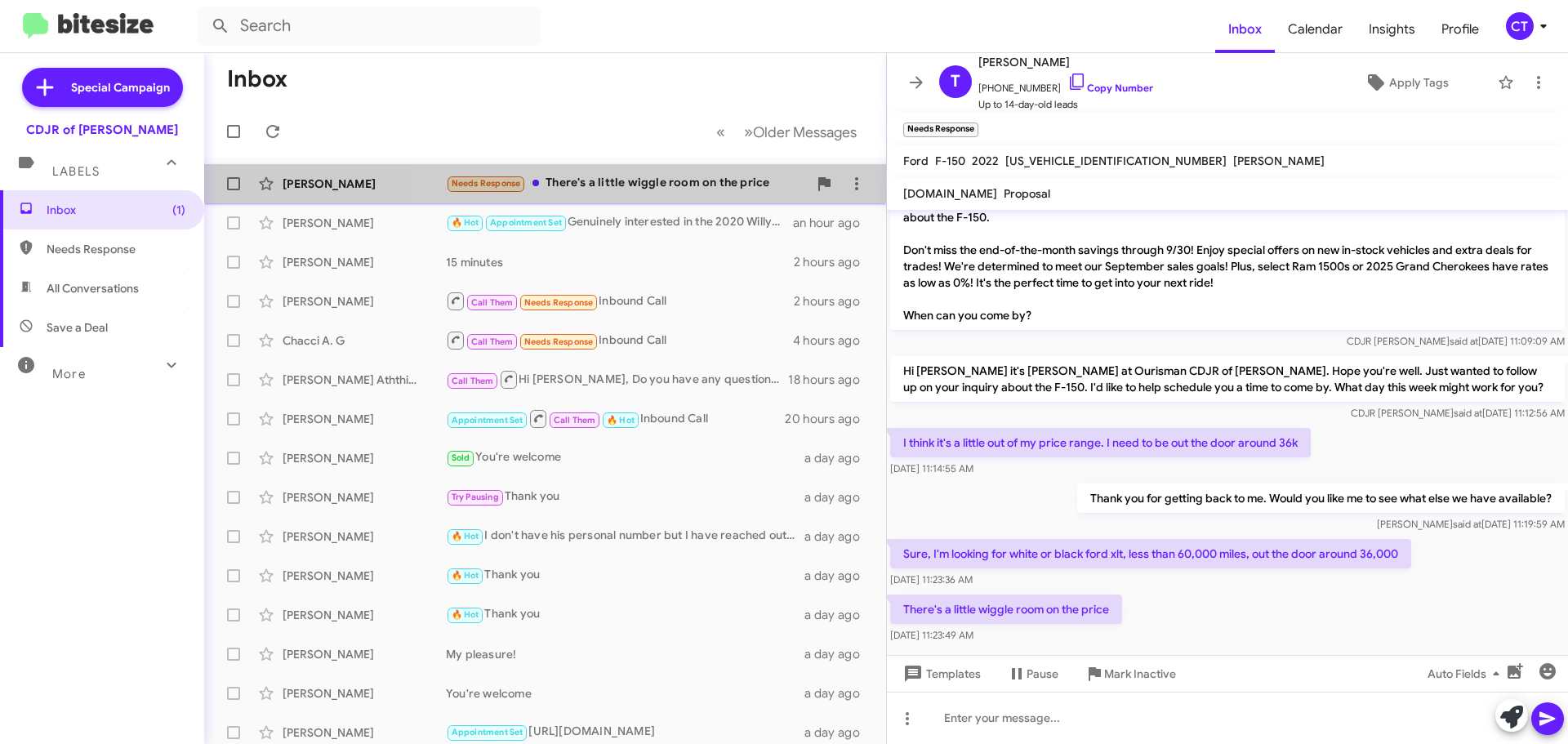
click at [661, 183] on div "Needs Response There's a little wiggle room on the price" at bounding box center [627, 183] width 362 height 19
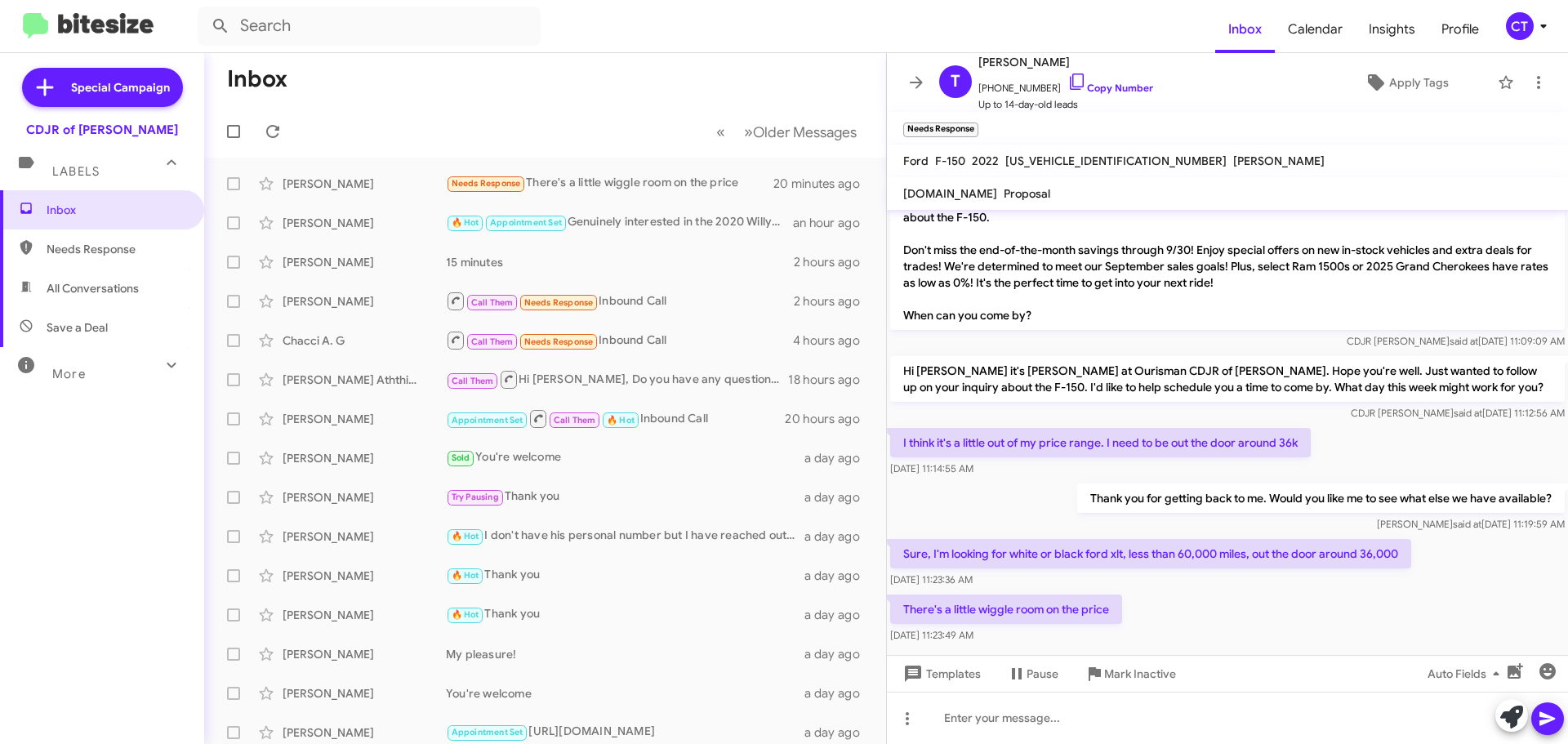
drag, startPoint x: 901, startPoint y: 530, endPoint x: 1132, endPoint y: 625, distance: 249.8
click at [1132, 625] on div "Hi [PERSON_NAME] it's [PERSON_NAME], Internet Director at Ourisman CDJR of Bowi…" at bounding box center [1227, 414] width 681 height 464
copy div "Sure, I'm looking for white or black ford xlt, less than 60,000 miles, out the …"
click at [1217, 593] on div "There's a little wiggle room on the price [DATE] 11:23:49 AM" at bounding box center [1227, 619] width 681 height 56
click at [1202, 597] on div "There's a little wiggle room on the price [DATE] 11:23:49 AM" at bounding box center [1227, 619] width 681 height 56
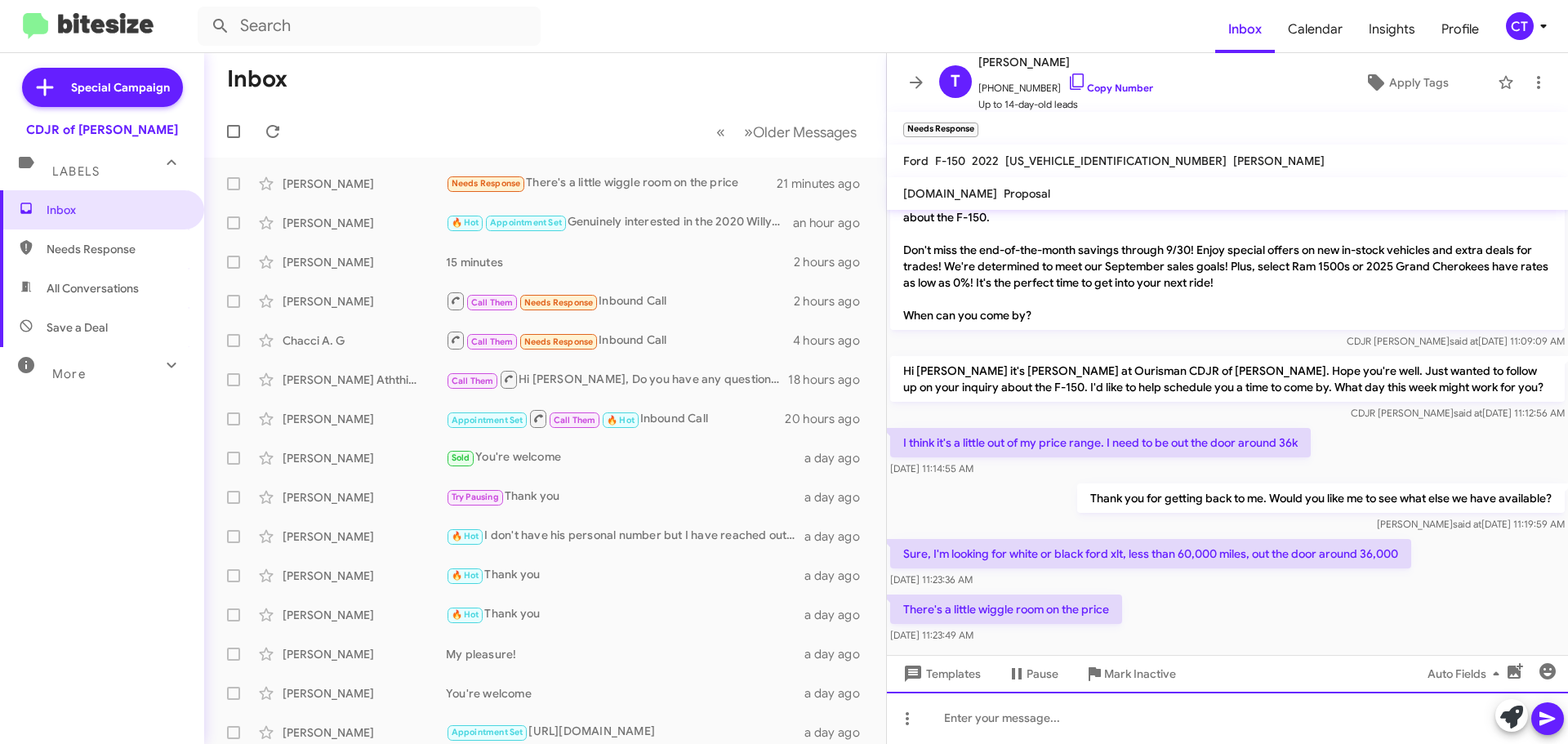
click at [1130, 715] on div at bounding box center [1227, 718] width 681 height 52
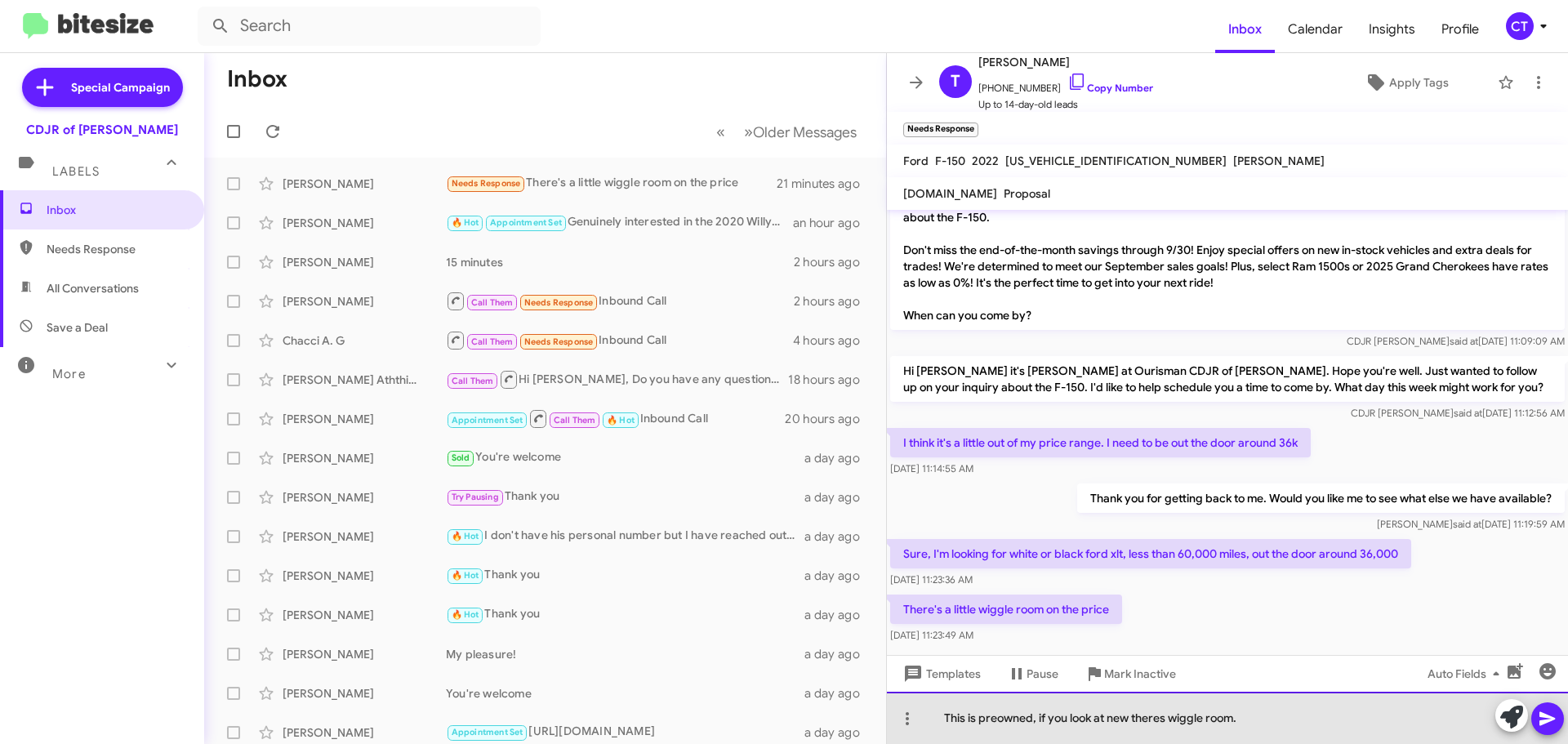
click at [1159, 720] on div "This is preowned, if you look at new theres wiggle room." at bounding box center [1227, 718] width 681 height 52
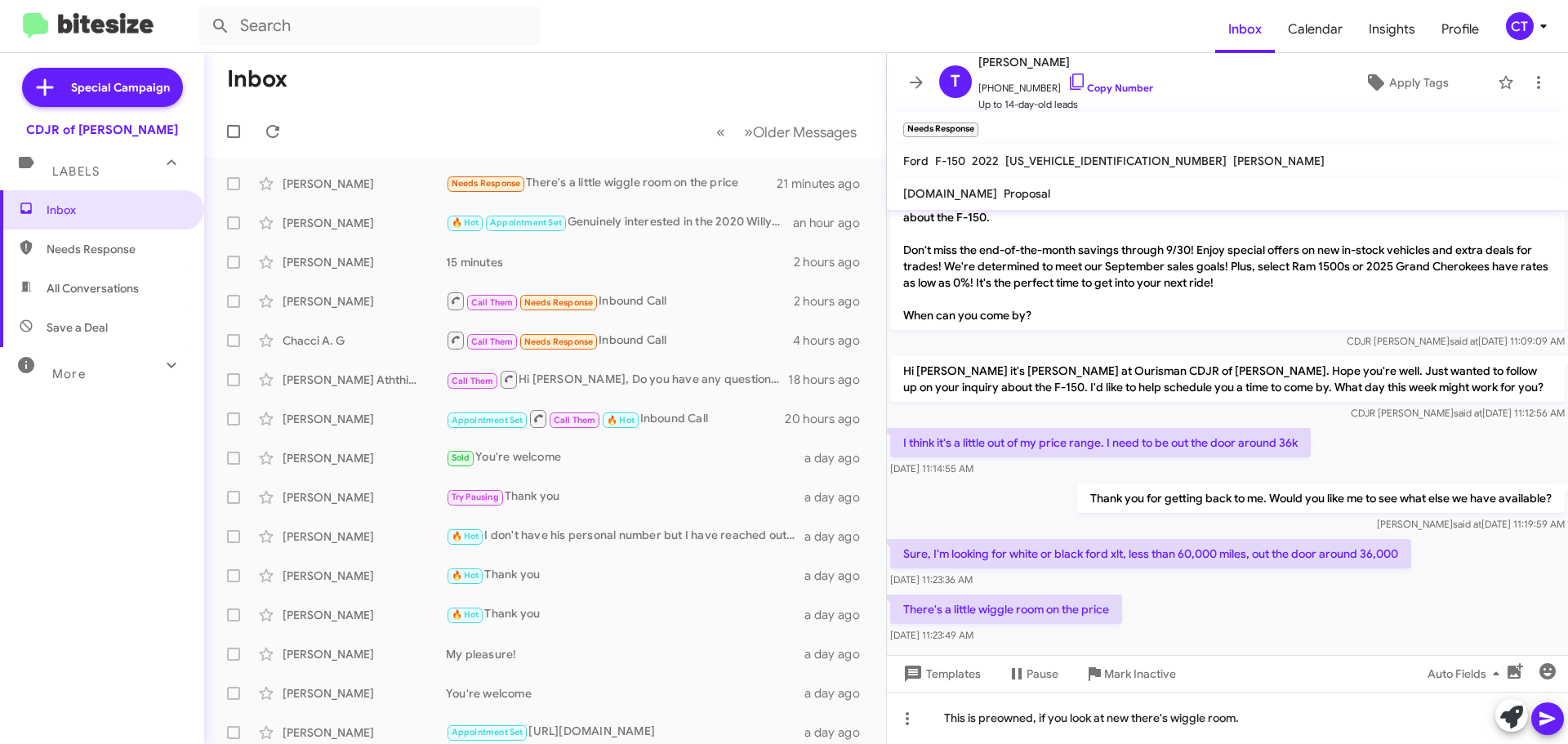
click at [1552, 711] on icon at bounding box center [1548, 719] width 20 height 20
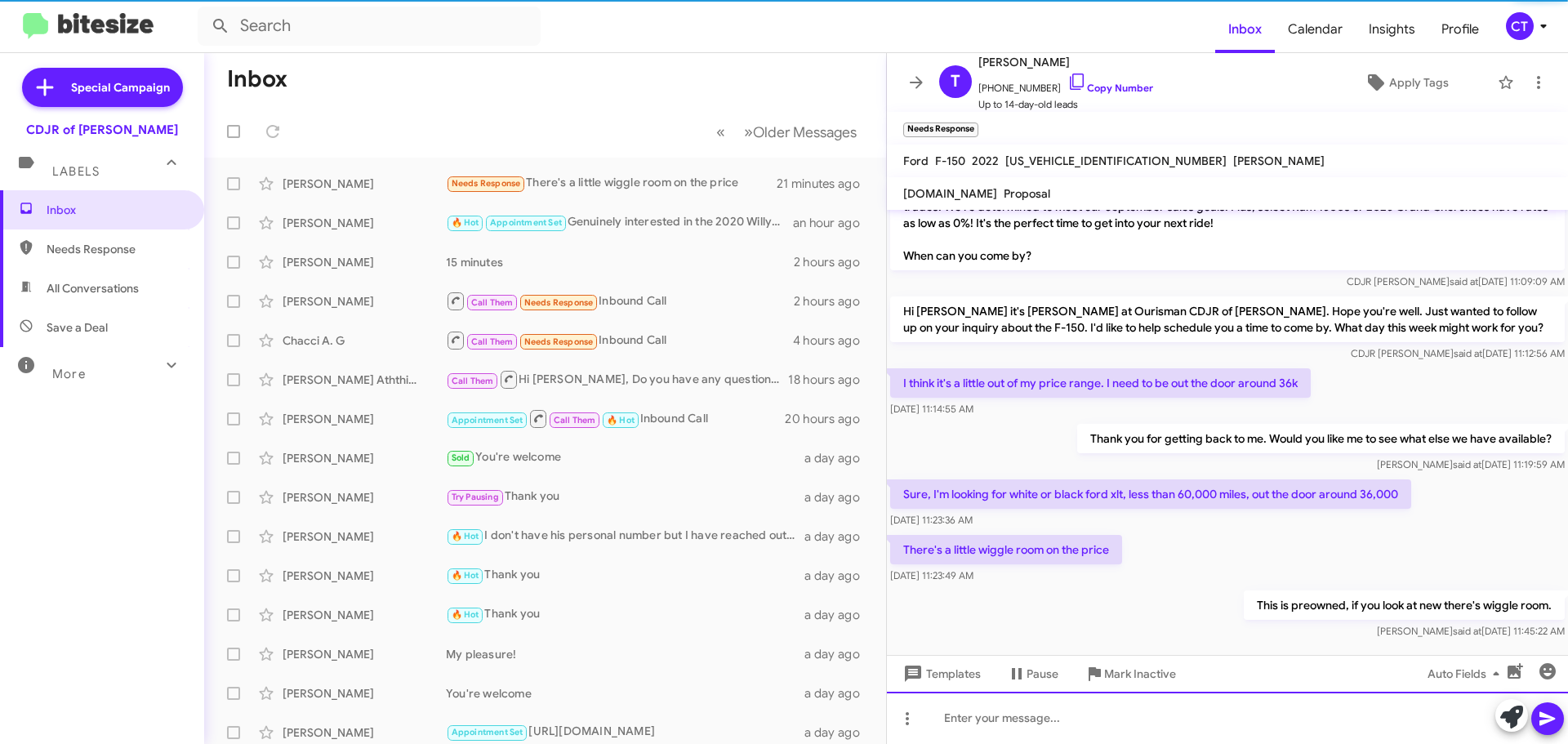
scroll to position [54, 0]
